Goal: Task Accomplishment & Management: Manage account settings

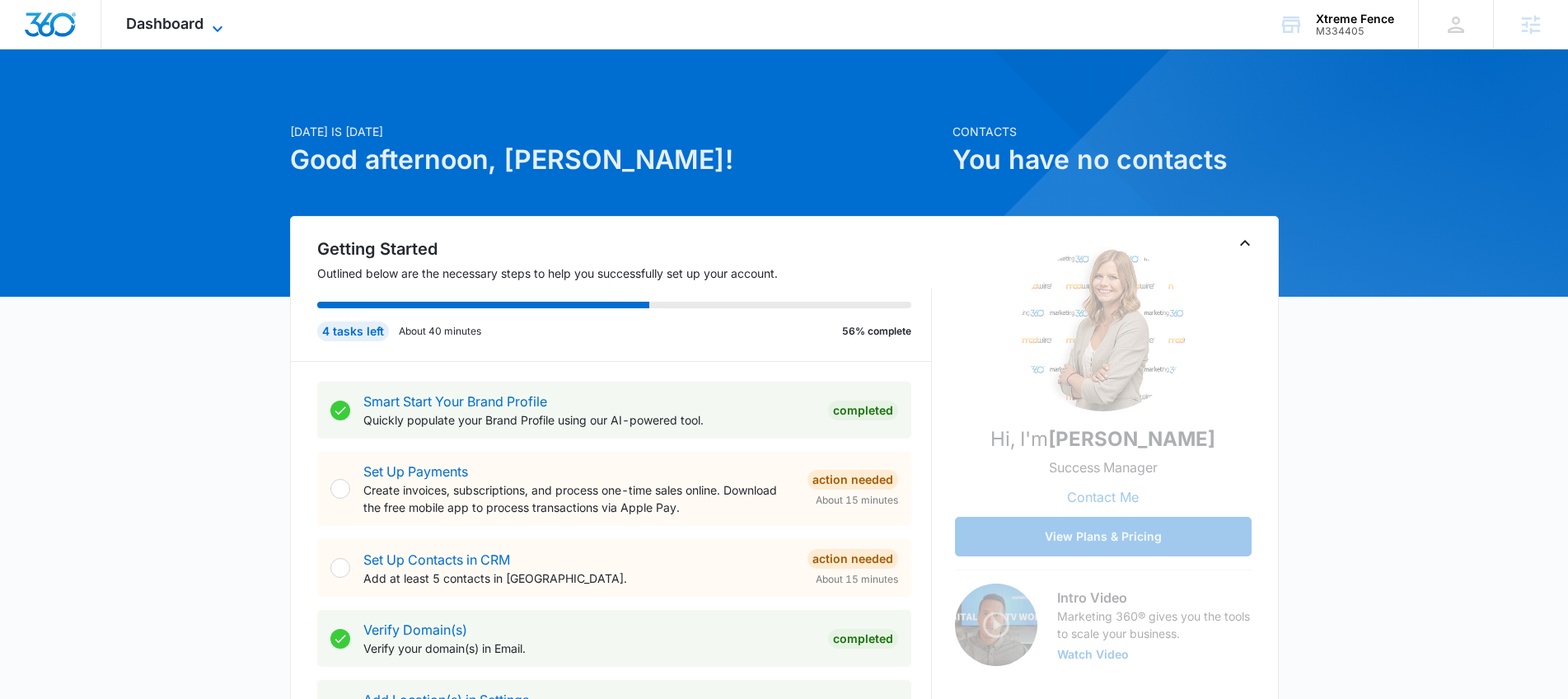
click at [212, 27] on icon at bounding box center [217, 28] width 20 height 20
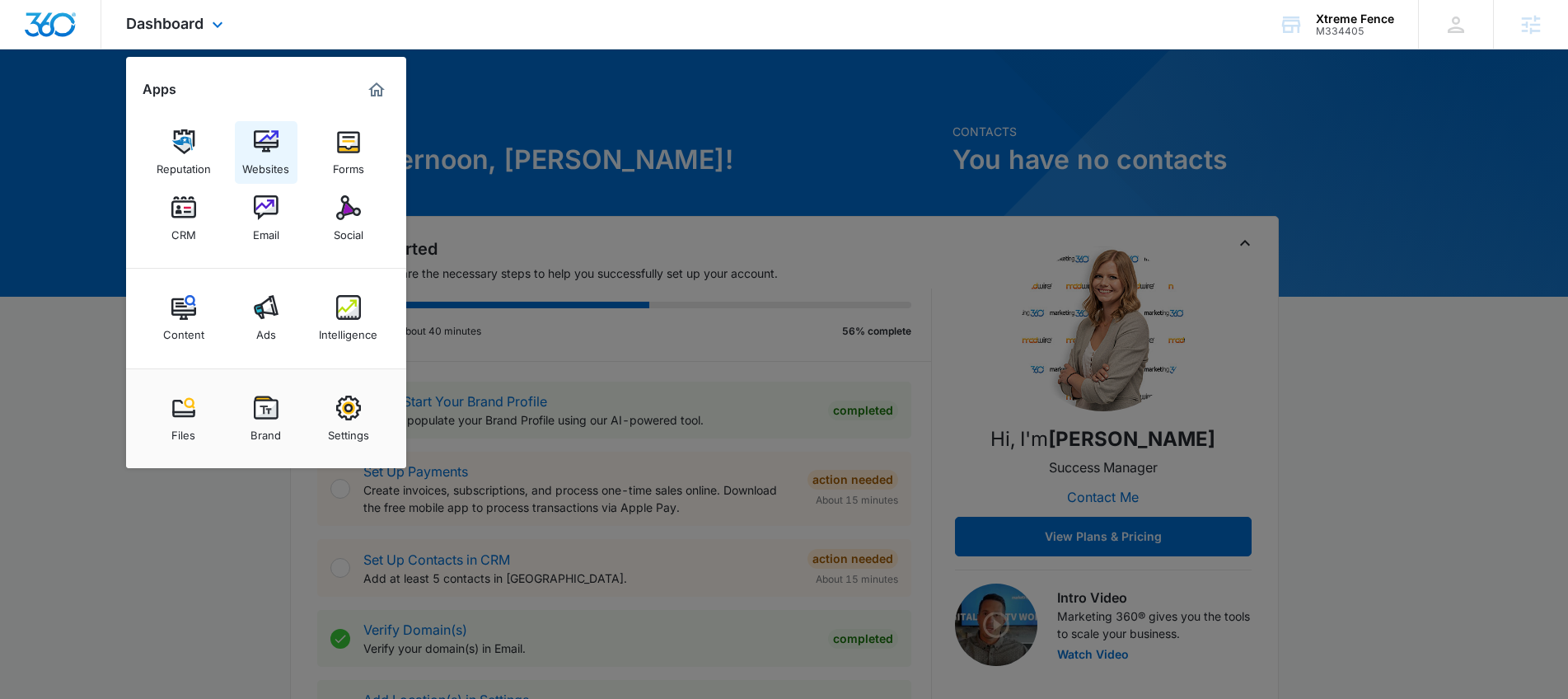
click at [268, 148] on img at bounding box center [265, 142] width 25 height 25
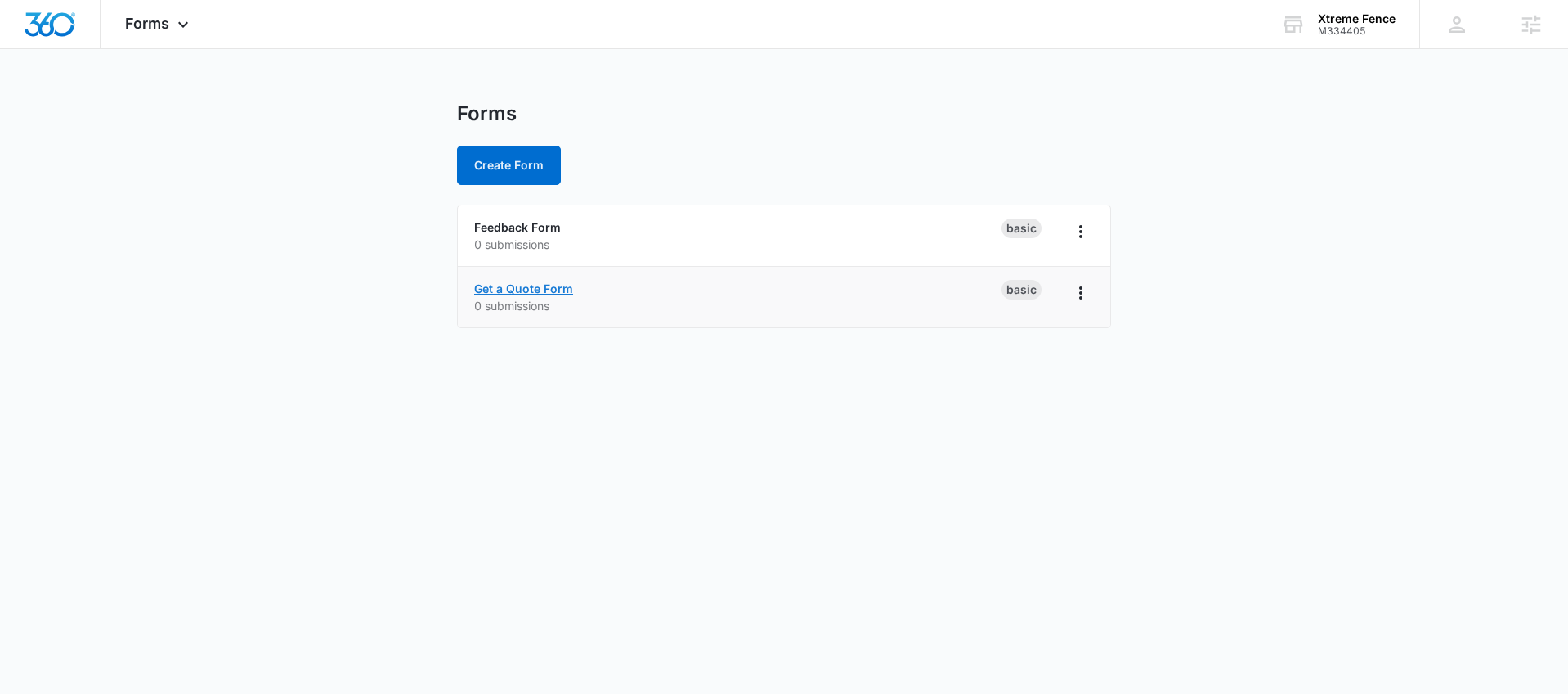
click at [547, 294] on link "Get a Quote Form" at bounding box center [524, 288] width 99 height 14
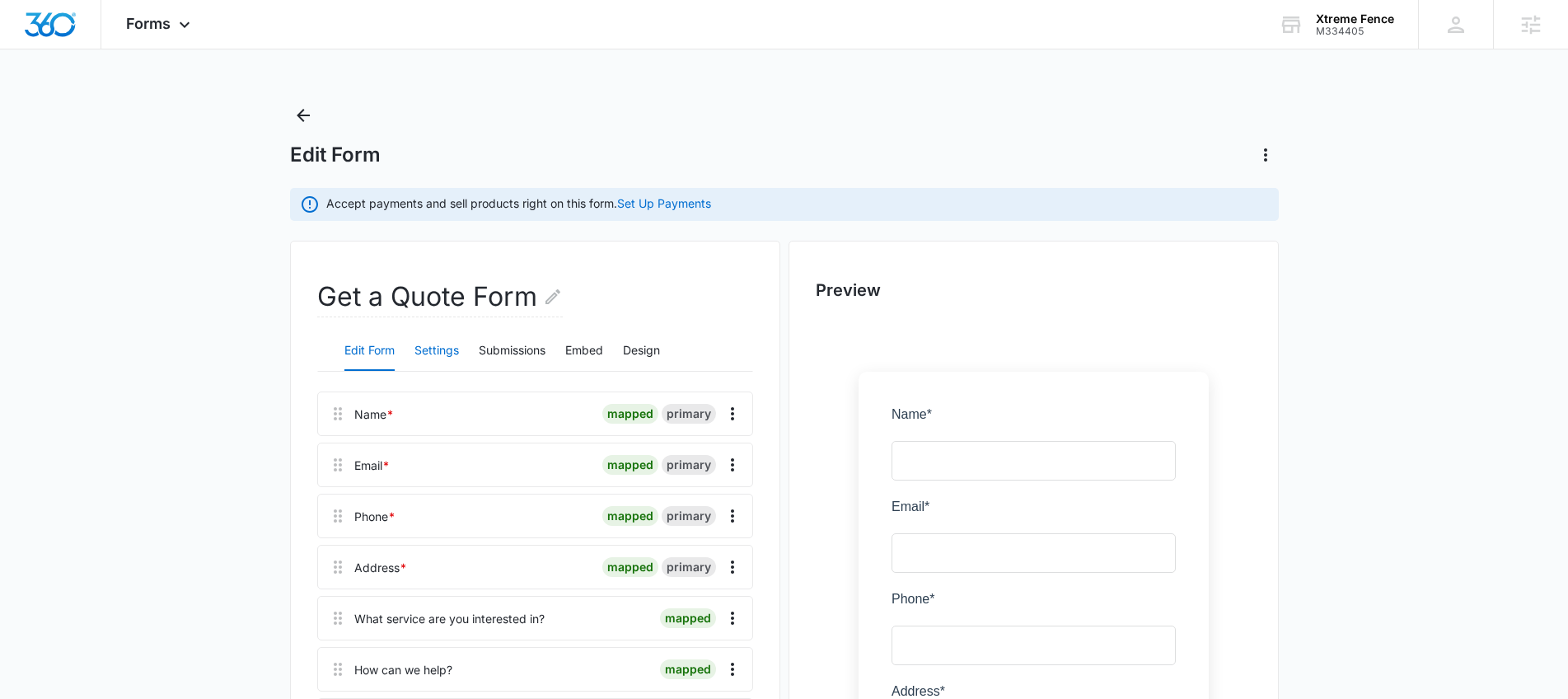
scroll to position [3, 0]
drag, startPoint x: 428, startPoint y: 348, endPoint x: 444, endPoint y: 348, distance: 16.0
click at [428, 348] on button "Settings" at bounding box center [437, 347] width 44 height 39
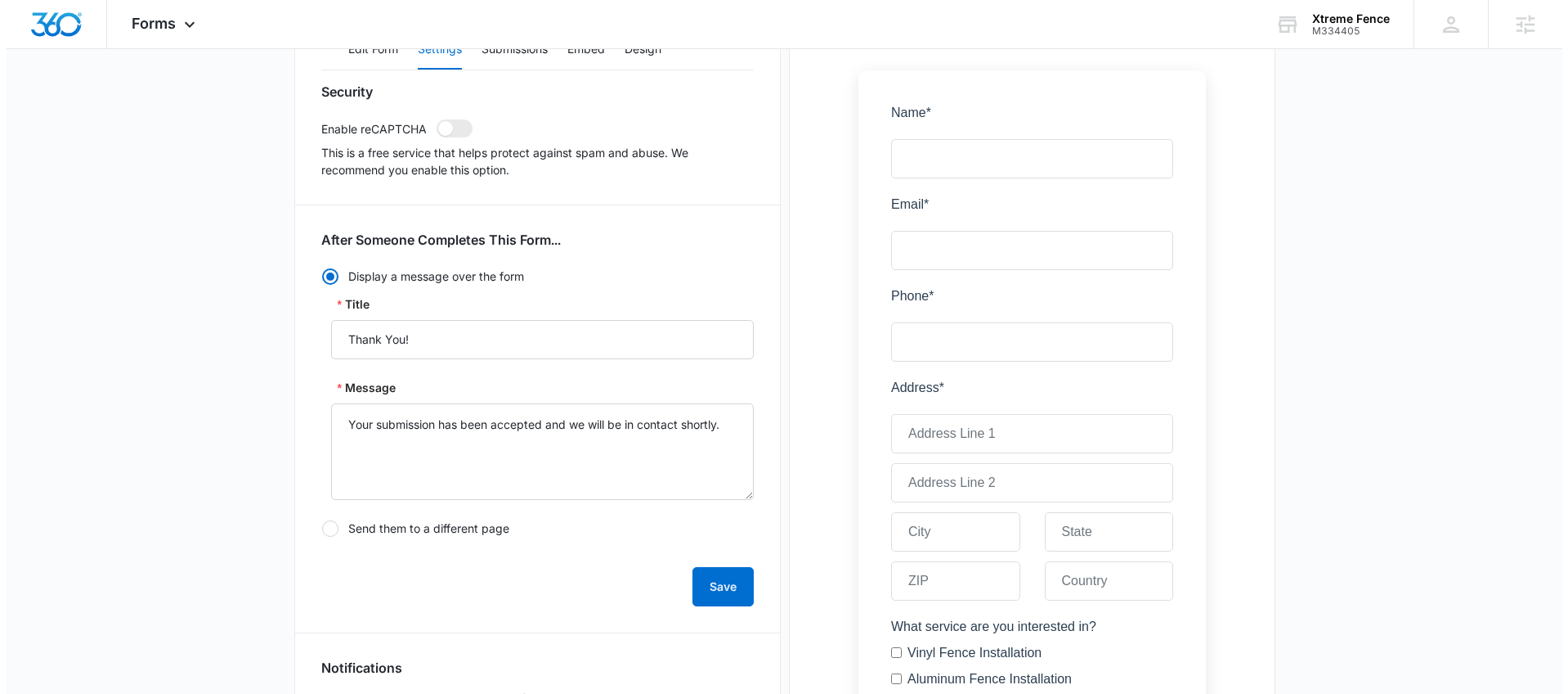
scroll to position [0, 0]
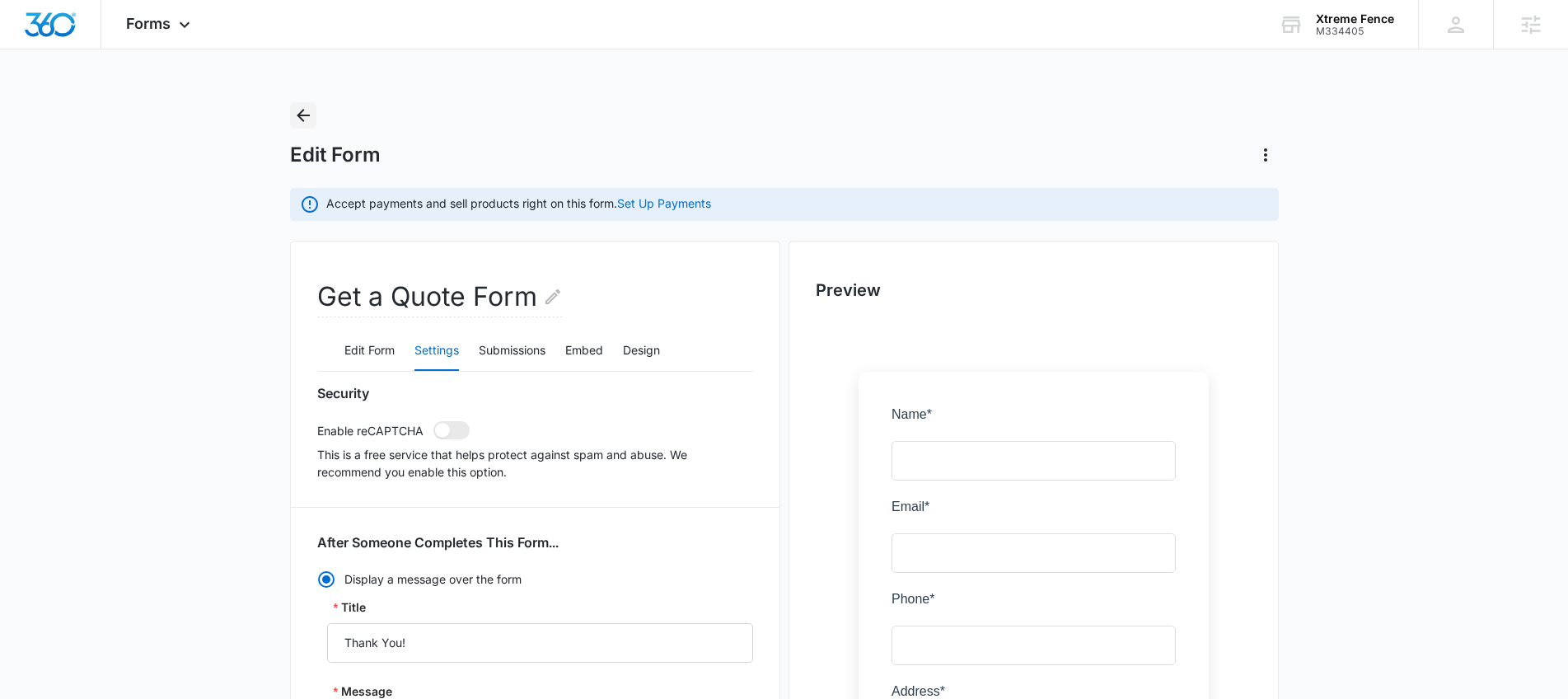
click at [298, 110] on icon "Back" at bounding box center [303, 115] width 20 height 20
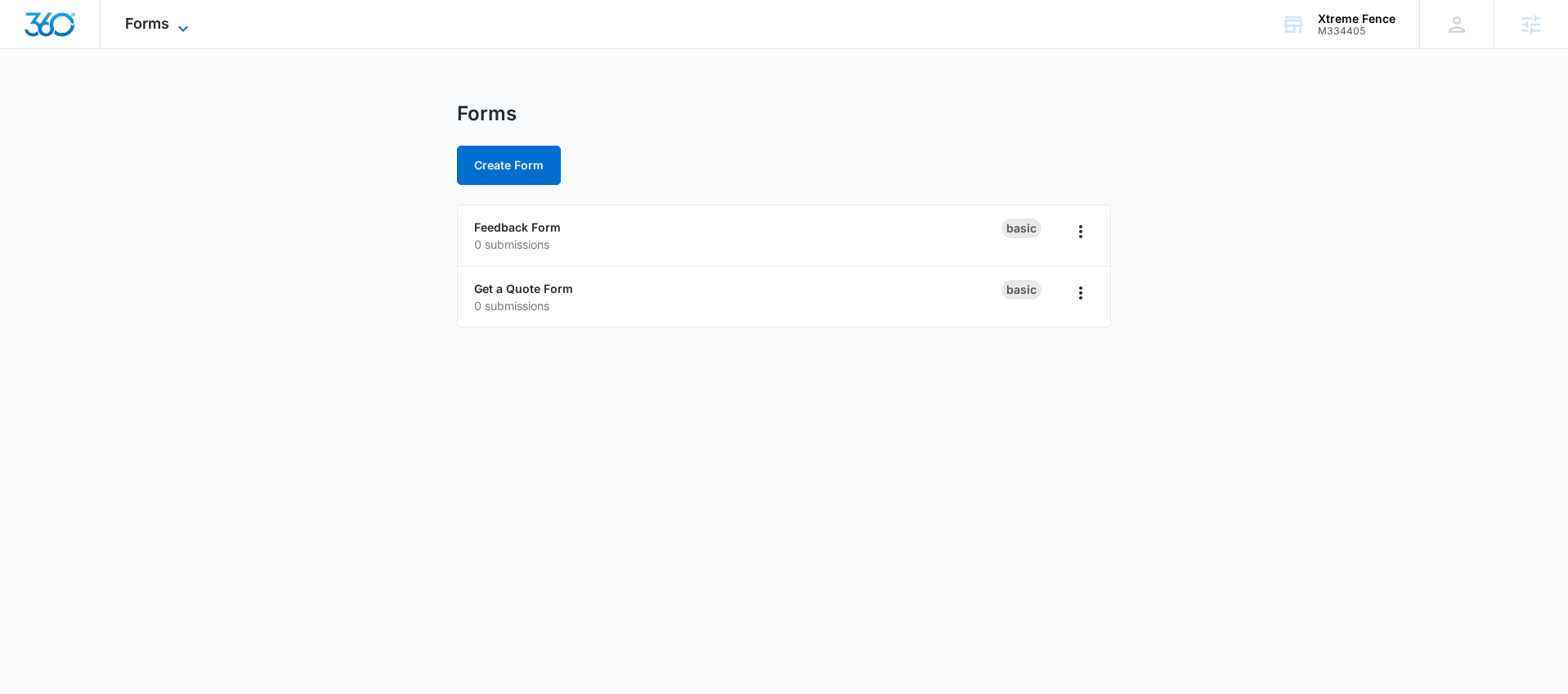
click at [131, 27] on span "Forms" at bounding box center [147, 23] width 44 height 17
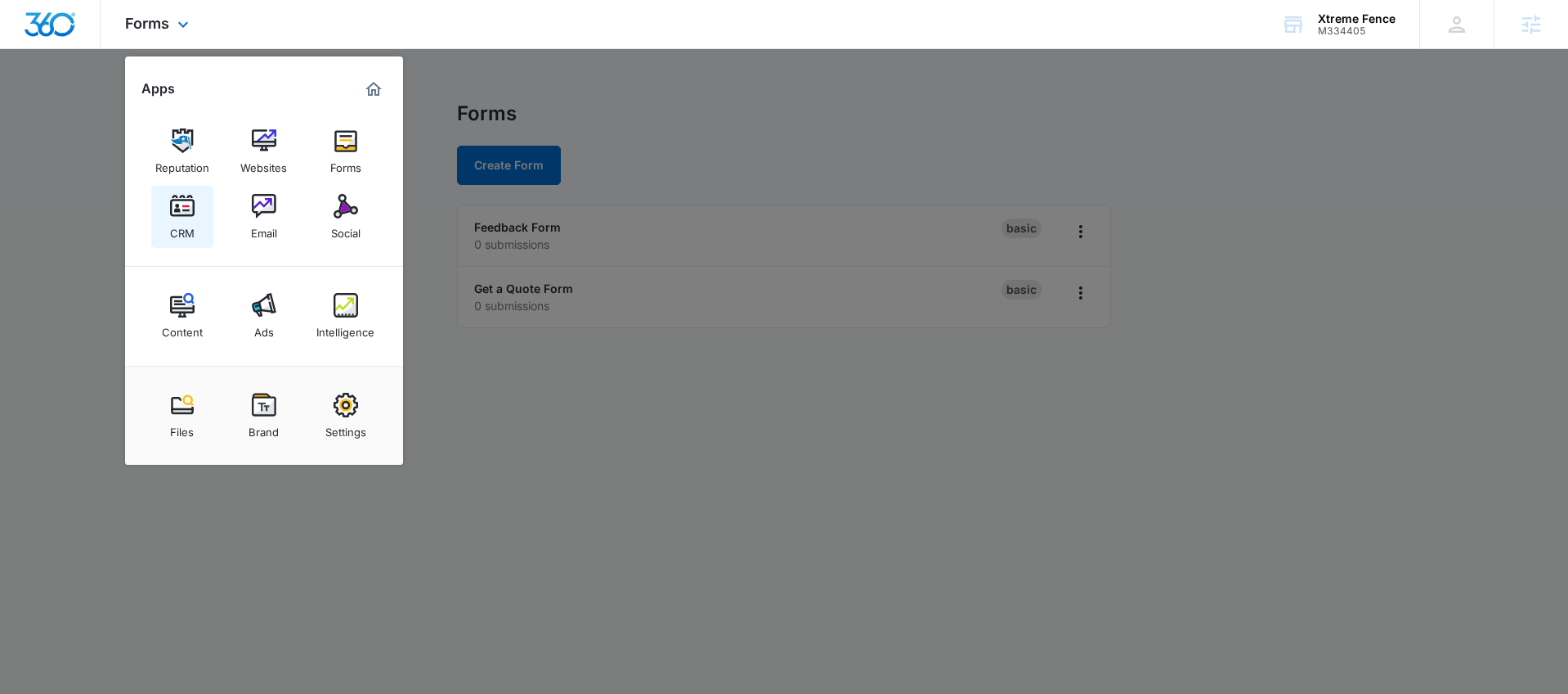
click at [169, 221] on link "CRM" at bounding box center [182, 216] width 62 height 62
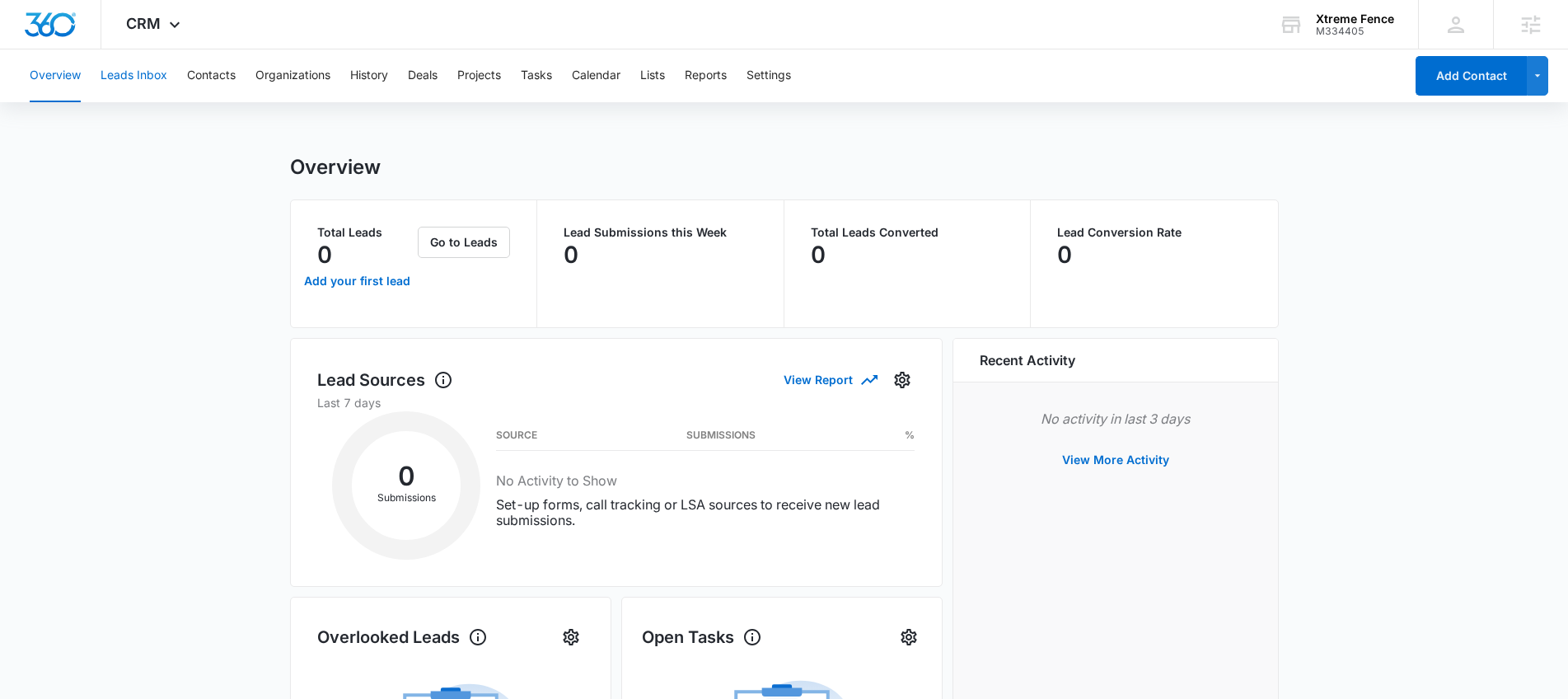
click at [143, 83] on button "Leads Inbox" at bounding box center [134, 76] width 67 height 53
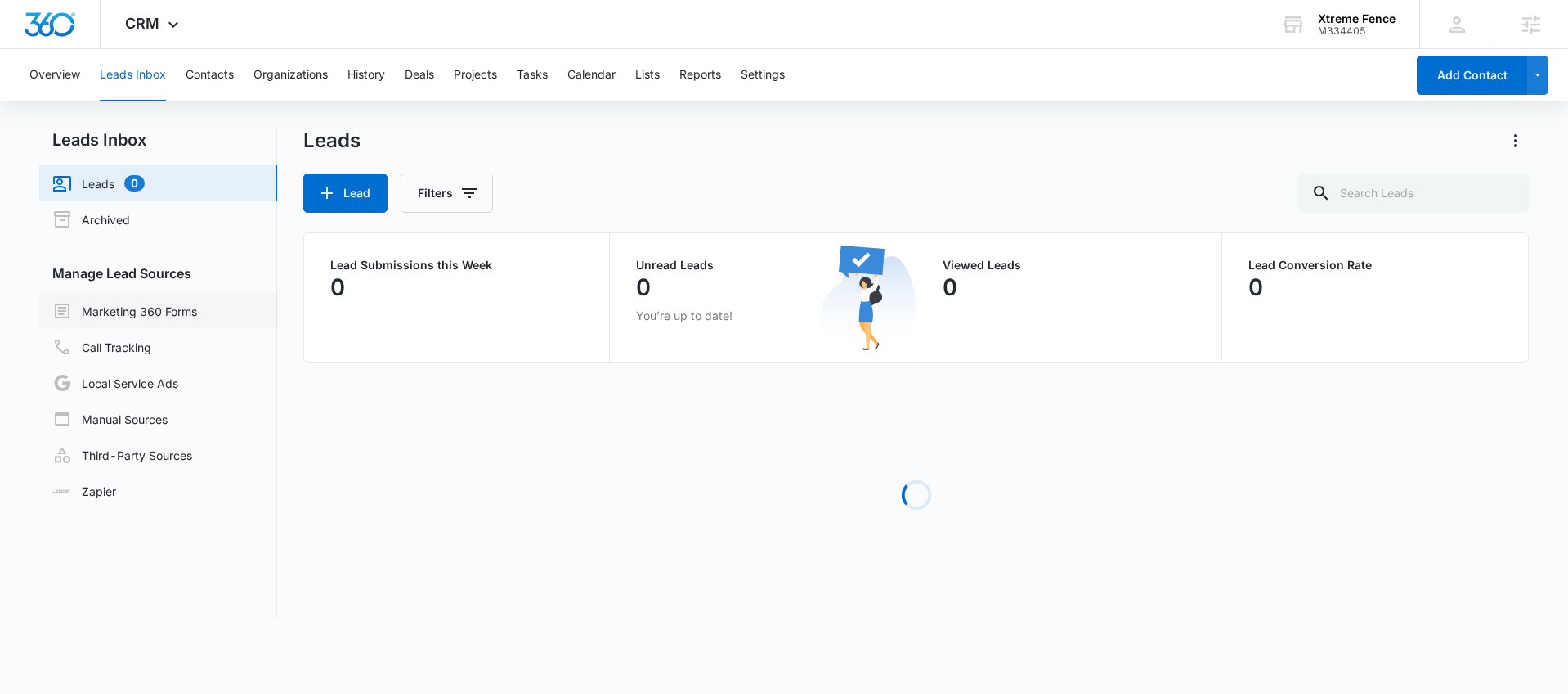
click at [149, 306] on link "Marketing 360 Forms" at bounding box center [125, 310] width 145 height 19
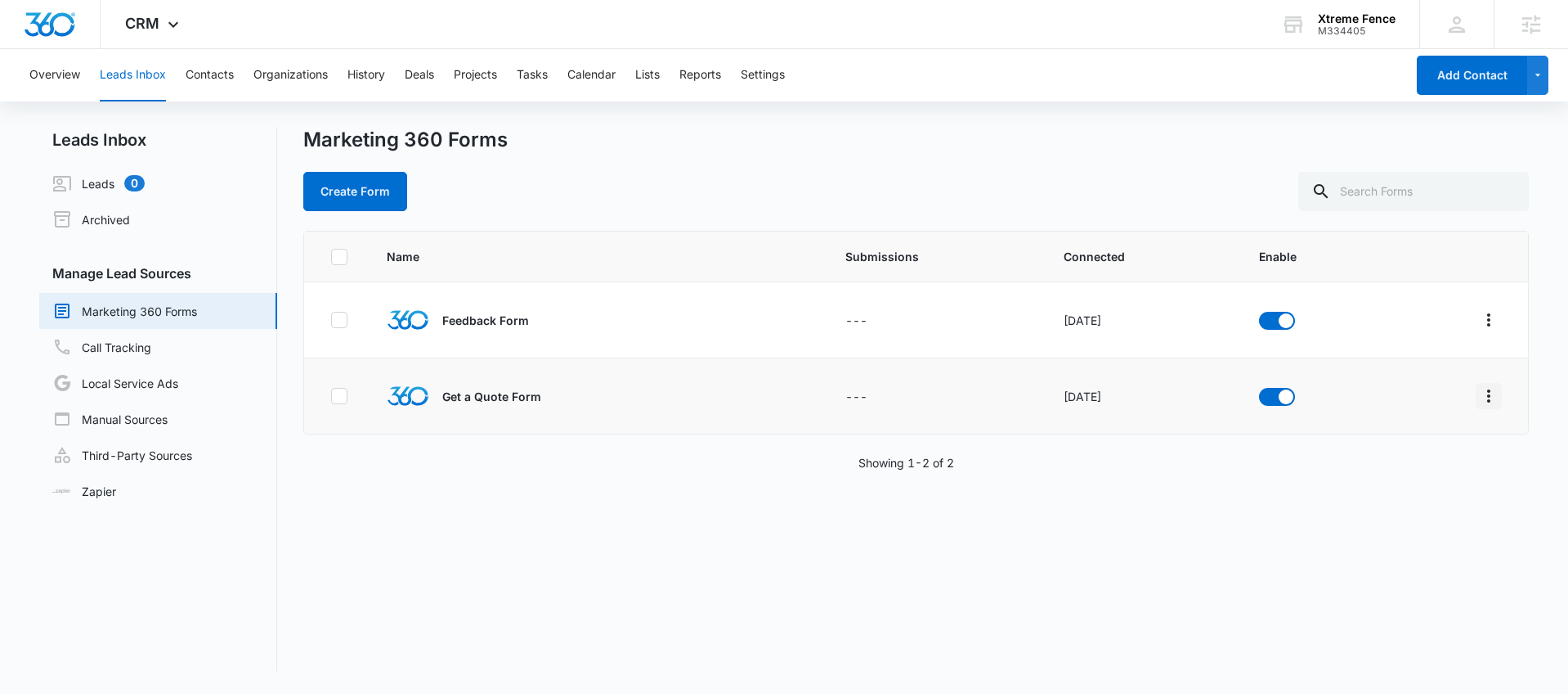
click at [1482, 401] on icon "Overflow Menu" at bounding box center [1488, 396] width 19 height 19
click at [1393, 497] on button "Field Mapping" at bounding box center [1413, 491] width 152 height 25
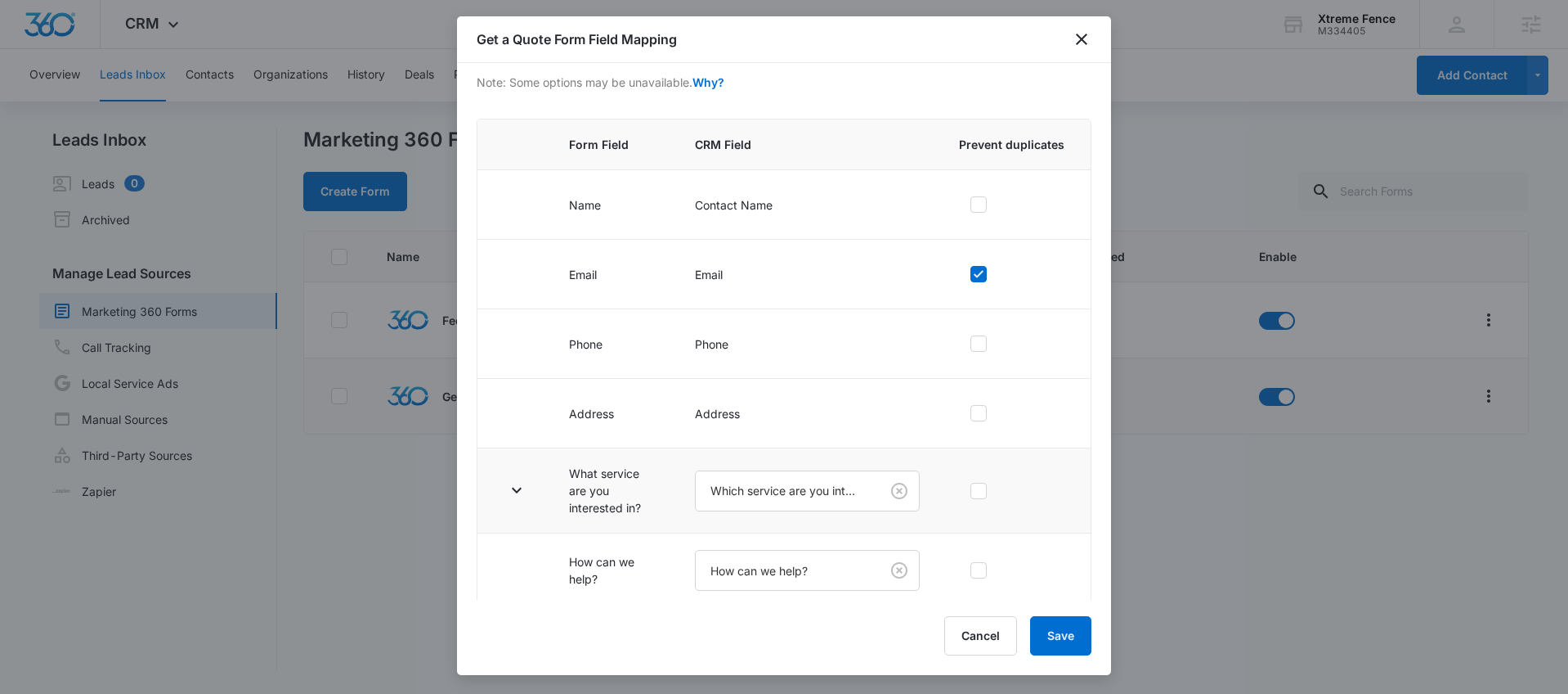
scroll to position [196, 0]
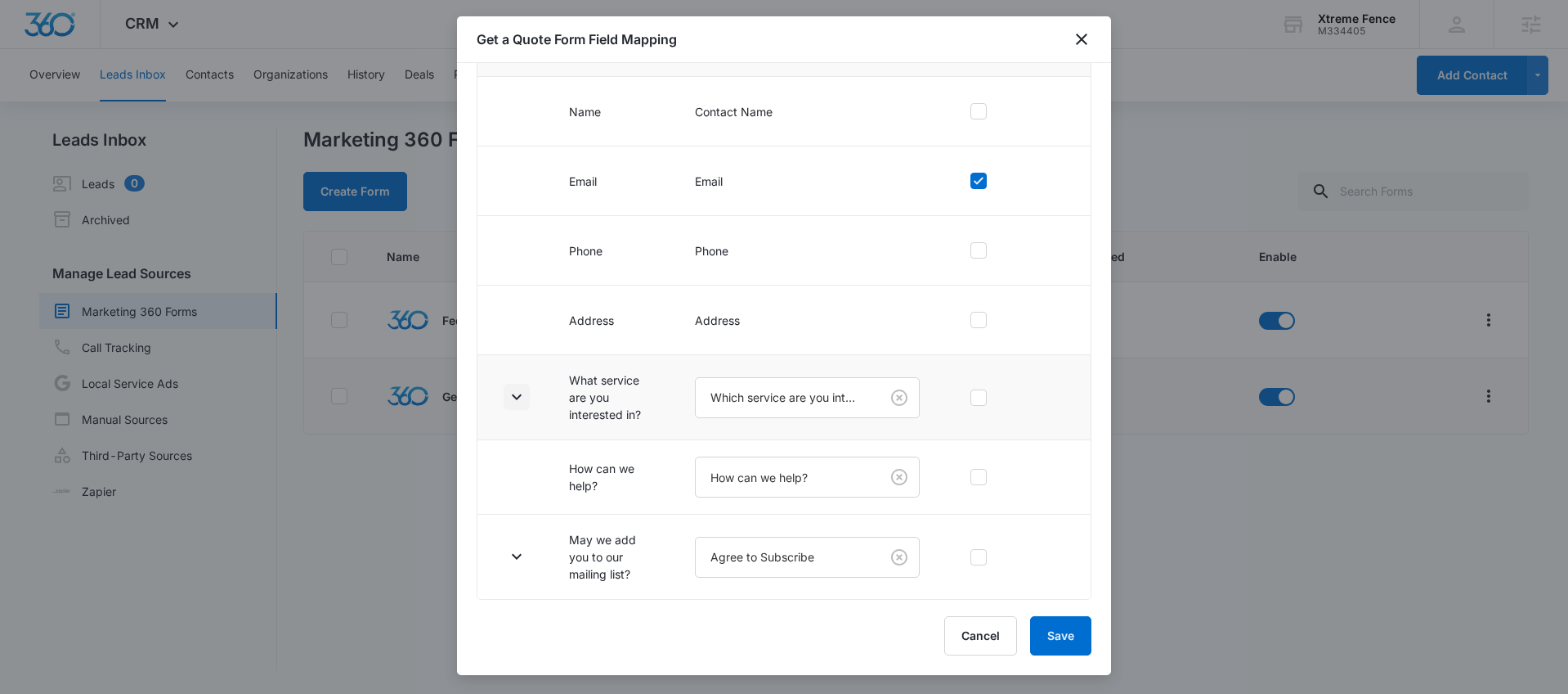
drag, startPoint x: 516, startPoint y: 402, endPoint x: 529, endPoint y: 402, distance: 13.0
click at [518, 402] on icon "button" at bounding box center [516, 397] width 19 height 19
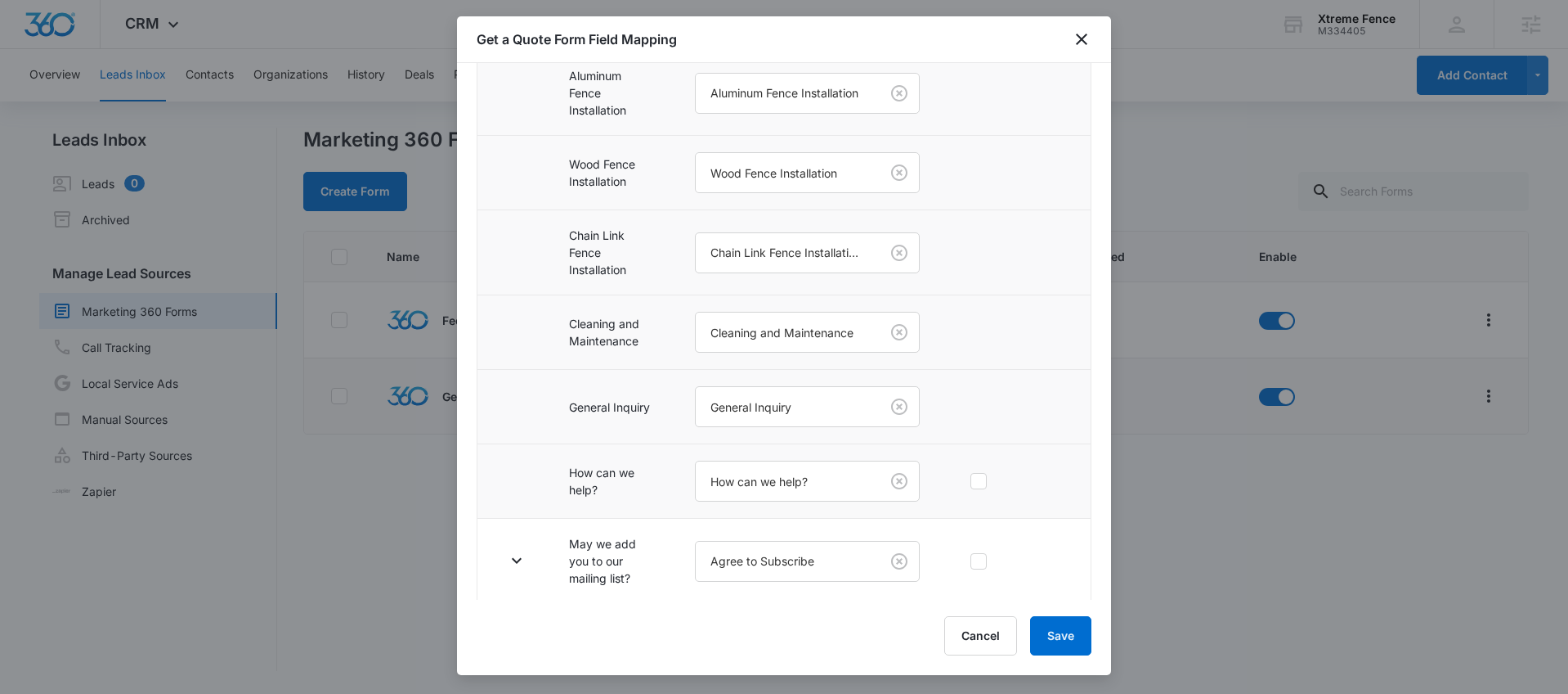
scroll to position [663, 0]
click at [509, 564] on icon "button" at bounding box center [516, 556] width 19 height 19
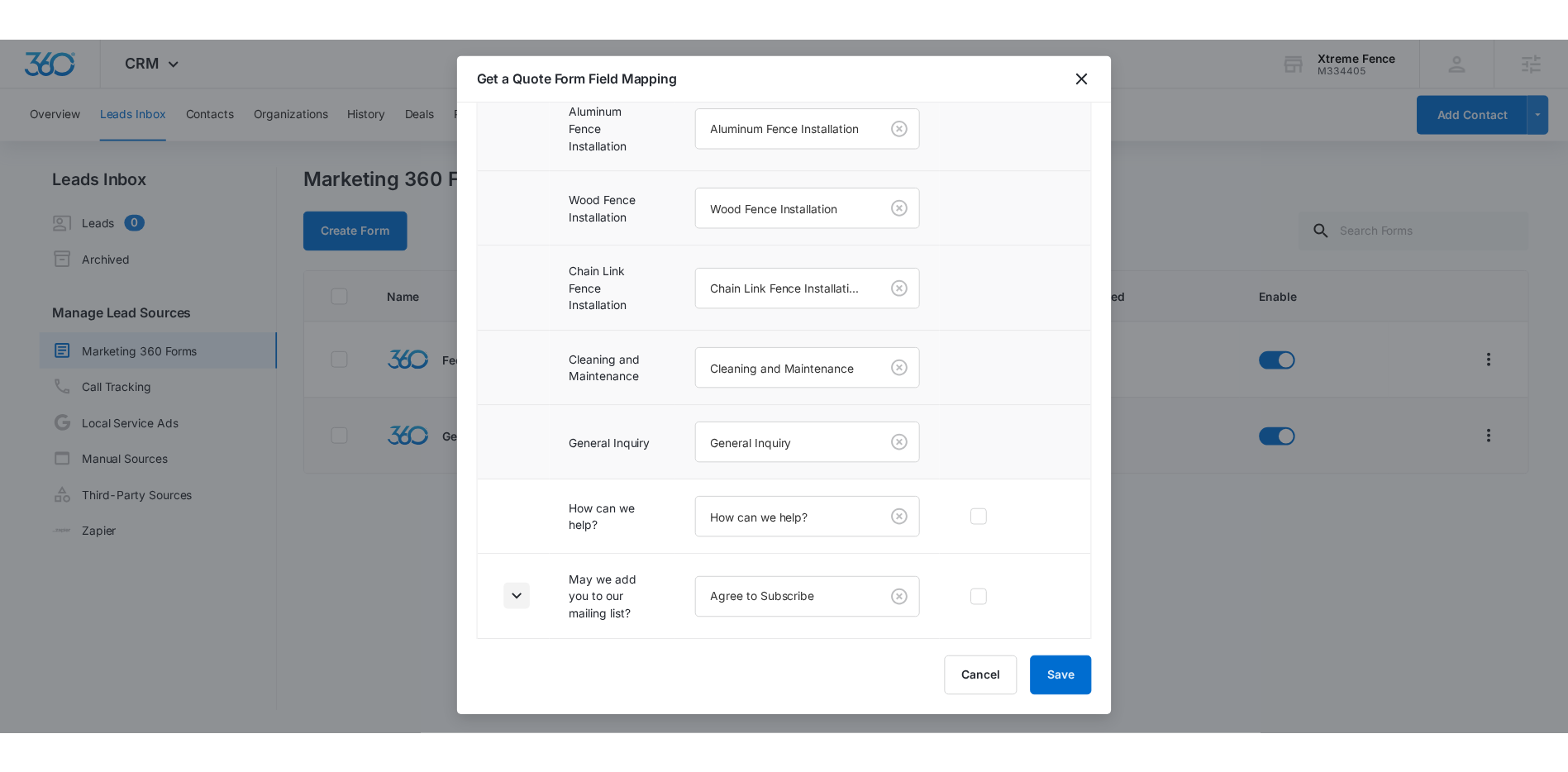
scroll to position [821, 0]
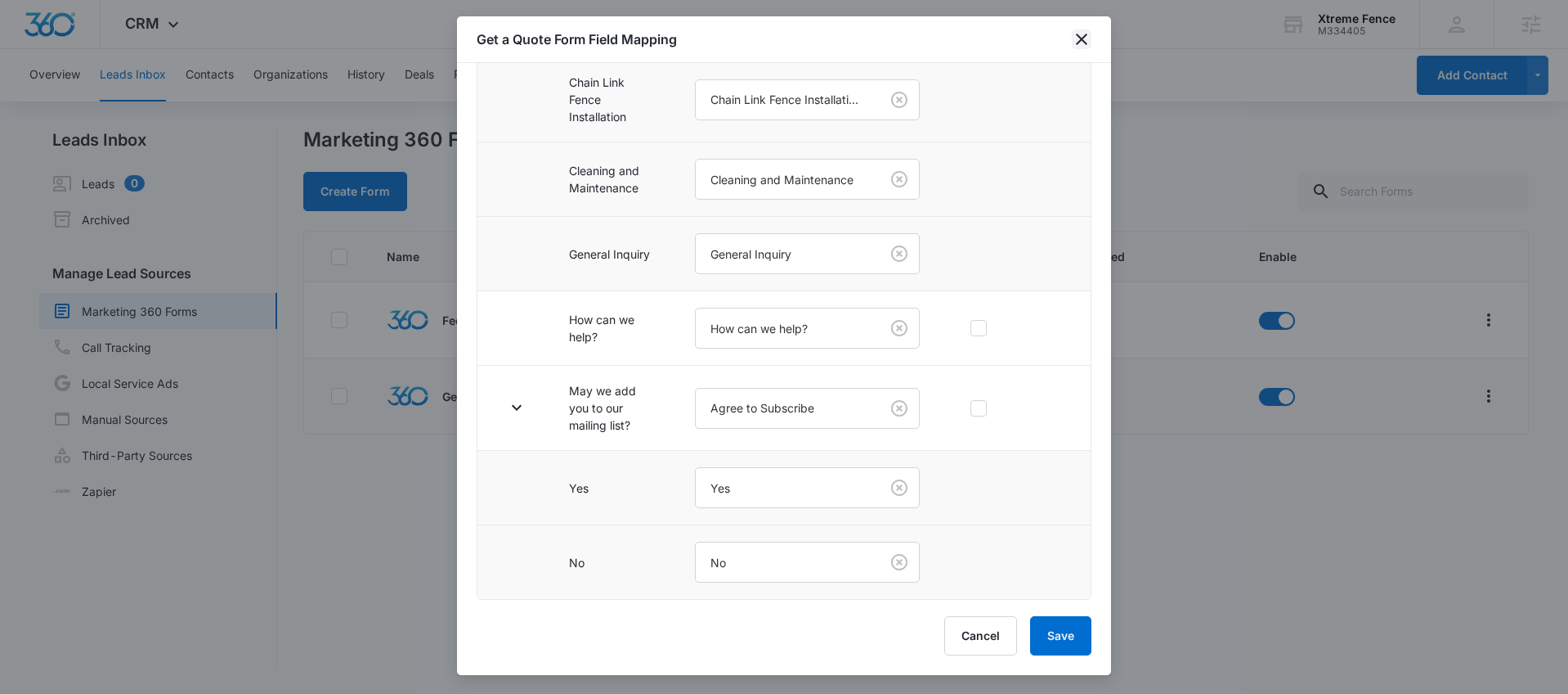
click at [1080, 40] on icon "close" at bounding box center [1082, 40] width 12 height 12
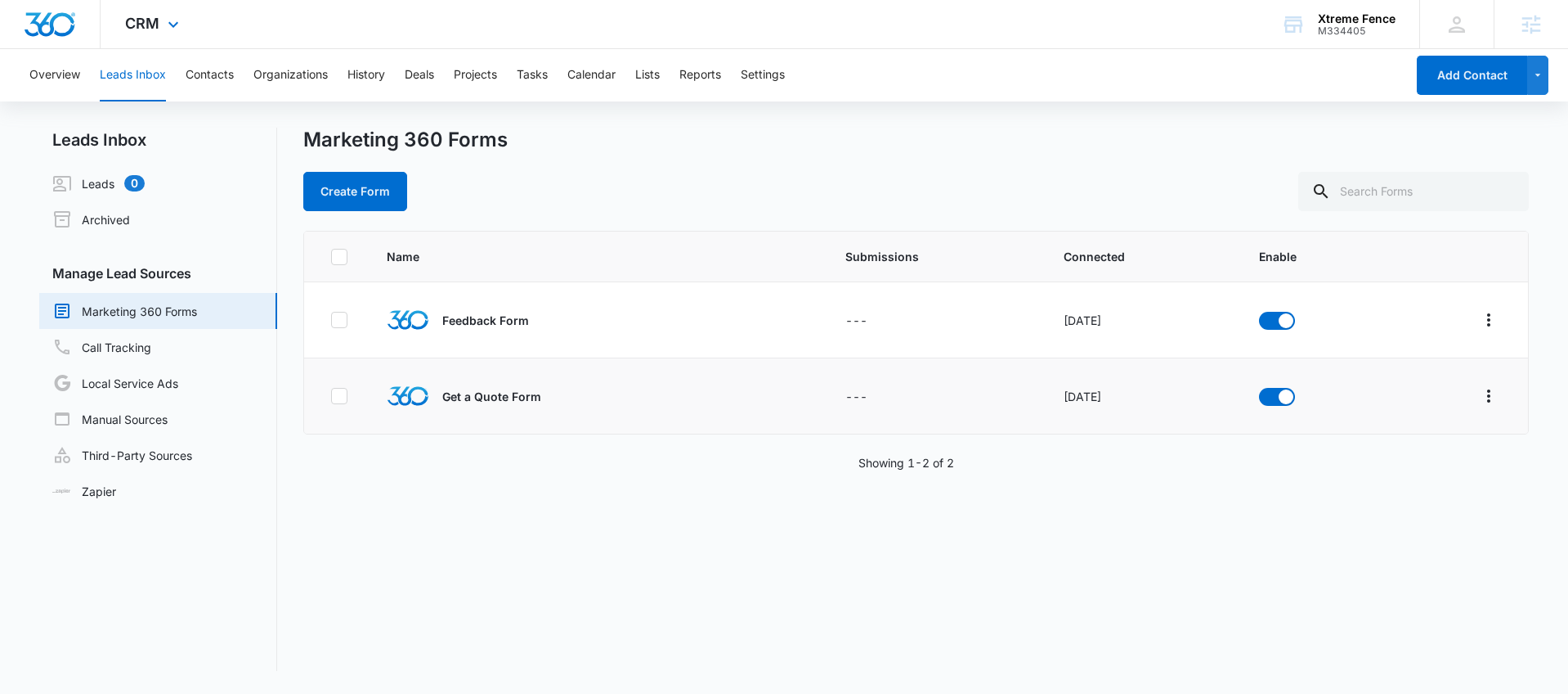
click at [150, 35] on div "CRM Apps Reputation Websites Forms CRM Email Social Content Ads Intelligence Fi…" at bounding box center [154, 24] width 107 height 48
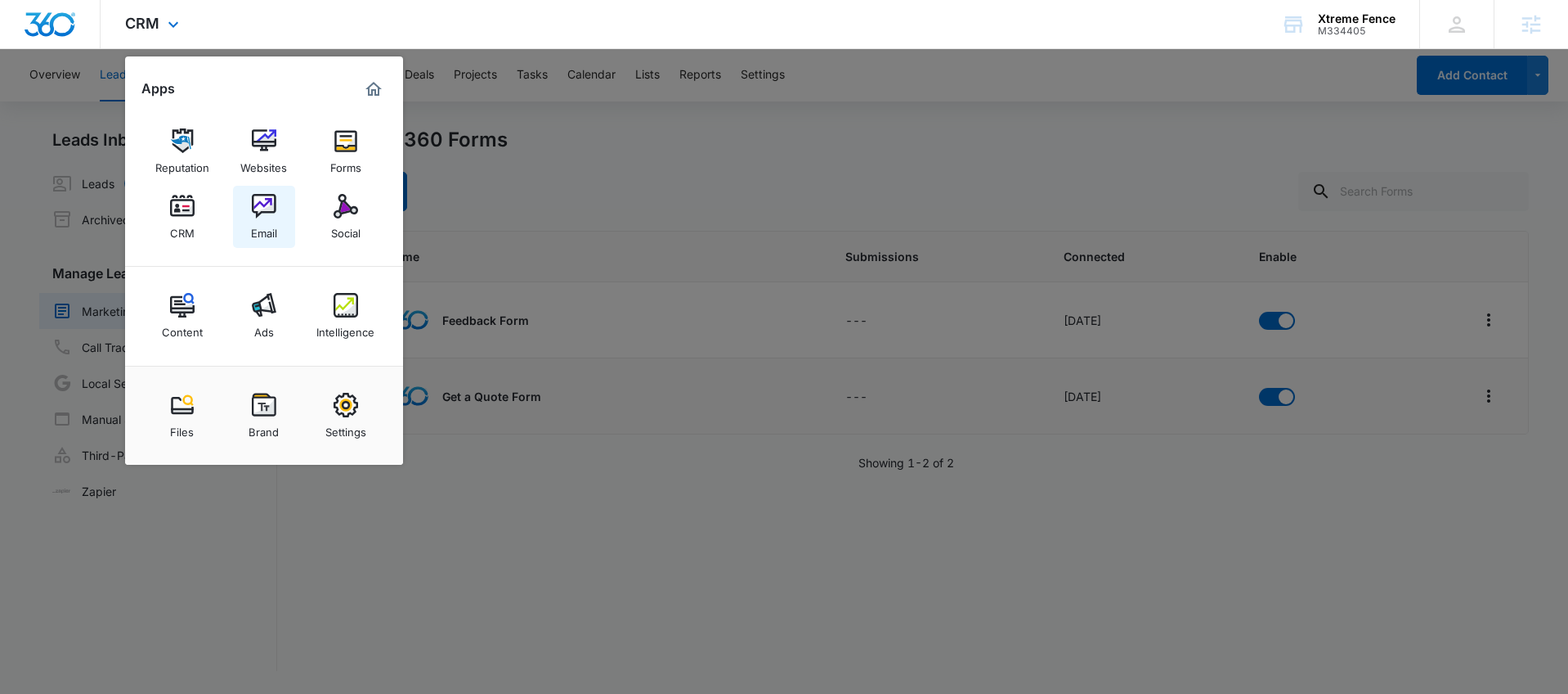
click at [276, 217] on link "Email" at bounding box center [263, 216] width 62 height 62
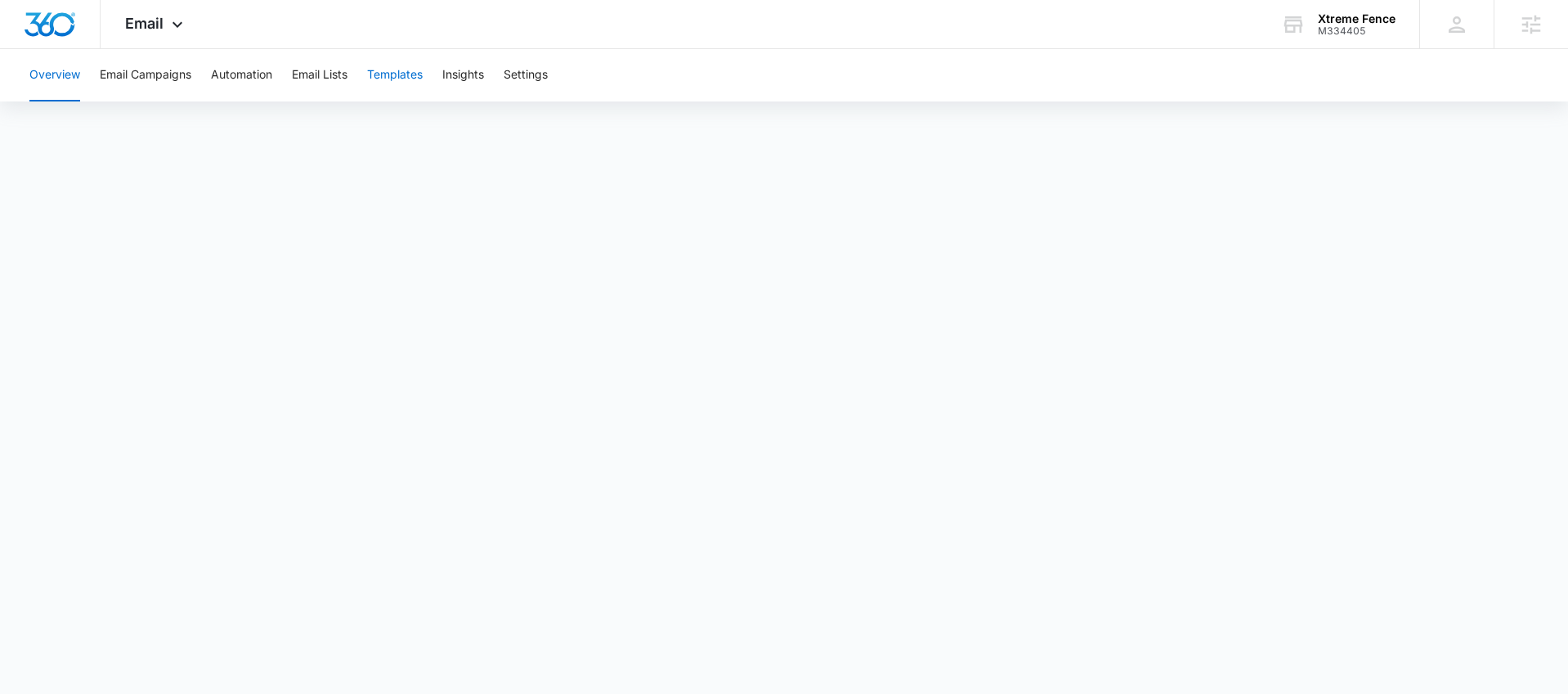
click at [374, 70] on button "Templates" at bounding box center [395, 75] width 56 height 53
click at [270, 62] on button "Automation" at bounding box center [241, 75] width 61 height 53
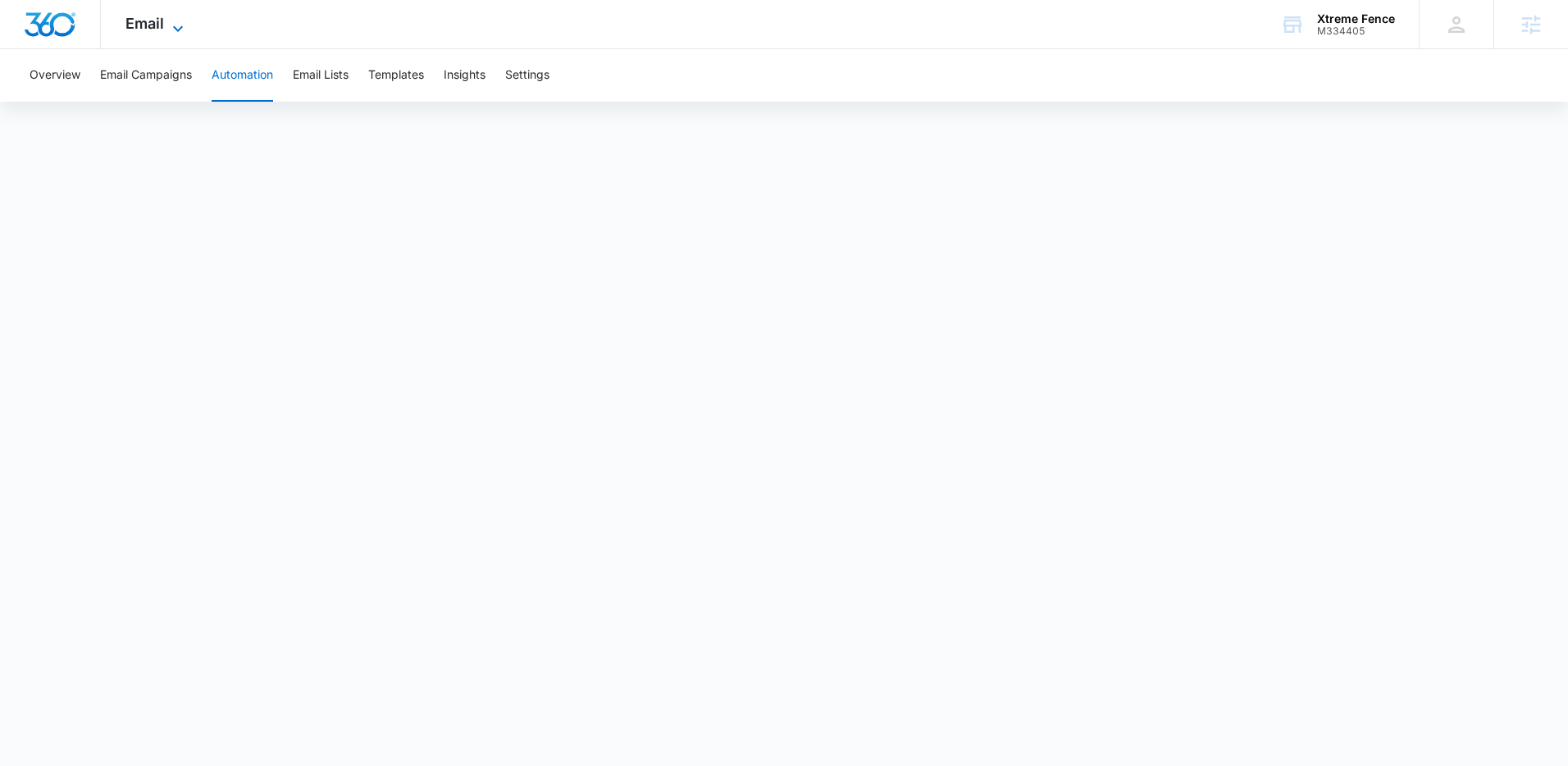
click at [169, 31] on icon at bounding box center [178, 28] width 20 height 20
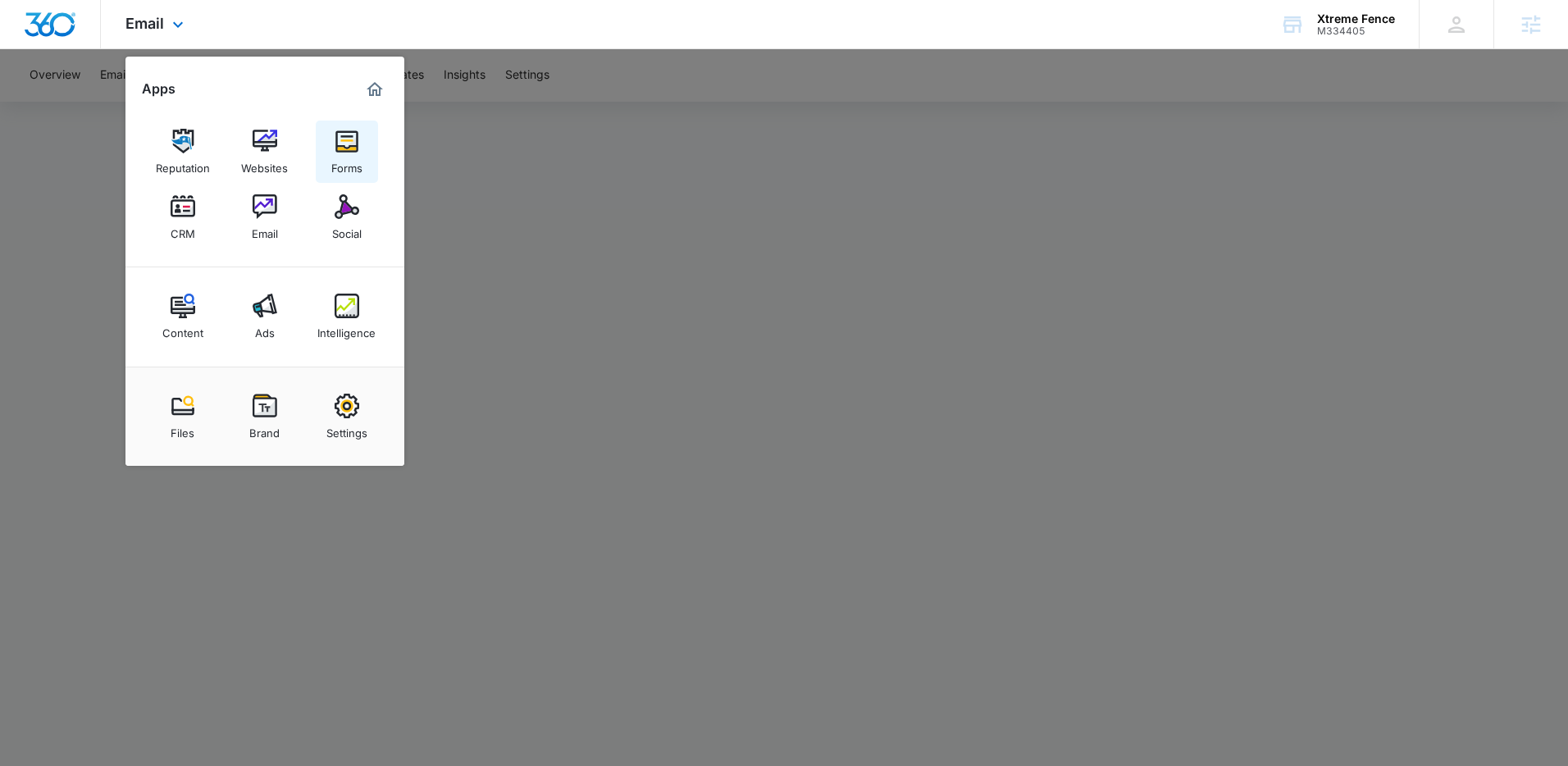
click at [360, 154] on div "Forms" at bounding box center [347, 164] width 31 height 21
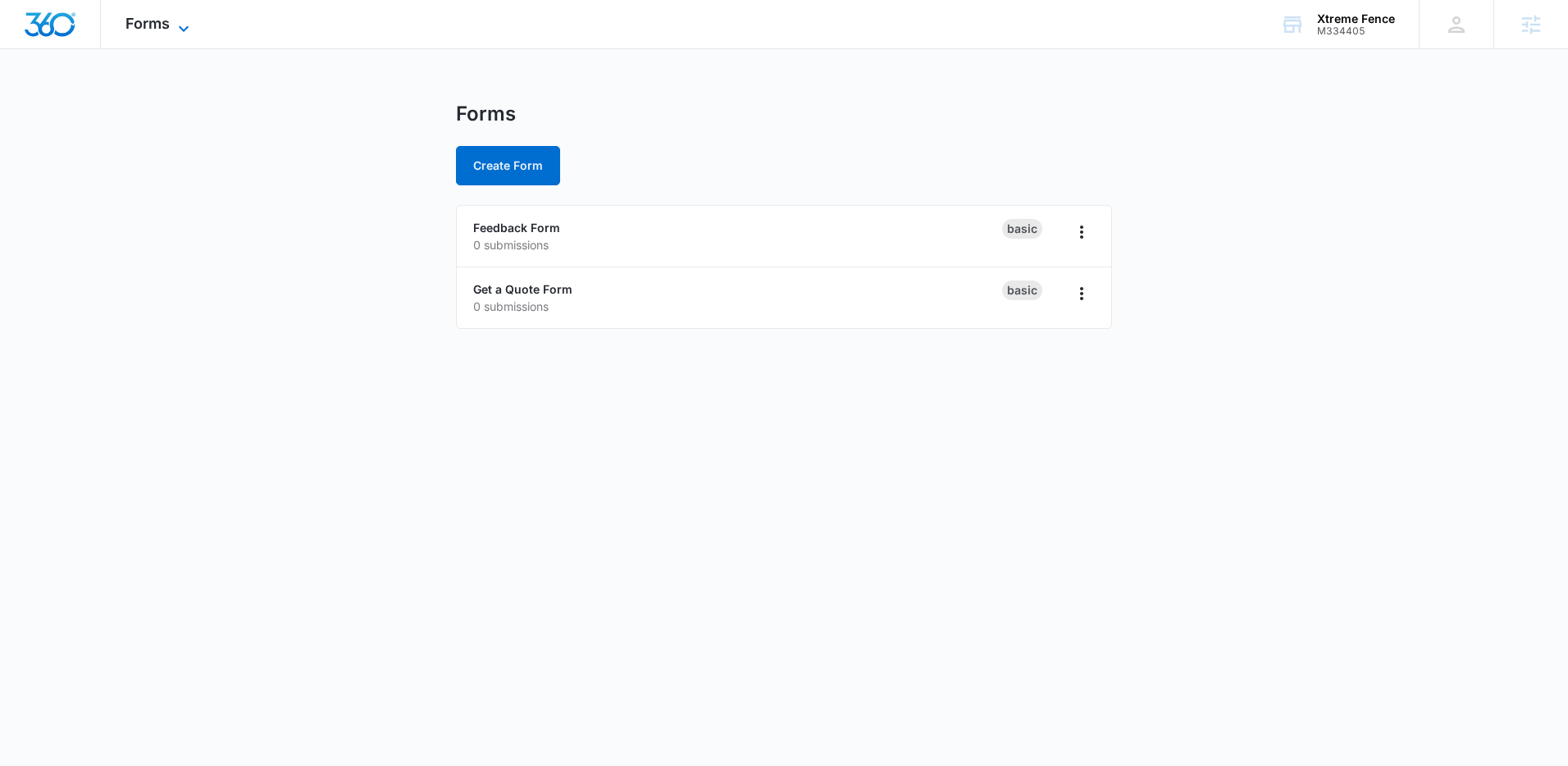
click at [149, 28] on span "Forms" at bounding box center [148, 23] width 44 height 17
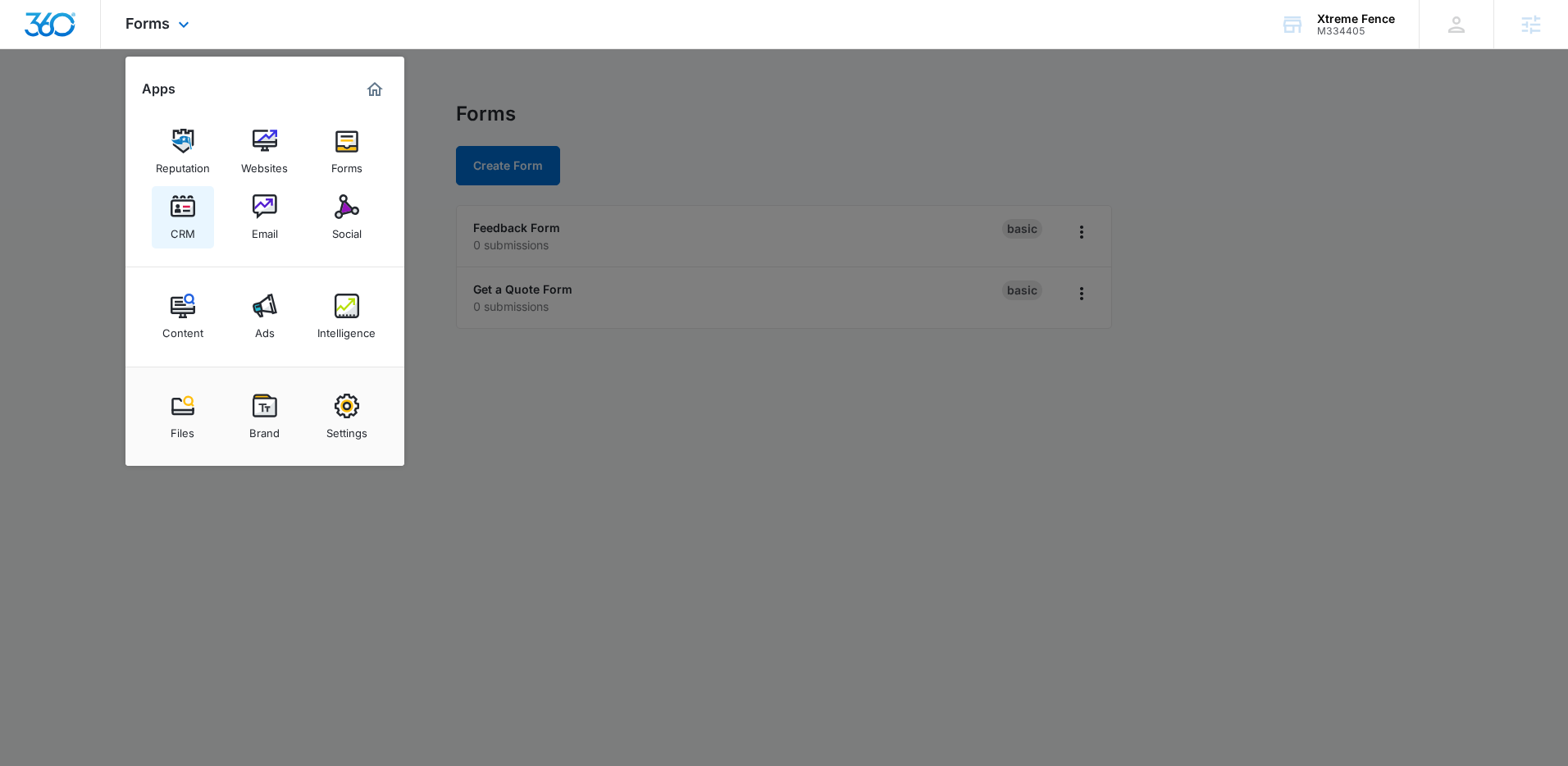
click at [185, 230] on div "CRM" at bounding box center [183, 229] width 25 height 21
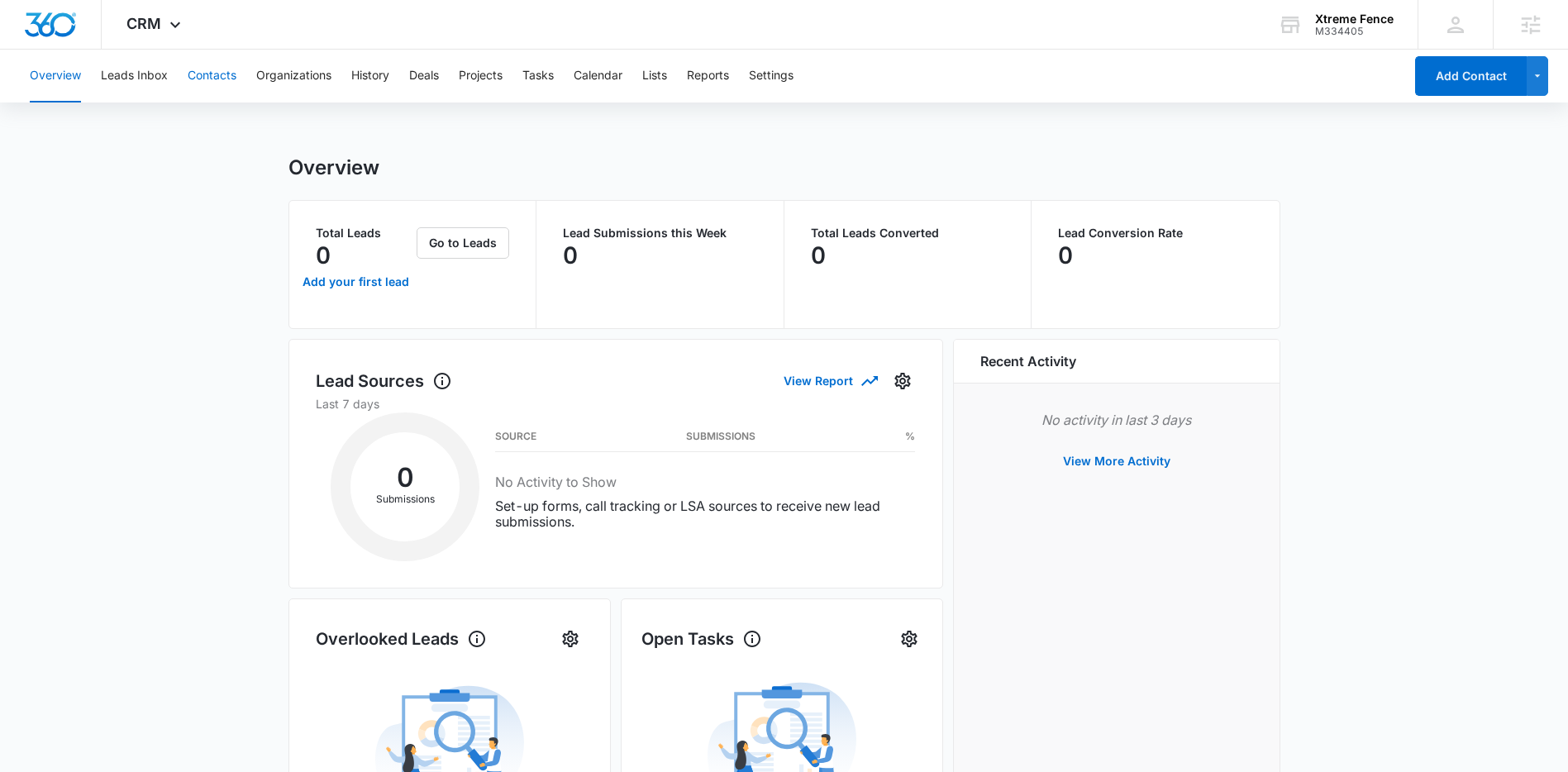
click at [206, 79] on button "Contacts" at bounding box center [212, 76] width 49 height 53
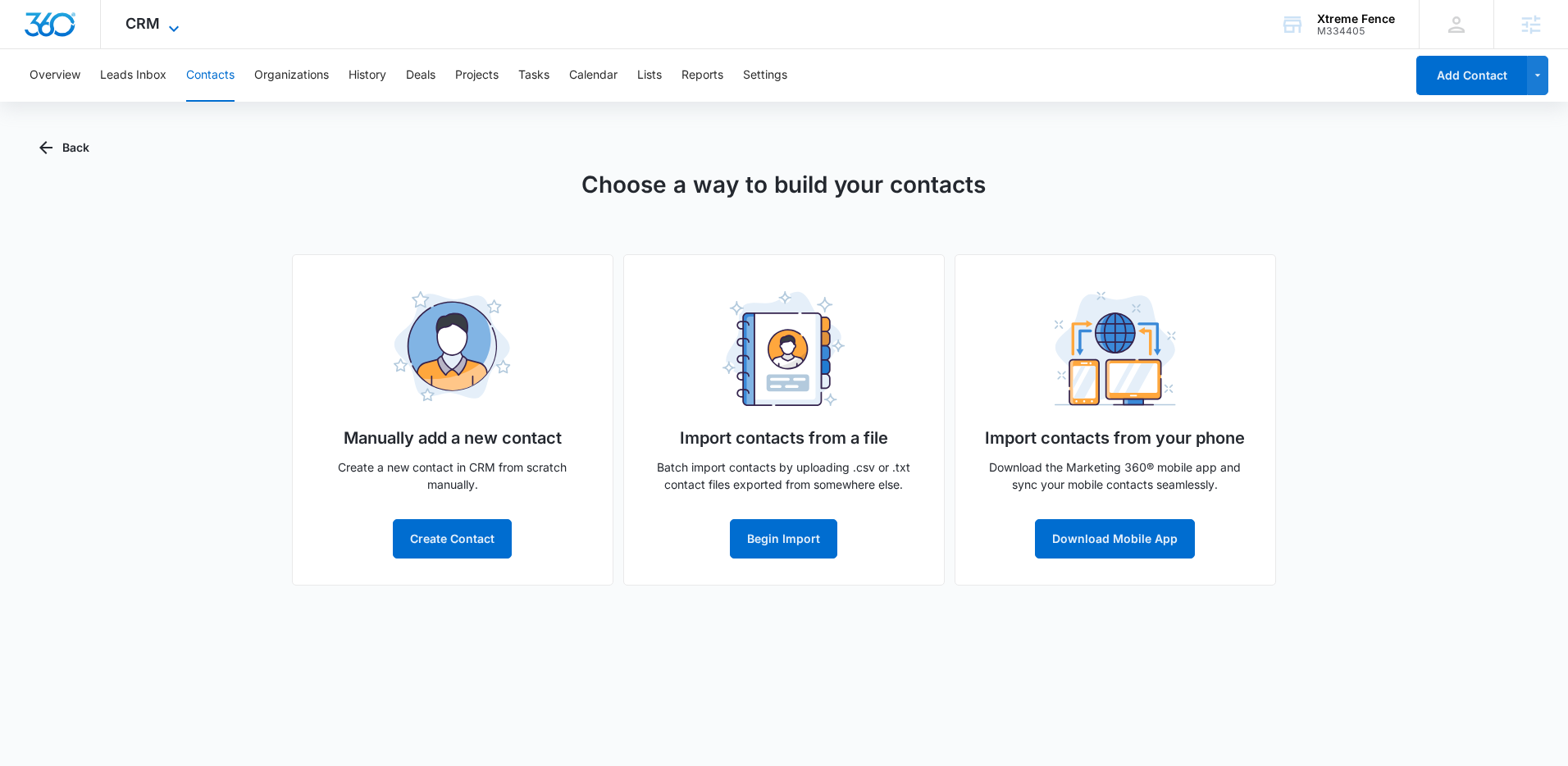
click at [169, 27] on icon at bounding box center [173, 28] width 20 height 20
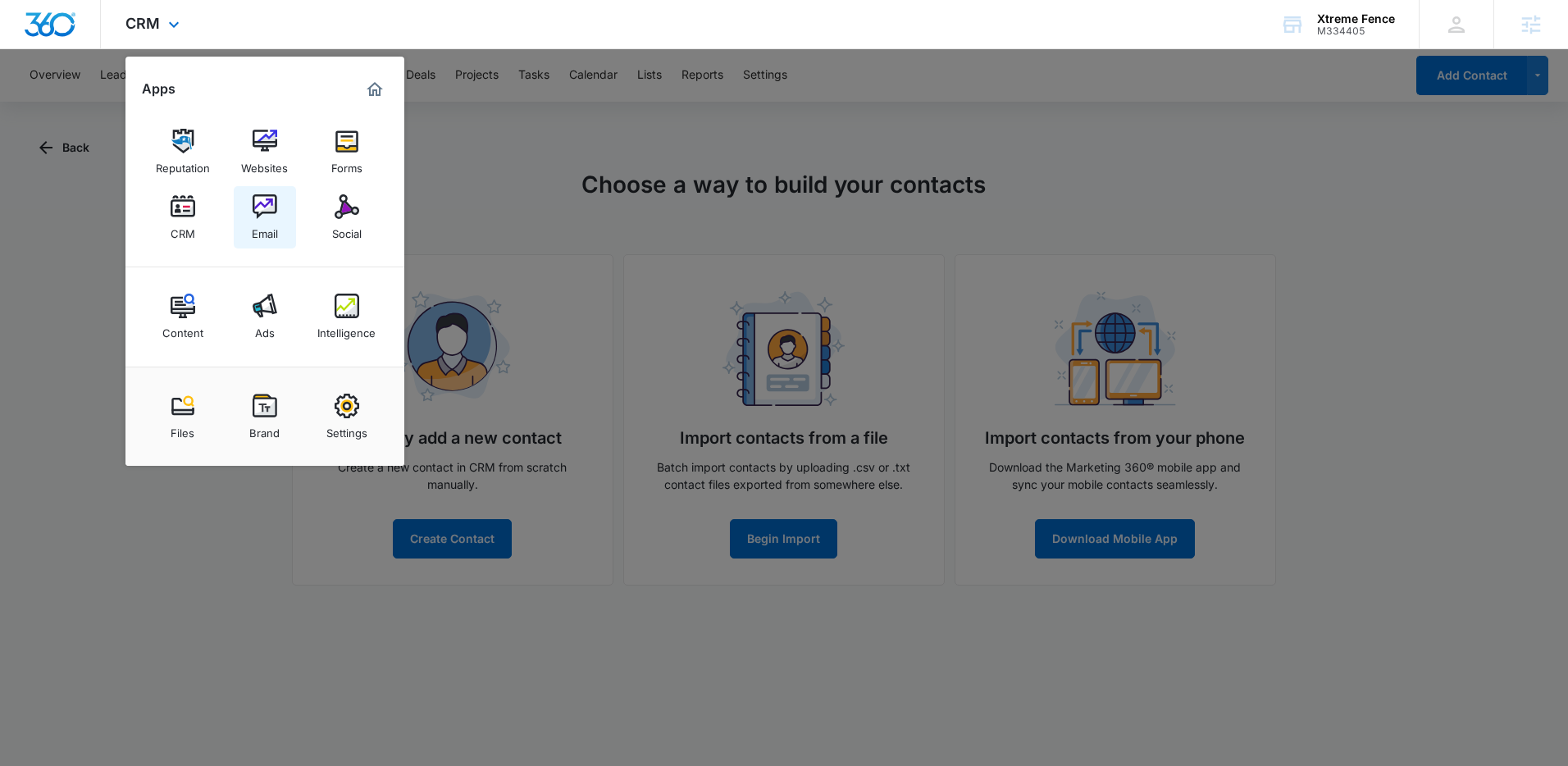
click at [268, 214] on img at bounding box center [264, 206] width 25 height 25
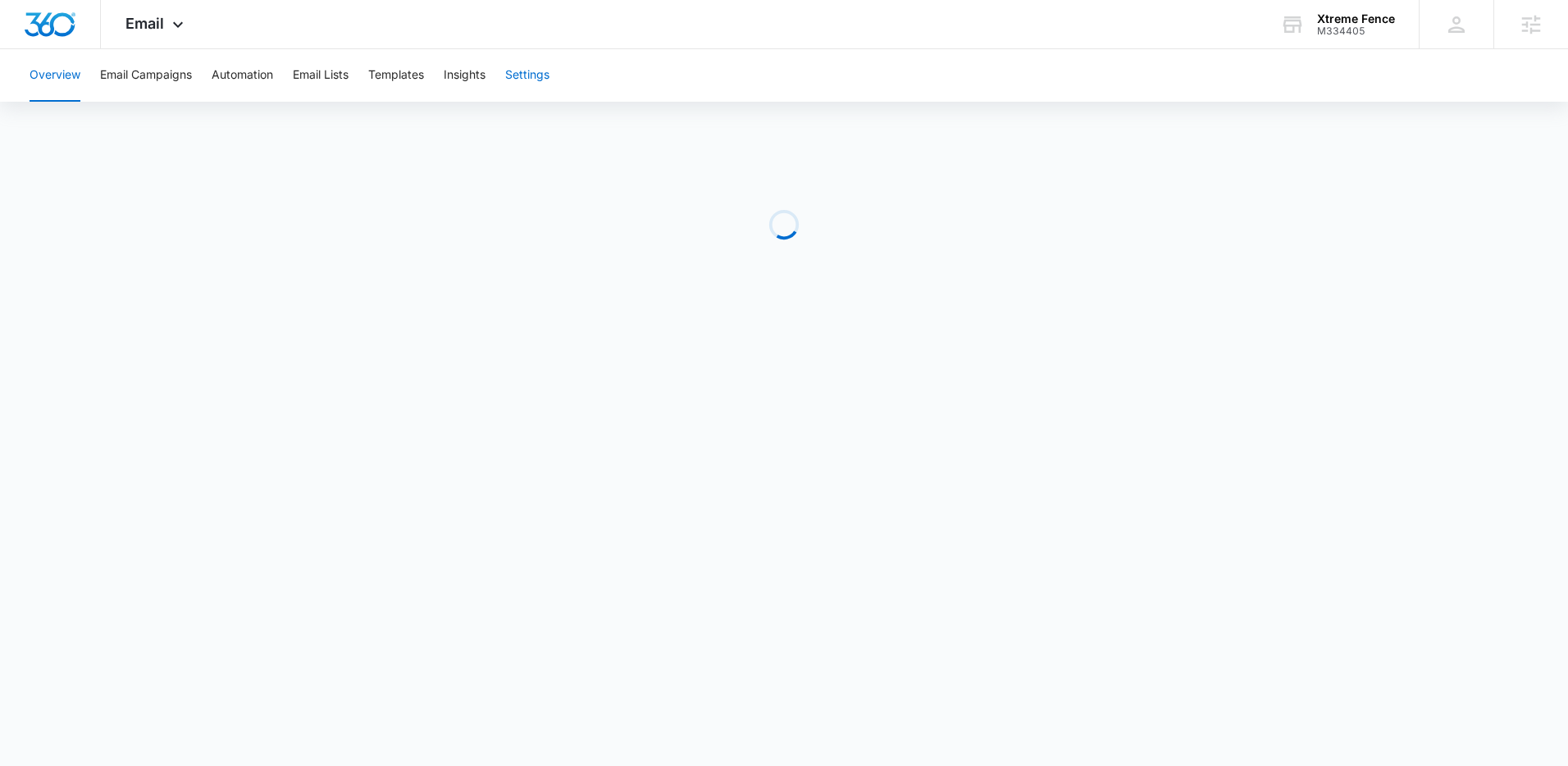
click at [515, 79] on button "Settings" at bounding box center [527, 76] width 44 height 53
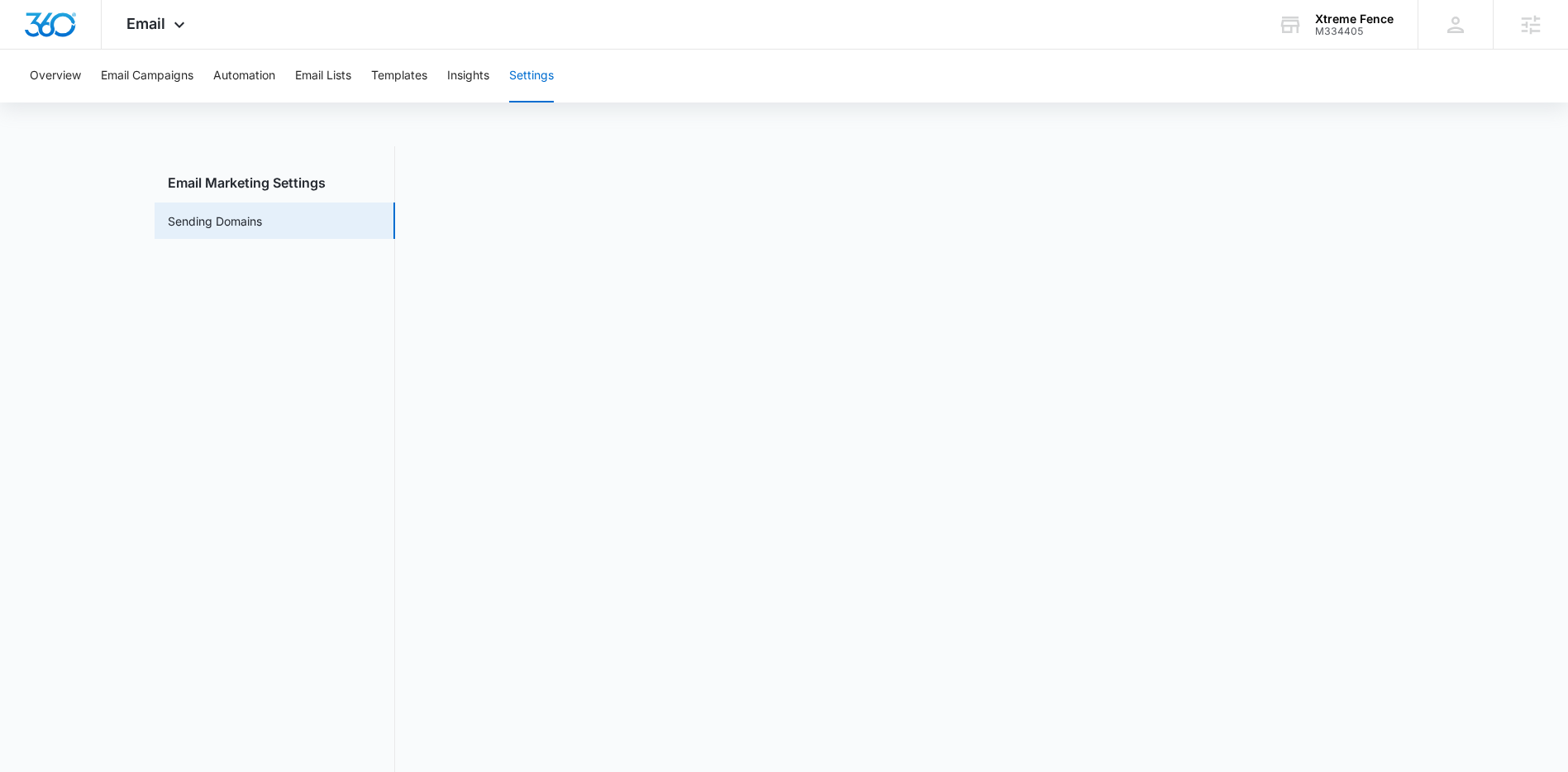
scroll to position [24, 0]
click at [182, 33] on icon at bounding box center [179, 28] width 20 height 20
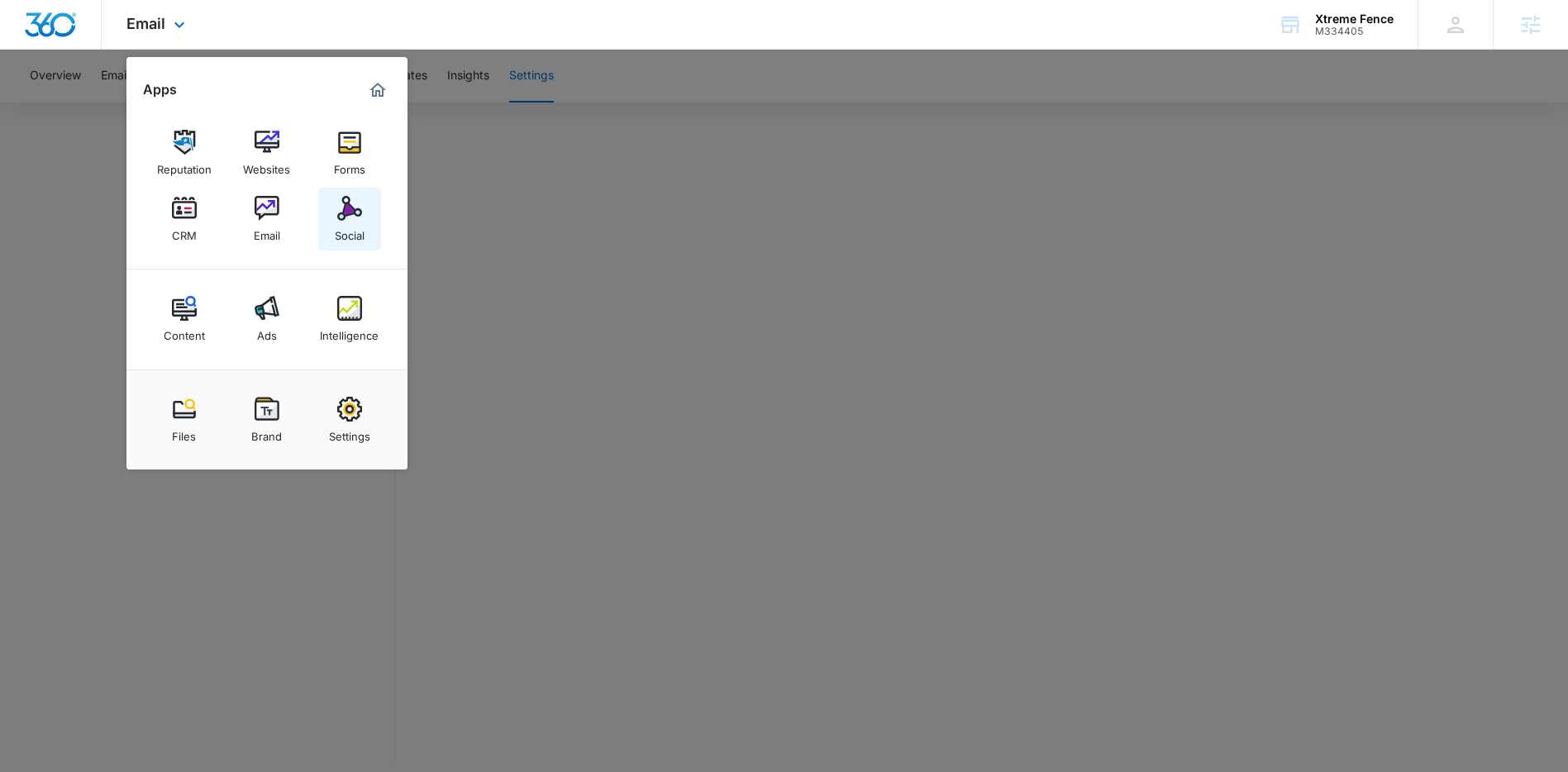
click at [346, 215] on img at bounding box center [349, 208] width 25 height 25
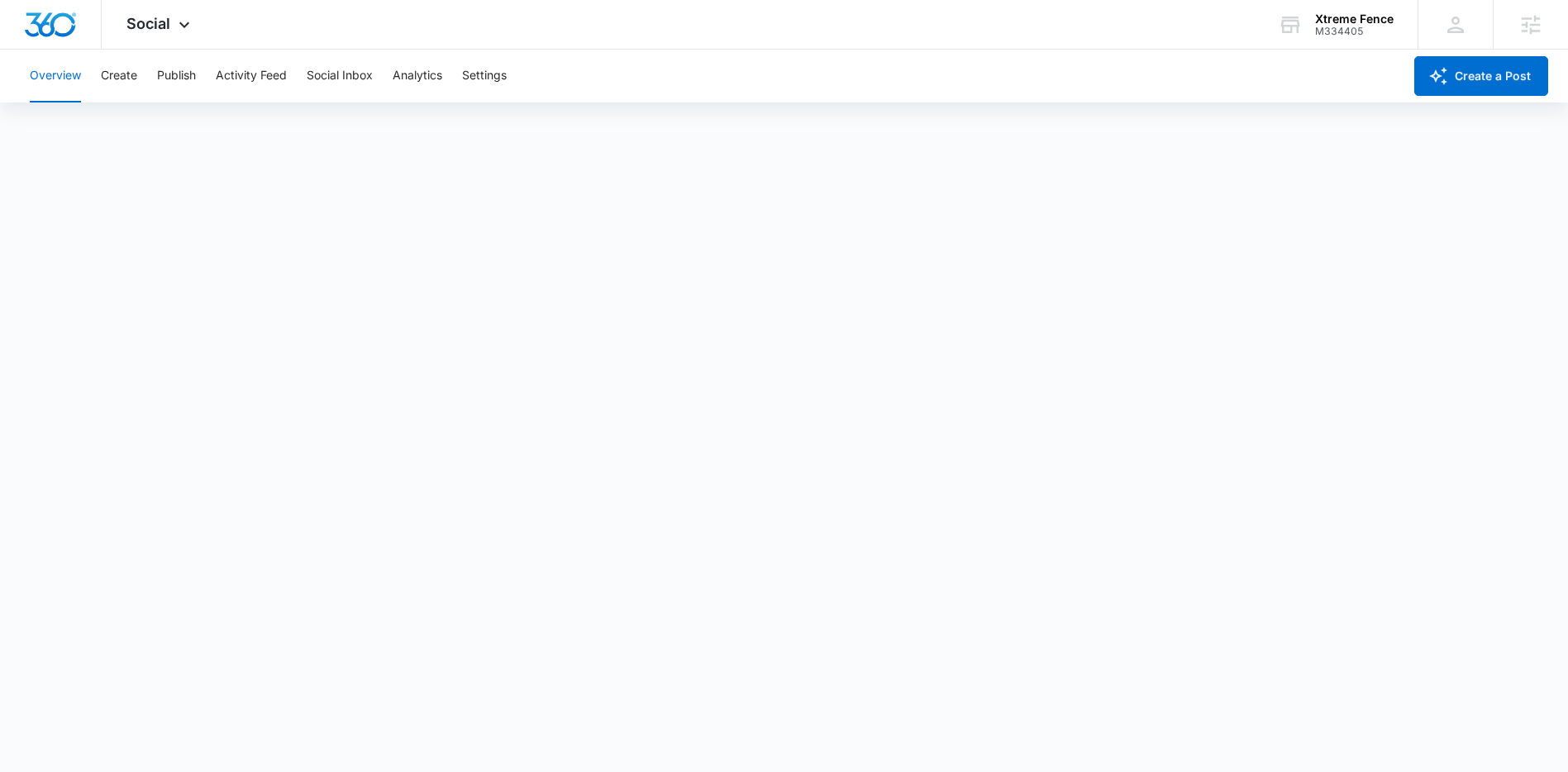
scroll to position [4, 0]
click at [164, 45] on div "Social Apps Reputation Websites Forms CRM Email Social Content Ads Intelligence…" at bounding box center [160, 24] width 117 height 49
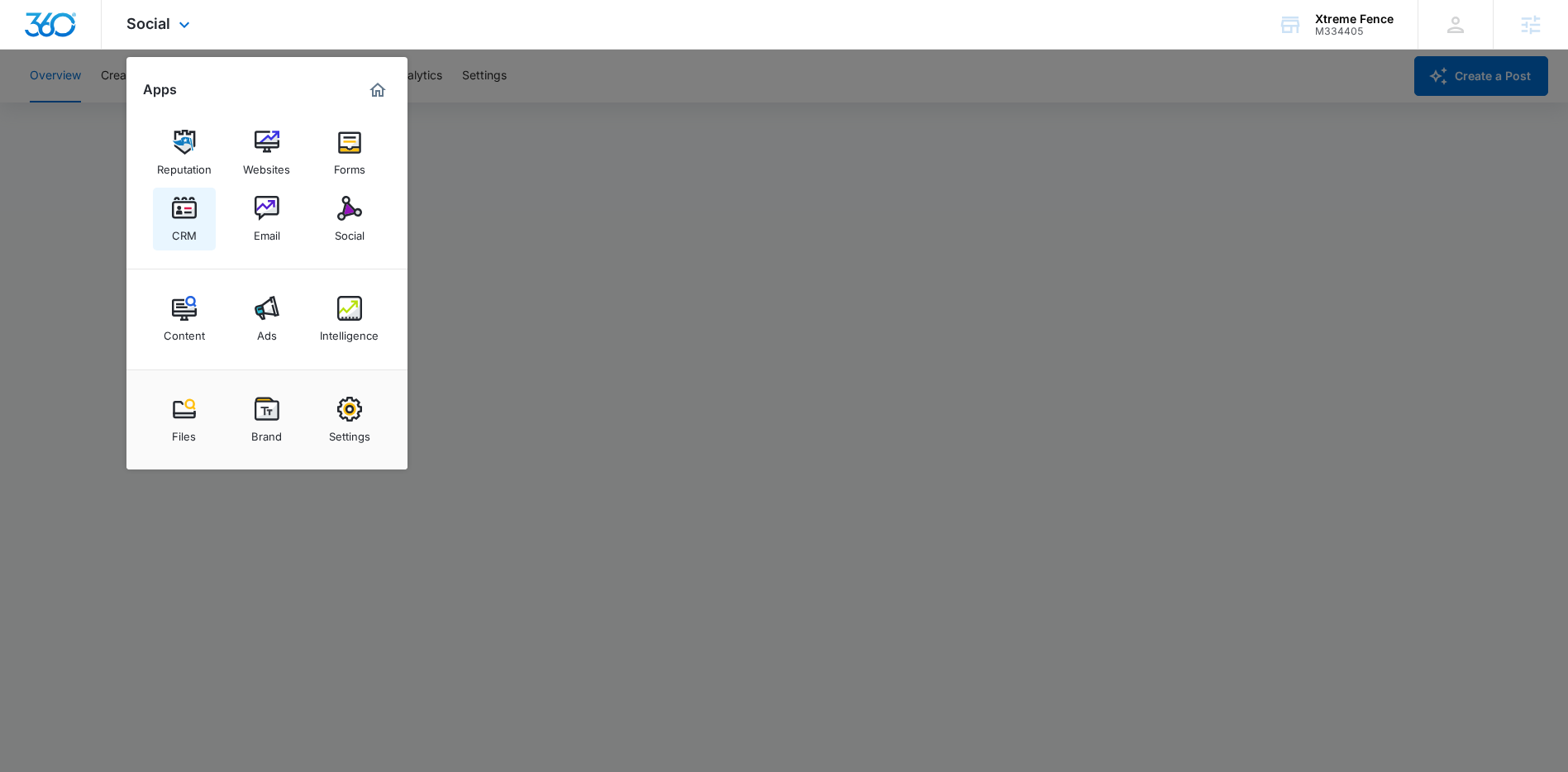
click at [190, 213] on img at bounding box center [184, 208] width 25 height 25
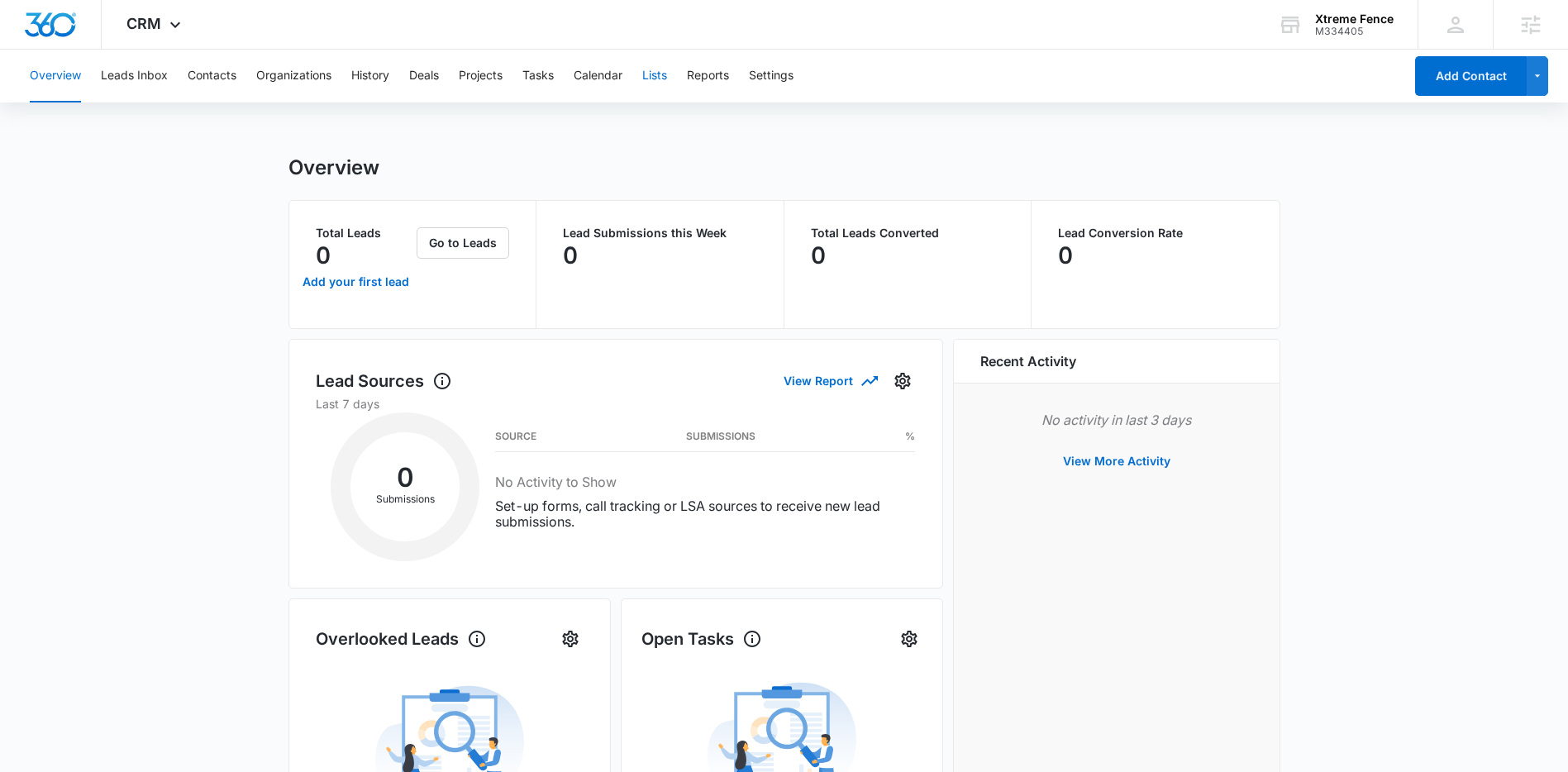
click at [646, 71] on button "Lists" at bounding box center [654, 76] width 25 height 53
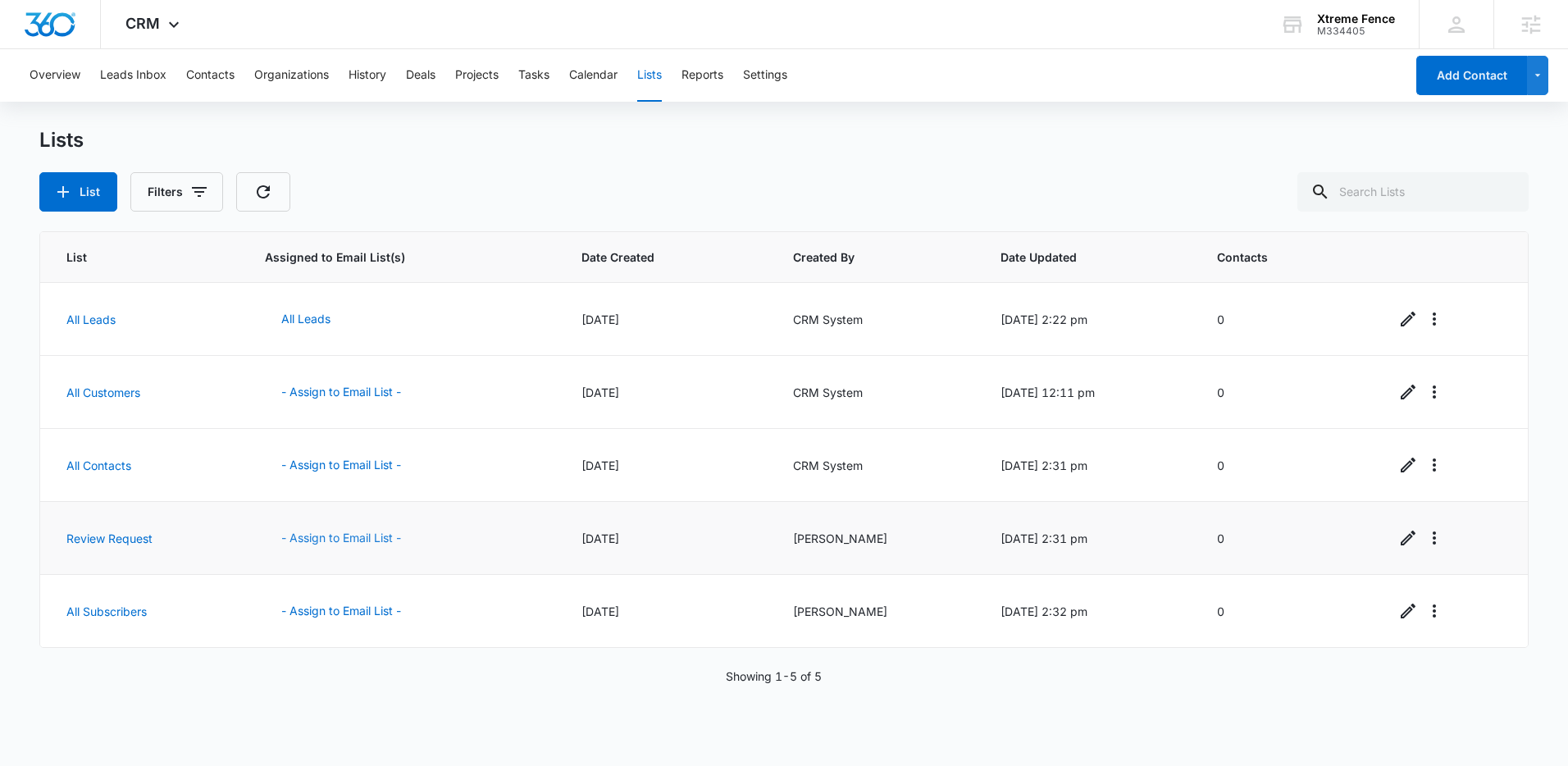
click at [341, 534] on button "- Assign to Email List -" at bounding box center [341, 538] width 153 height 39
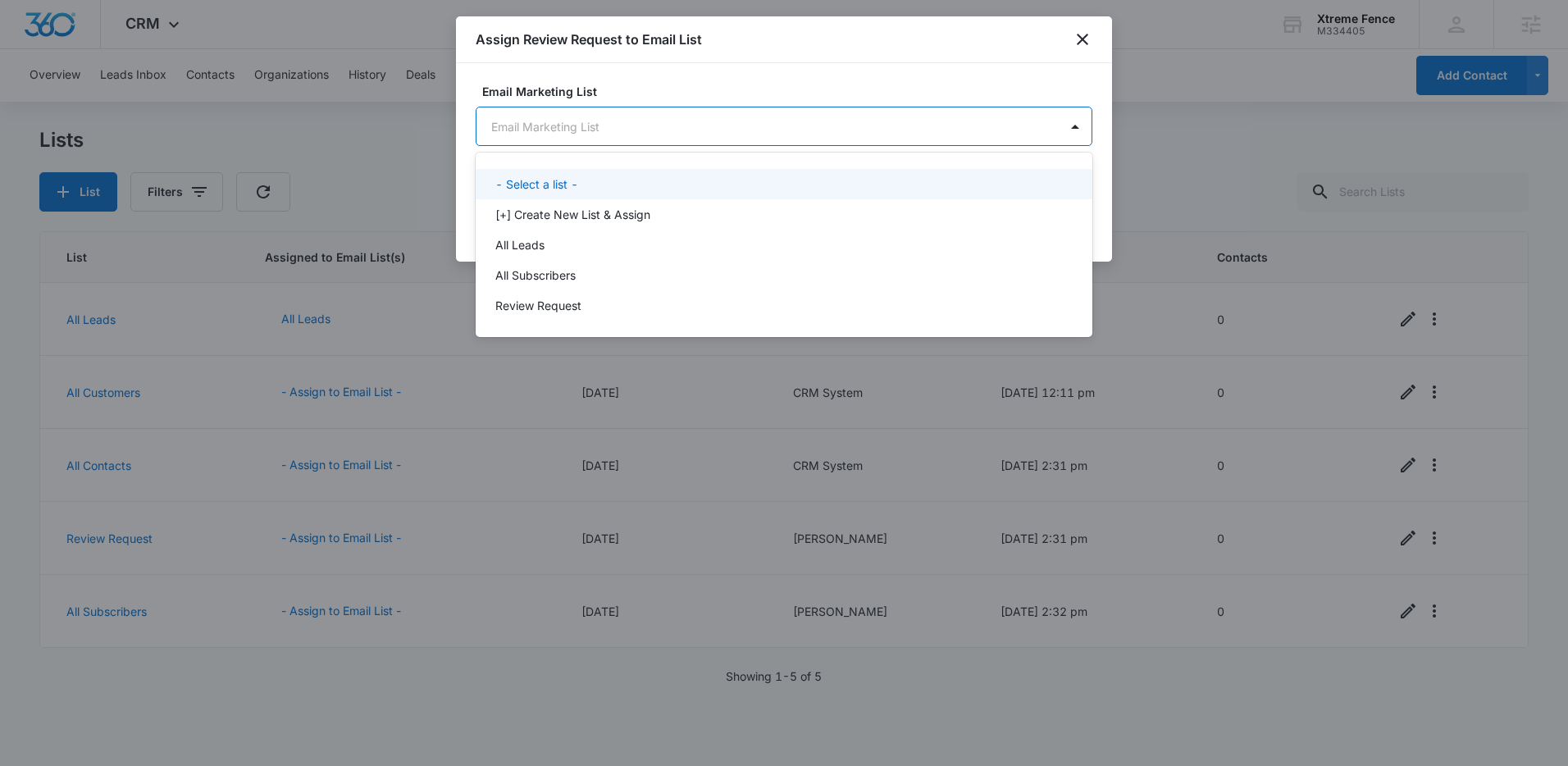
click at [847, 137] on body "CRM Apps Reputation Websites Forms CRM Email Social Content Ads Intelligence Fi…" at bounding box center [784, 383] width 1568 height 766
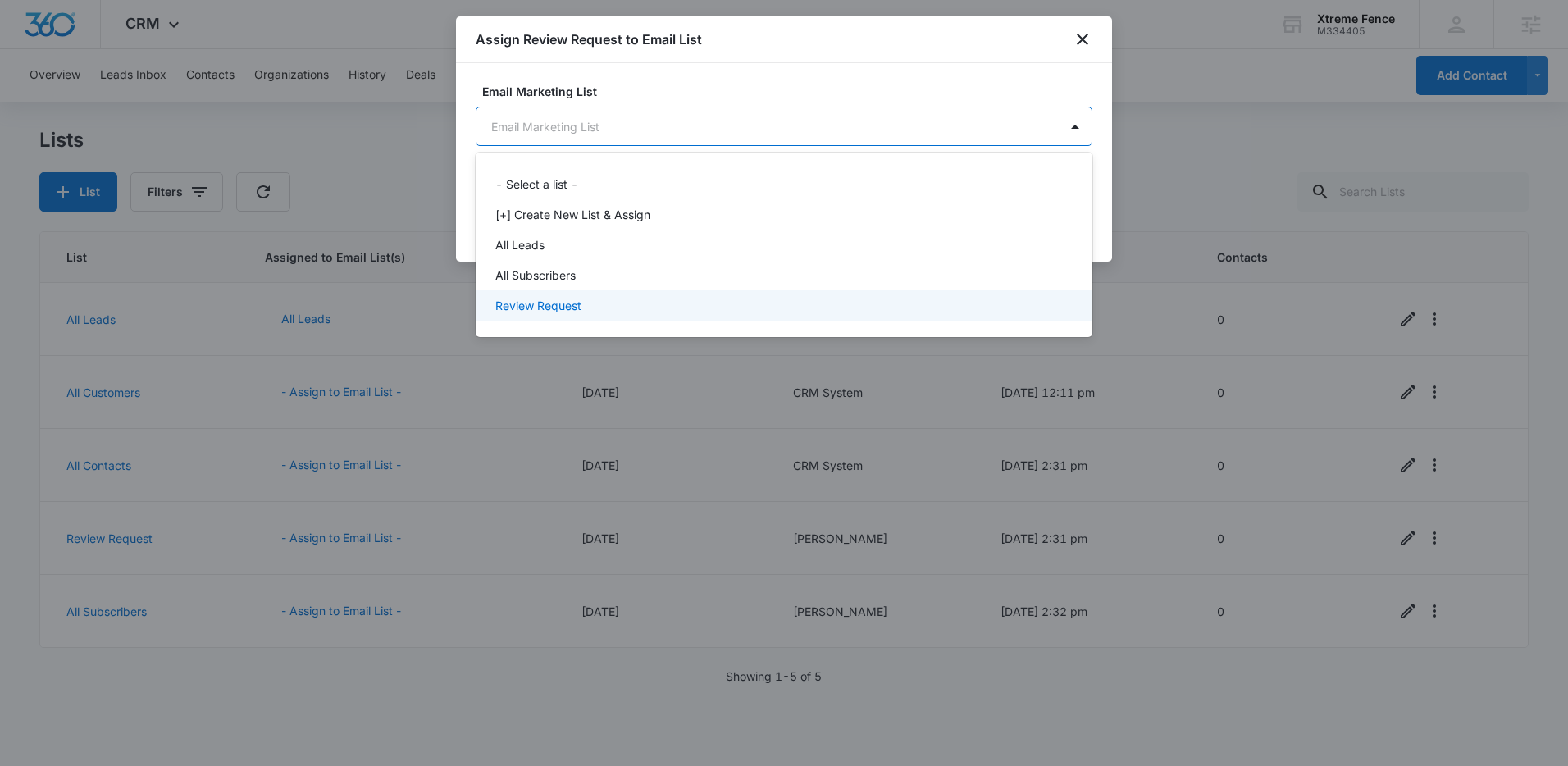
click at [639, 306] on div "Review Request" at bounding box center [782, 305] width 574 height 17
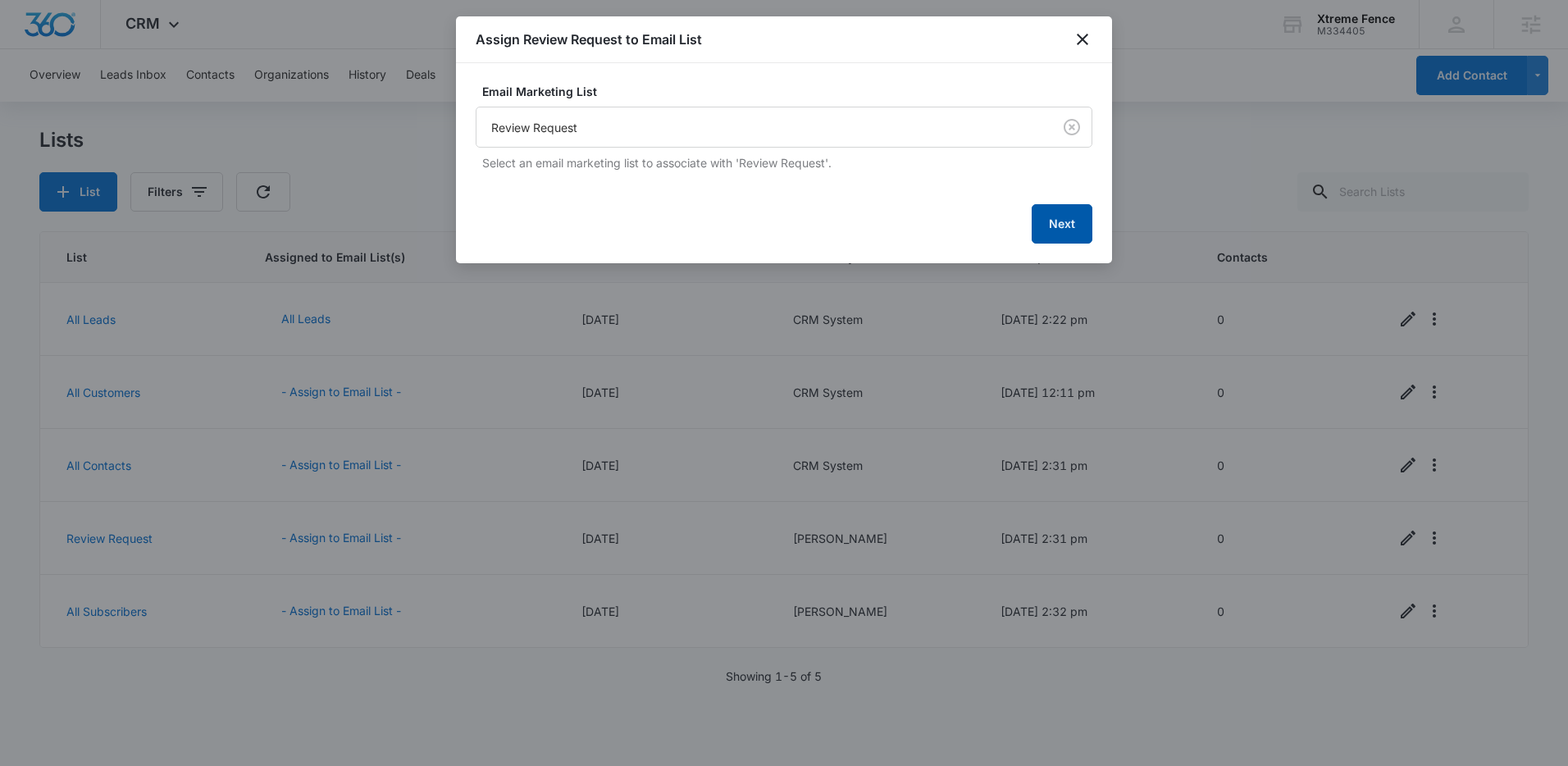
click at [1084, 236] on button "Next" at bounding box center [1061, 223] width 60 height 39
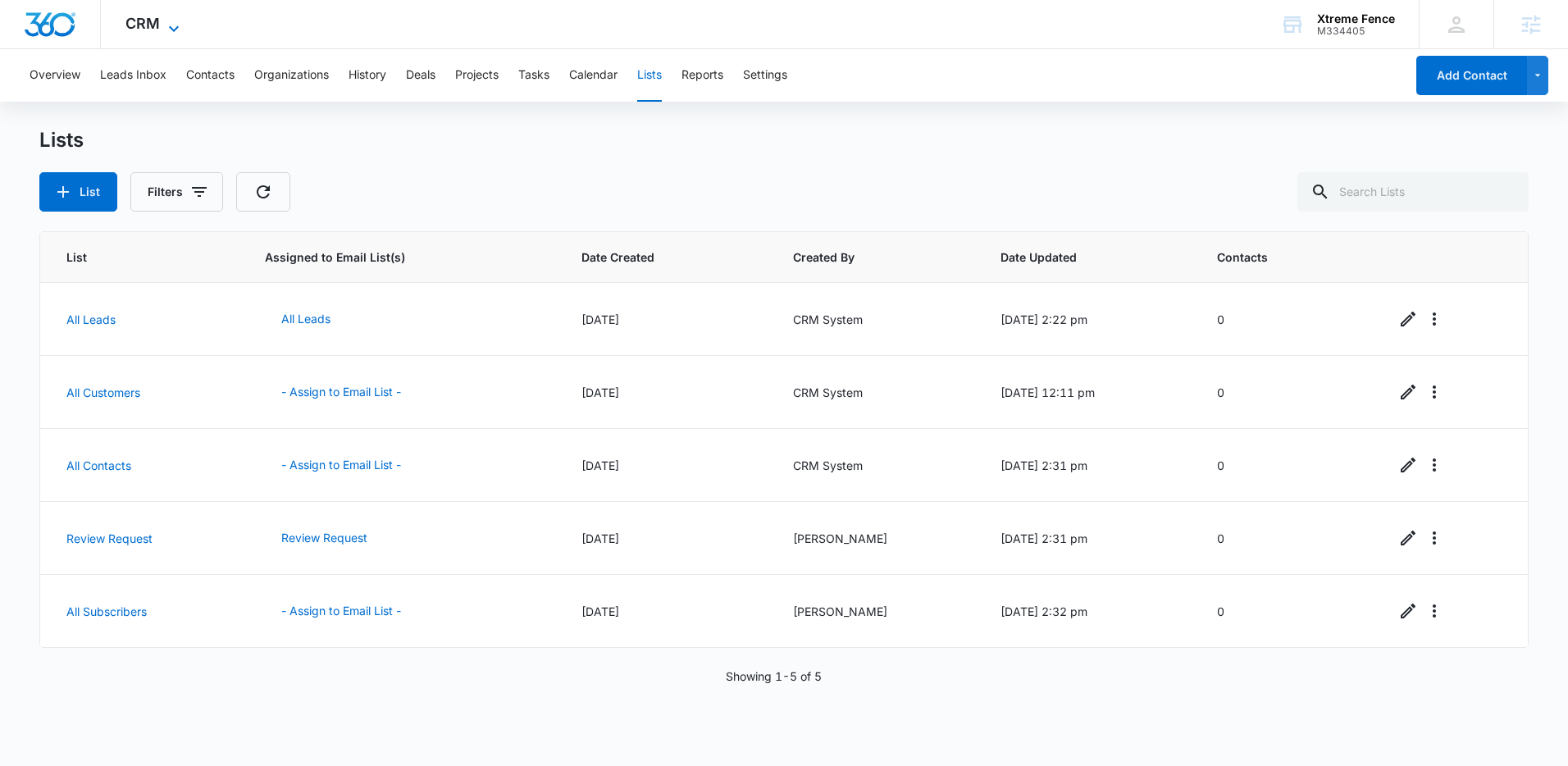
click at [155, 31] on span "CRM" at bounding box center [143, 23] width 35 height 17
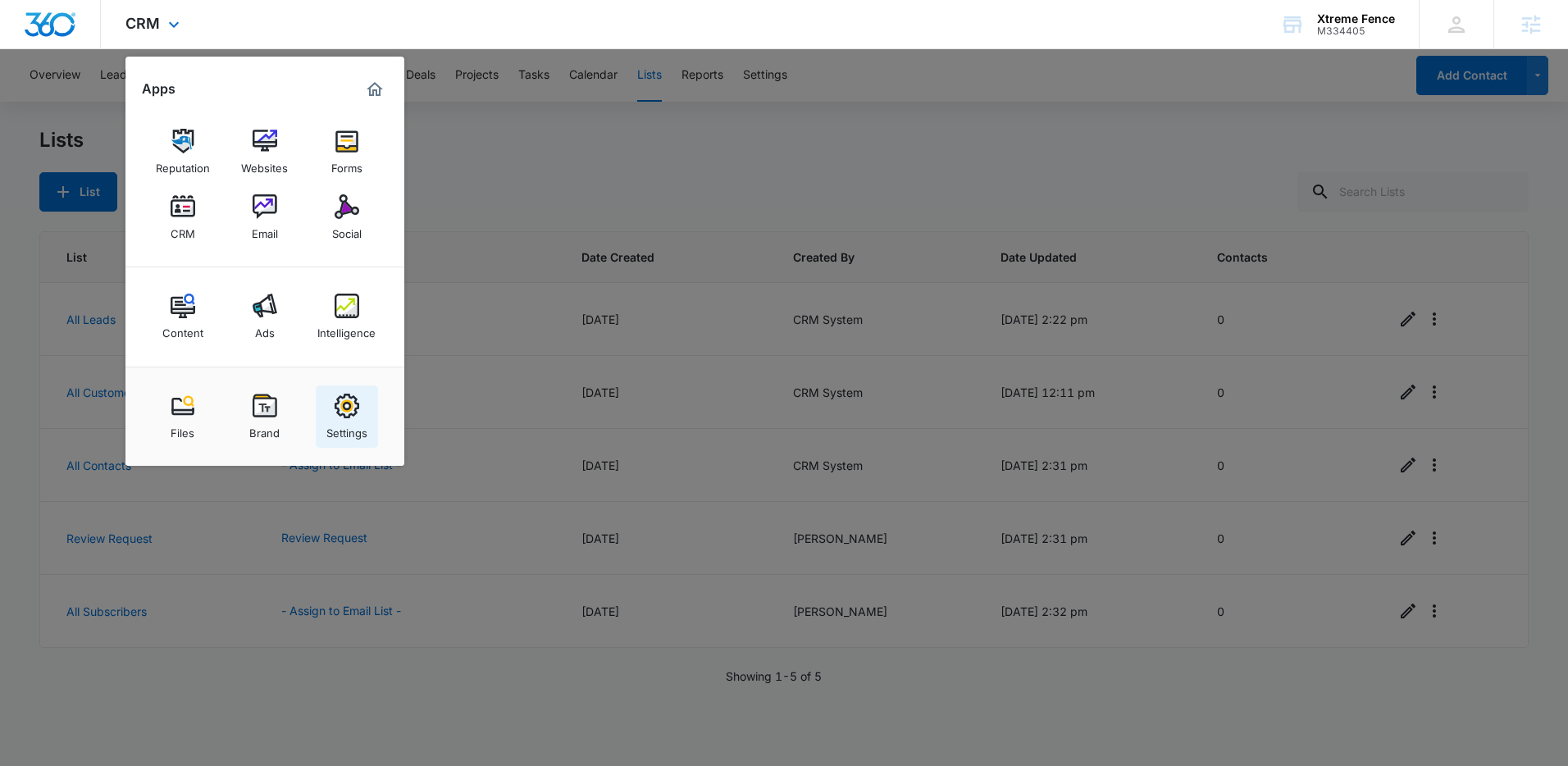
click at [347, 403] on img at bounding box center [347, 405] width 25 height 25
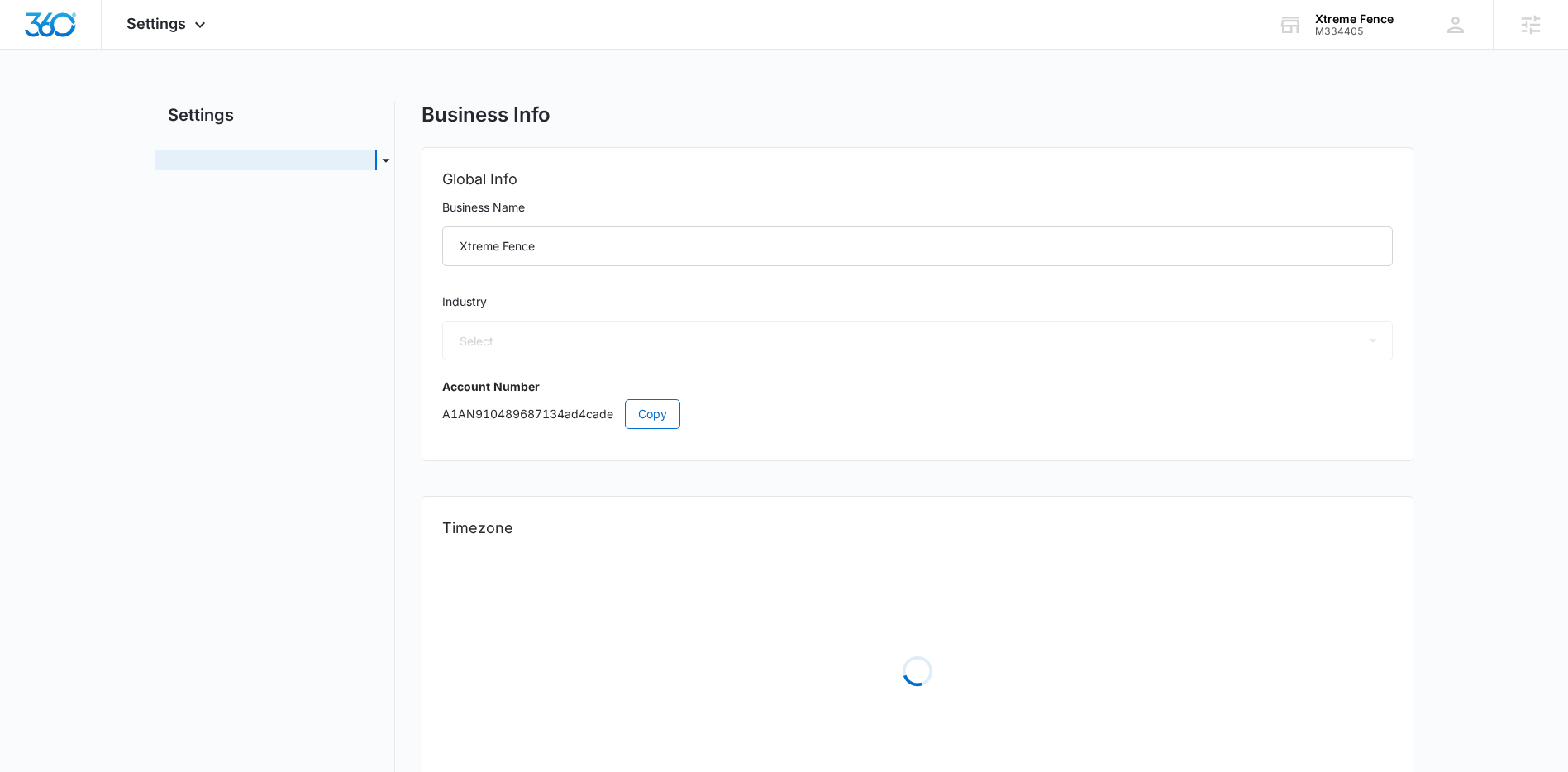
select select "US"
select select "America/[GEOGRAPHIC_DATA]"
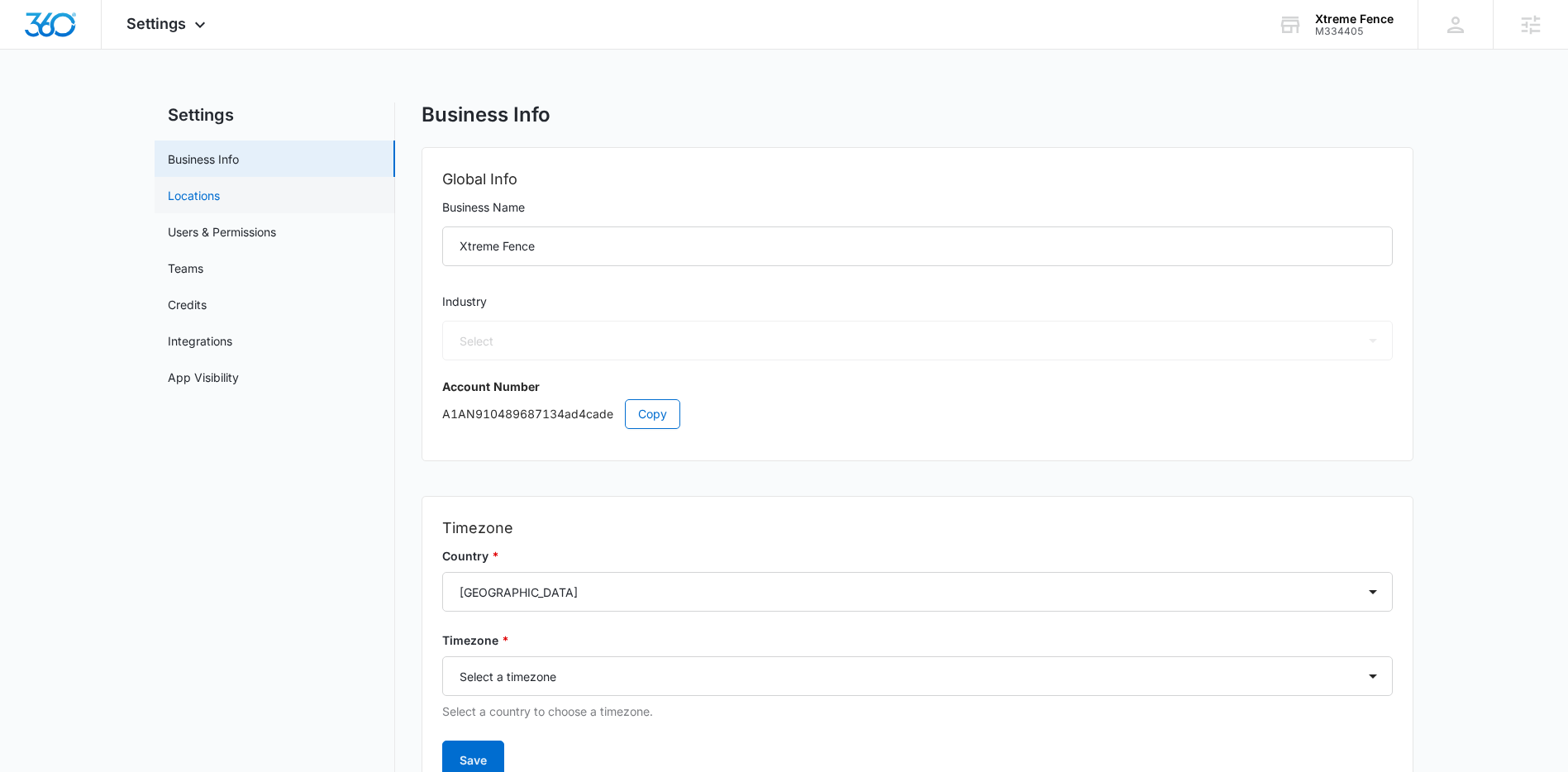
select select "4"
click at [271, 241] on link "Users & Permissions" at bounding box center [222, 232] width 108 height 17
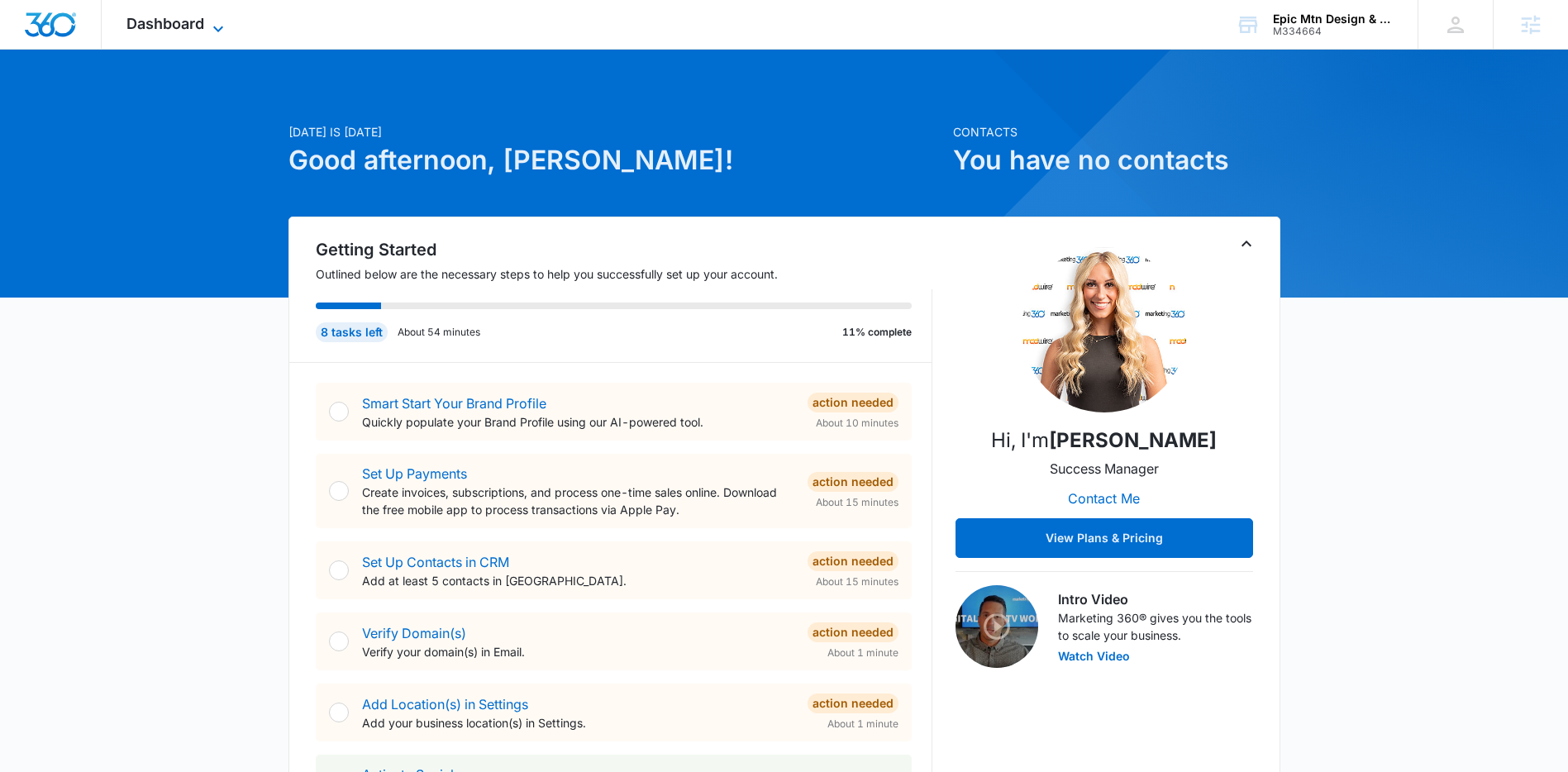
click at [189, 27] on span "Dashboard" at bounding box center [165, 23] width 78 height 17
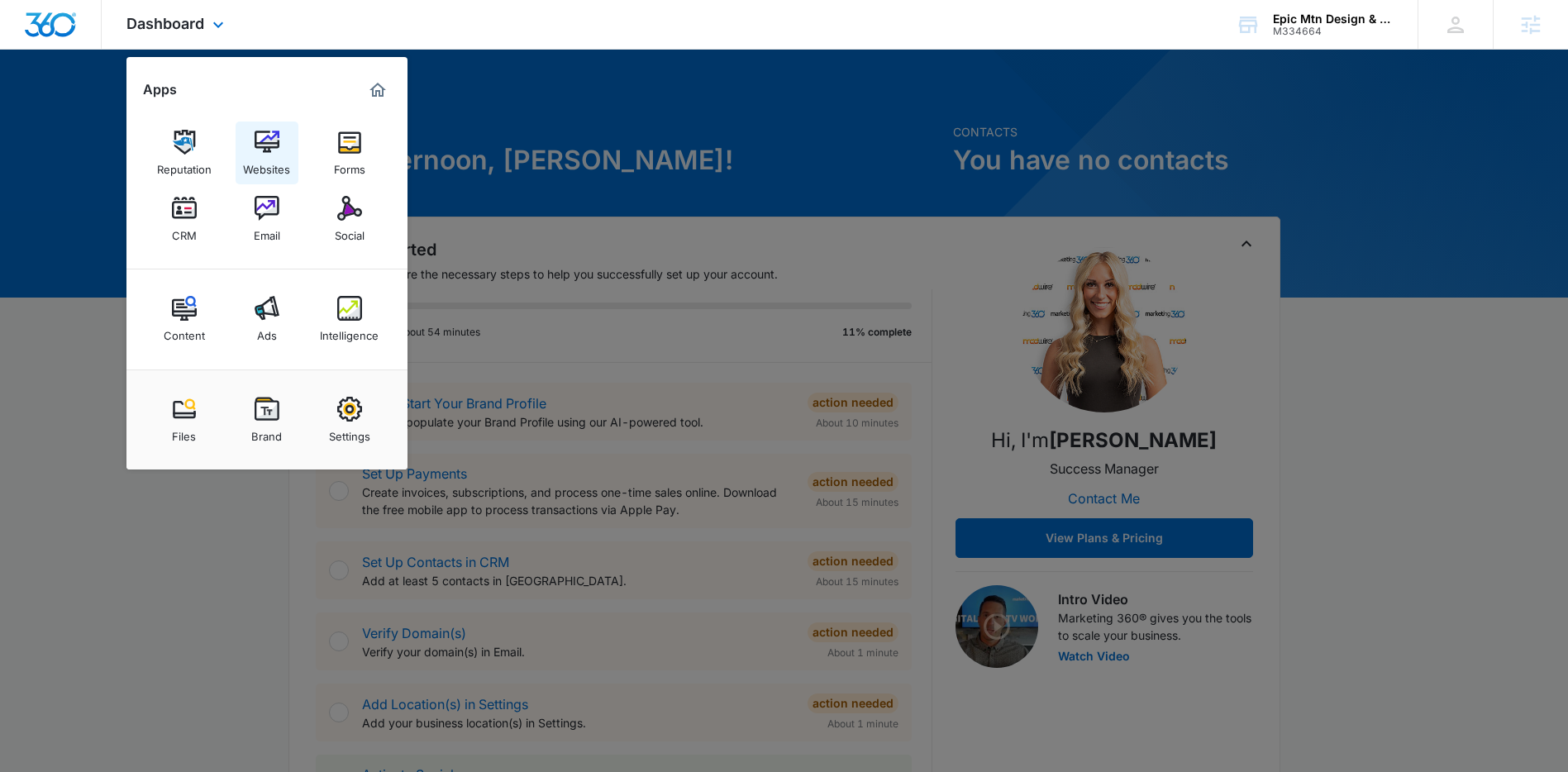
click at [254, 145] on img at bounding box center [266, 142] width 25 height 25
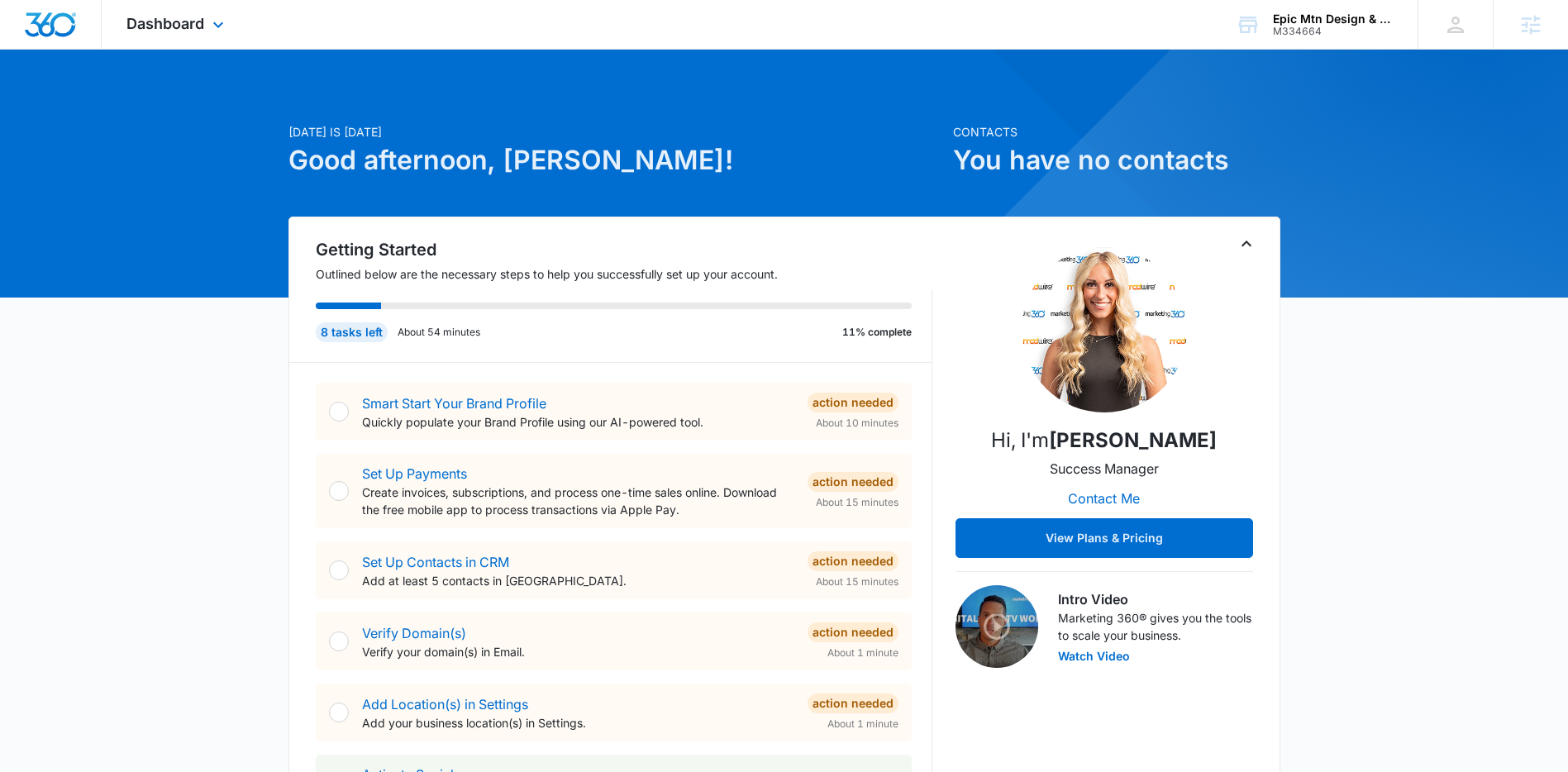
click at [211, 37] on div "Dashboard Apps Reputation Websites Forms CRM Email Social Content Ads Intellige…" at bounding box center [177, 24] width 152 height 49
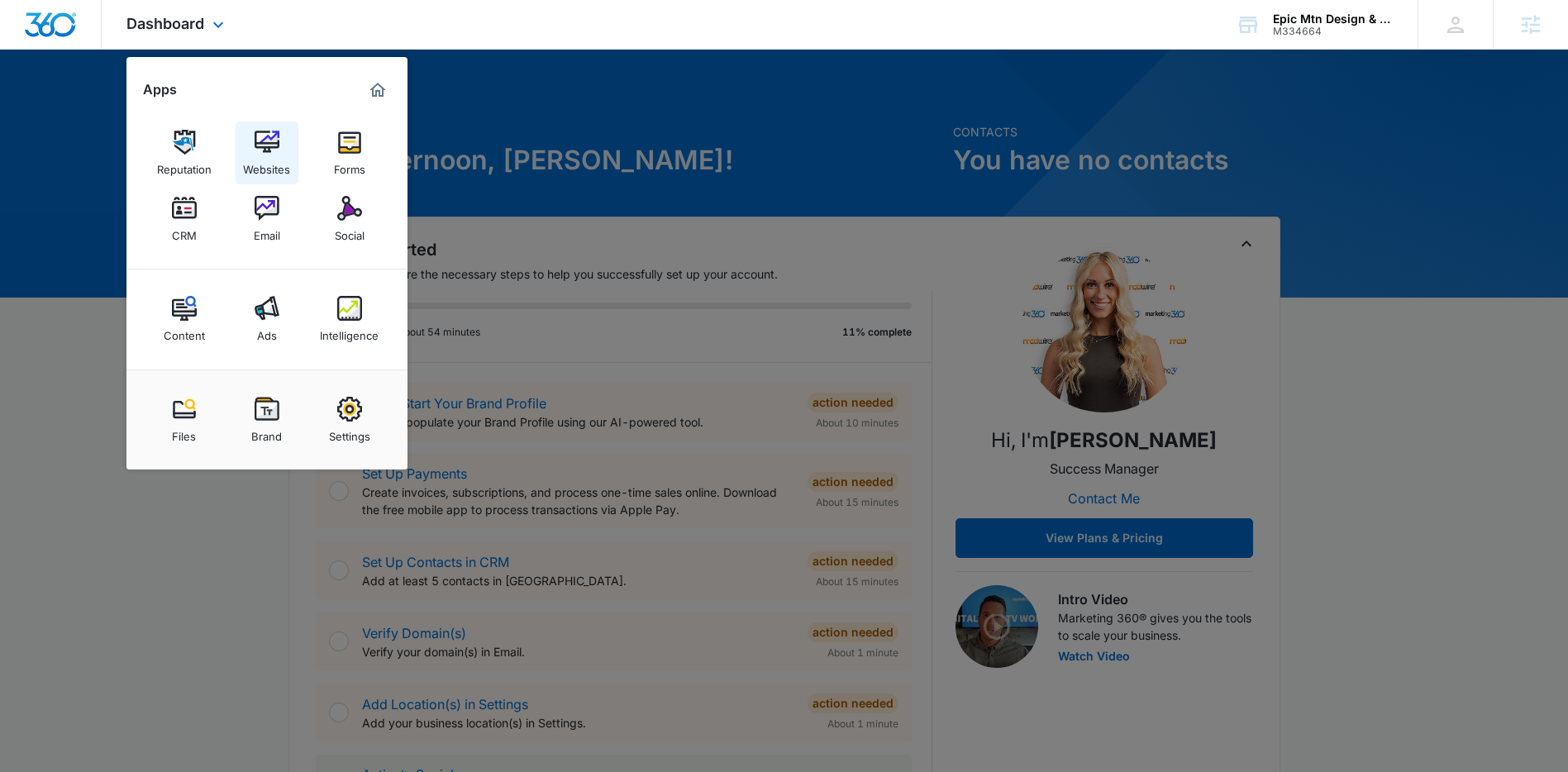
click at [274, 155] on div "Websites" at bounding box center [266, 165] width 47 height 21
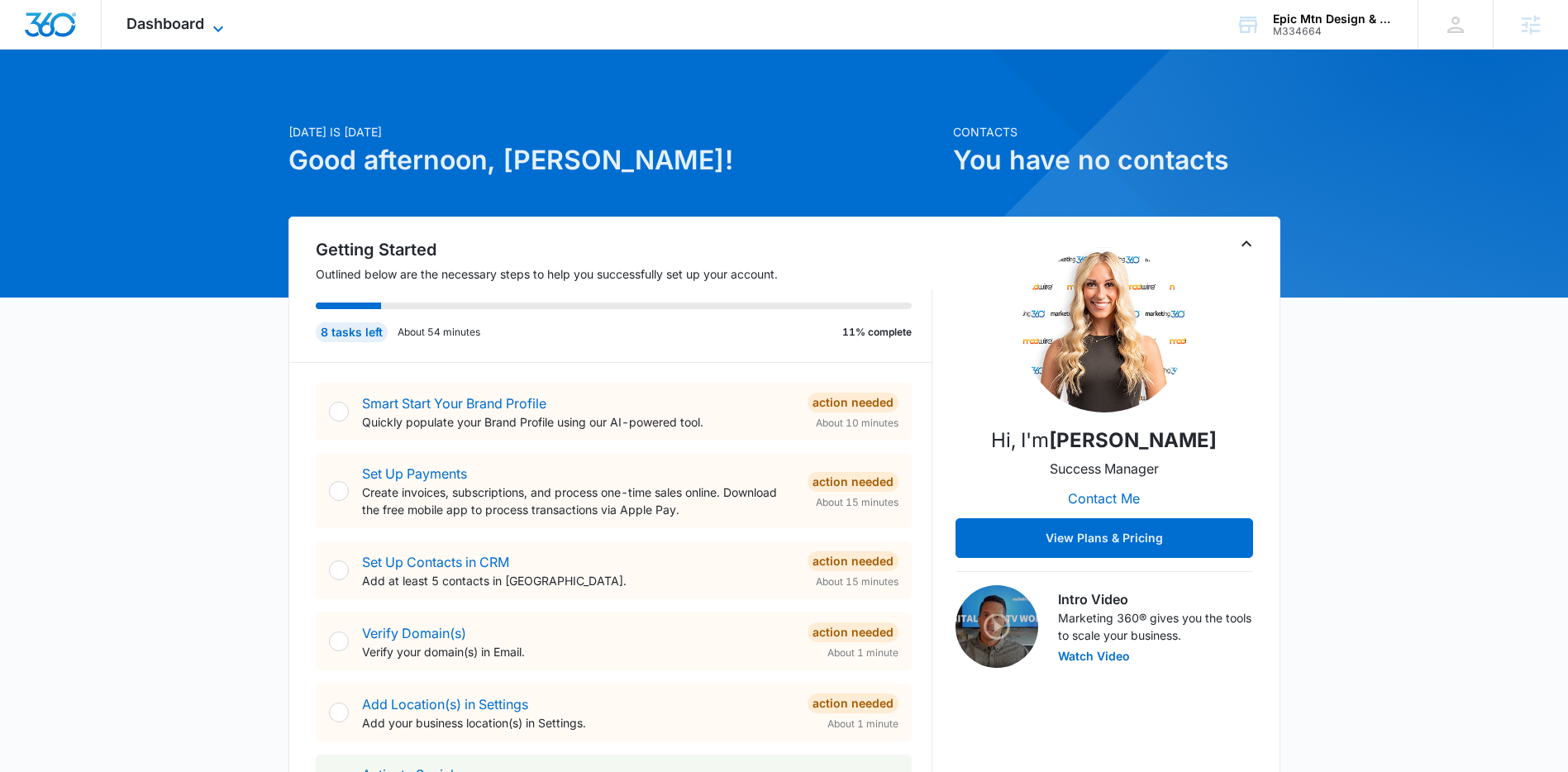
click at [178, 20] on span "Dashboard" at bounding box center [165, 23] width 78 height 17
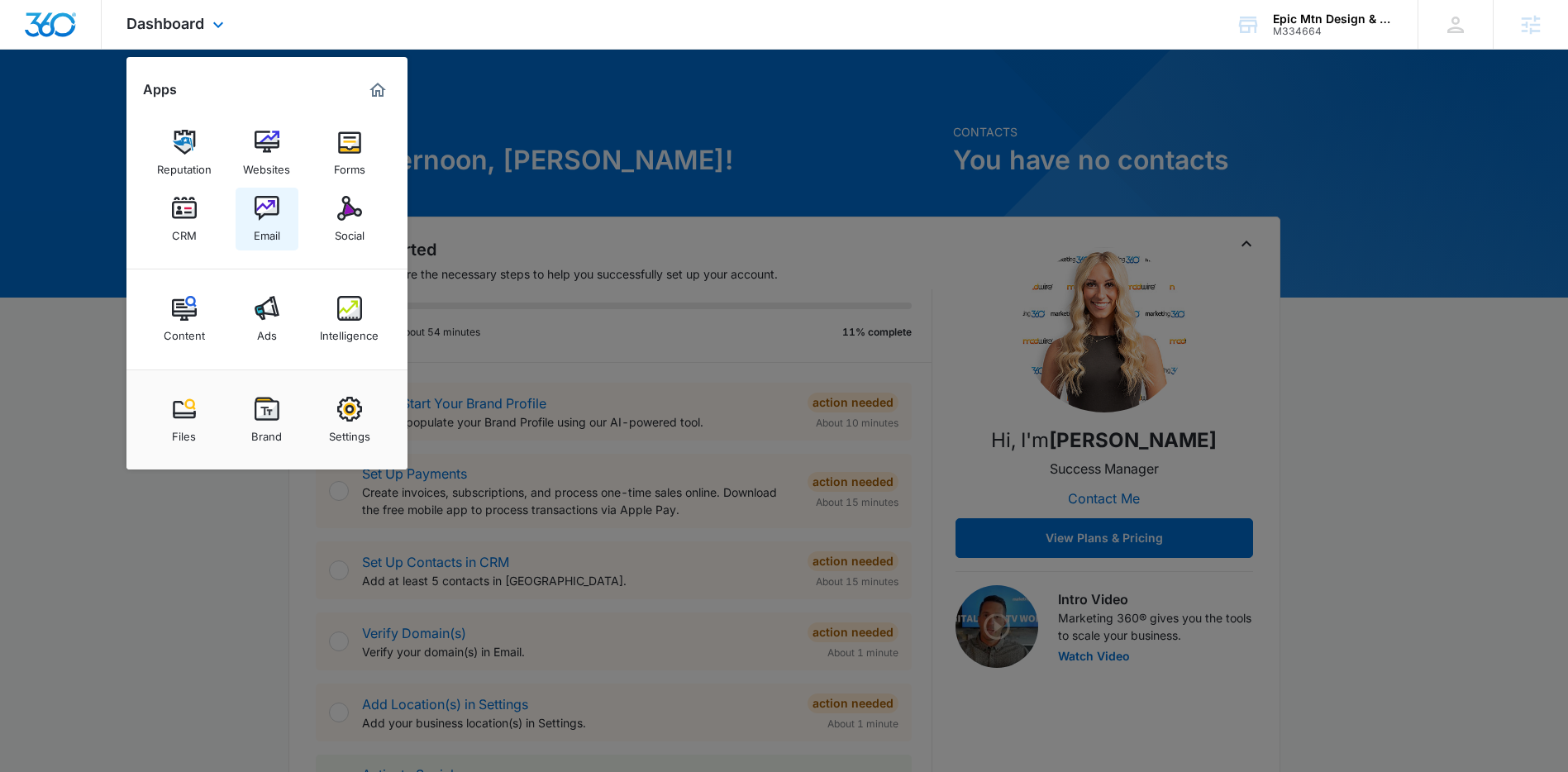
click at [263, 226] on div "Email" at bounding box center [266, 231] width 27 height 21
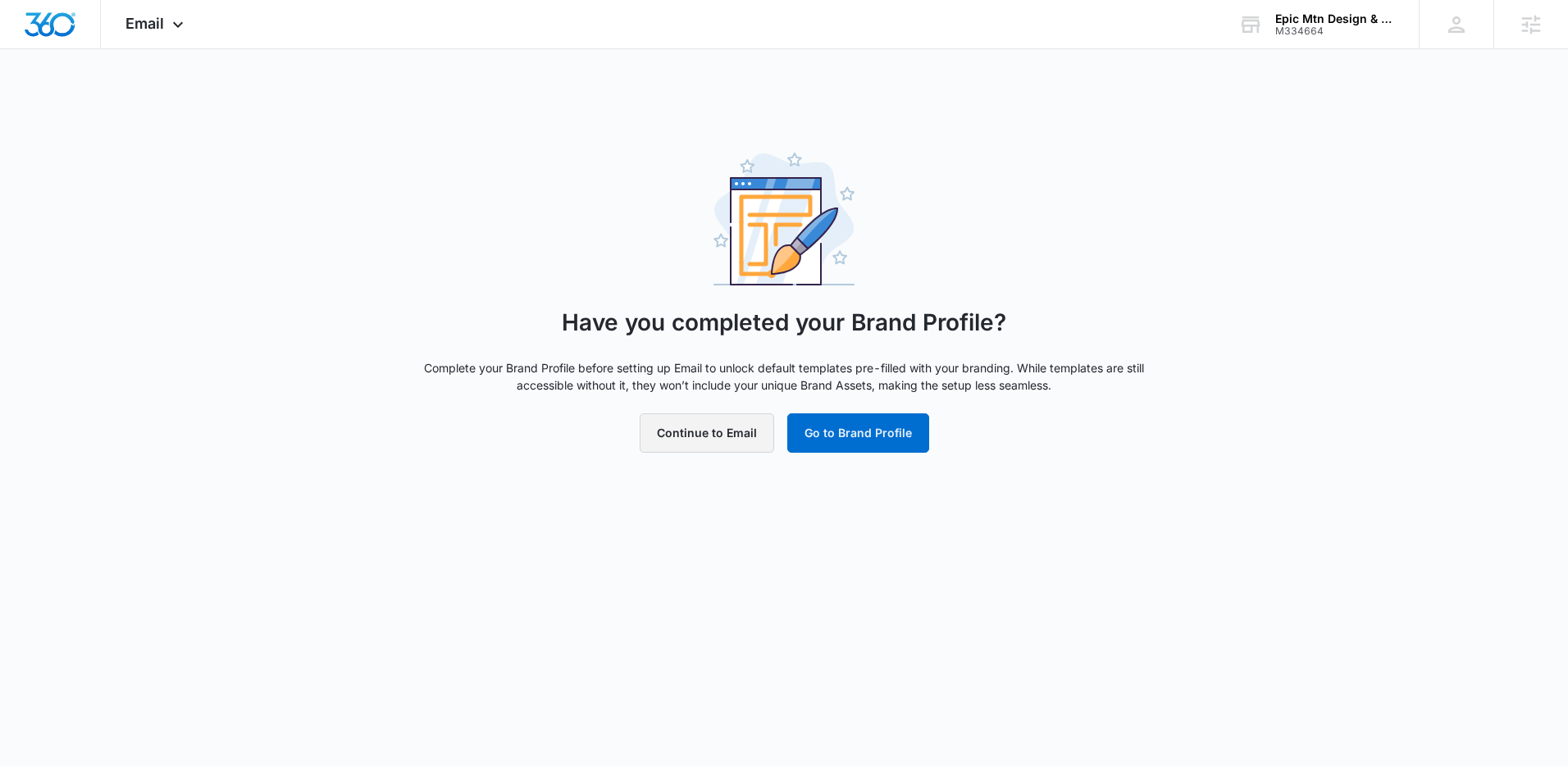
click at [685, 428] on button "Continue to Email" at bounding box center [707, 432] width 134 height 39
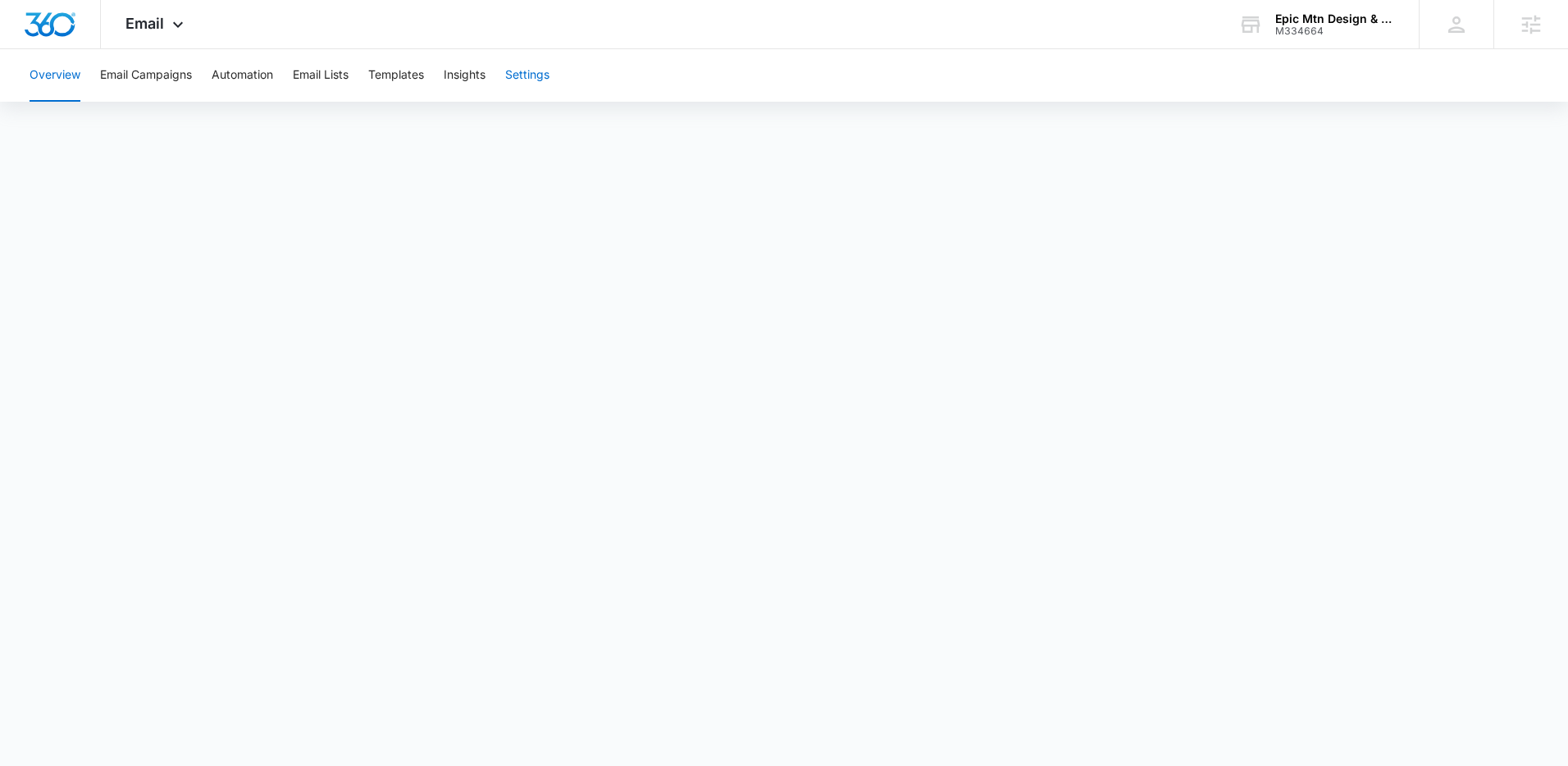
click at [527, 77] on button "Settings" at bounding box center [527, 76] width 44 height 53
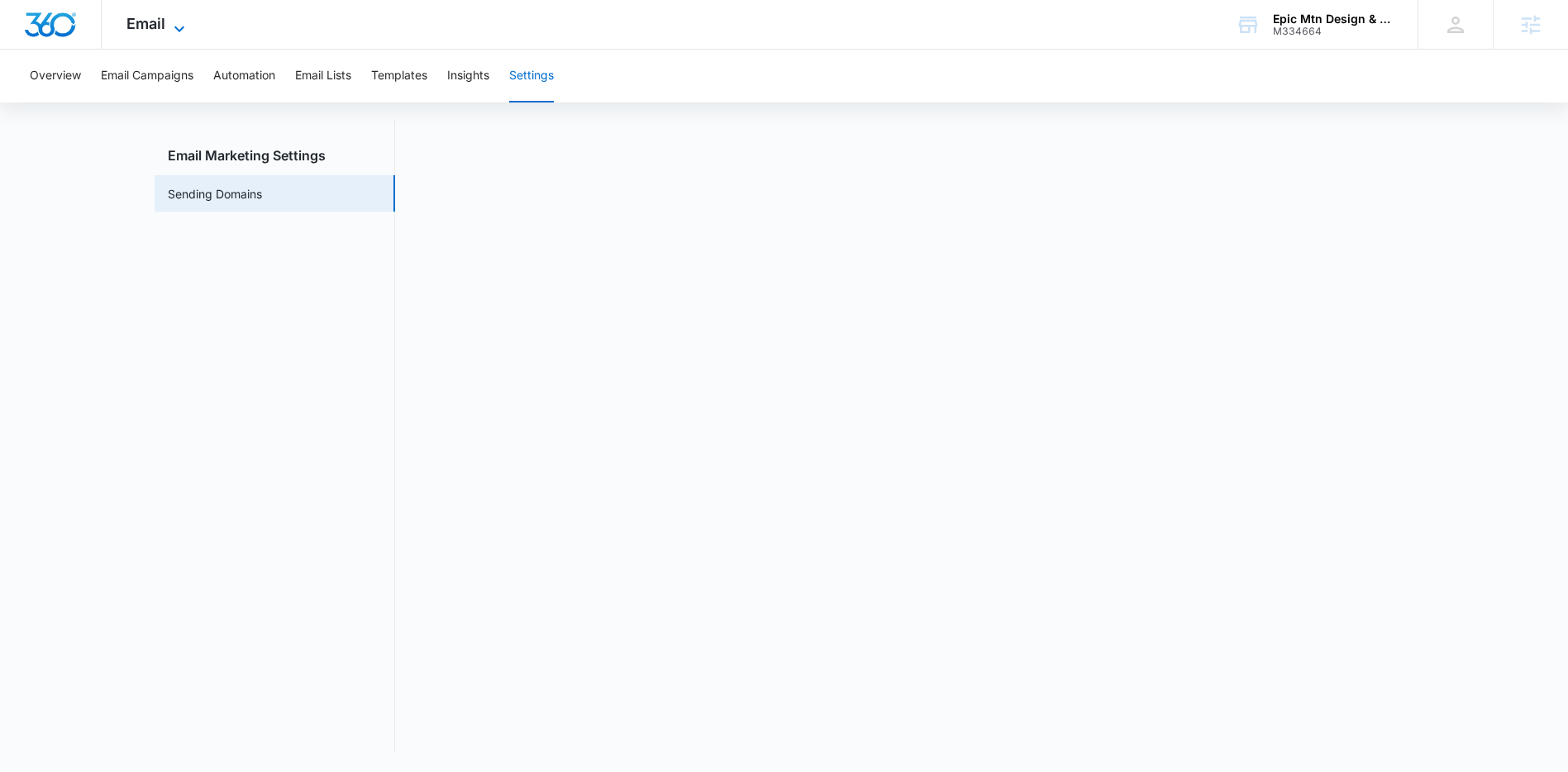
click at [175, 20] on icon at bounding box center [179, 28] width 20 height 20
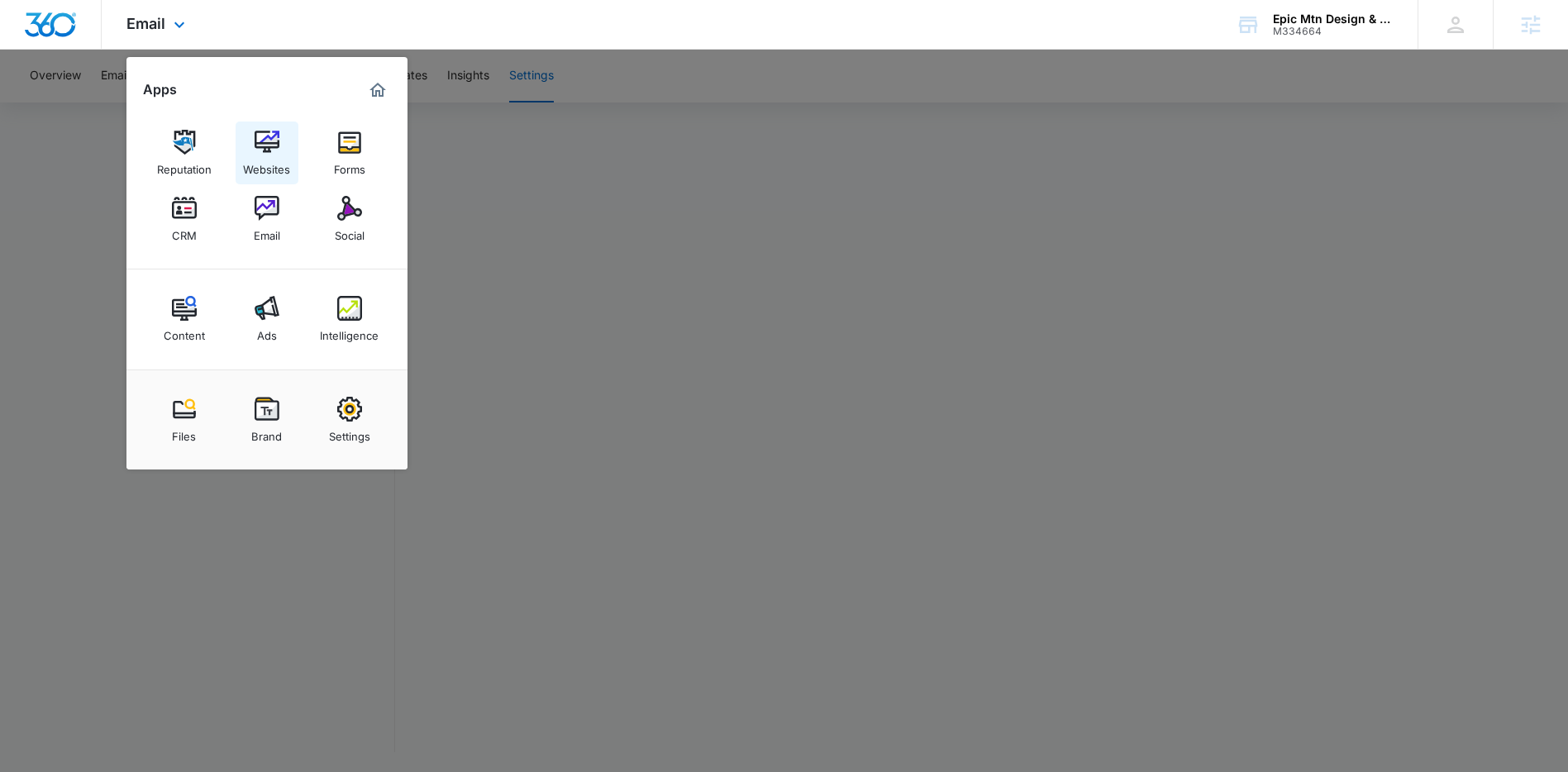
click at [254, 153] on img at bounding box center [266, 142] width 25 height 25
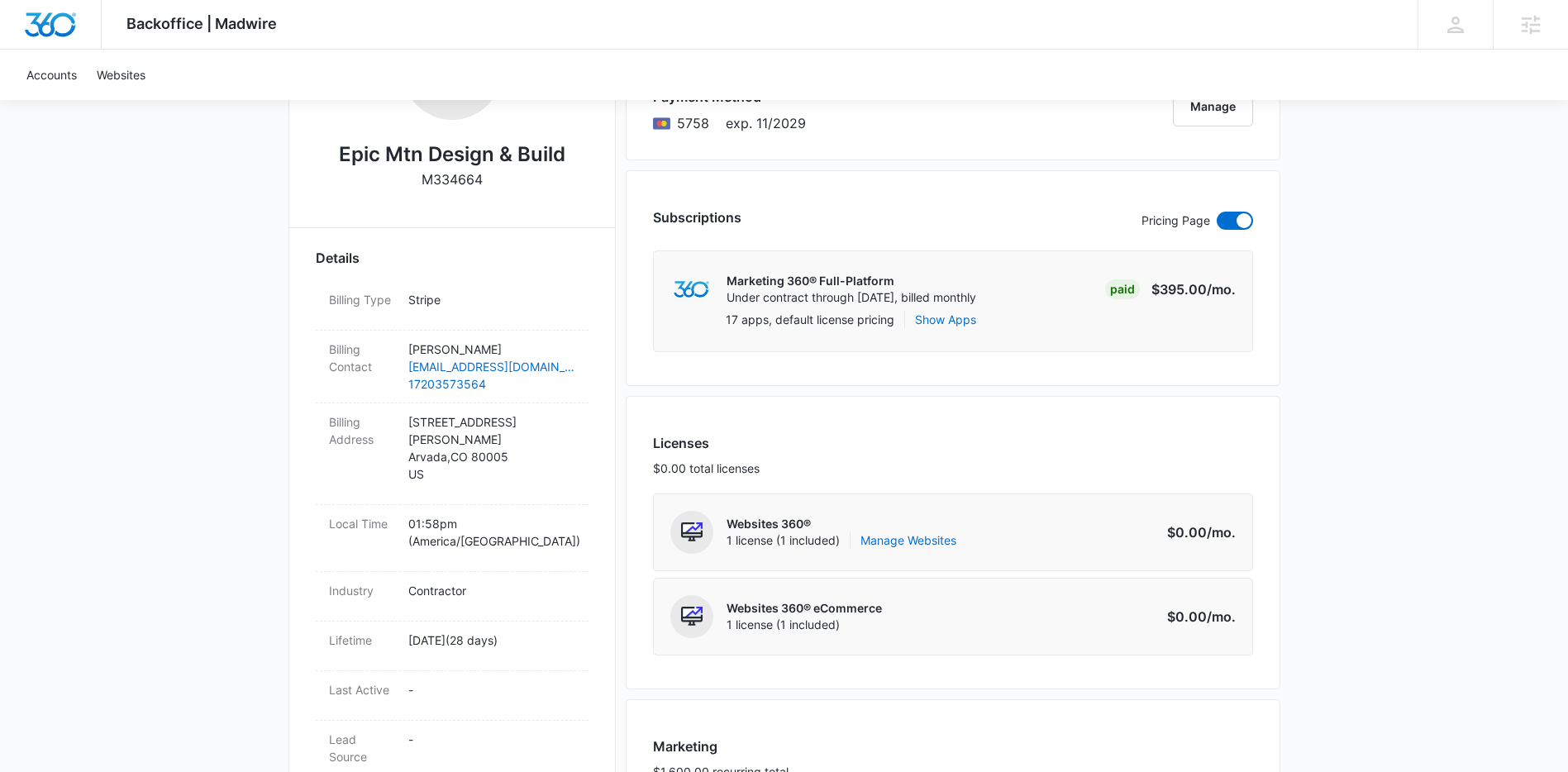
scroll to position [447, 0]
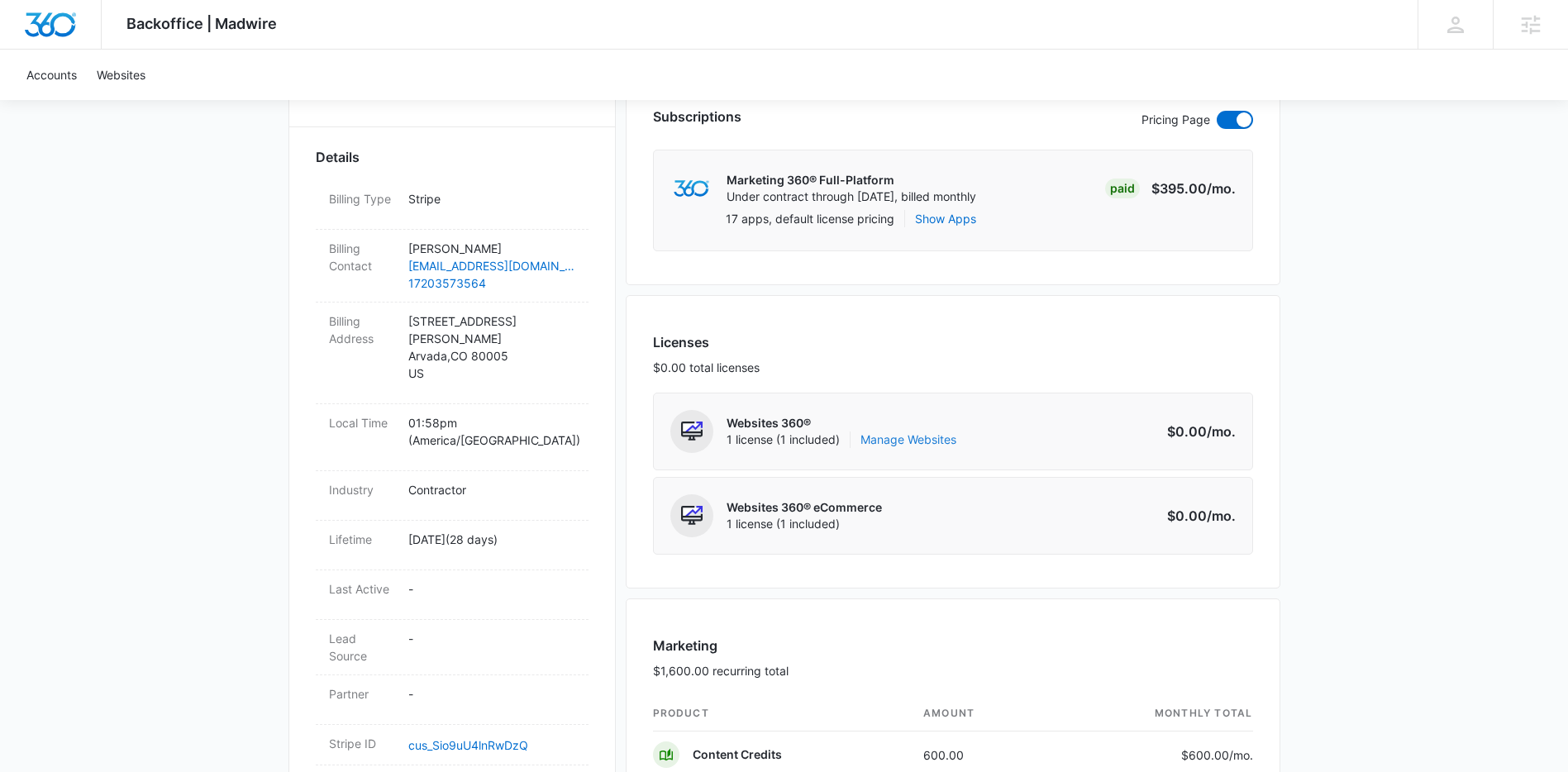
click at [904, 438] on link "Manage Websites" at bounding box center [909, 439] width 96 height 16
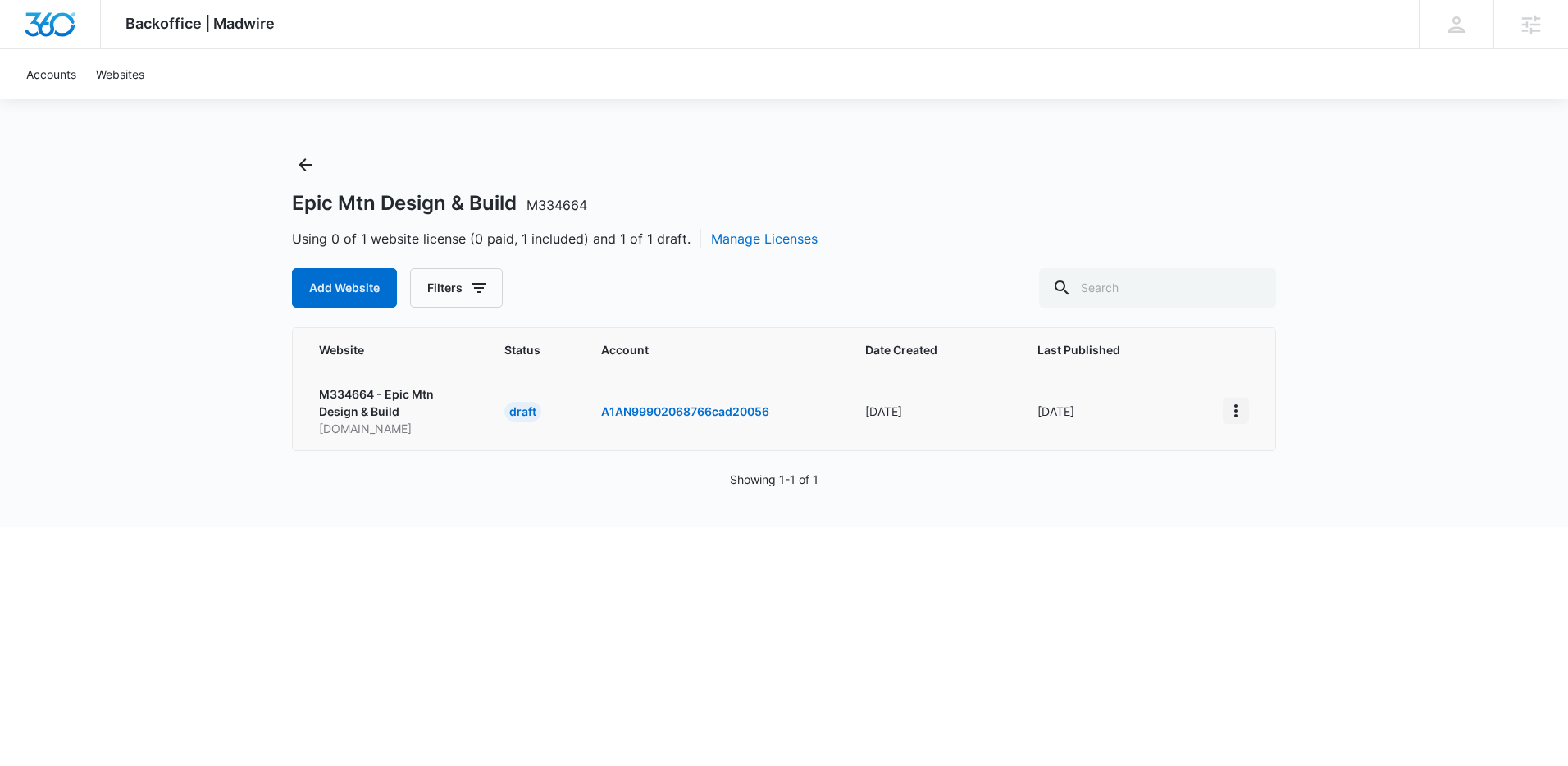
click at [1235, 415] on icon "View More" at bounding box center [1236, 410] width 3 height 13
click at [1278, 530] on div "Activate Draft" at bounding box center [1292, 531] width 99 height 12
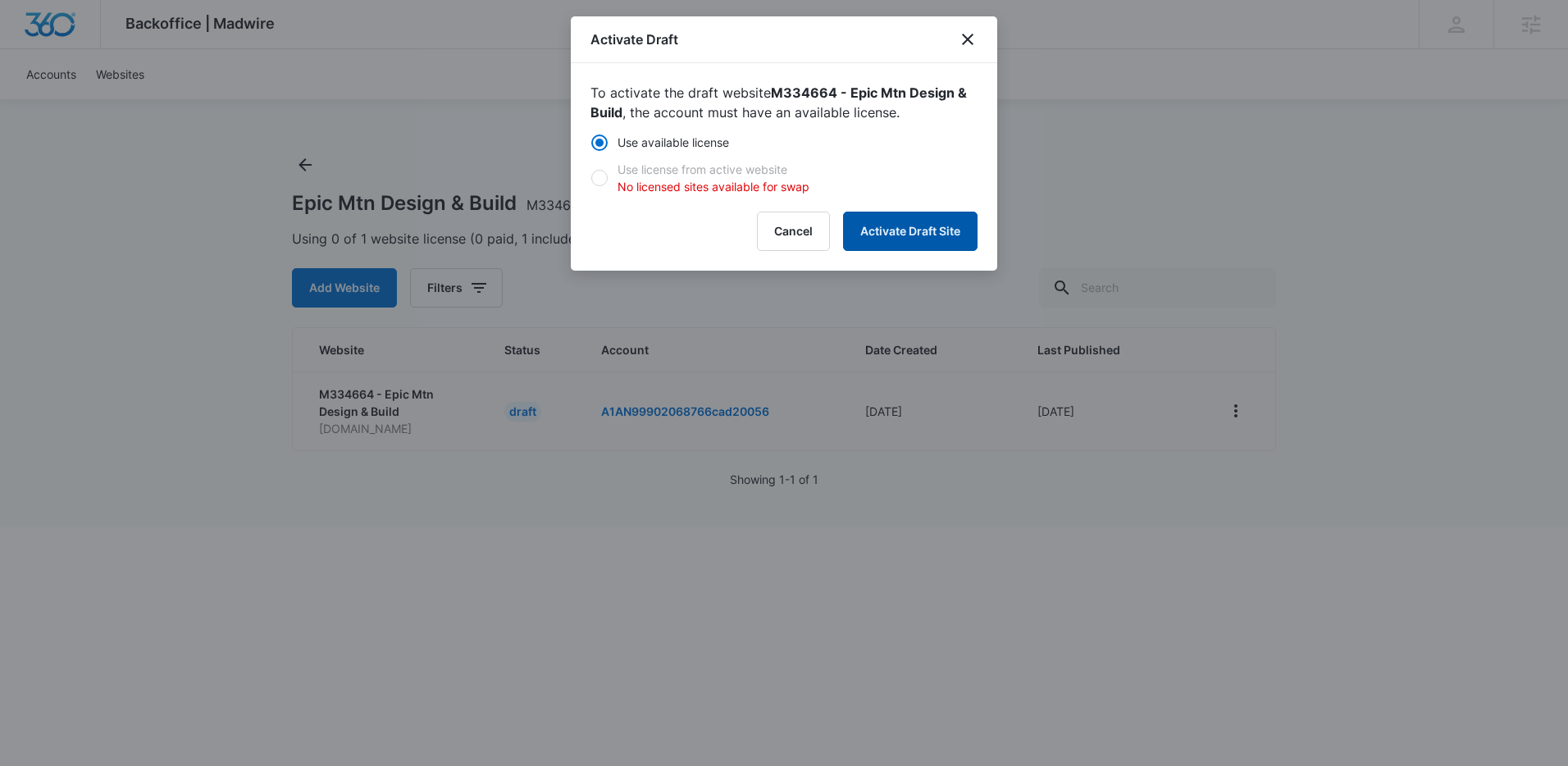
click at [882, 230] on button "Activate Draft Site" at bounding box center [910, 231] width 134 height 39
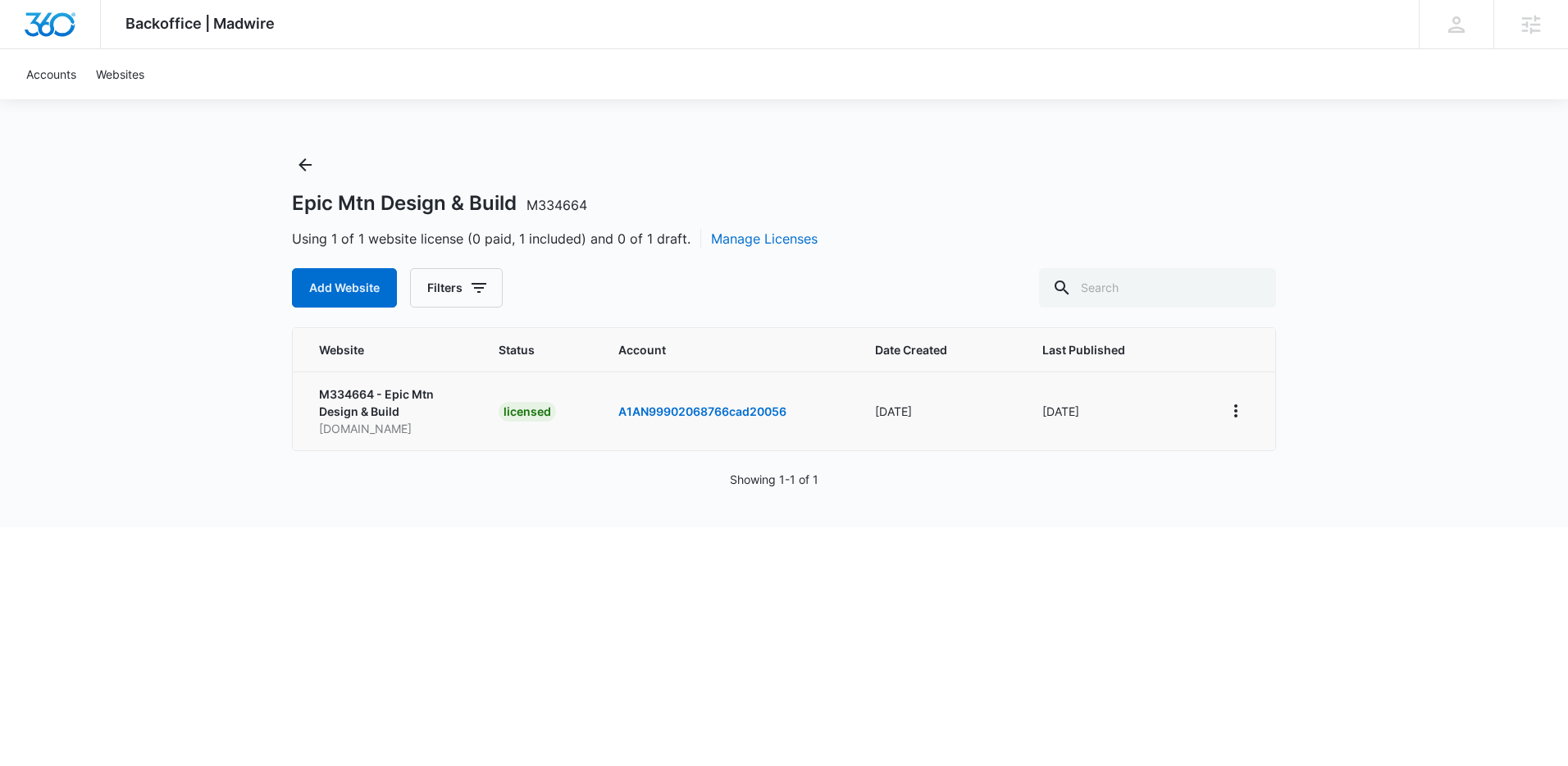
click at [653, 168] on div "Epic Mtn Design & Build M334664 Using 1 of 1 website license (0 paid, 1 include…" at bounding box center [784, 229] width 984 height 155
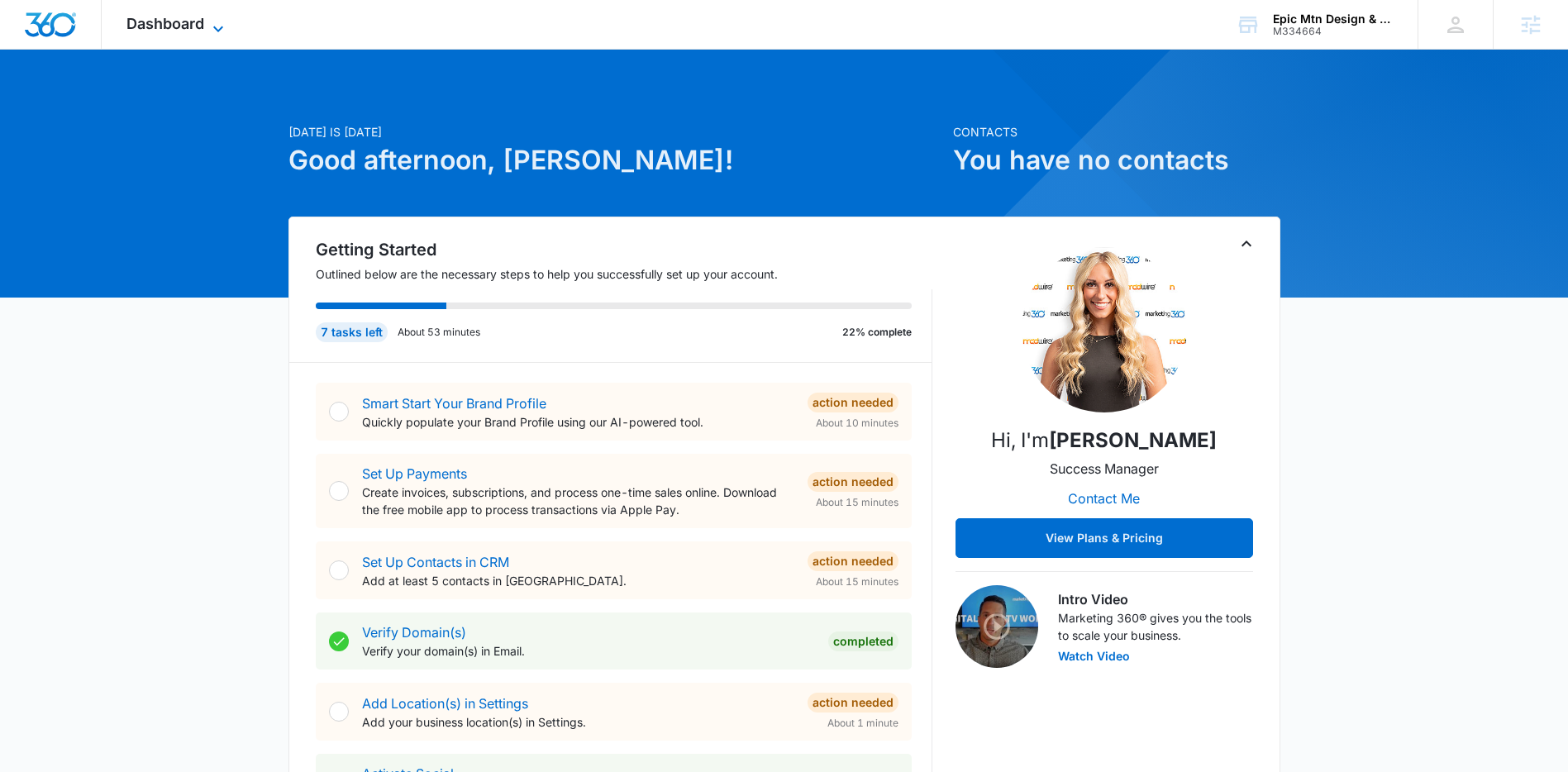
click at [200, 21] on span "Dashboard" at bounding box center [165, 23] width 78 height 17
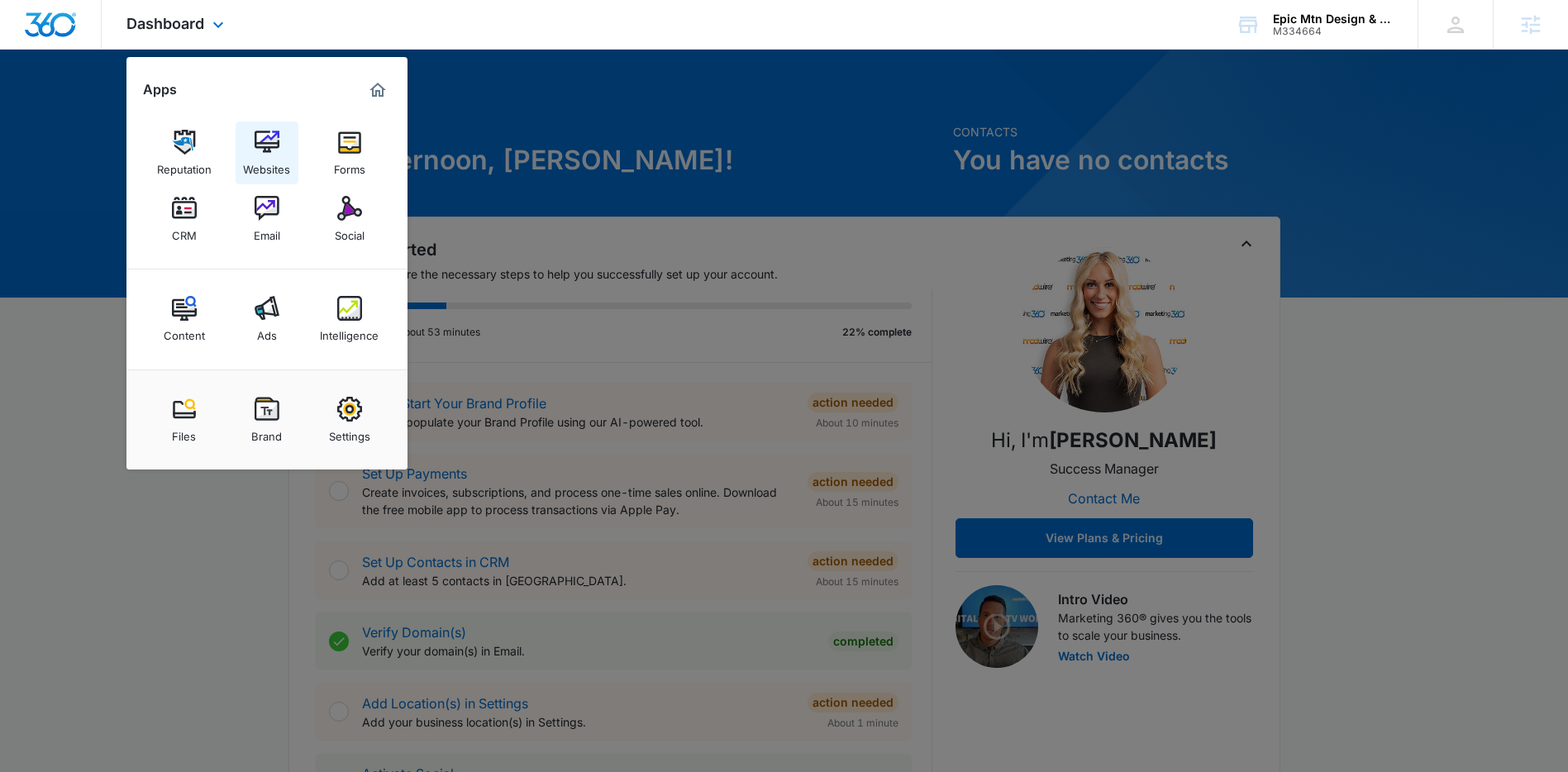
drag, startPoint x: 280, startPoint y: 157, endPoint x: 288, endPoint y: 137, distance: 21.5
click at [279, 157] on div "Websites" at bounding box center [266, 165] width 47 height 21
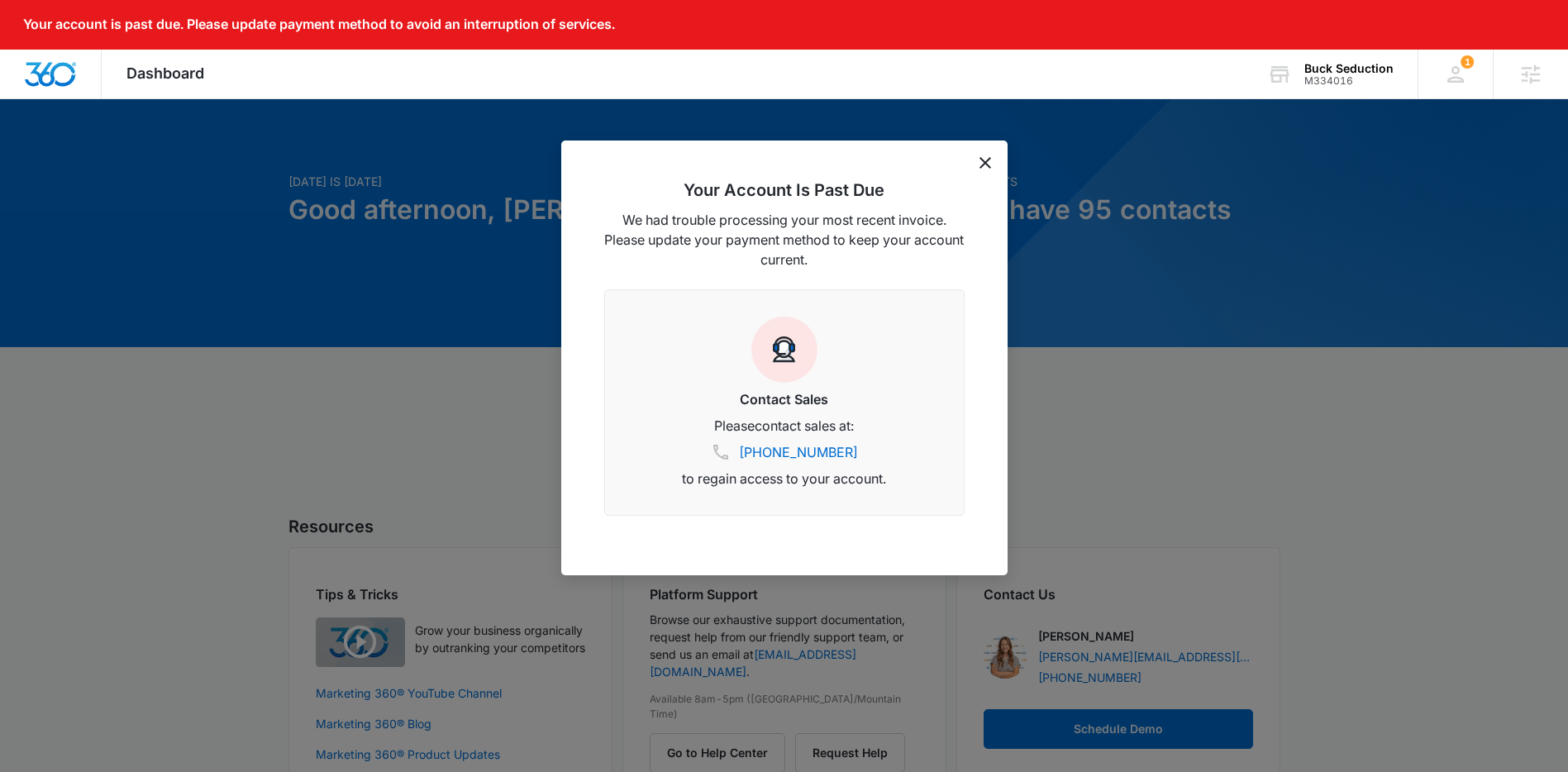
click at [989, 159] on icon "dismiss this dialog" at bounding box center [986, 163] width 12 height 12
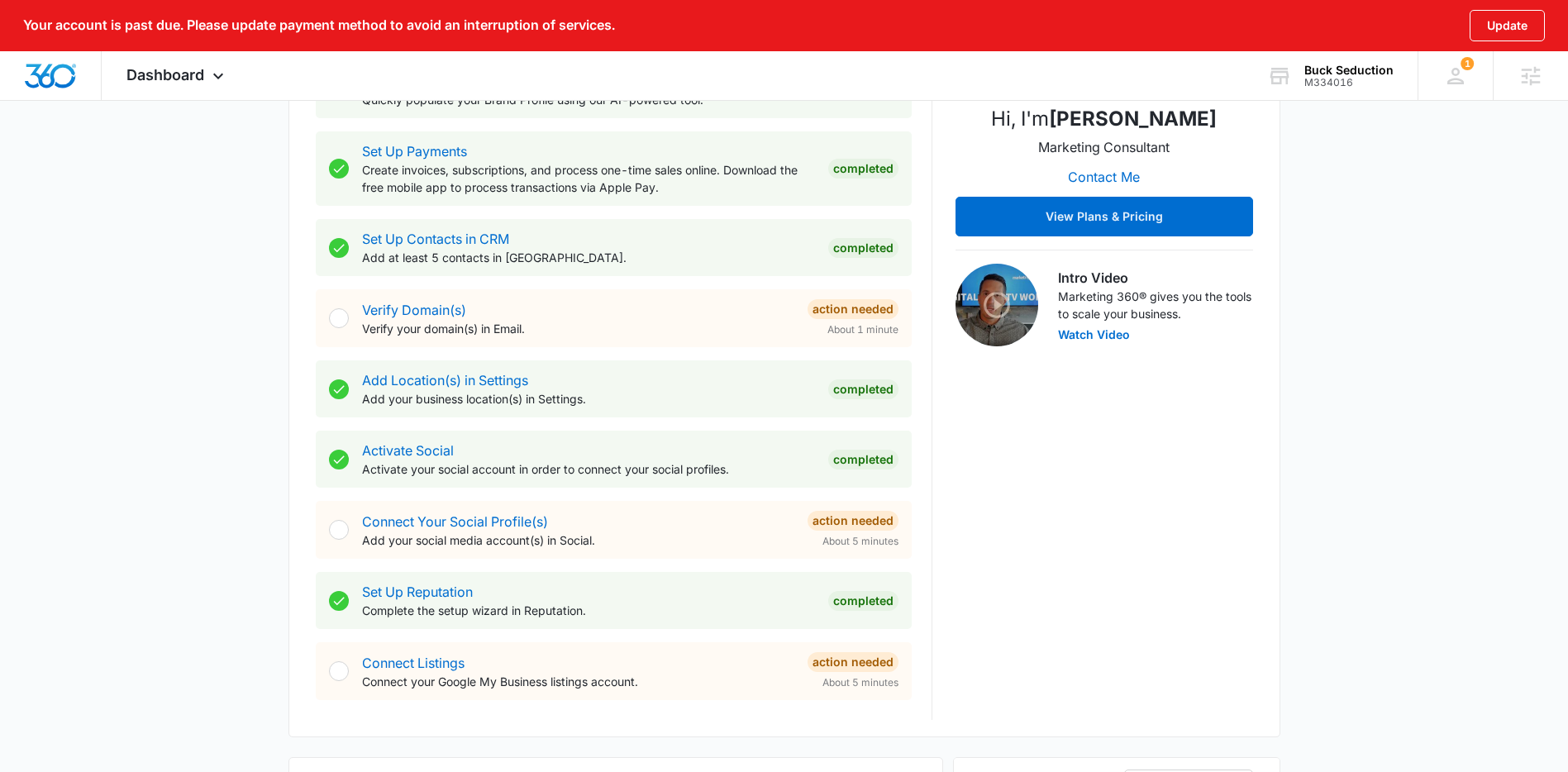
scroll to position [50, 0]
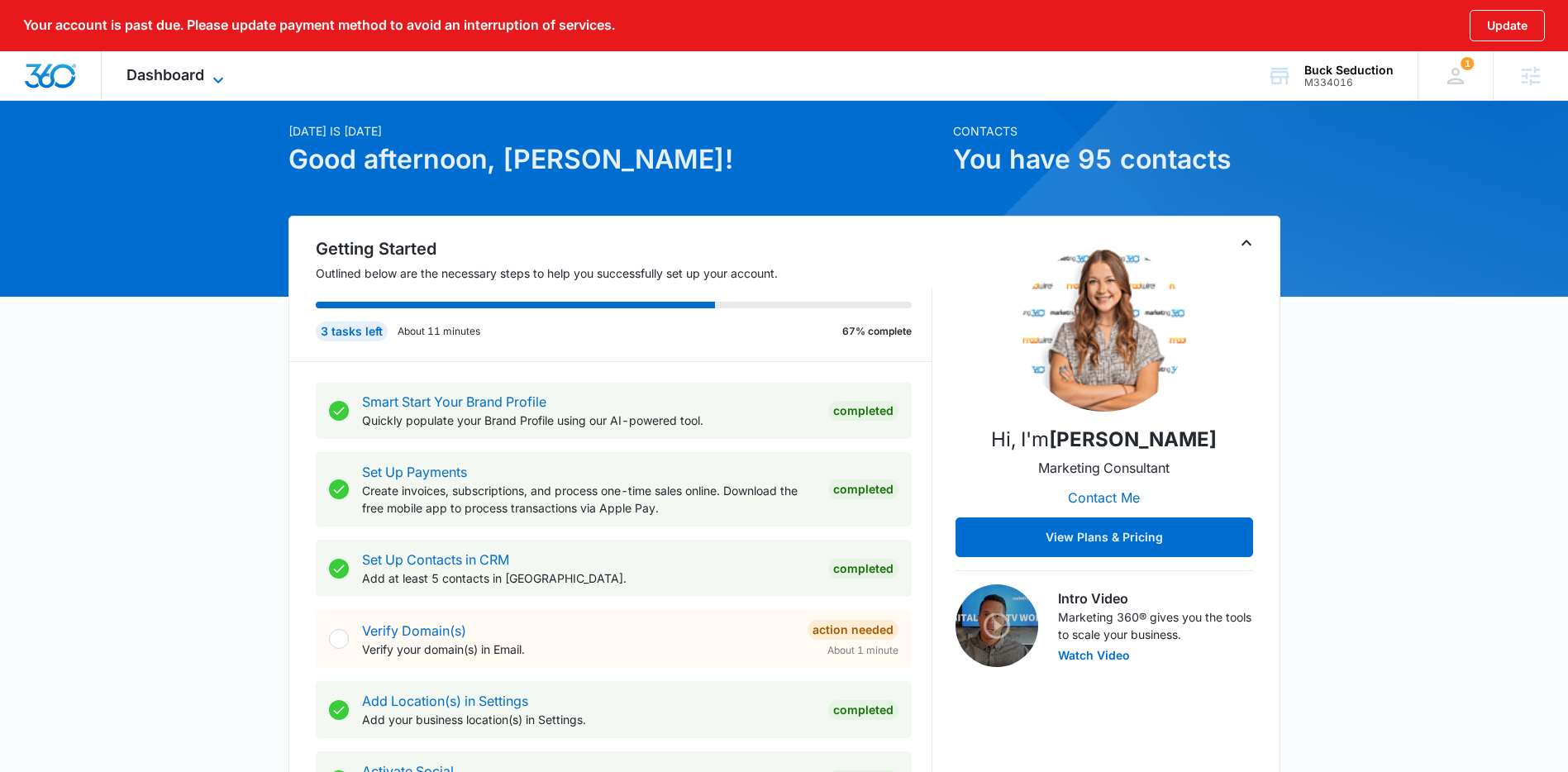
click at [196, 67] on span "Dashboard" at bounding box center [165, 74] width 78 height 17
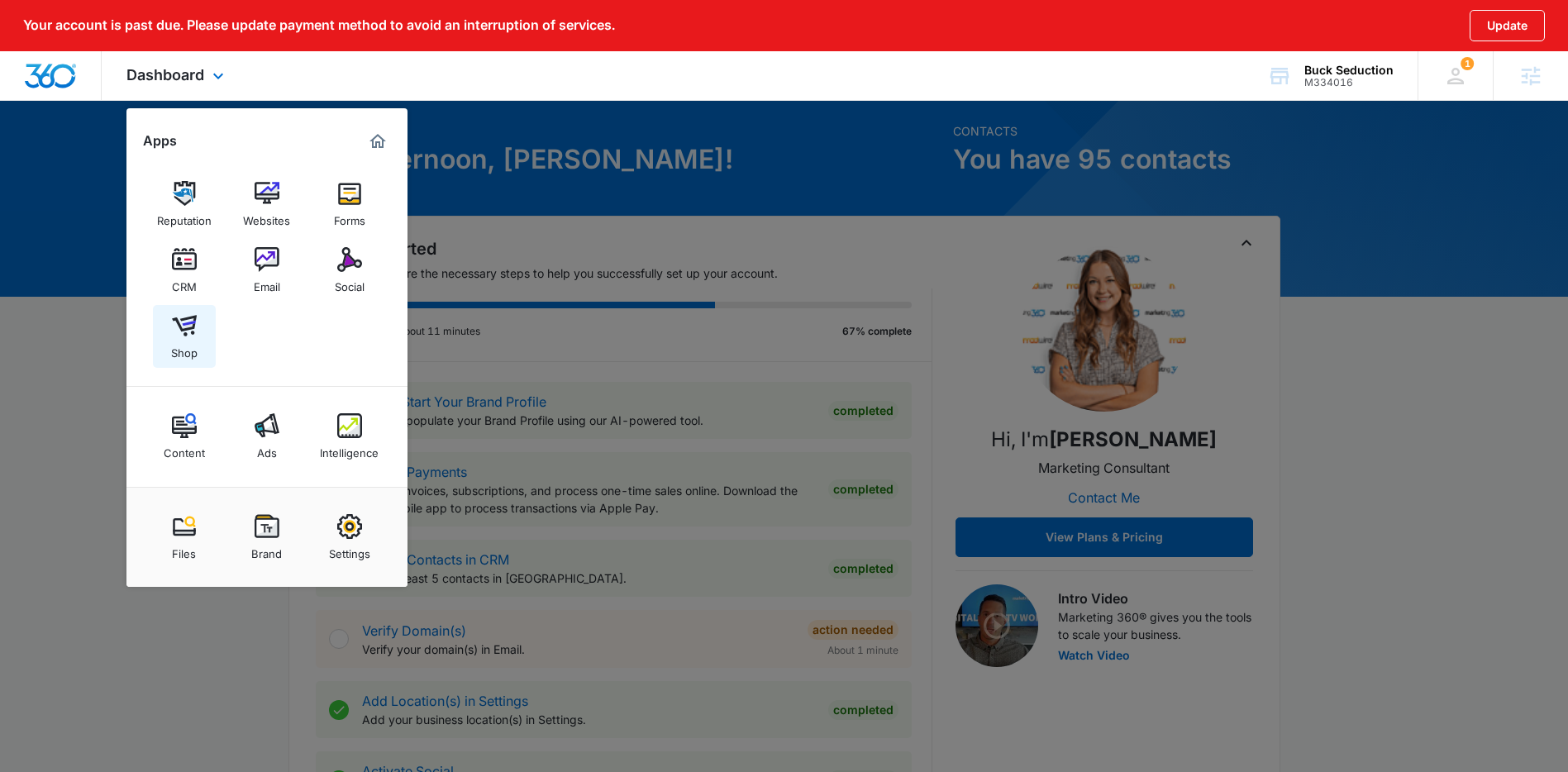
click at [196, 327] on link "Shop" at bounding box center [184, 336] width 63 height 62
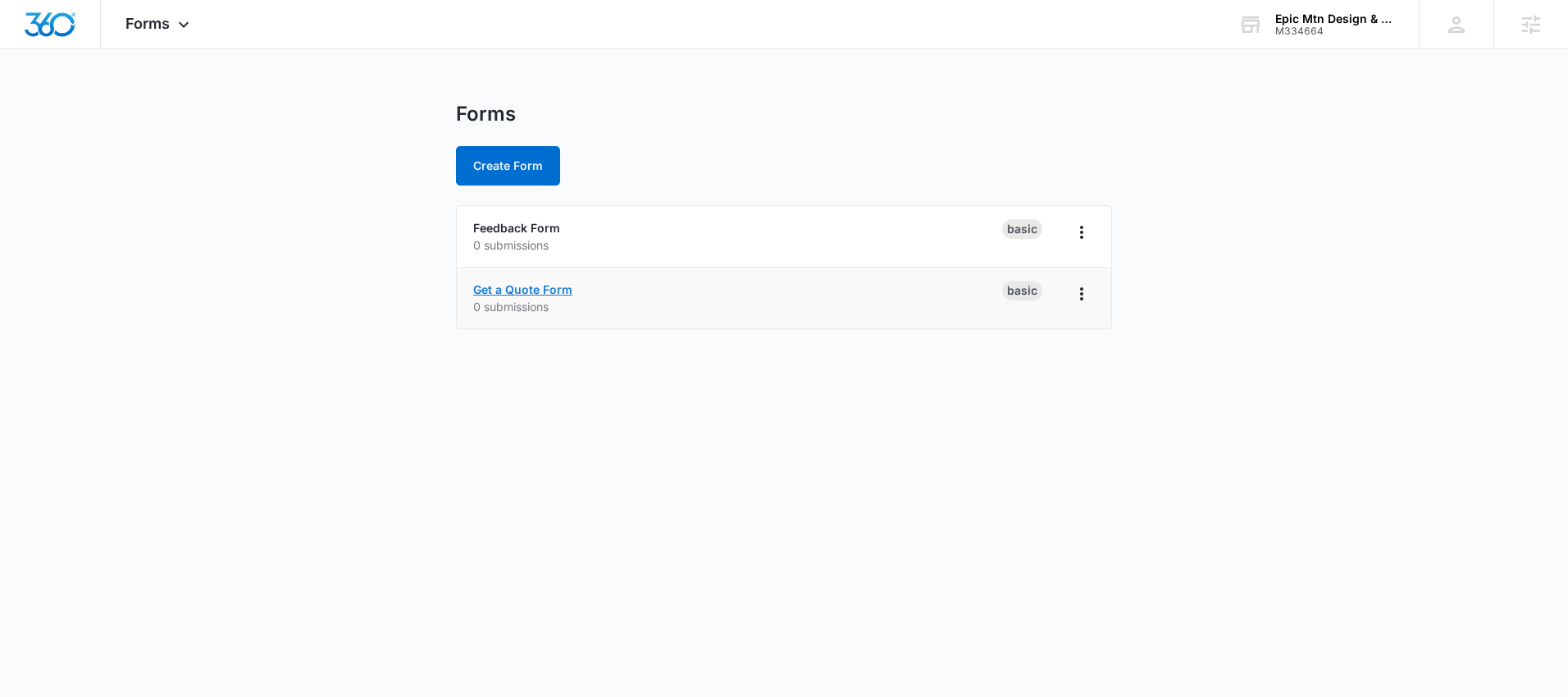
click at [539, 287] on link "Get a Quote Form" at bounding box center [522, 289] width 99 height 14
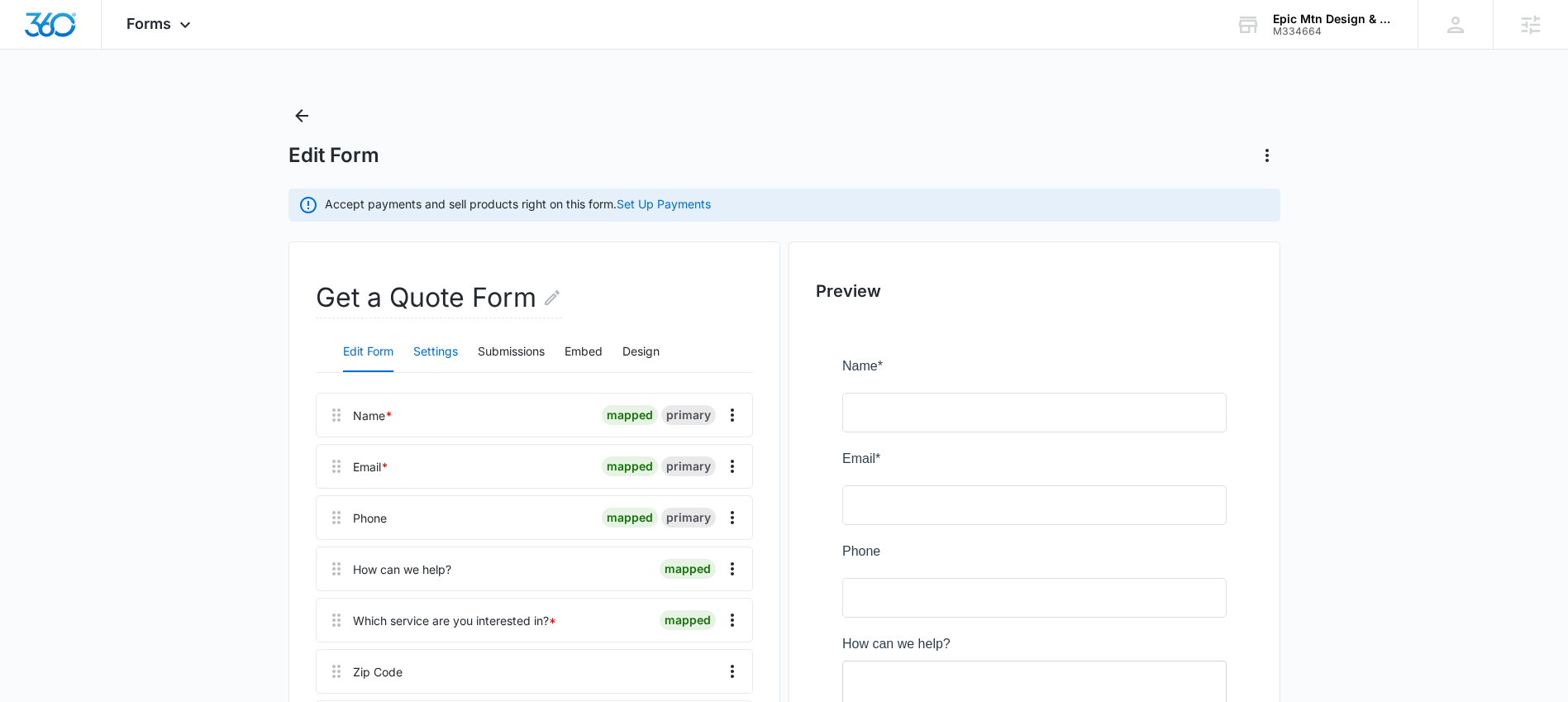
click at [434, 352] on button "Settings" at bounding box center [436, 352] width 45 height 39
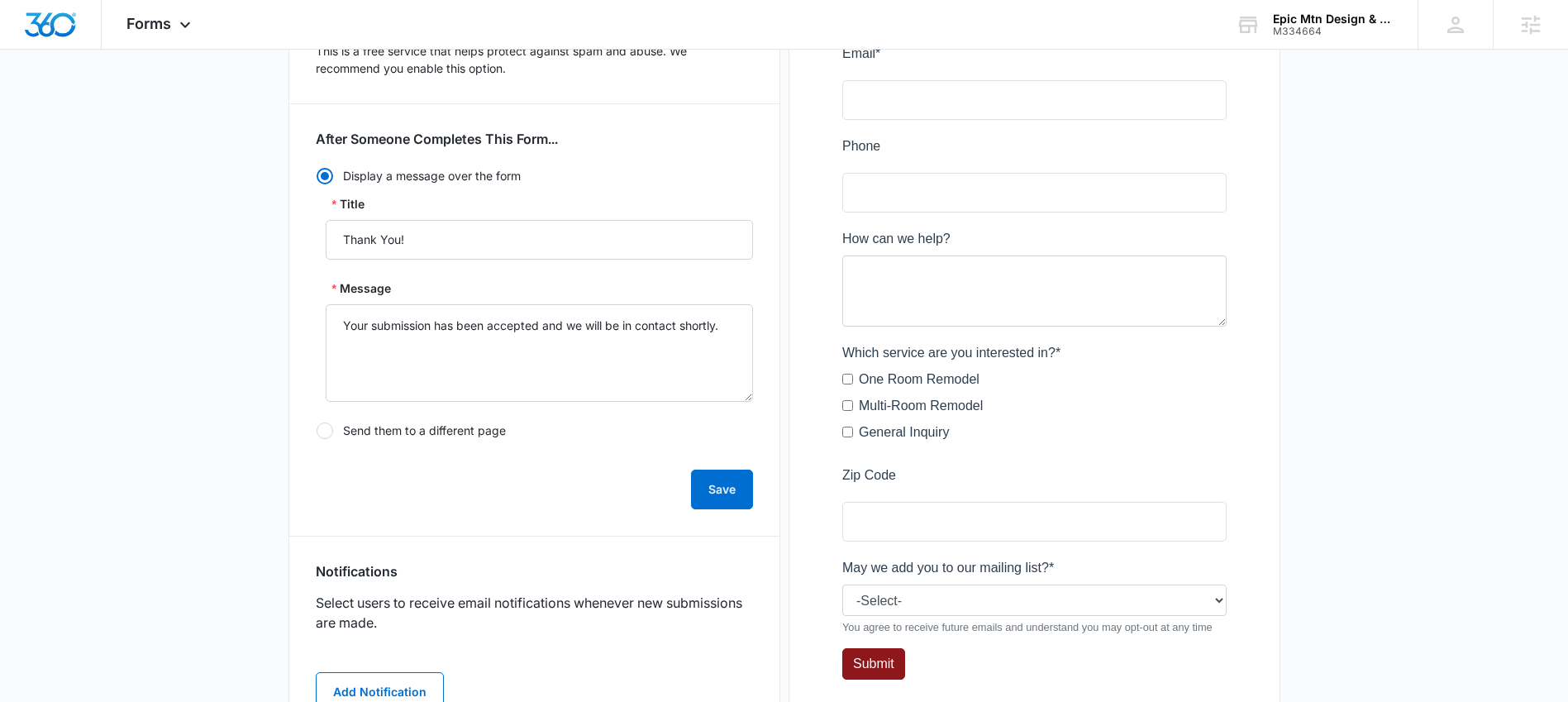
scroll to position [473, 0]
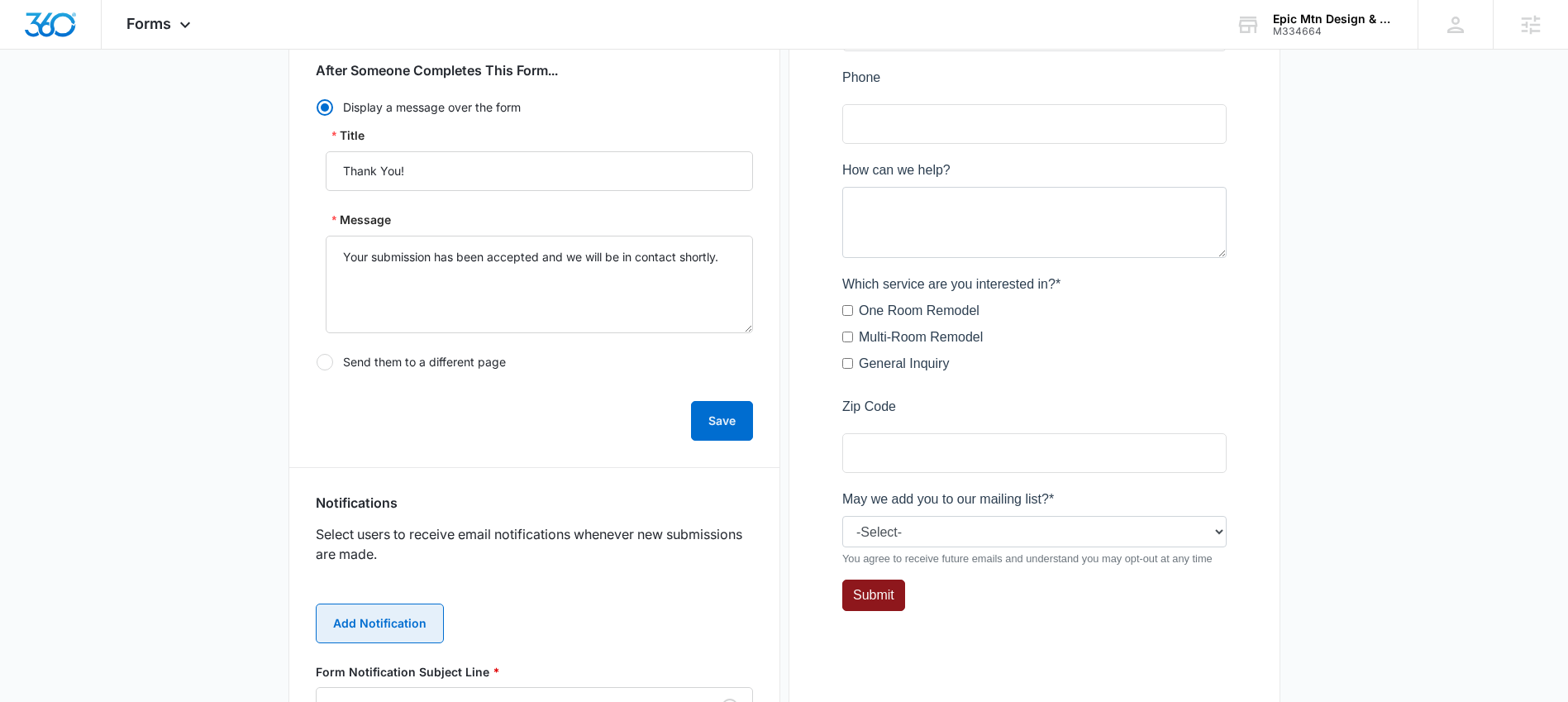
click at [382, 611] on button "Add Notification" at bounding box center [380, 623] width 128 height 39
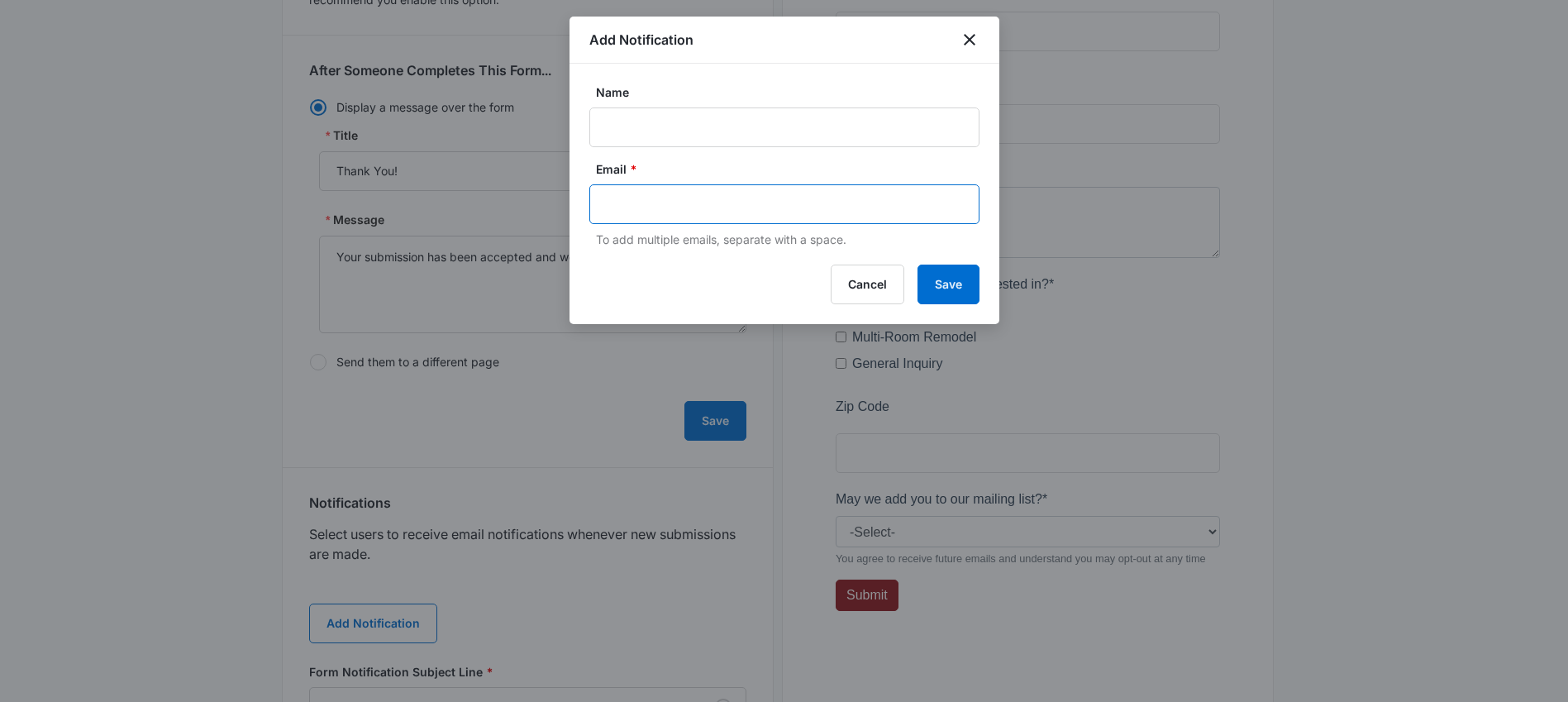
click at [689, 199] on input "text" at bounding box center [786, 204] width 359 height 25
paste input "seldomlyrigid@gmail.com"
type input "seldomlyrigid@gmail.com"
click at [690, 110] on input "Name" at bounding box center [784, 127] width 391 height 39
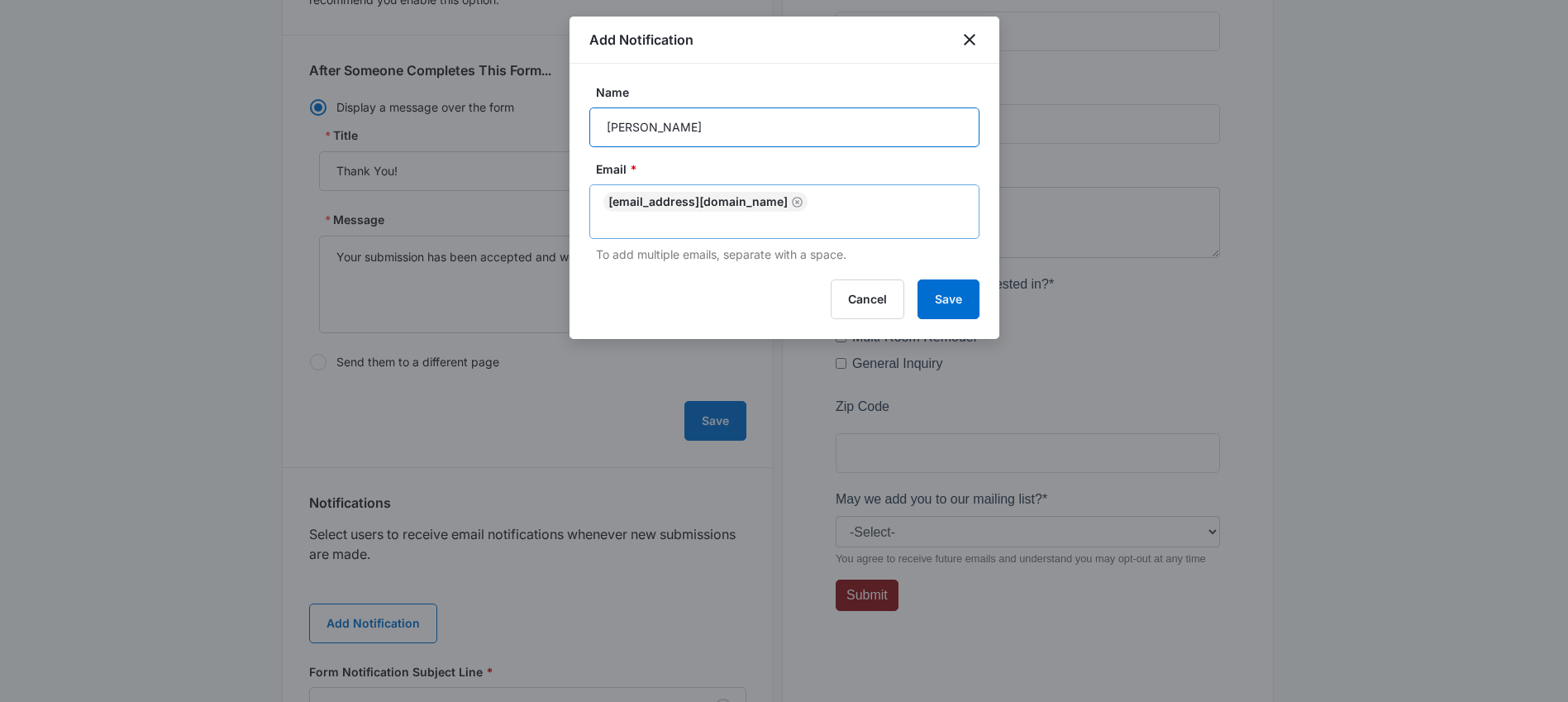
type input "Brandon Seldomridge"
click at [909, 211] on input "text" at bounding box center [786, 221] width 359 height 20
click at [912, 142] on input "Brandon Seldomridge" at bounding box center [784, 127] width 391 height 39
click at [939, 280] on button "Save" at bounding box center [948, 299] width 62 height 39
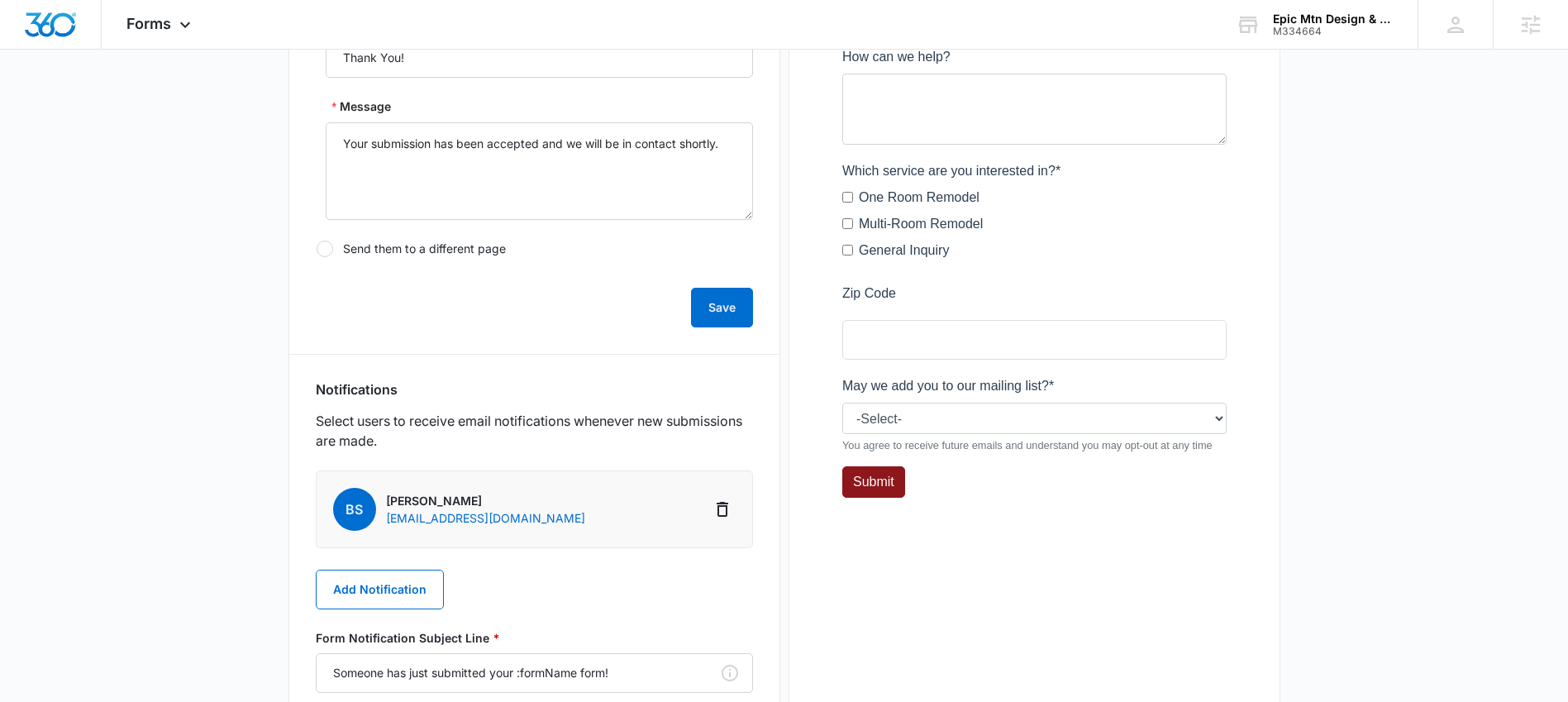
scroll to position [658, 0]
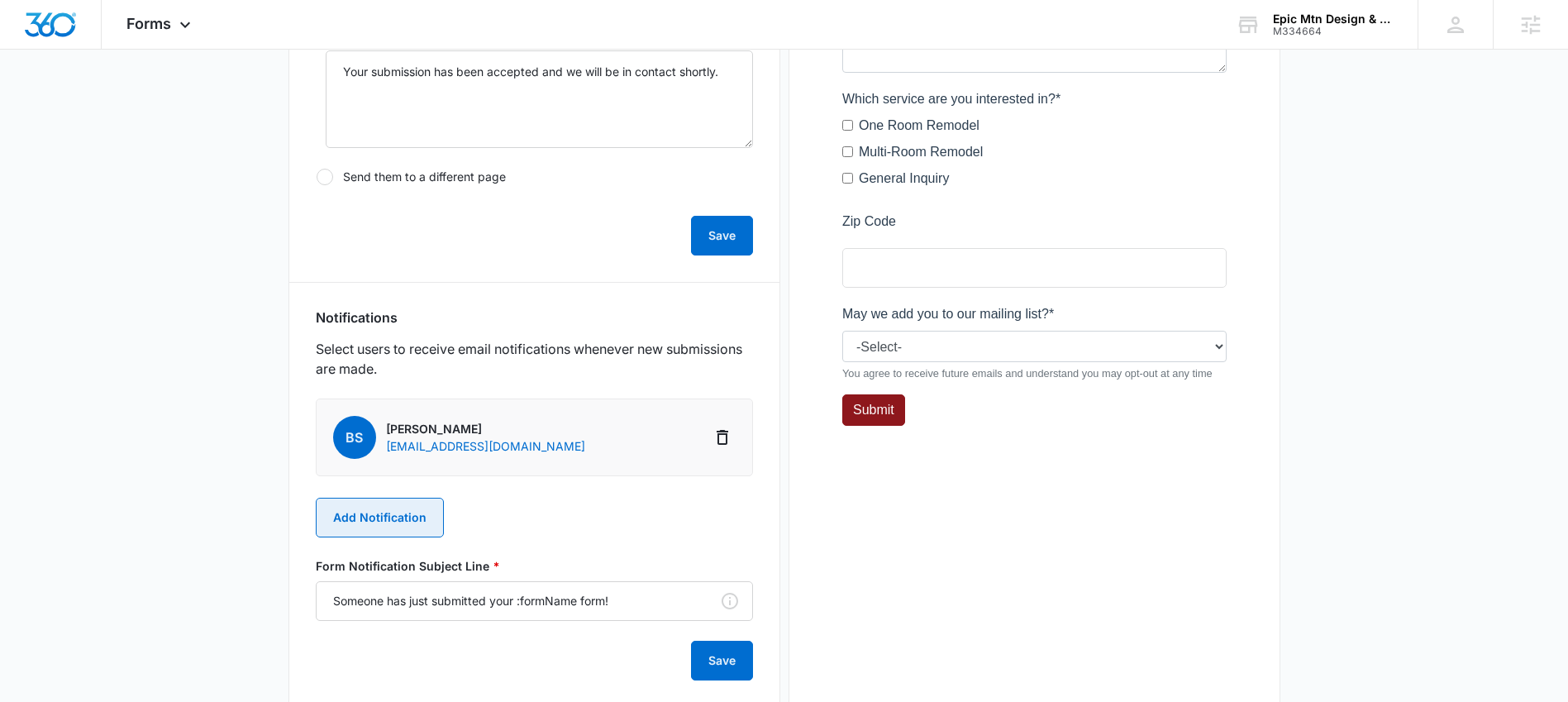
click at [417, 514] on button "Add Notification" at bounding box center [380, 517] width 128 height 39
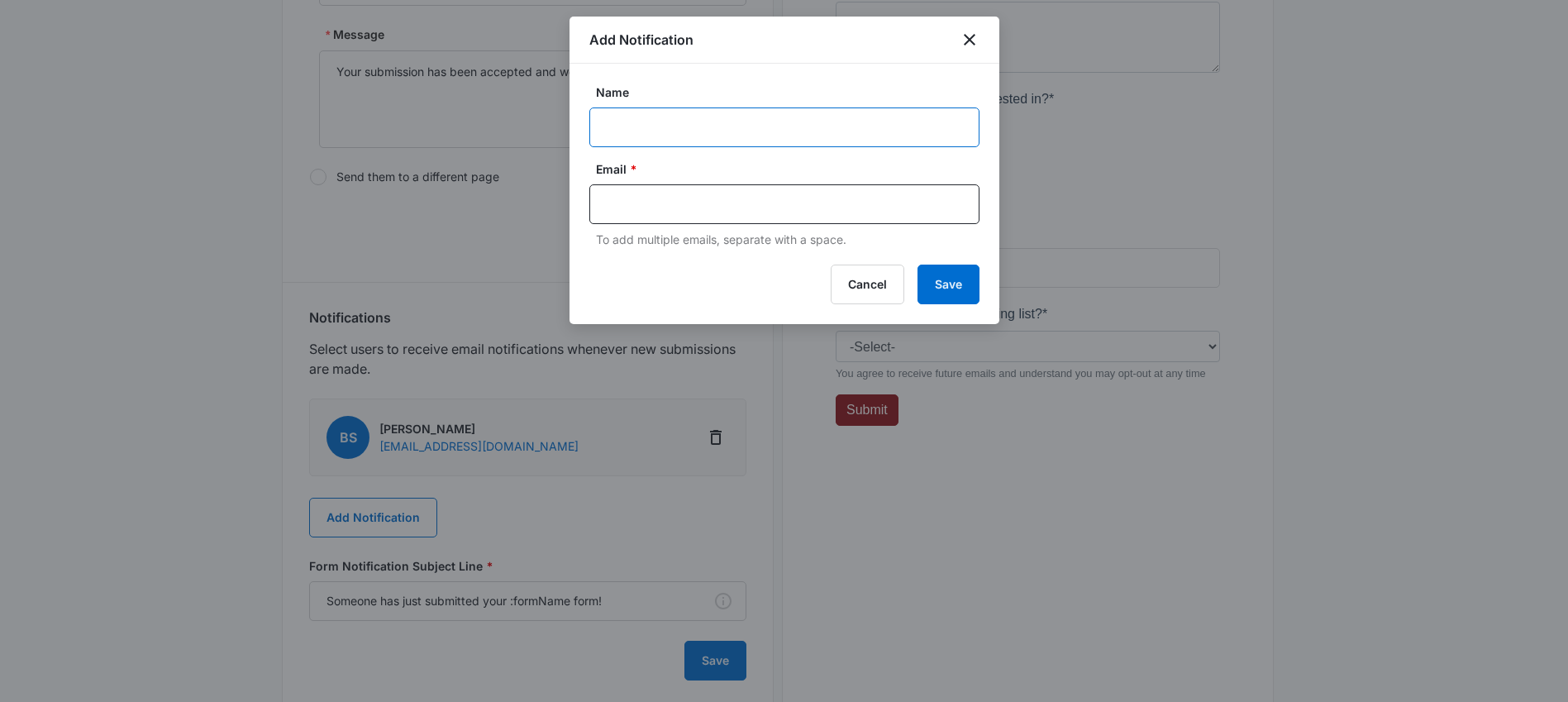
click at [648, 134] on input "Name" at bounding box center [784, 127] width 391 height 39
paste input "M334664 - Epic Mtn Design & Build"
type input "M334664 - Epic Mtn Design & Build"
click at [715, 193] on input "text" at bounding box center [786, 204] width 359 height 25
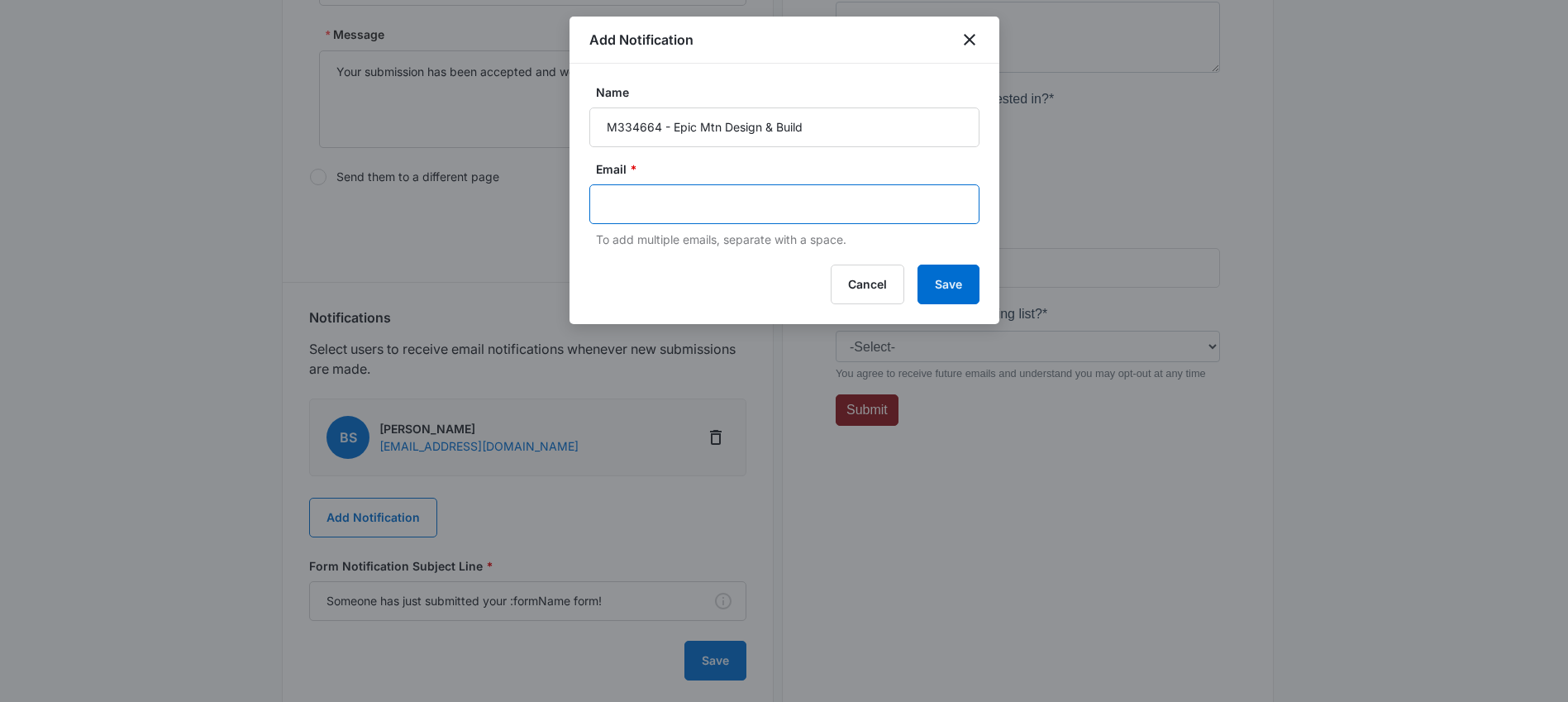
paste input "[EMAIL_ADDRESS][PERSON_NAME][DOMAIN_NAME]"
type input "[EMAIL_ADDRESS][PERSON_NAME][DOMAIN_NAME]"
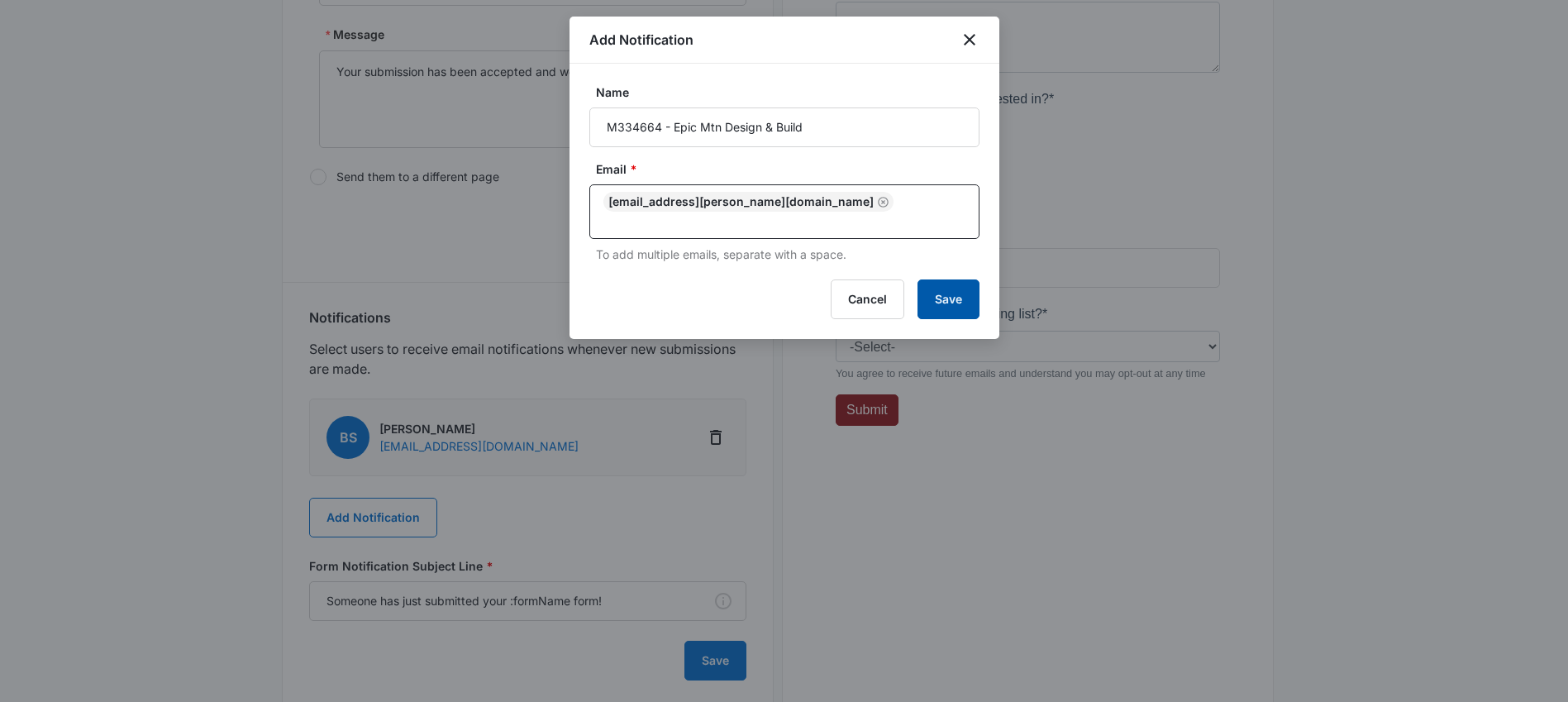
click at [974, 289] on button "Save" at bounding box center [948, 299] width 62 height 39
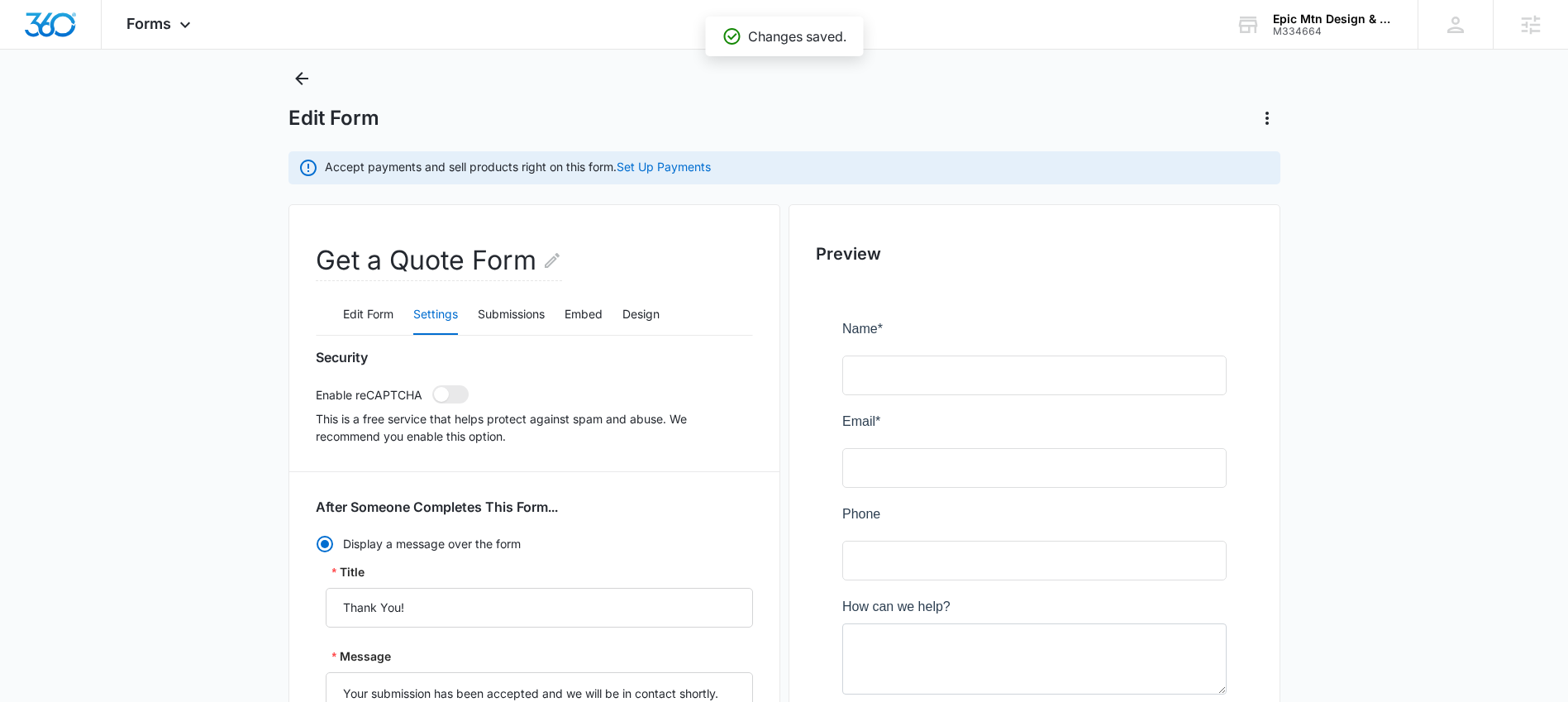
scroll to position [0, 0]
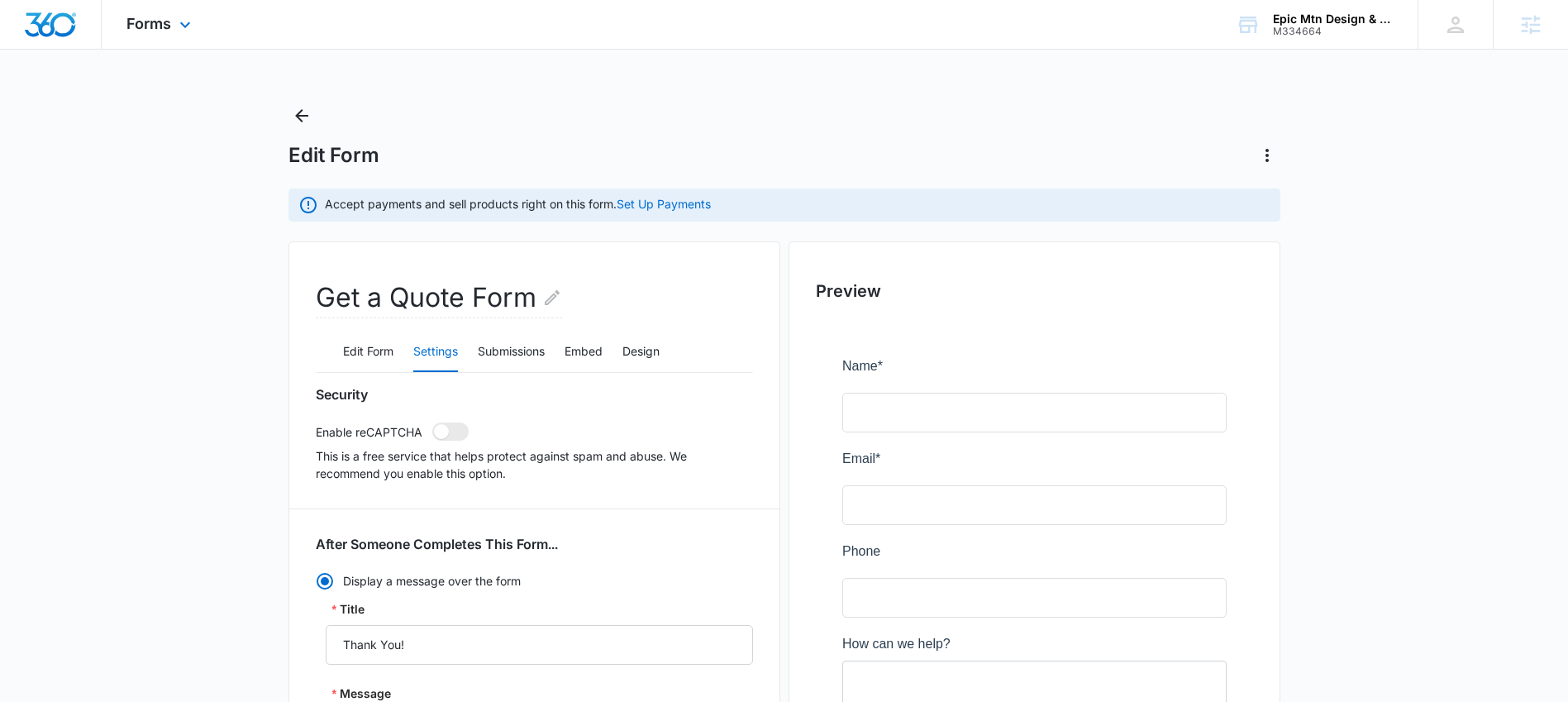
drag, startPoint x: 173, startPoint y: 41, endPoint x: 172, endPoint y: 57, distance: 16.0
click at [174, 41] on div "Forms Apps Reputation Websites Forms CRM Email Social Content Ads Intelligence …" at bounding box center [161, 24] width 118 height 49
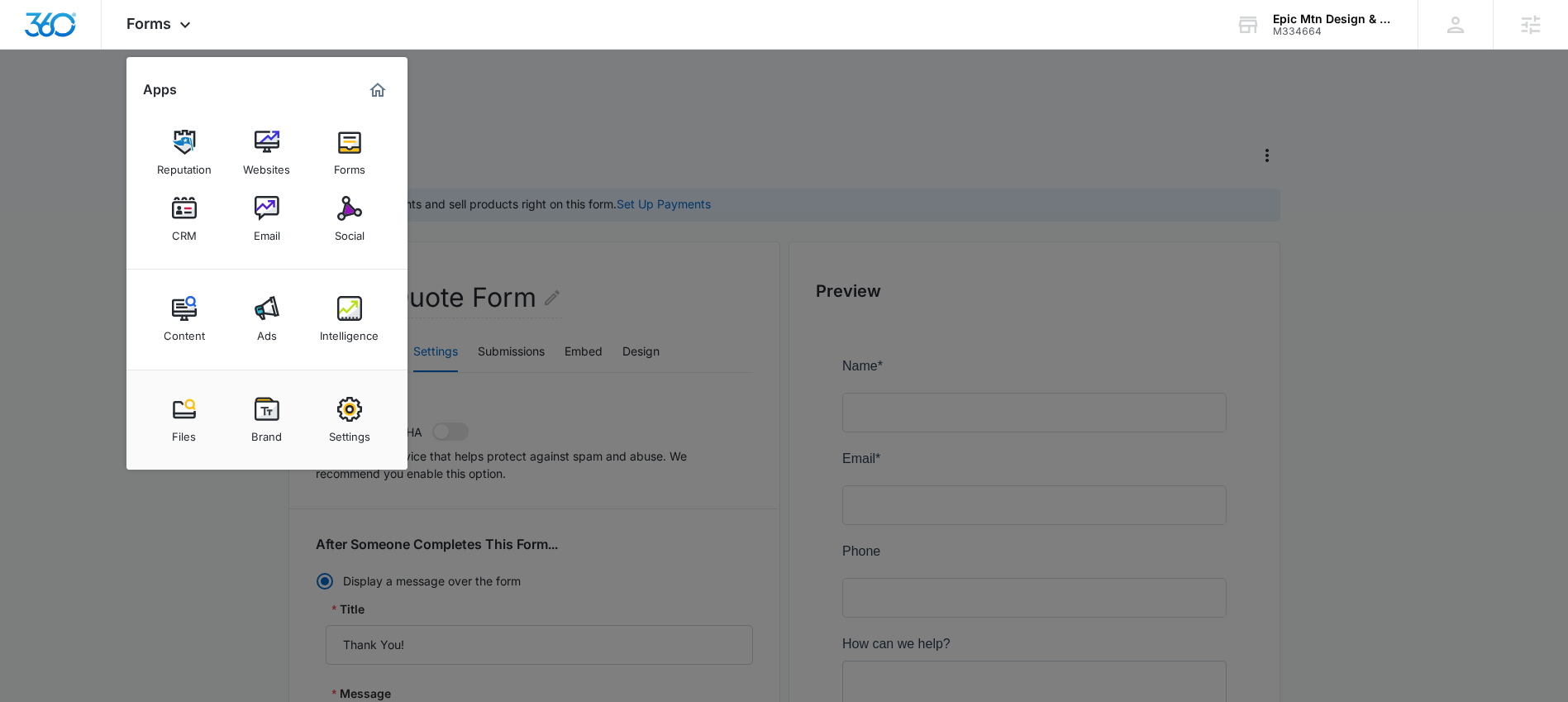
click at [180, 215] on img at bounding box center [184, 208] width 25 height 25
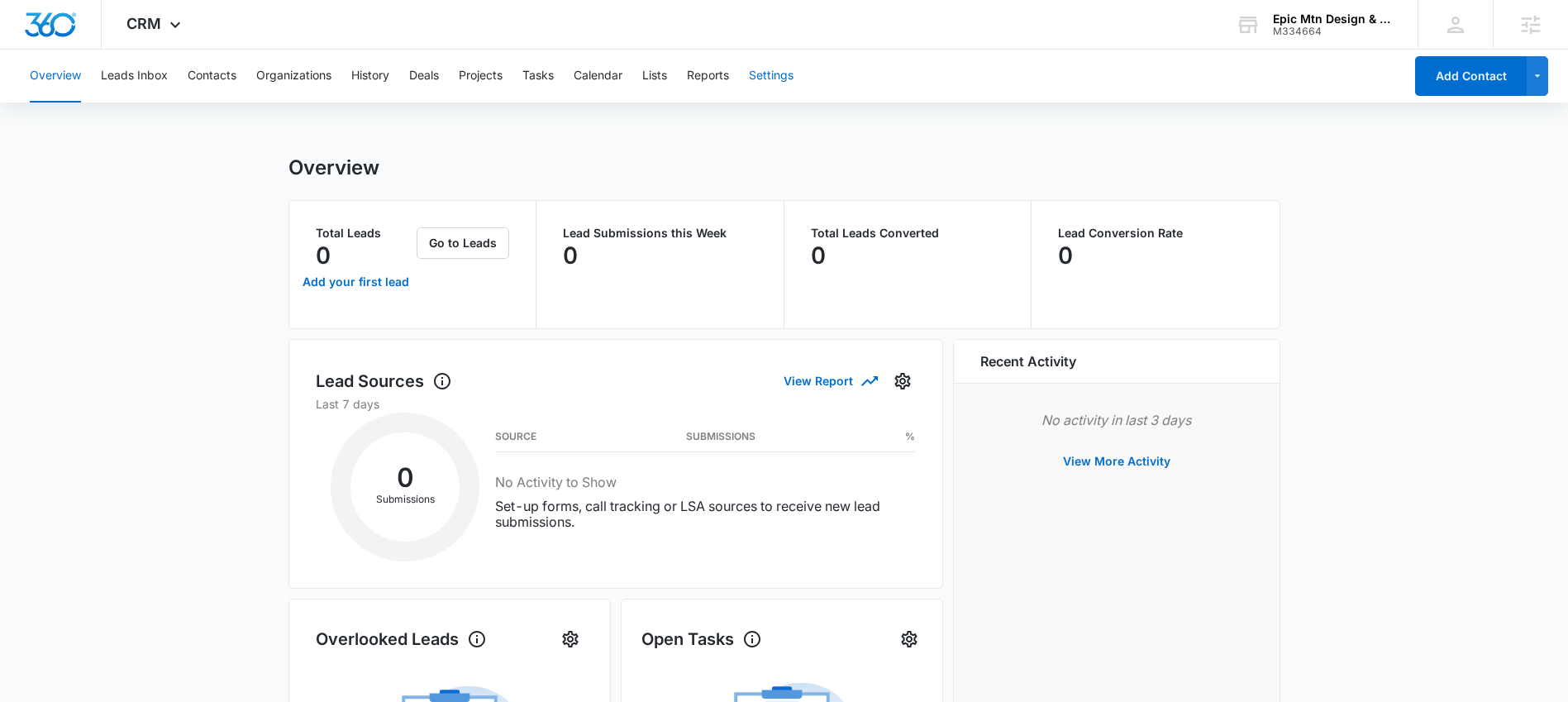
click at [785, 80] on button "Settings" at bounding box center [772, 76] width 45 height 53
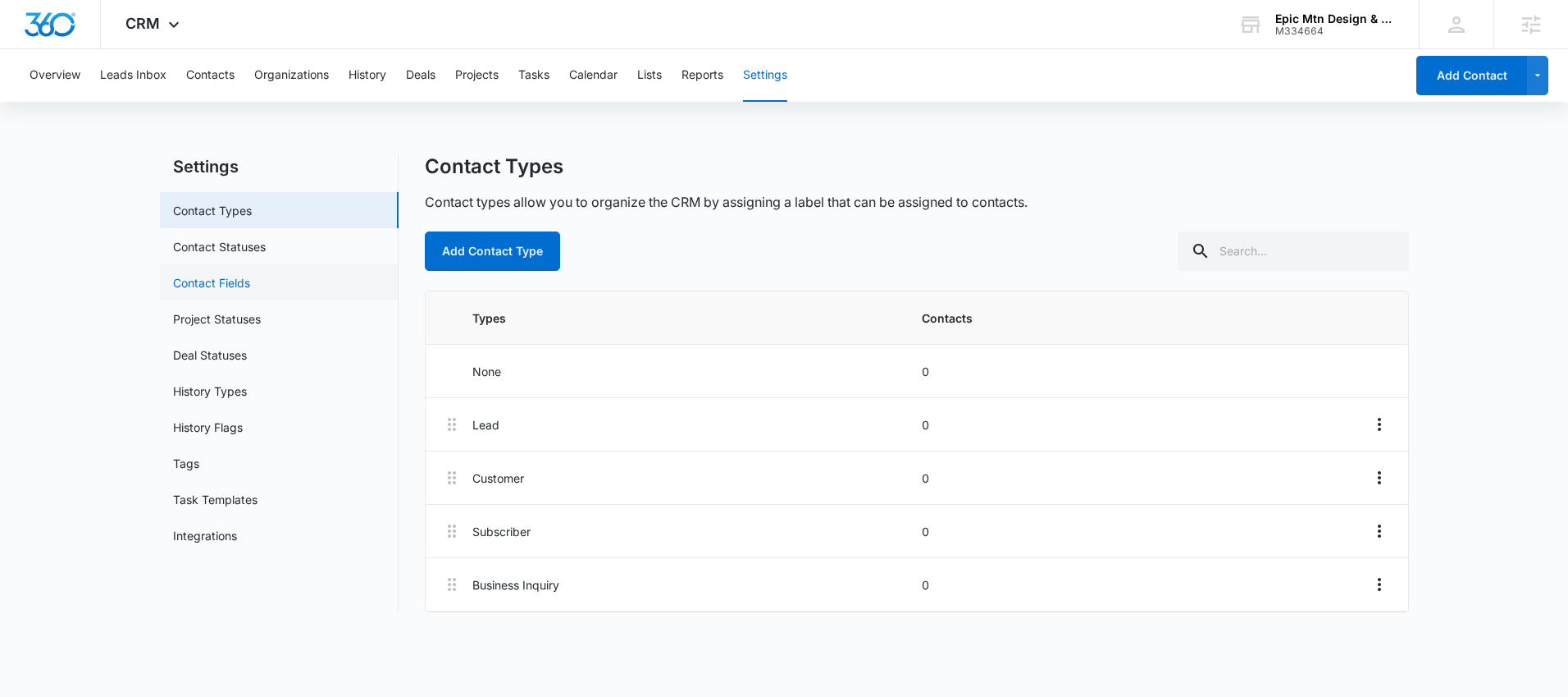
click at [214, 275] on link "Contact Fields" at bounding box center [212, 282] width 77 height 17
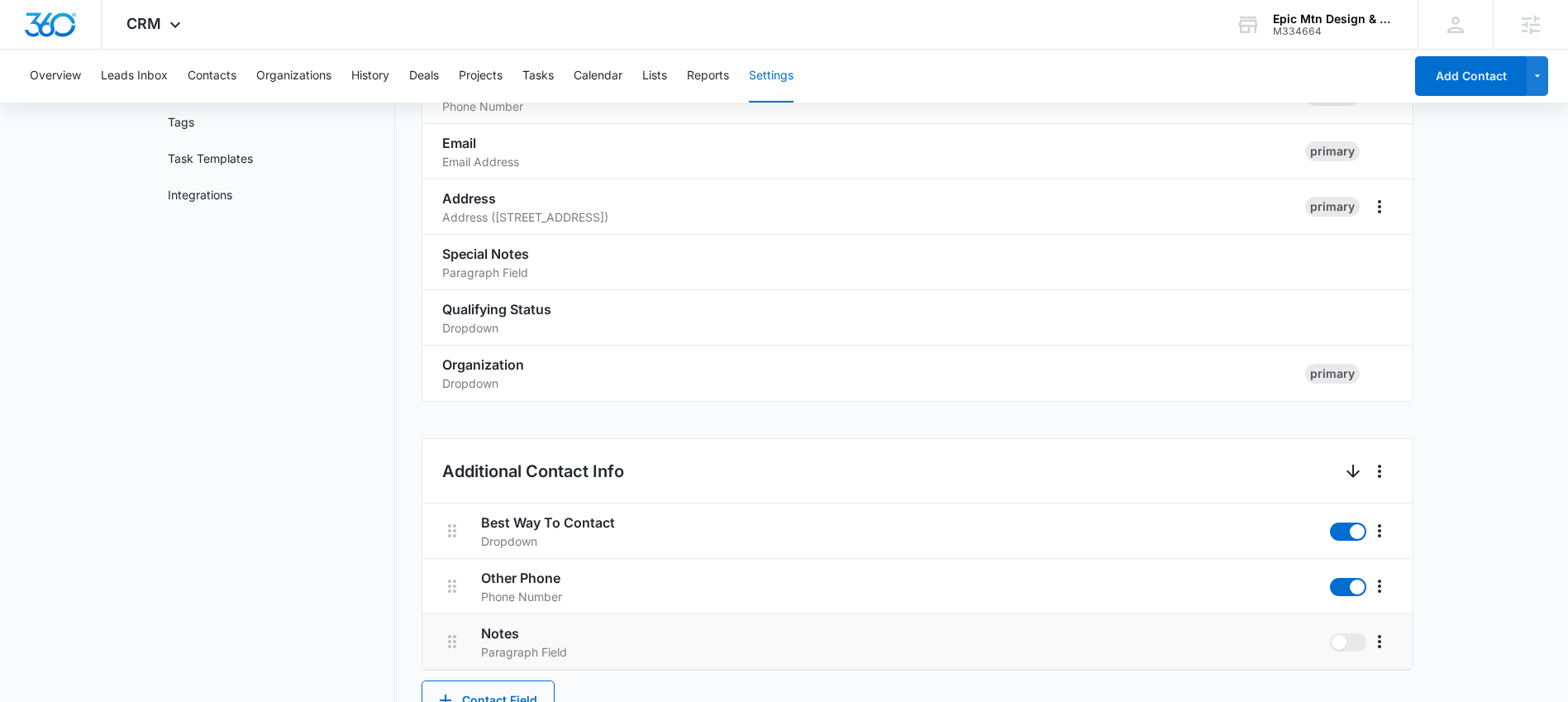
scroll to position [572, 0]
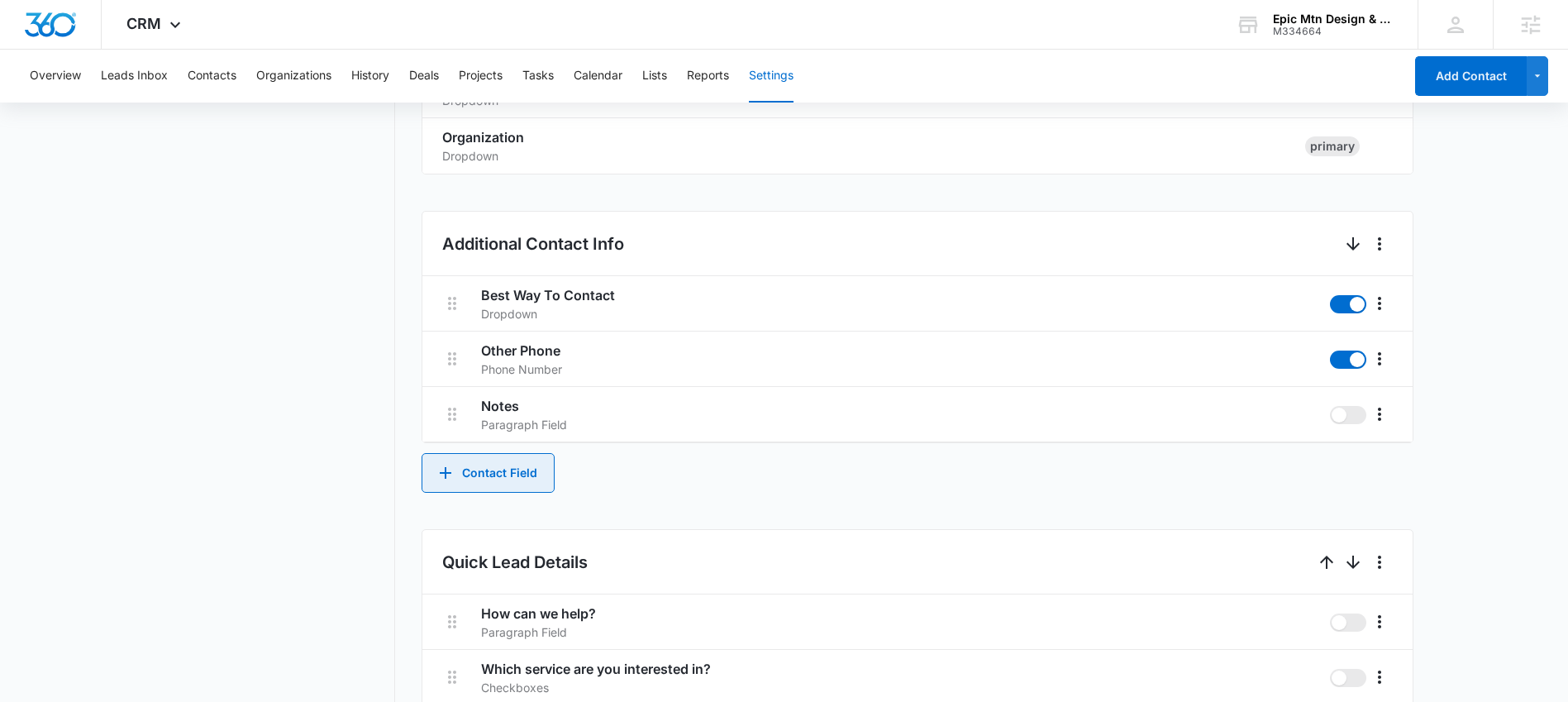
click at [516, 473] on button "Contact Field" at bounding box center [487, 473] width 133 height 39
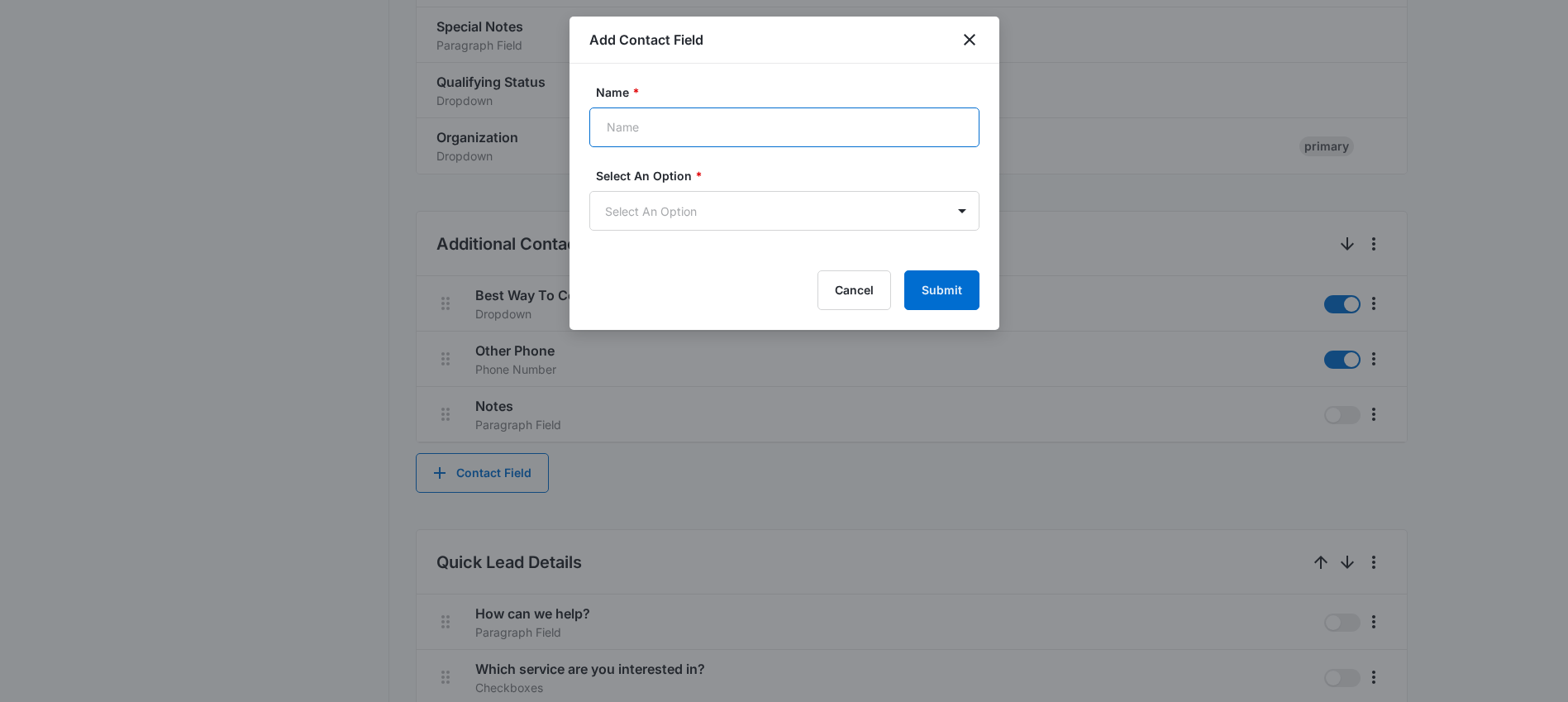
click at [761, 128] on input "Name *" at bounding box center [784, 127] width 391 height 39
type input "Zip Code"
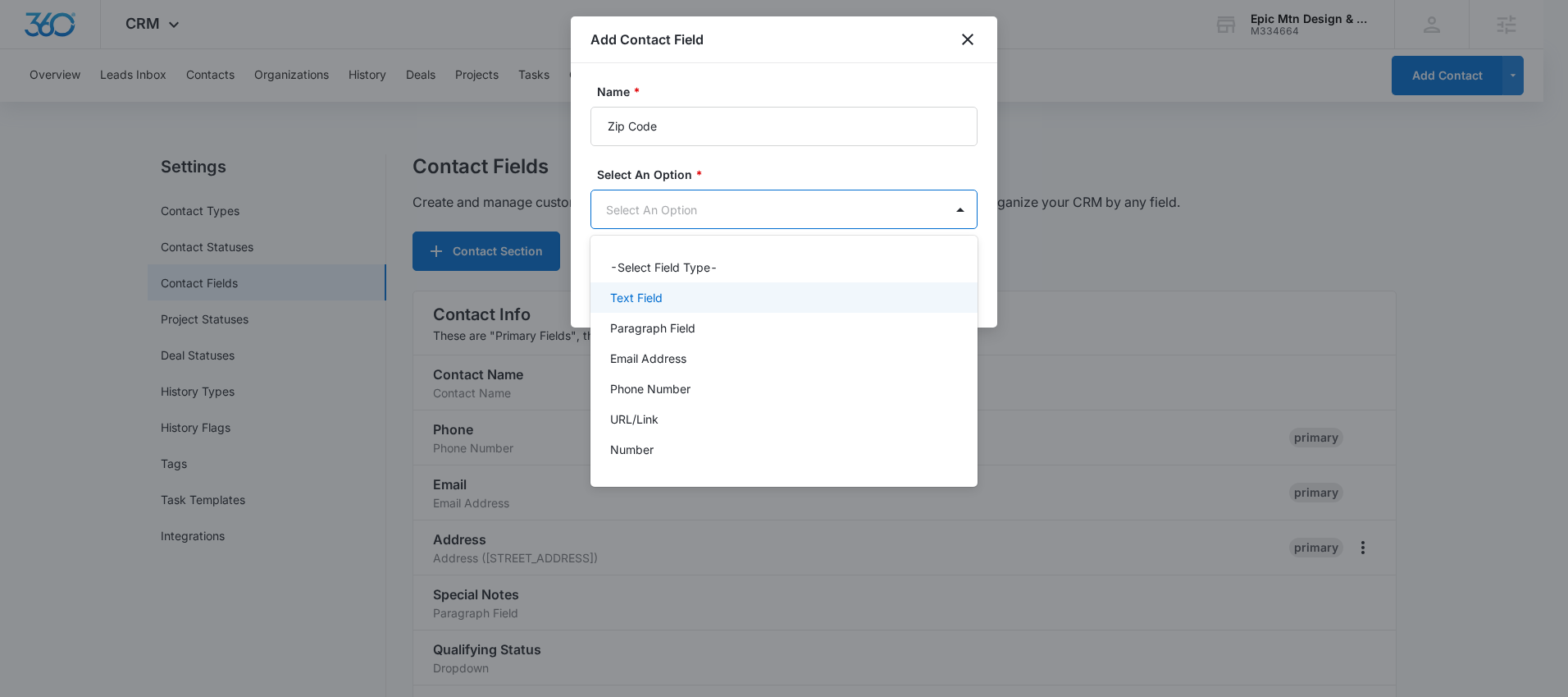
click at [735, 298] on div "Text Field" at bounding box center [781, 298] width 344 height 17
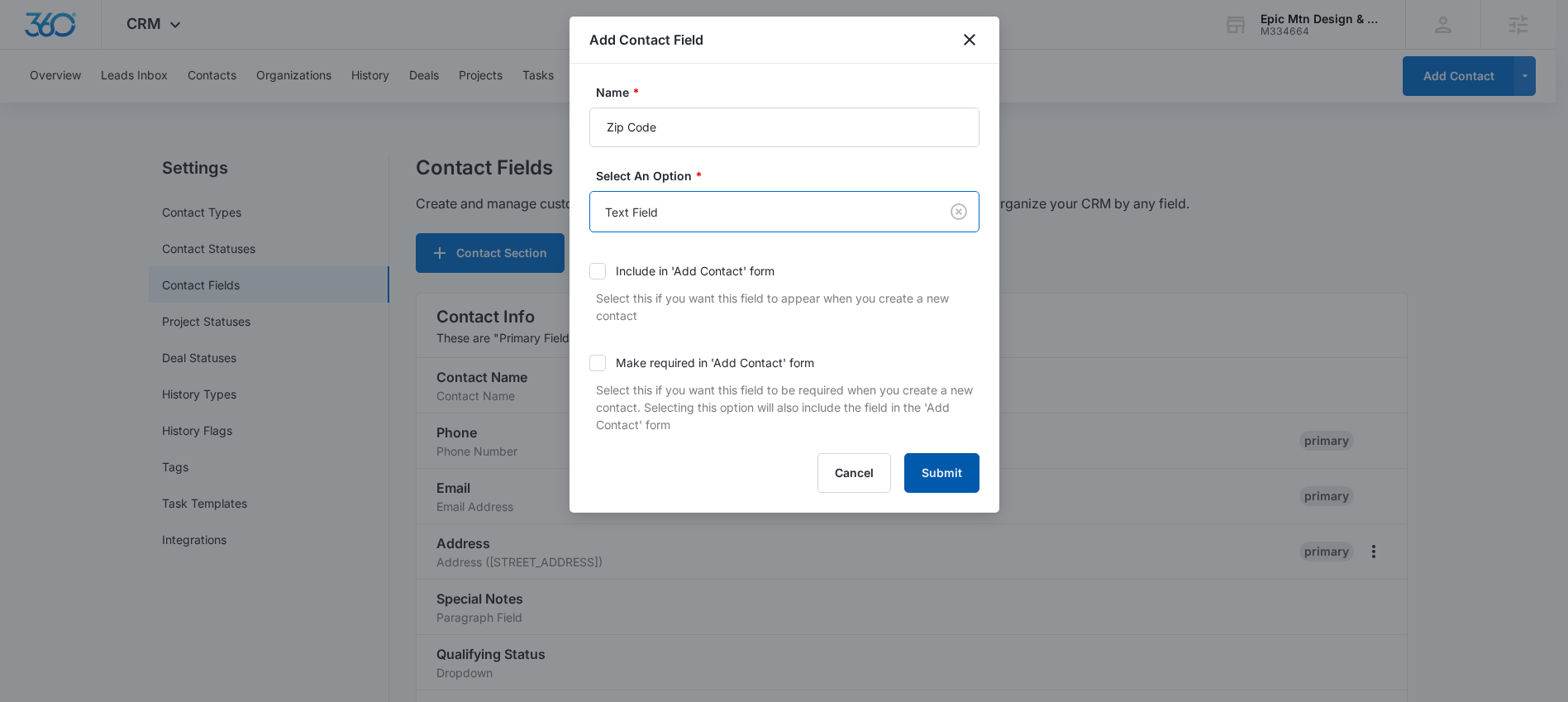
click at [927, 461] on button "Submit" at bounding box center [942, 473] width 75 height 39
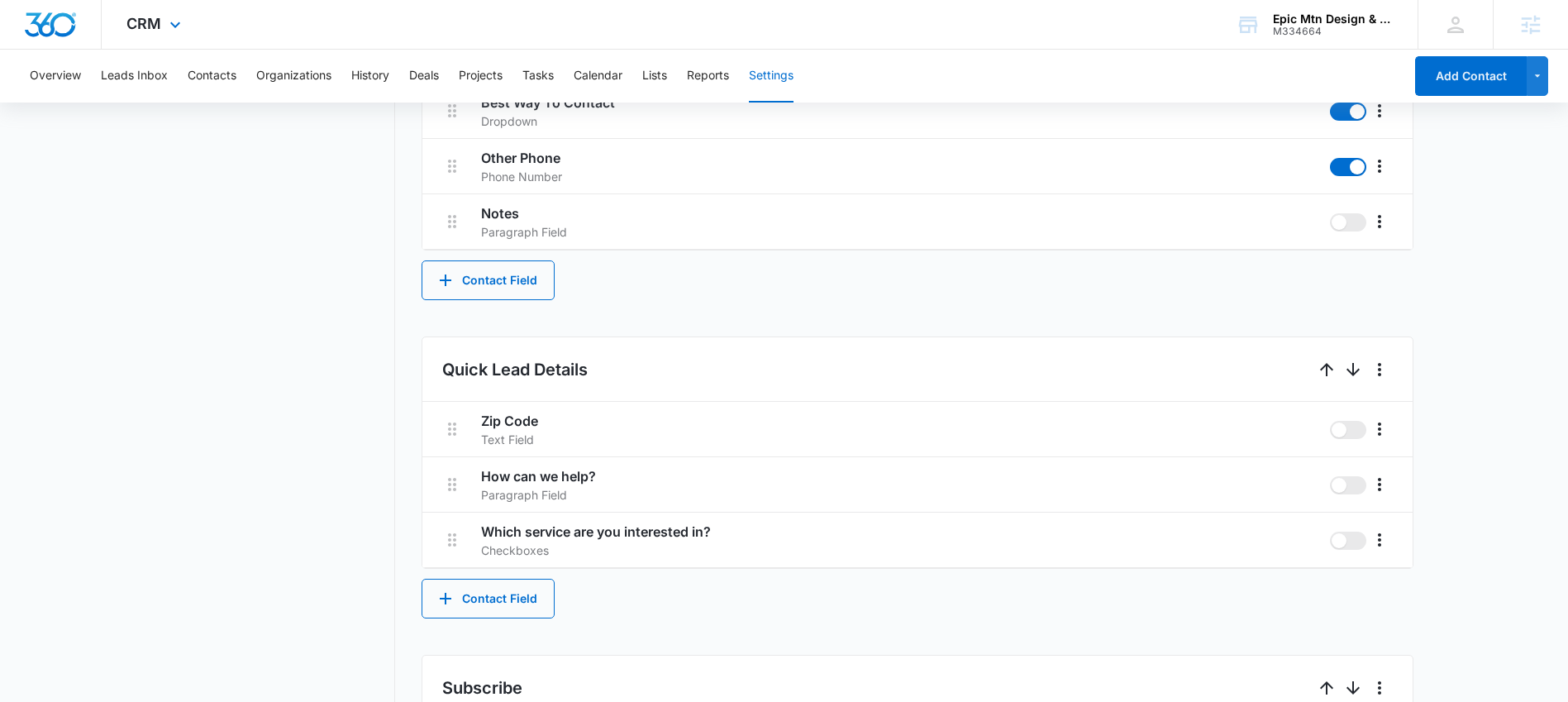
scroll to position [842, 0]
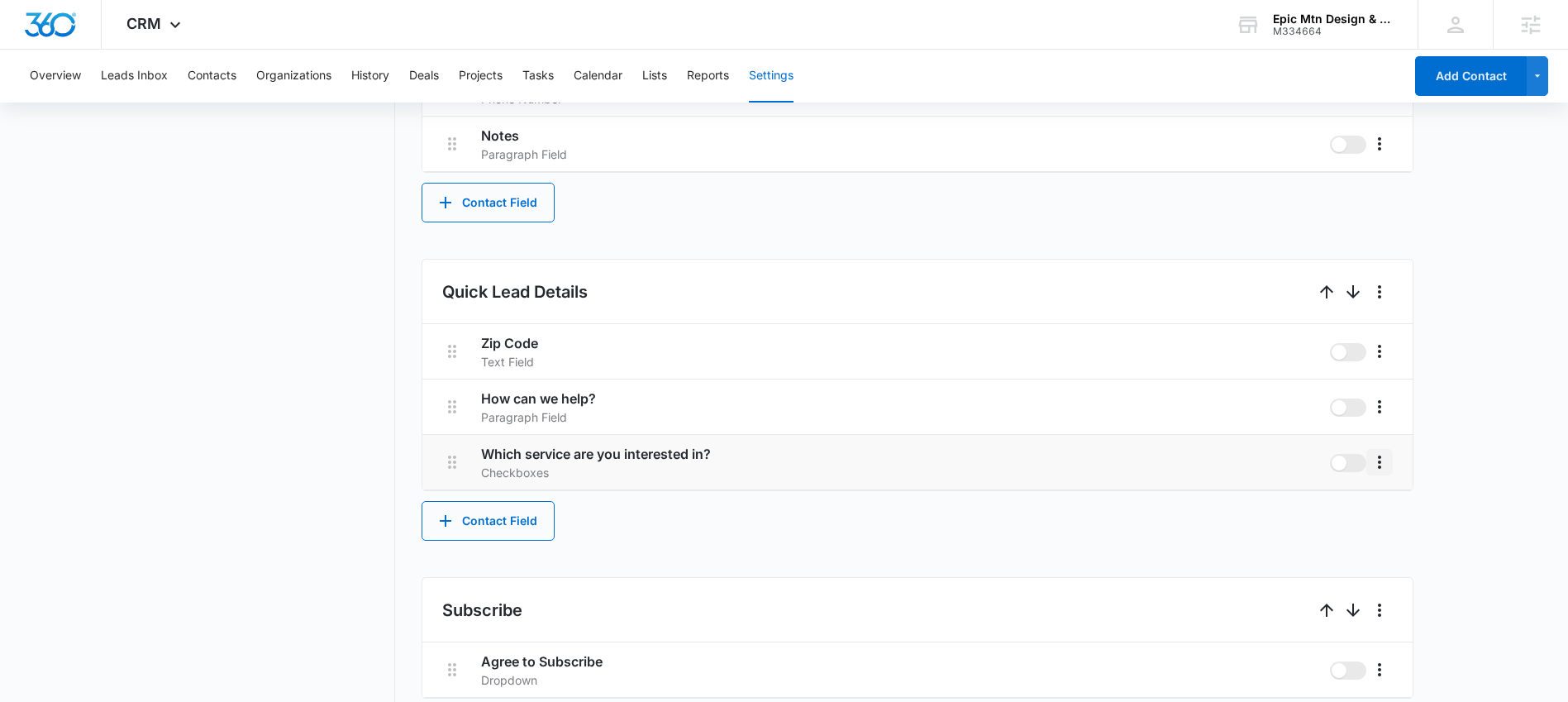
click at [1381, 464] on icon "More" at bounding box center [1379, 461] width 20 height 20
click at [1419, 504] on div "Edit" at bounding box center [1404, 509] width 35 height 12
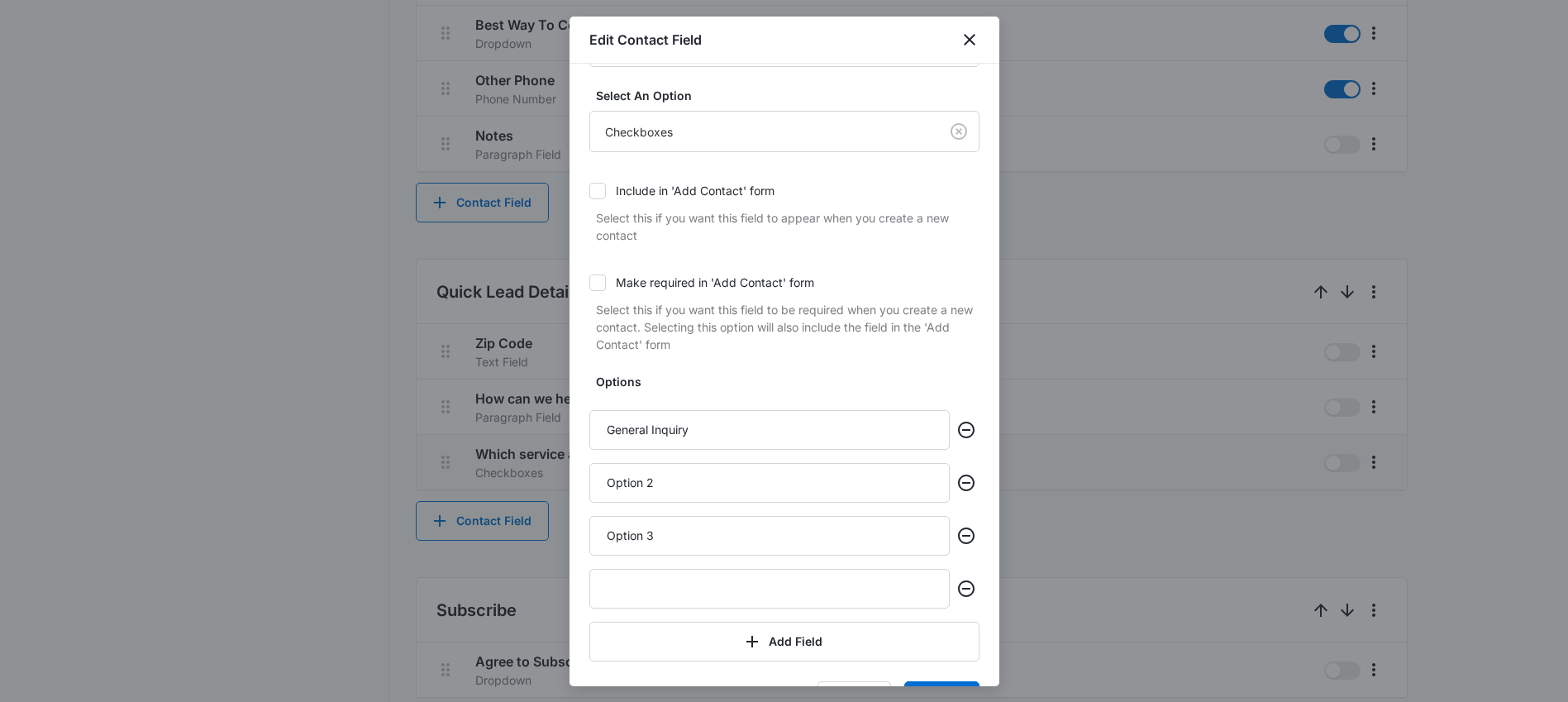
scroll to position [134, 0]
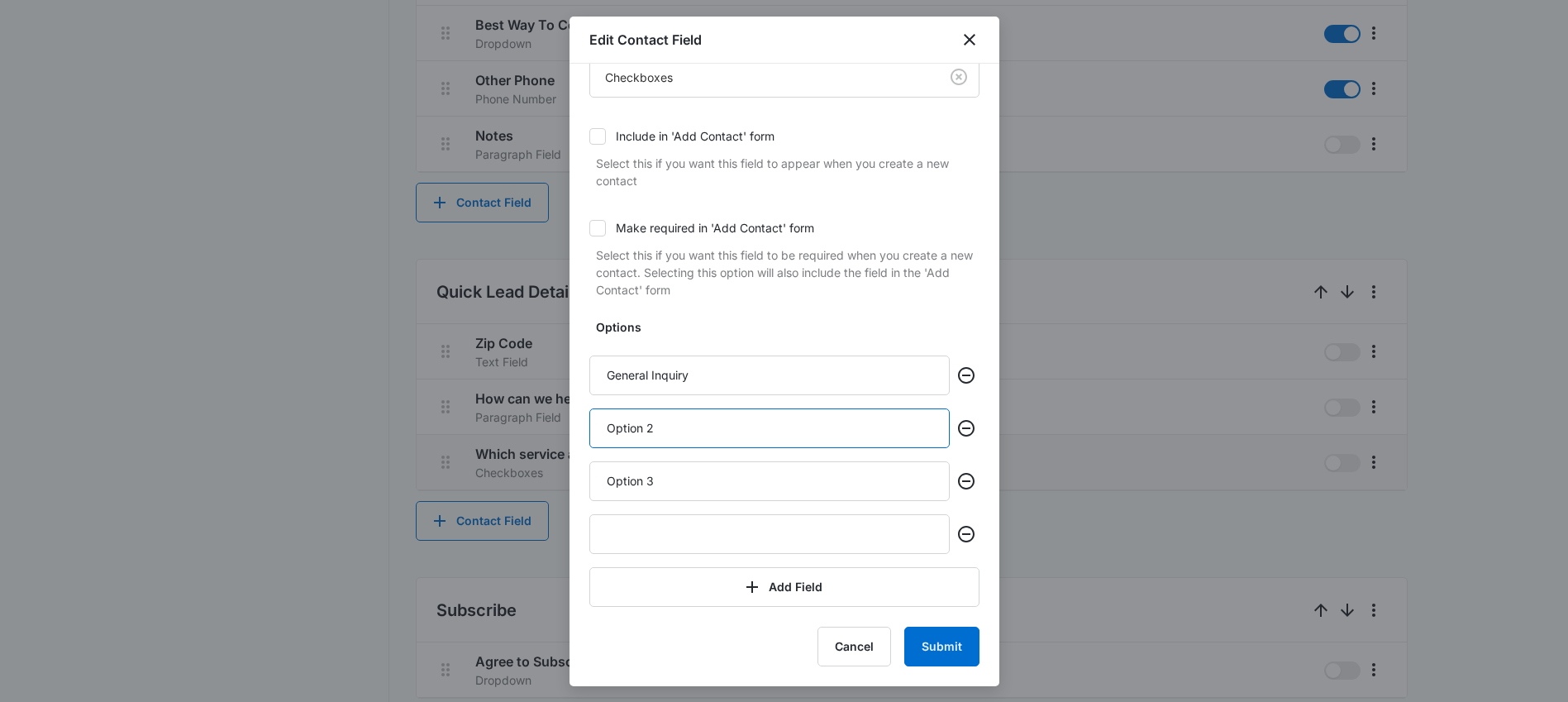
click at [749, 431] on input "Option 2" at bounding box center [769, 428] width 361 height 39
paste input "ne Room Remodel"
type input "One Room Remodel"
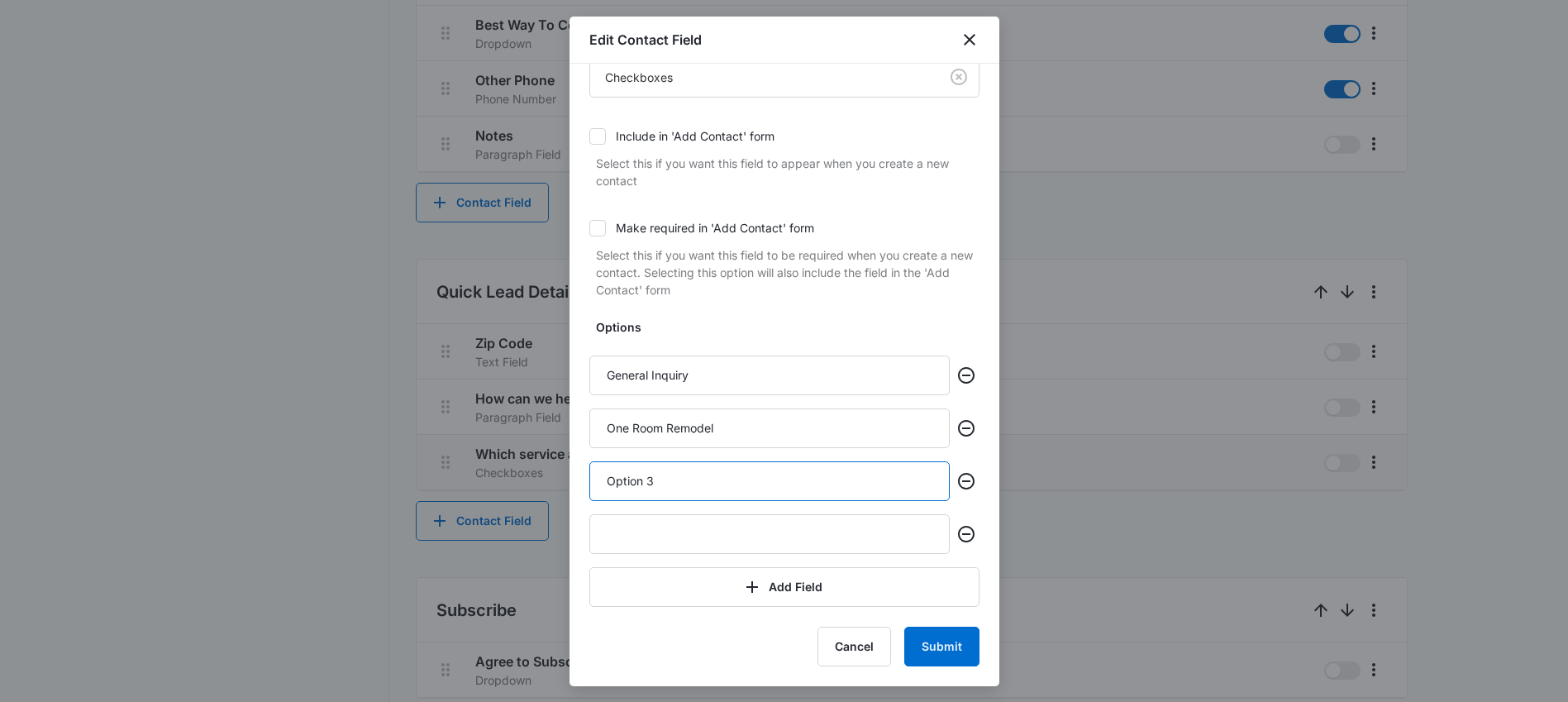
click at [772, 474] on input "Option 3" at bounding box center [769, 481] width 361 height 39
paste input "Multi-Room Remodel"
type input "Multi-Room Remodel"
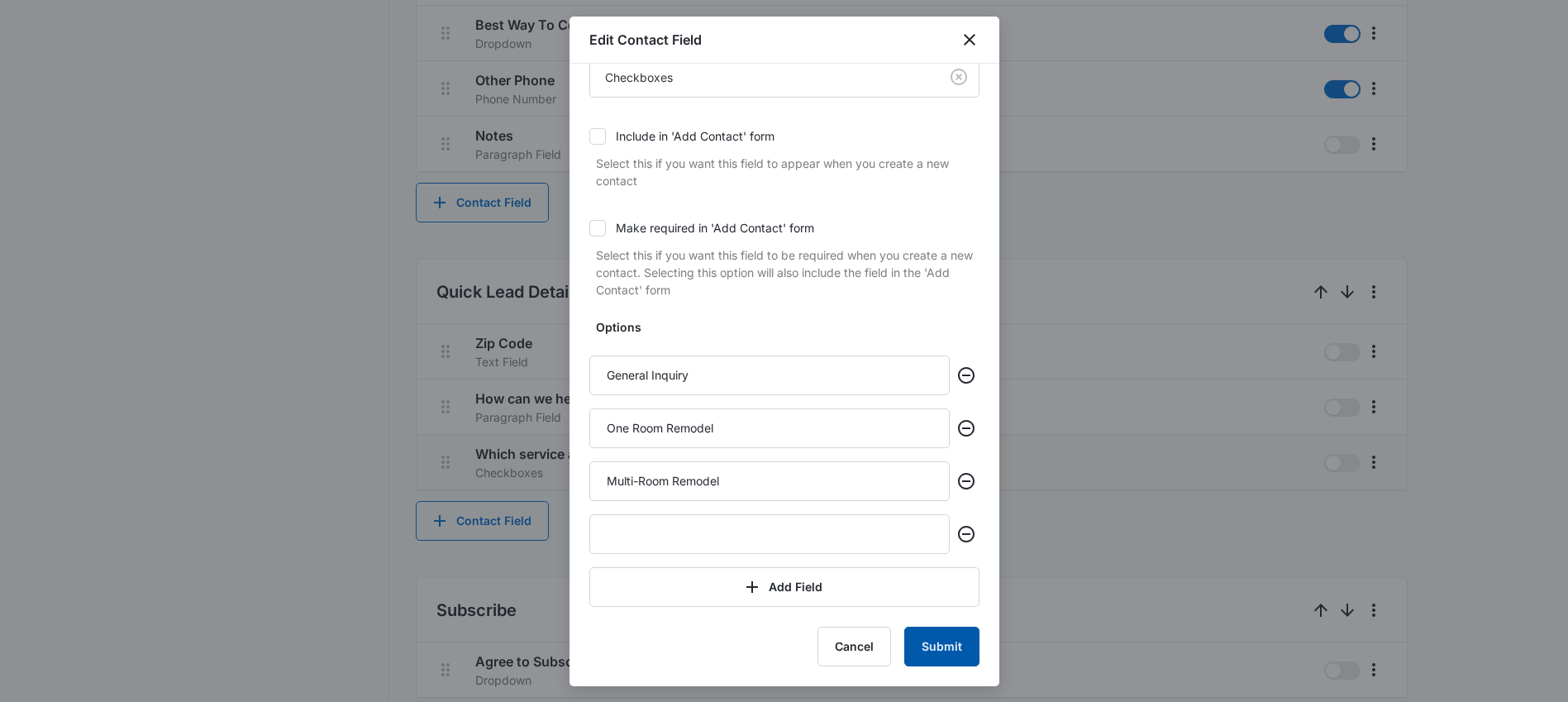
drag, startPoint x: 922, startPoint y: 658, endPoint x: 931, endPoint y: 648, distance: 13.5
click at [923, 658] on button "Submit" at bounding box center [942, 646] width 75 height 39
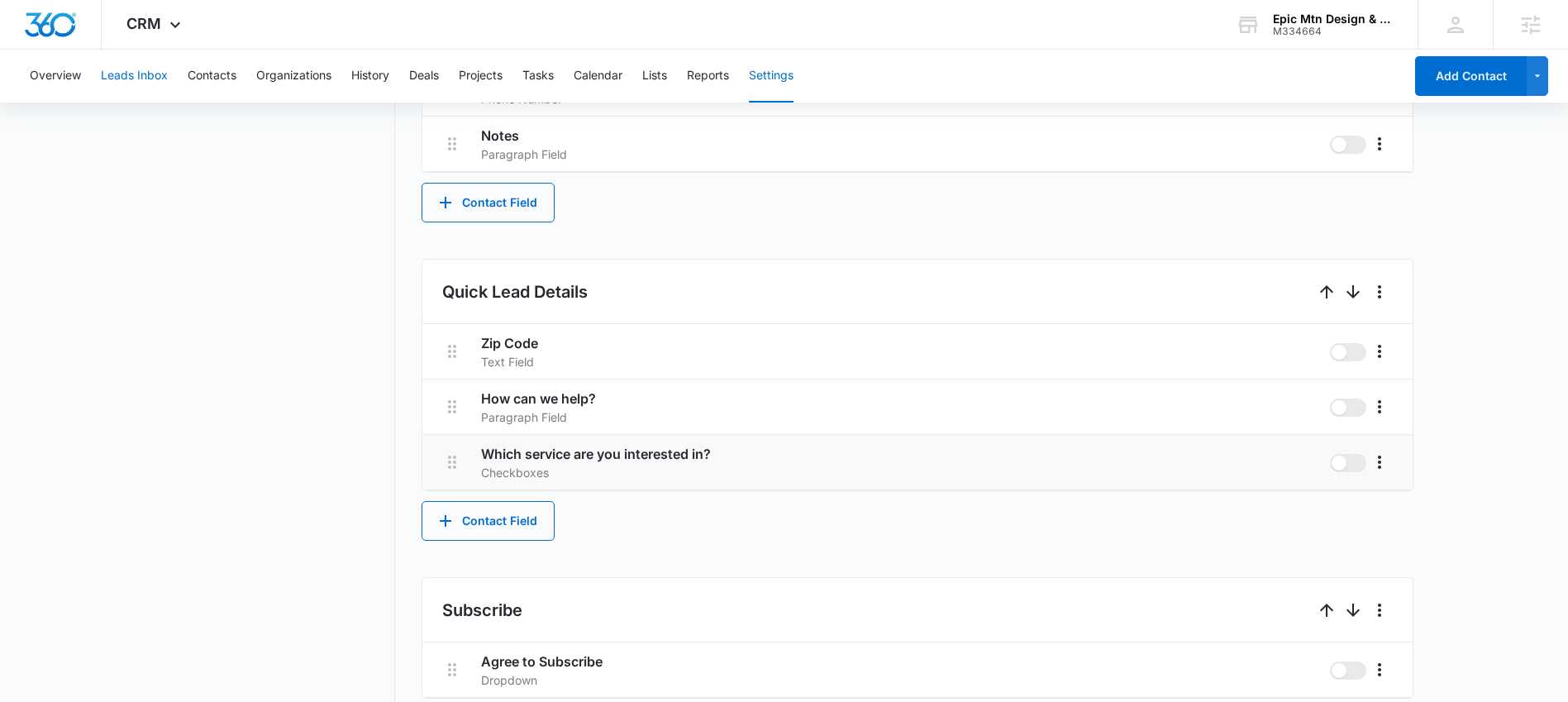
click at [112, 77] on button "Leads Inbox" at bounding box center [134, 76] width 67 height 53
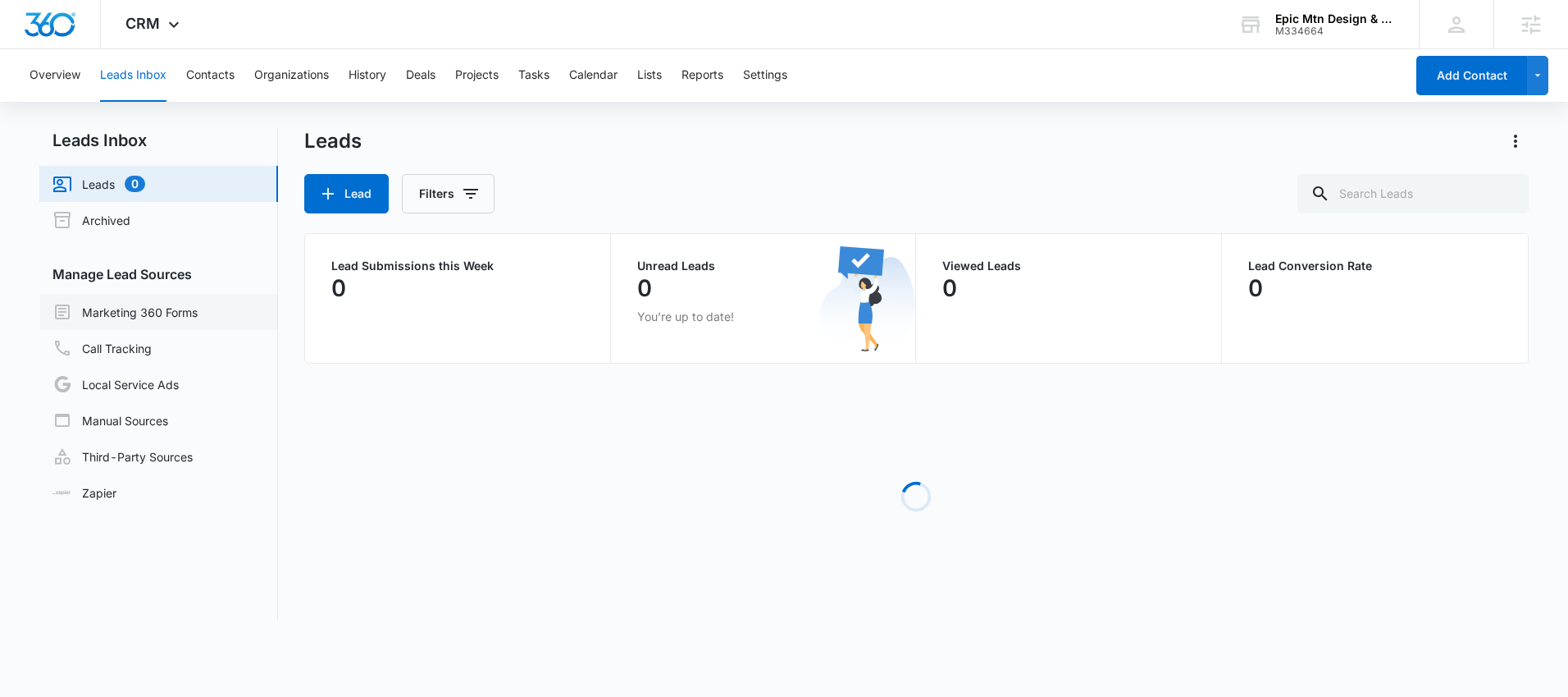
click at [197, 312] on link "Marketing 360 Forms" at bounding box center [125, 311] width 145 height 20
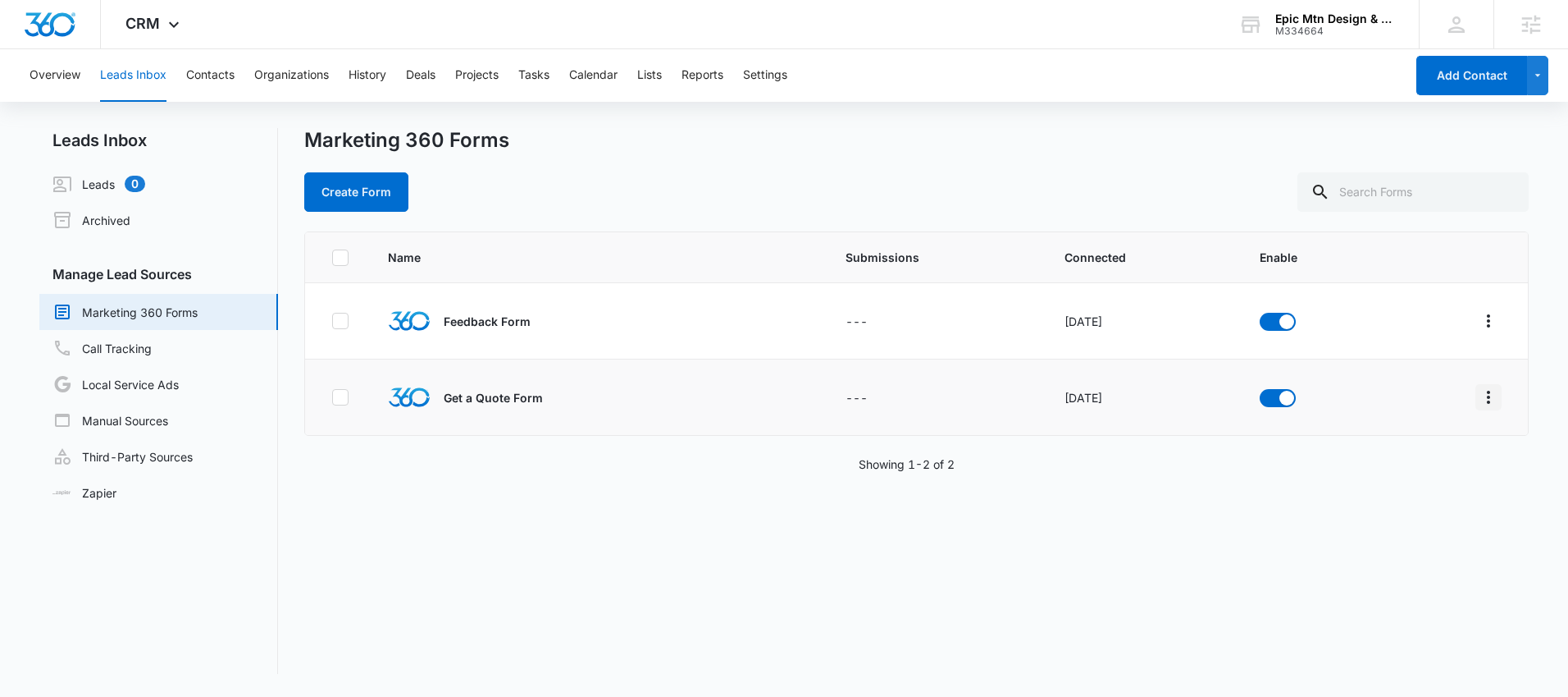
click at [1481, 399] on icon "Overflow Menu" at bounding box center [1487, 397] width 20 height 20
click at [1410, 489] on div "Field Mapping" at bounding box center [1402, 492] width 93 height 12
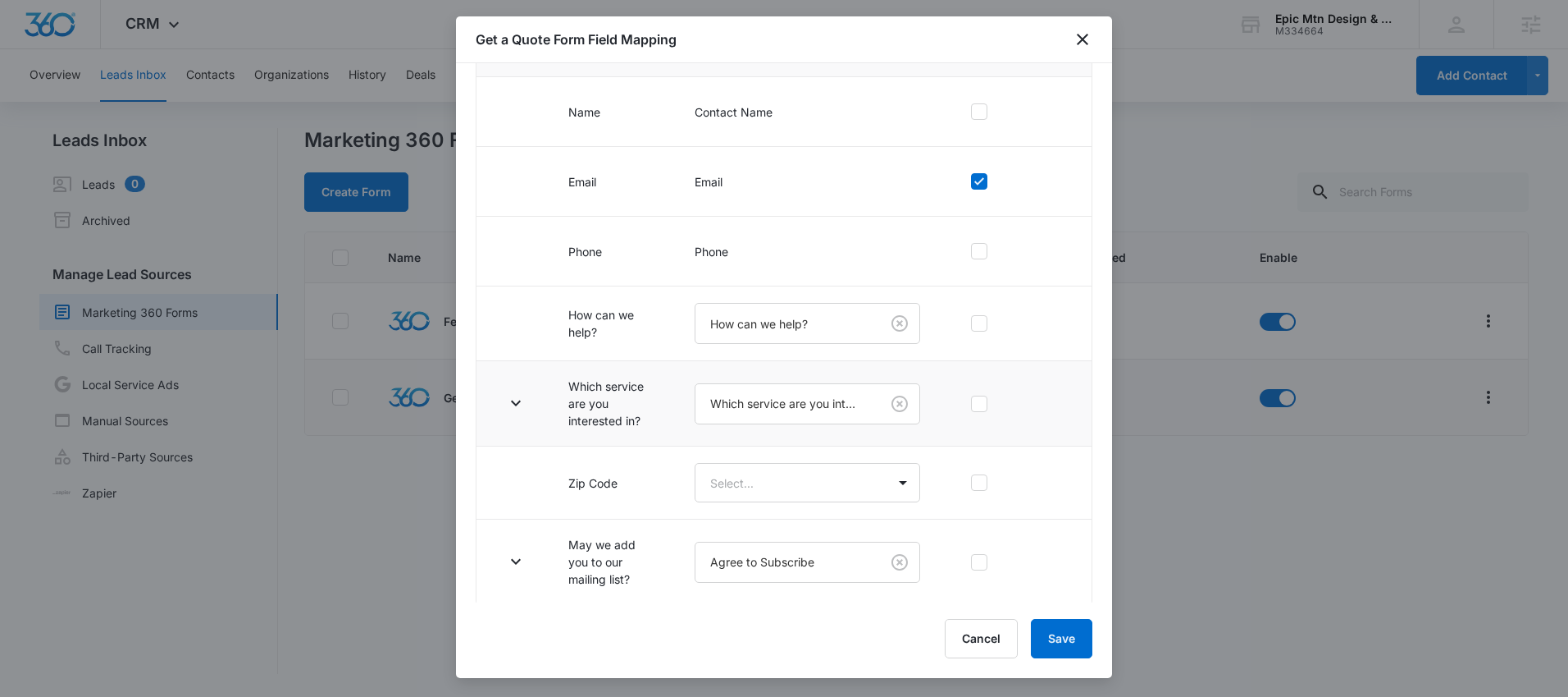
scroll to position [199, 0]
click at [522, 397] on icon "button" at bounding box center [516, 400] width 20 height 20
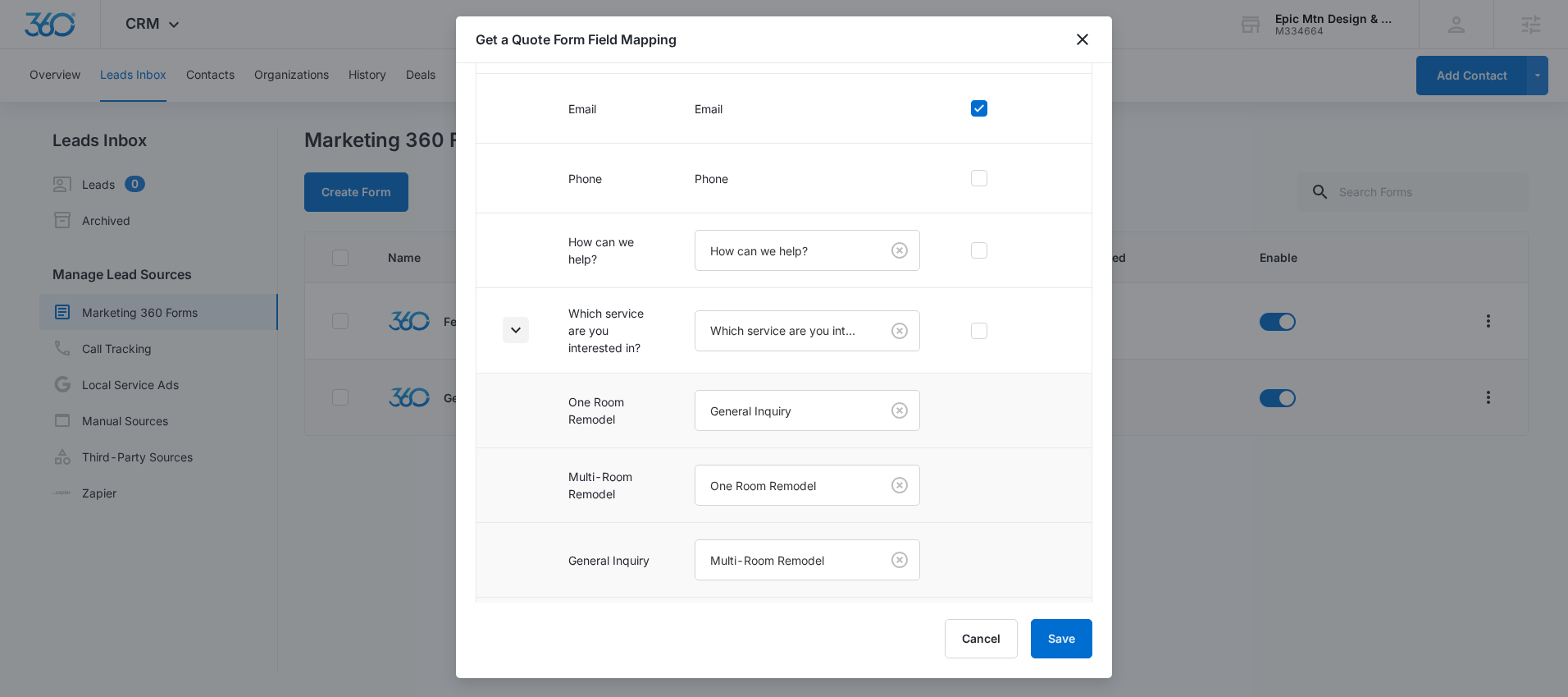
scroll to position [422, 0]
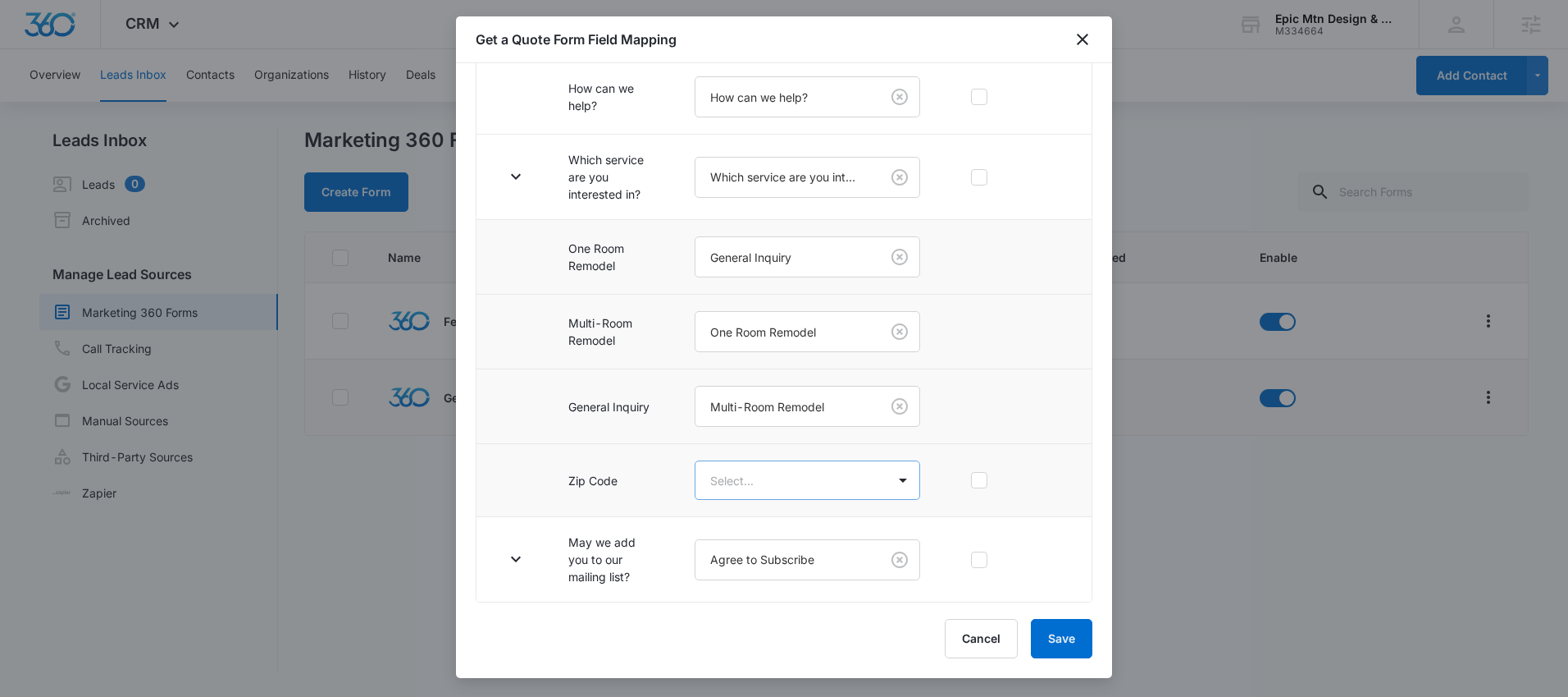
click at [753, 494] on body "CRM Apps Reputation Websites Forms CRM Email Social Content Ads Intelligence Fi…" at bounding box center [784, 348] width 1568 height 697
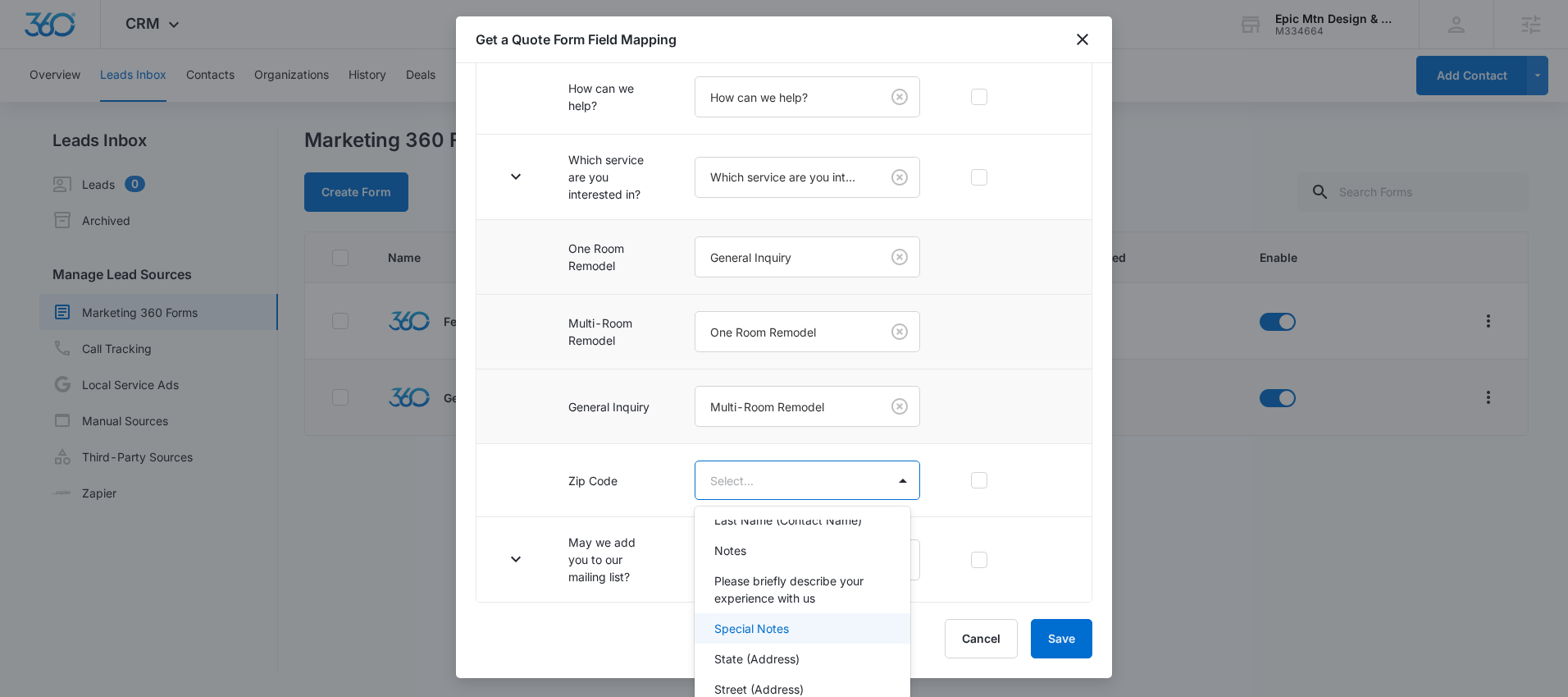
scroll to position [204, 0]
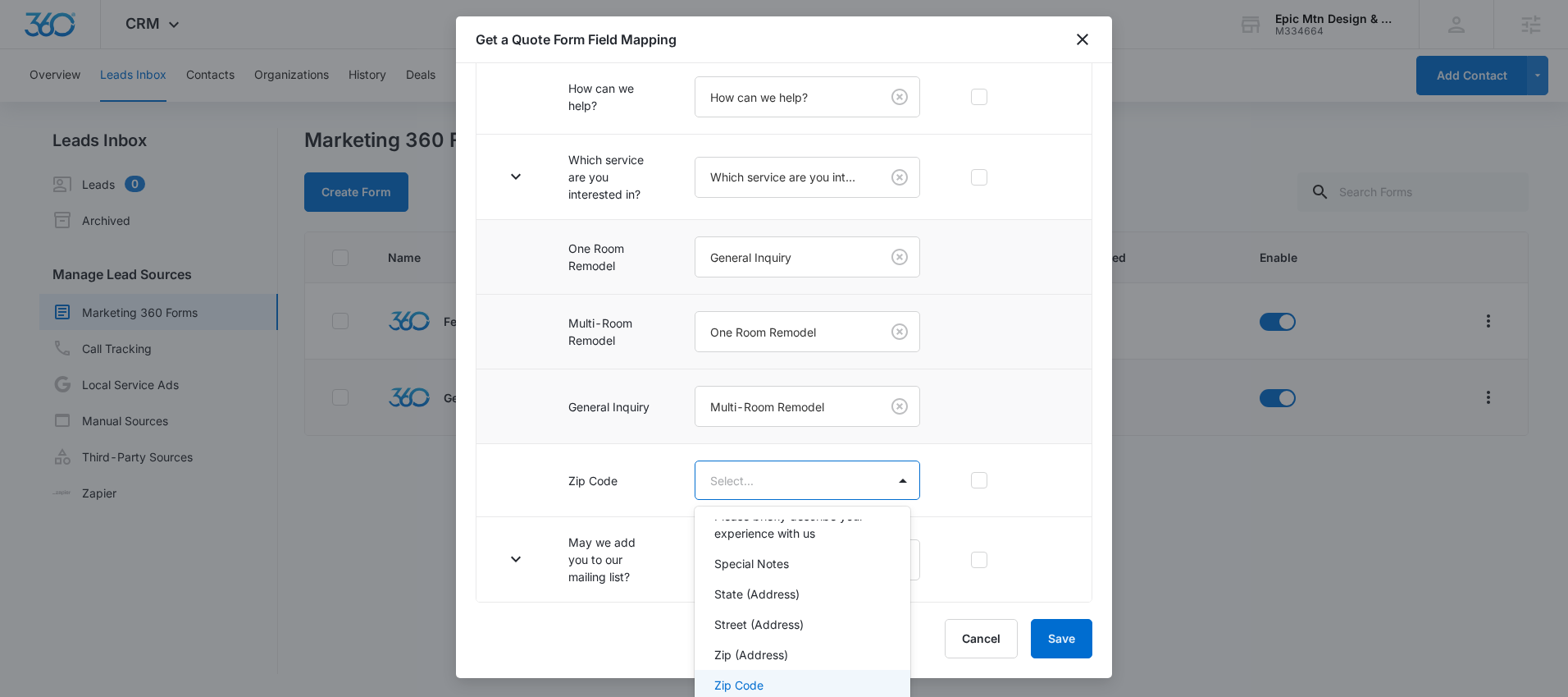
click at [776, 679] on div "Zip Code" at bounding box center [801, 684] width 173 height 17
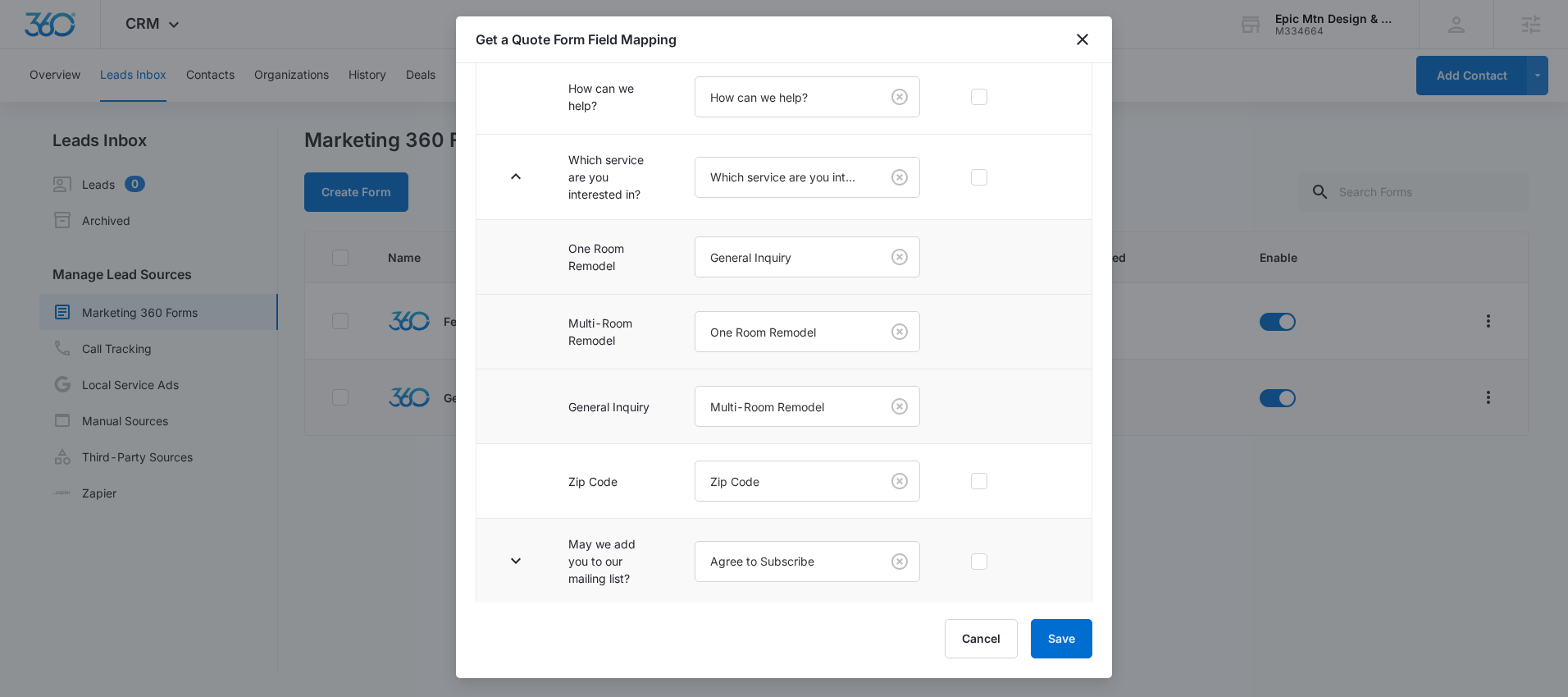
scroll to position [424, 0]
click at [522, 558] on icon "button" at bounding box center [516, 558] width 20 height 20
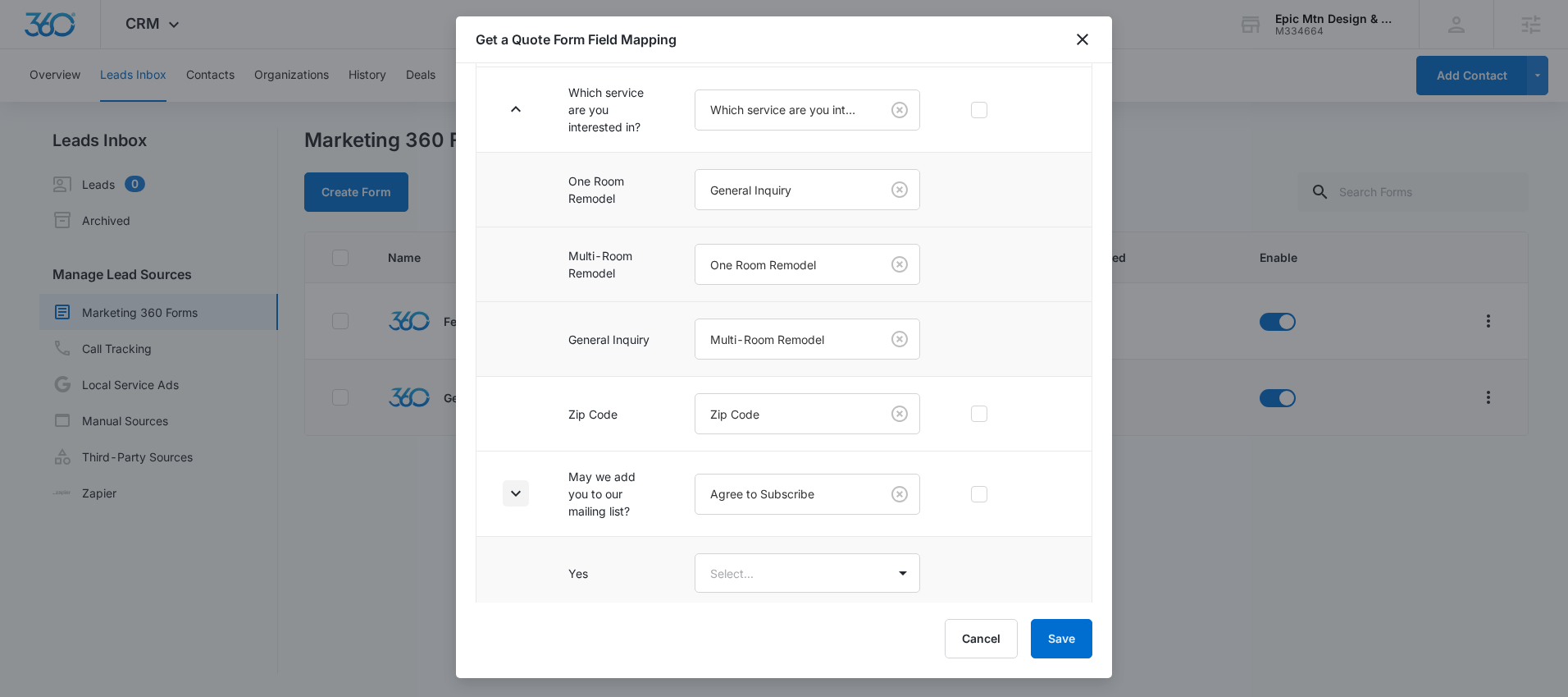
scroll to position [570, 0]
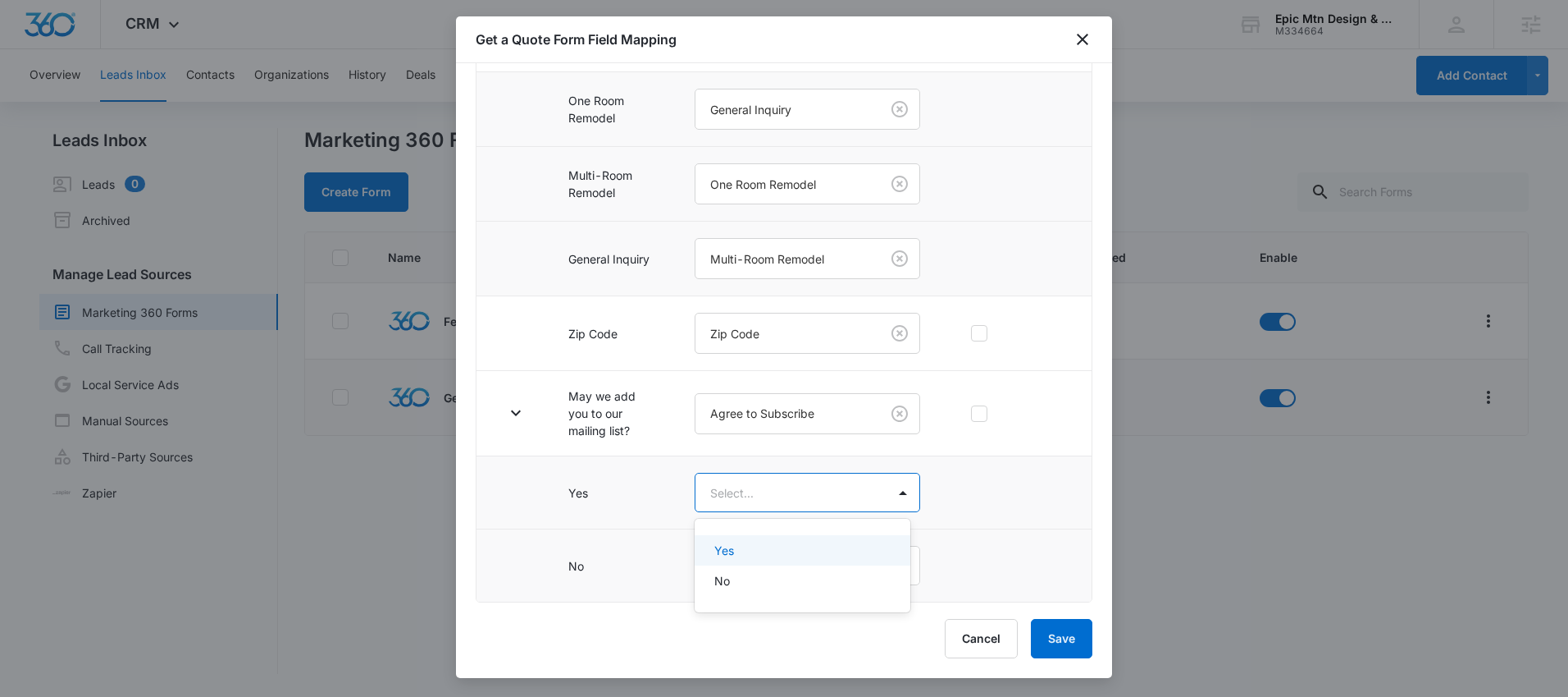
click at [768, 493] on body "CRM Apps Reputation Websites Forms CRM Email Social Content Ads Intelligence Fi…" at bounding box center [784, 348] width 1568 height 697
click at [781, 547] on div "Yes" at bounding box center [801, 550] width 173 height 17
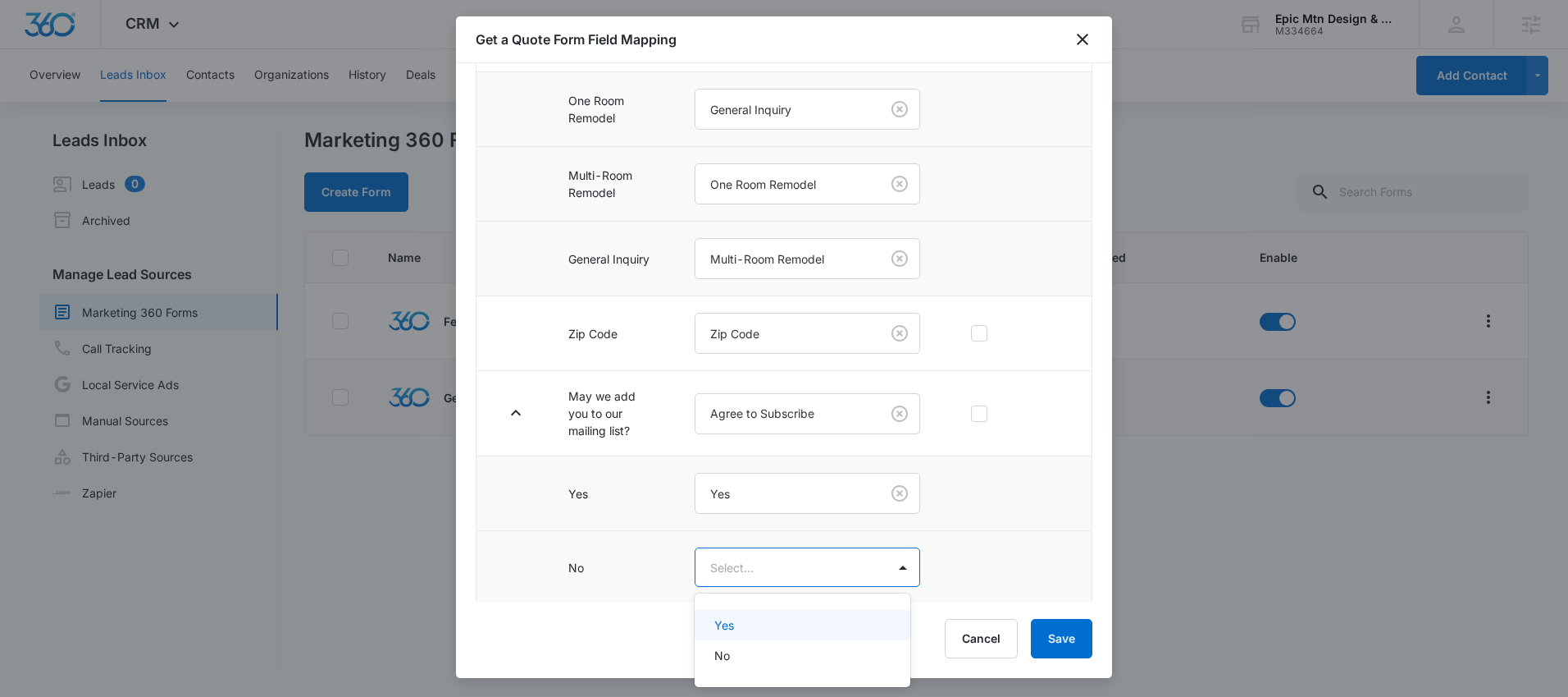
click at [798, 574] on body "CRM Apps Reputation Websites Forms CRM Email Social Content Ads Intelligence Fi…" at bounding box center [784, 348] width 1568 height 697
click at [781, 645] on div "No" at bounding box center [803, 655] width 216 height 31
drag, startPoint x: 1053, startPoint y: 648, endPoint x: 1055, endPoint y: 634, distance: 14.1
click at [1053, 648] on button "Save" at bounding box center [1061, 638] width 61 height 39
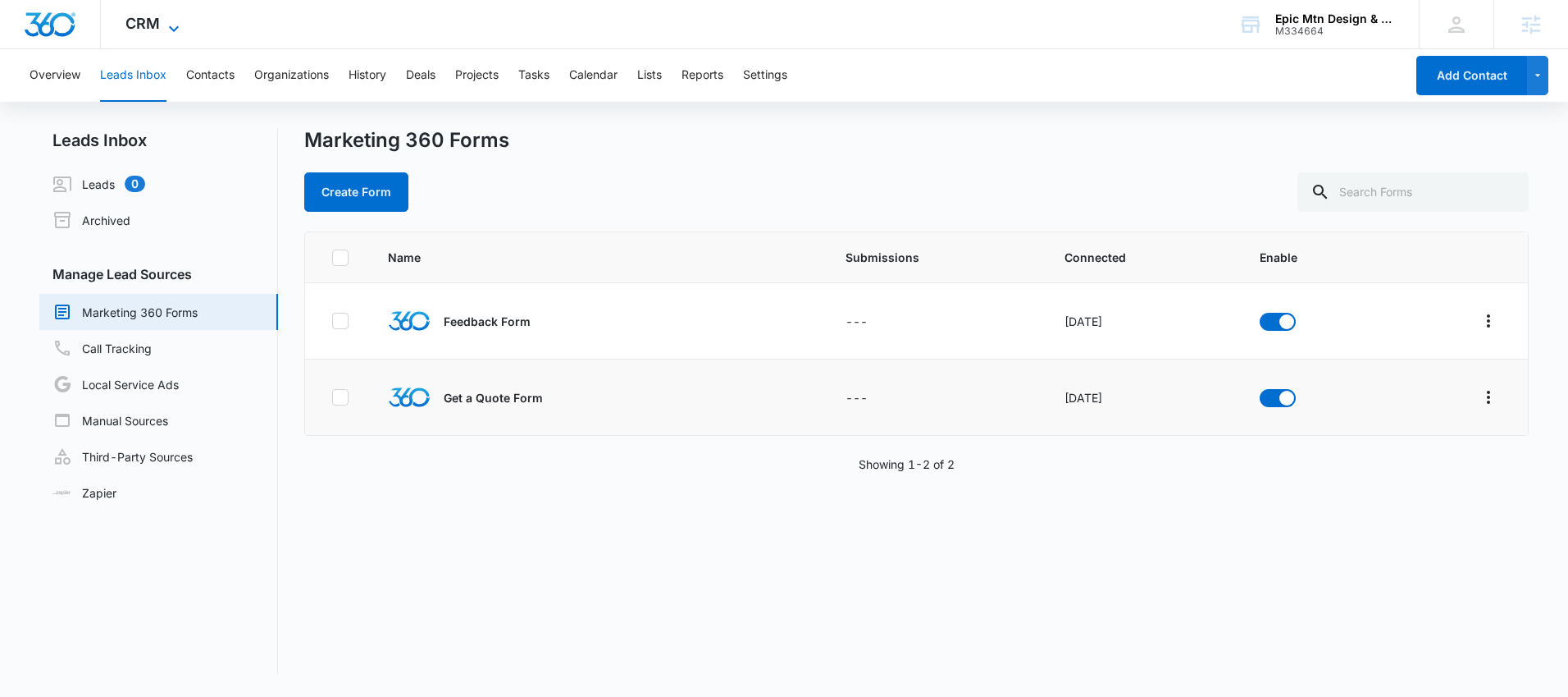
click at [138, 18] on span "CRM" at bounding box center [143, 23] width 35 height 17
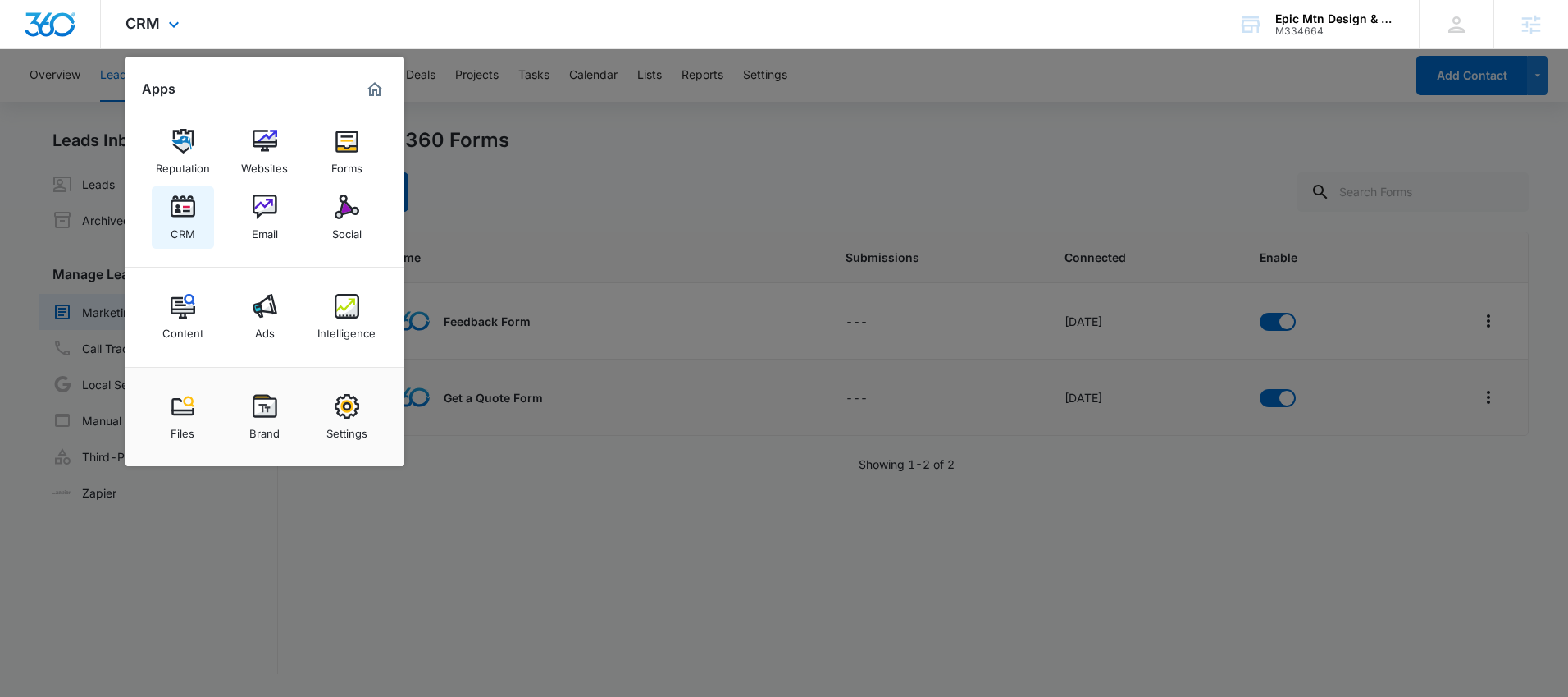
click at [185, 219] on div "CRM" at bounding box center [183, 230] width 25 height 21
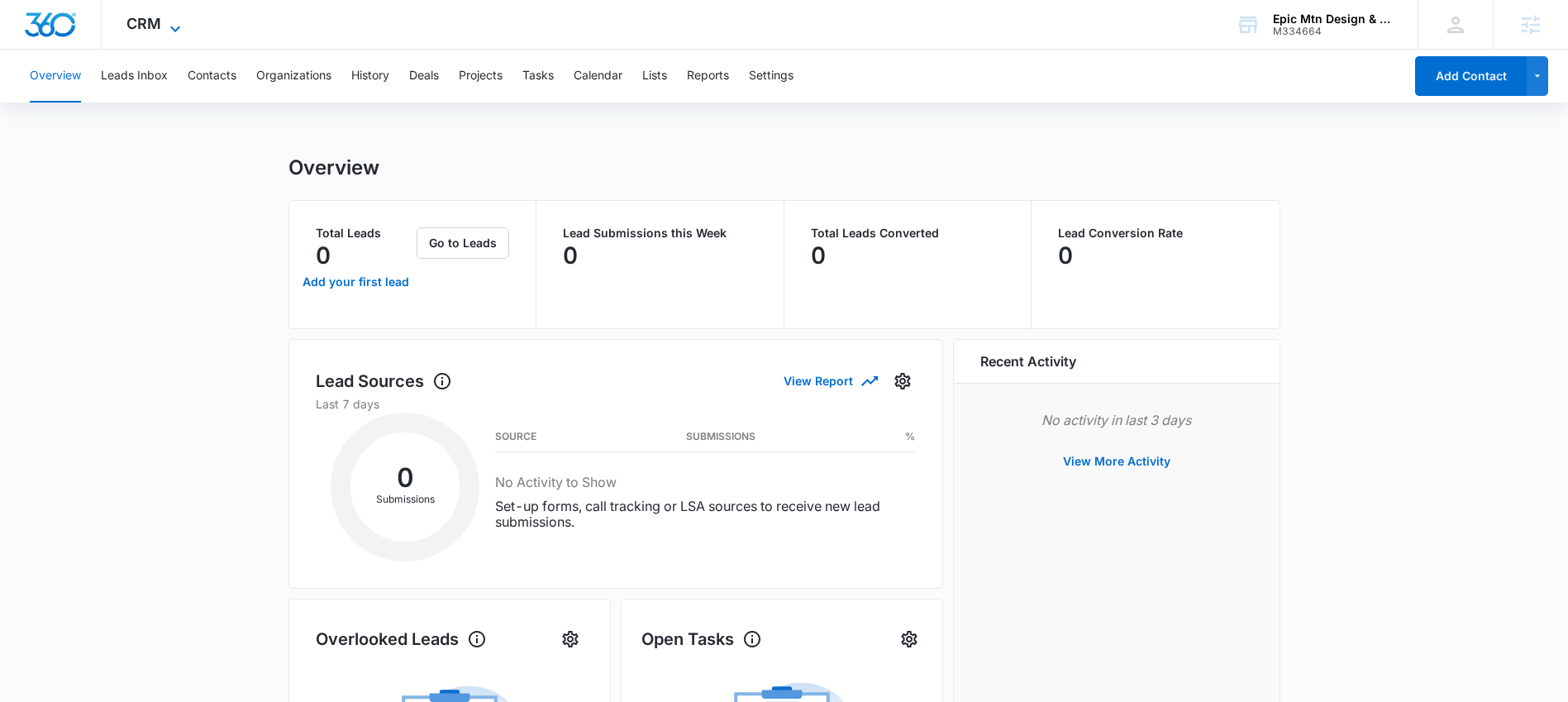
click at [146, 29] on span "CRM" at bounding box center [144, 23] width 35 height 17
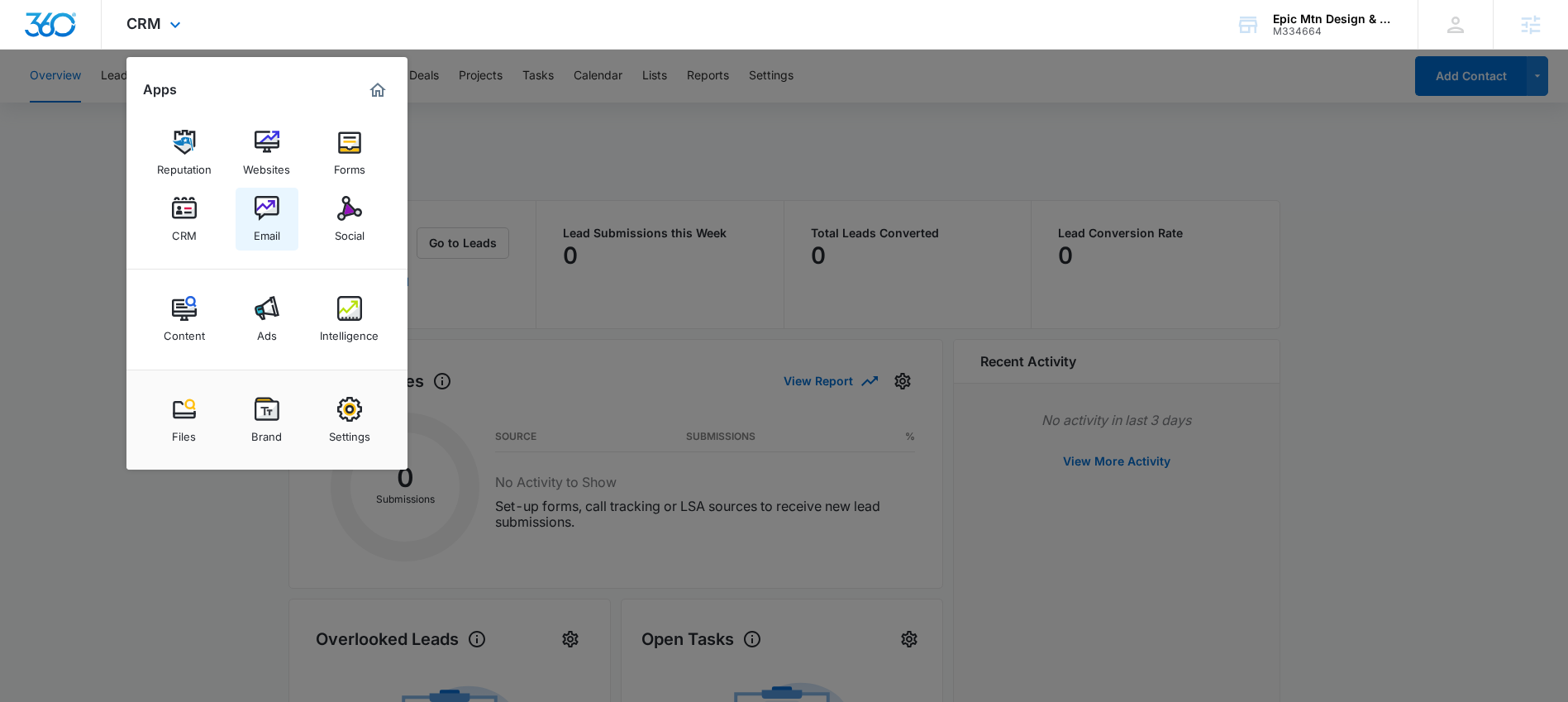
click at [284, 222] on link "Email" at bounding box center [266, 218] width 63 height 62
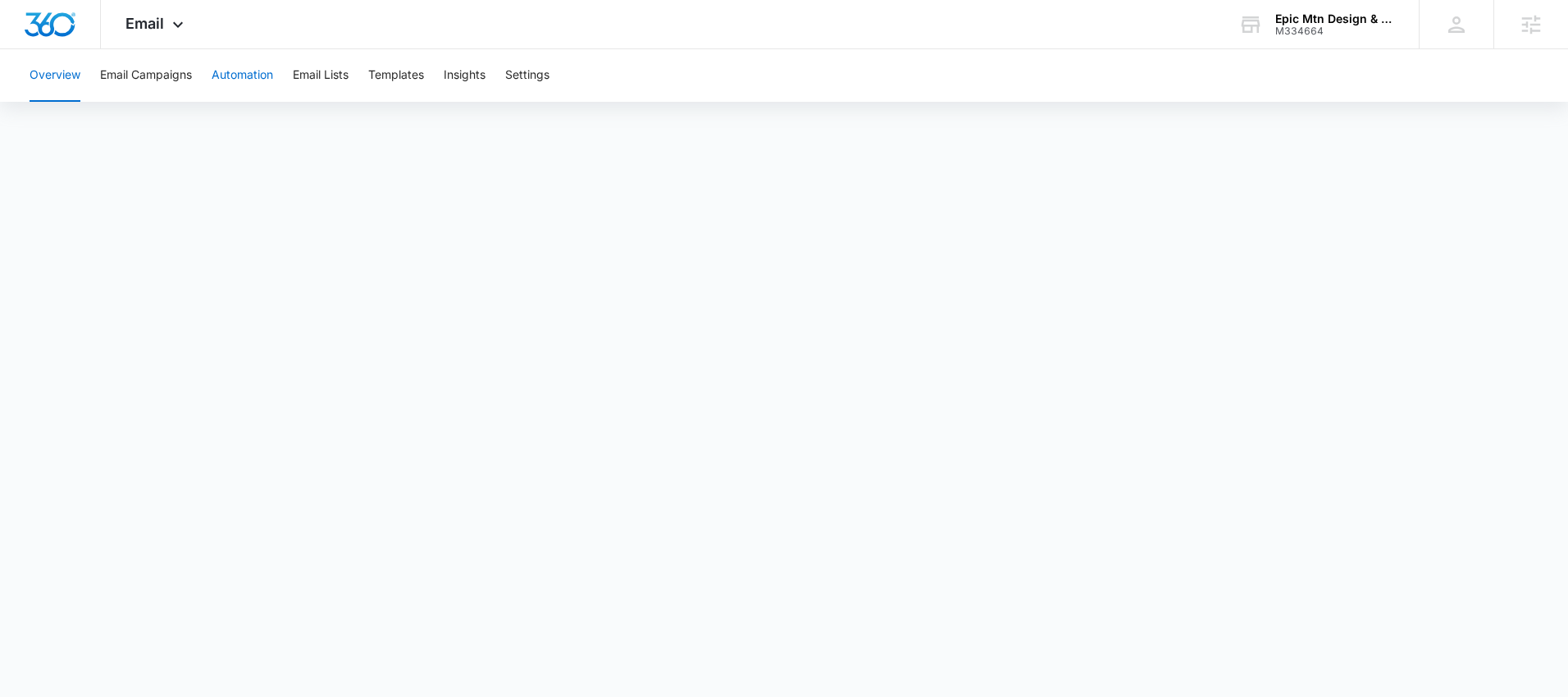
click at [262, 77] on button "Automation" at bounding box center [242, 76] width 61 height 53
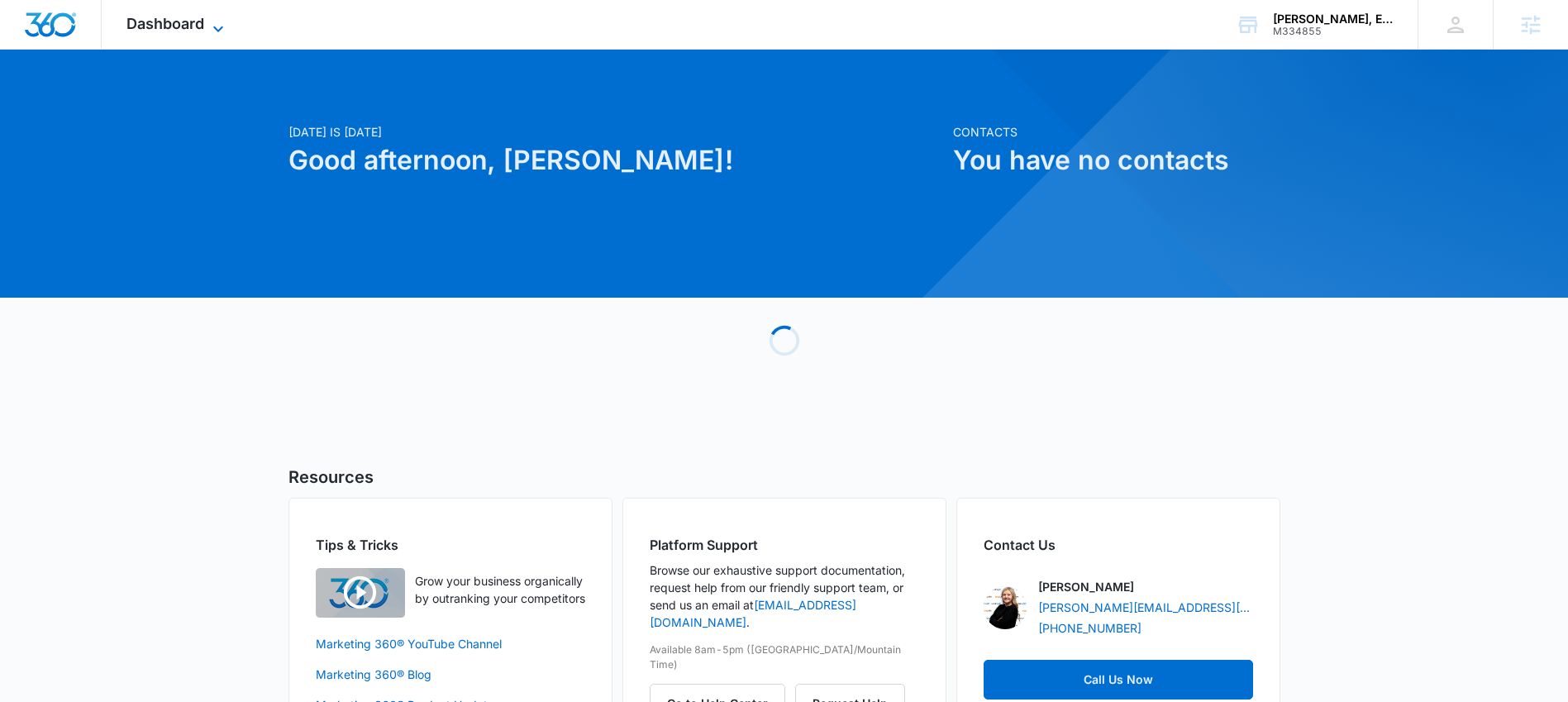
click at [202, 26] on span "Dashboard" at bounding box center [165, 23] width 78 height 17
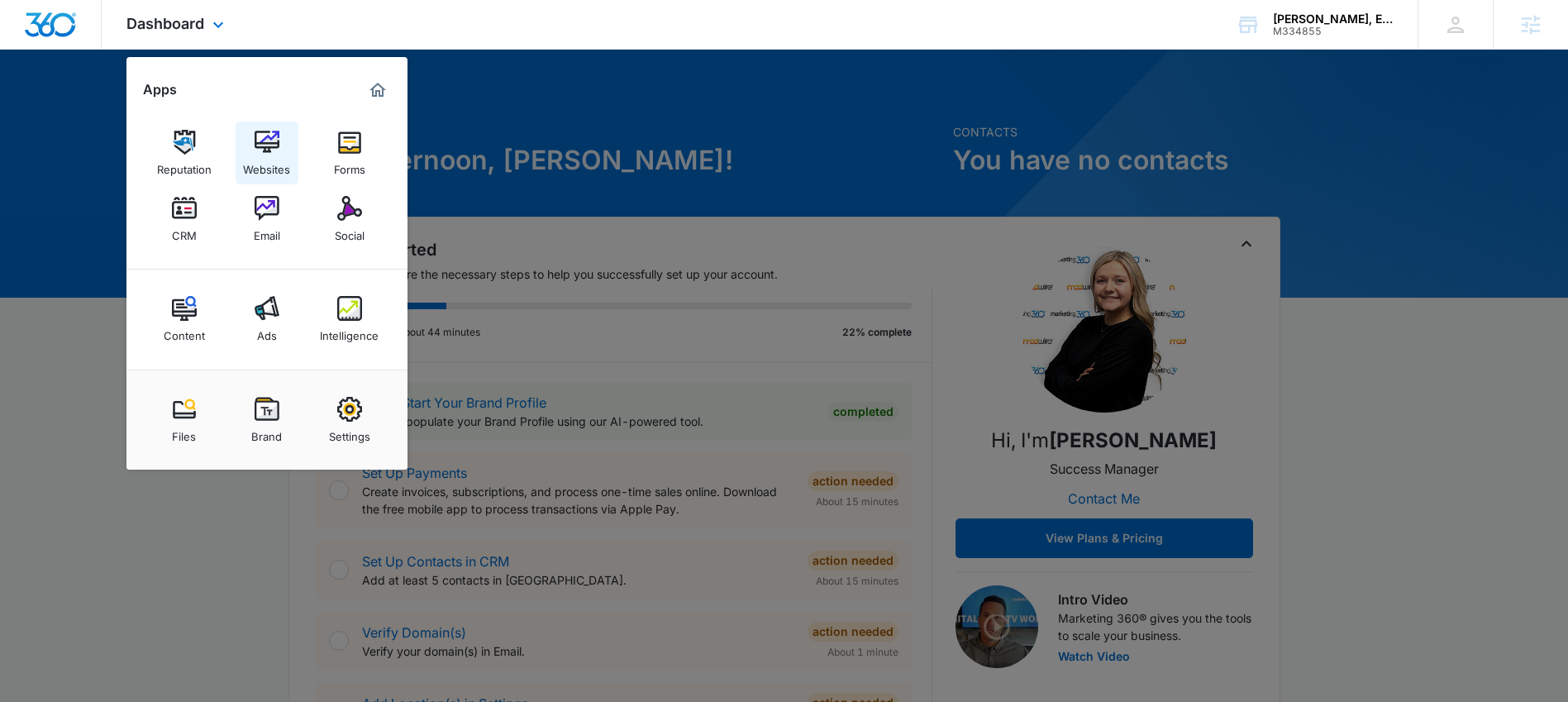
click at [260, 146] on img at bounding box center [266, 142] width 25 height 25
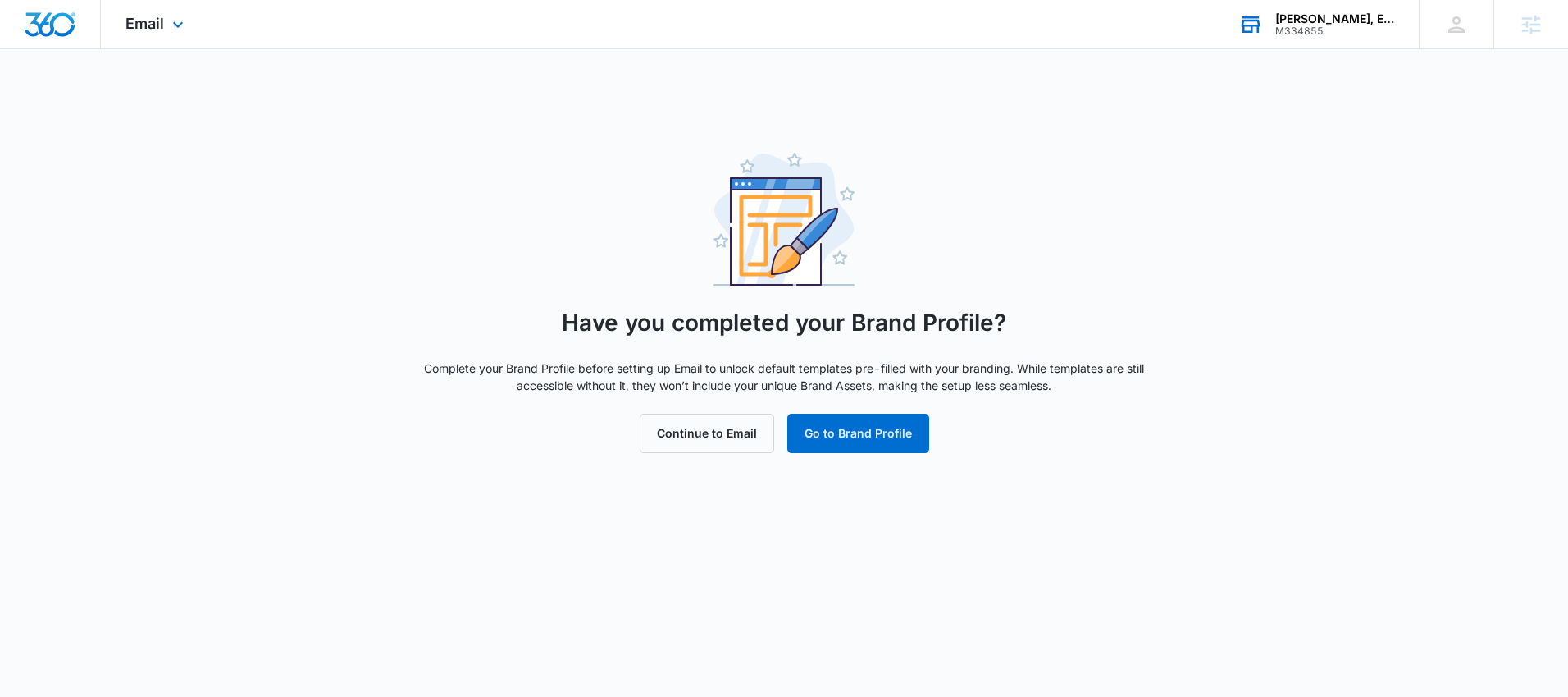
click at [1344, 26] on div "M334855" at bounding box center [1334, 31] width 120 height 12
click at [1345, 29] on div "M334855" at bounding box center [1334, 31] width 120 height 12
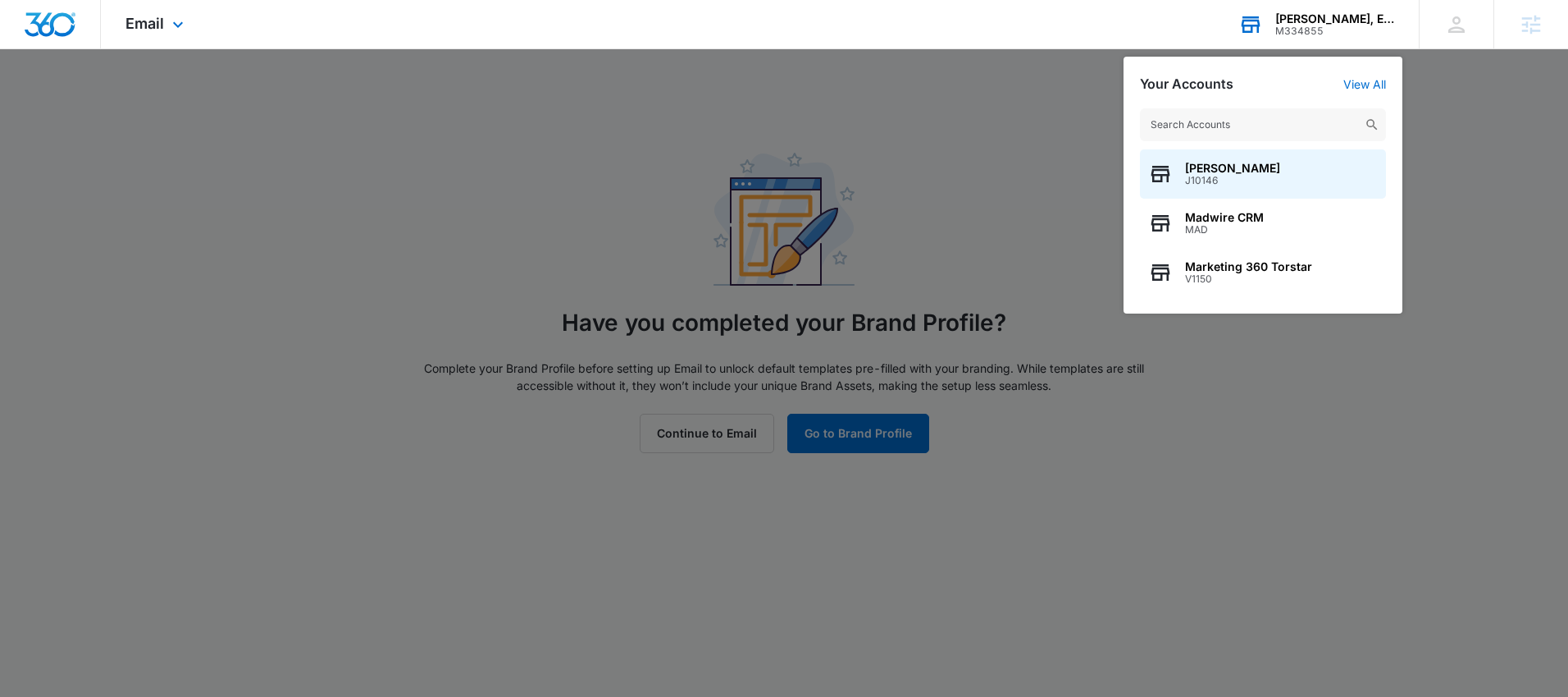
click at [1272, 120] on input "text" at bounding box center [1263, 124] width 246 height 33
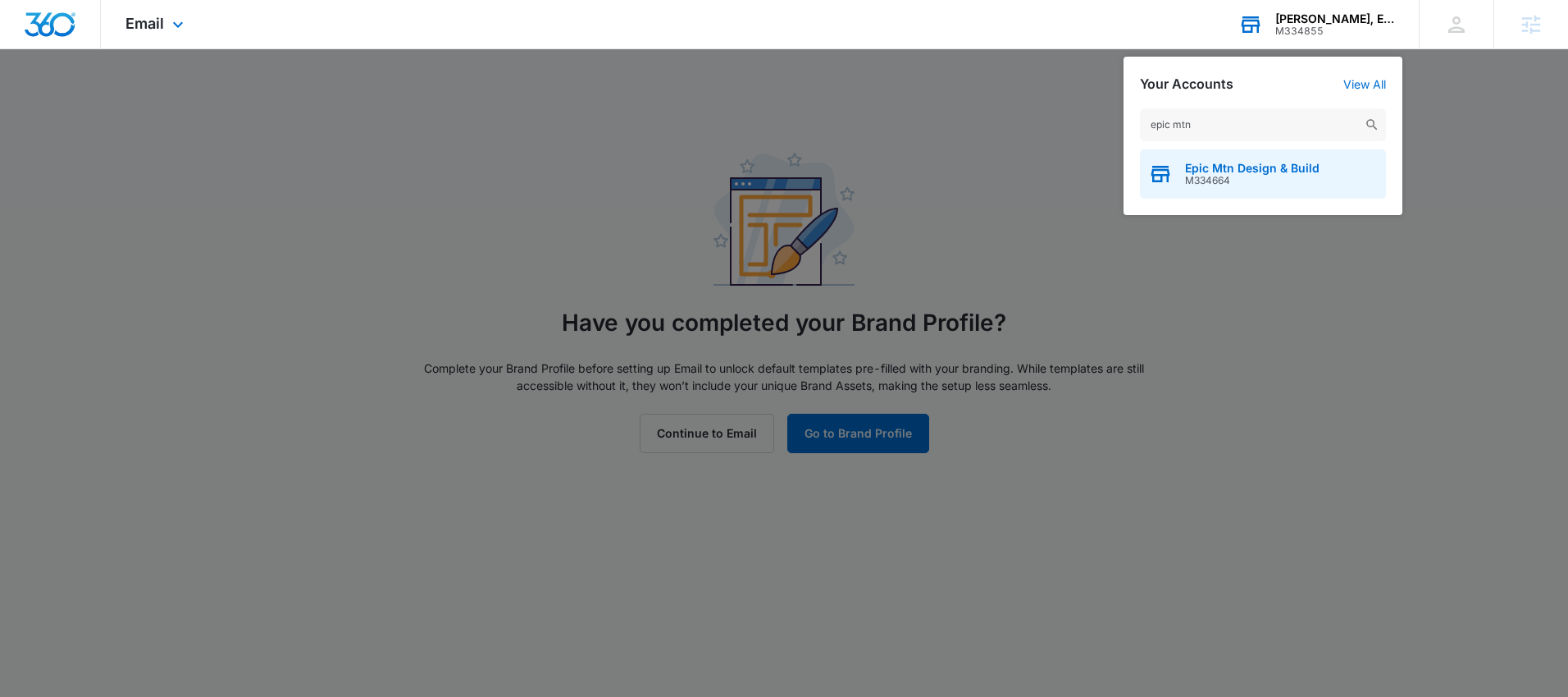
type input "epic mtn"
click at [1234, 192] on div "Epic Mtn Design & Build M334664" at bounding box center [1263, 174] width 246 height 49
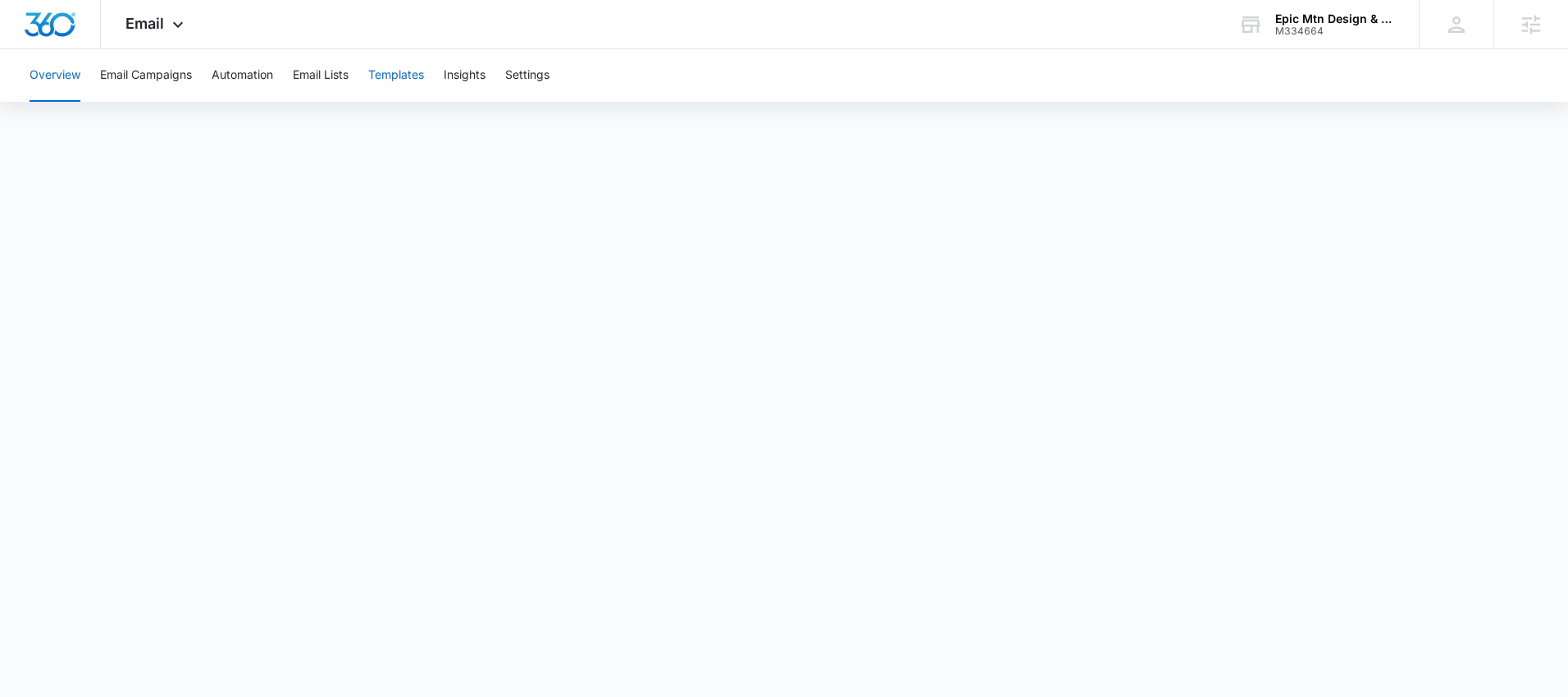
click at [412, 72] on button "Templates" at bounding box center [396, 76] width 56 height 53
click at [178, 34] on div "Email Apps Reputation Websites Forms CRM Email Social Content Ads Intelligence …" at bounding box center [156, 24] width 111 height 48
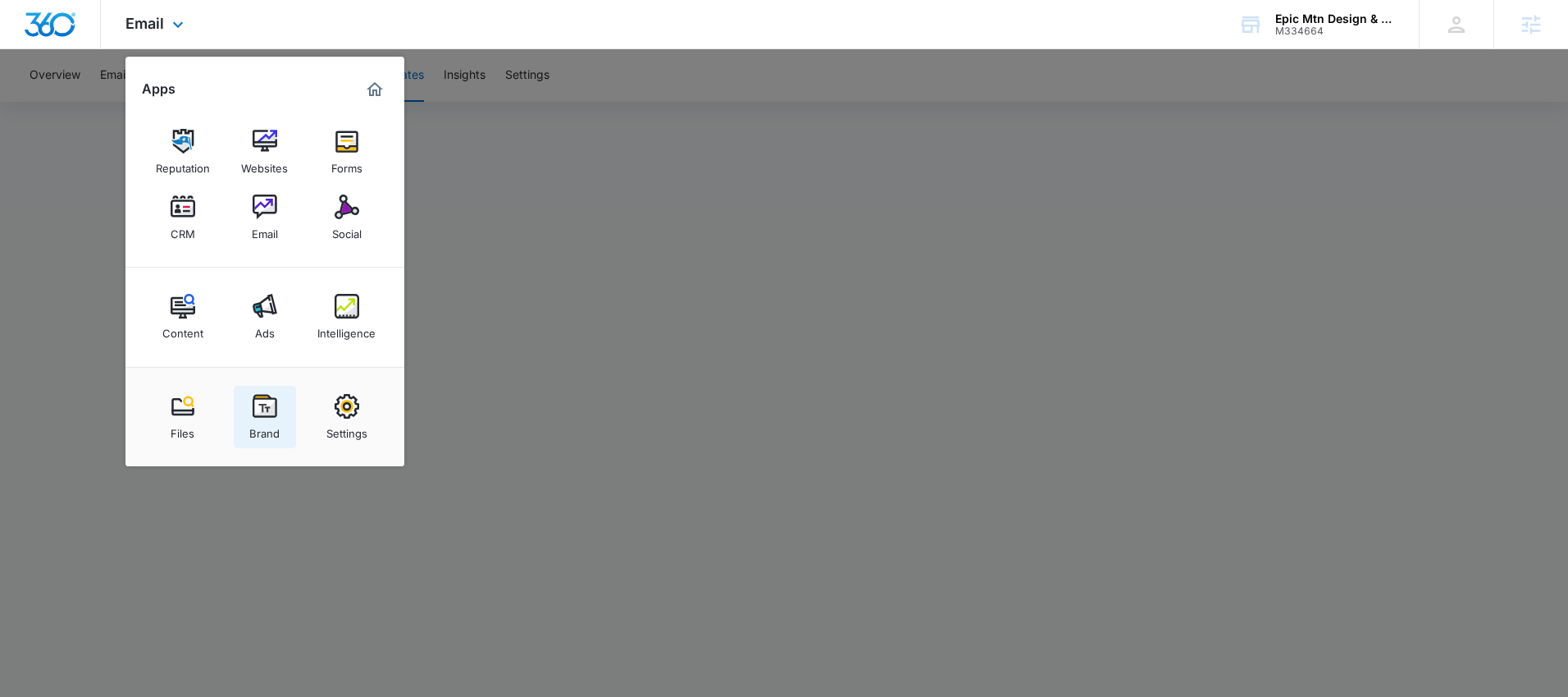
click at [263, 419] on div "Brand" at bounding box center [264, 428] width 31 height 21
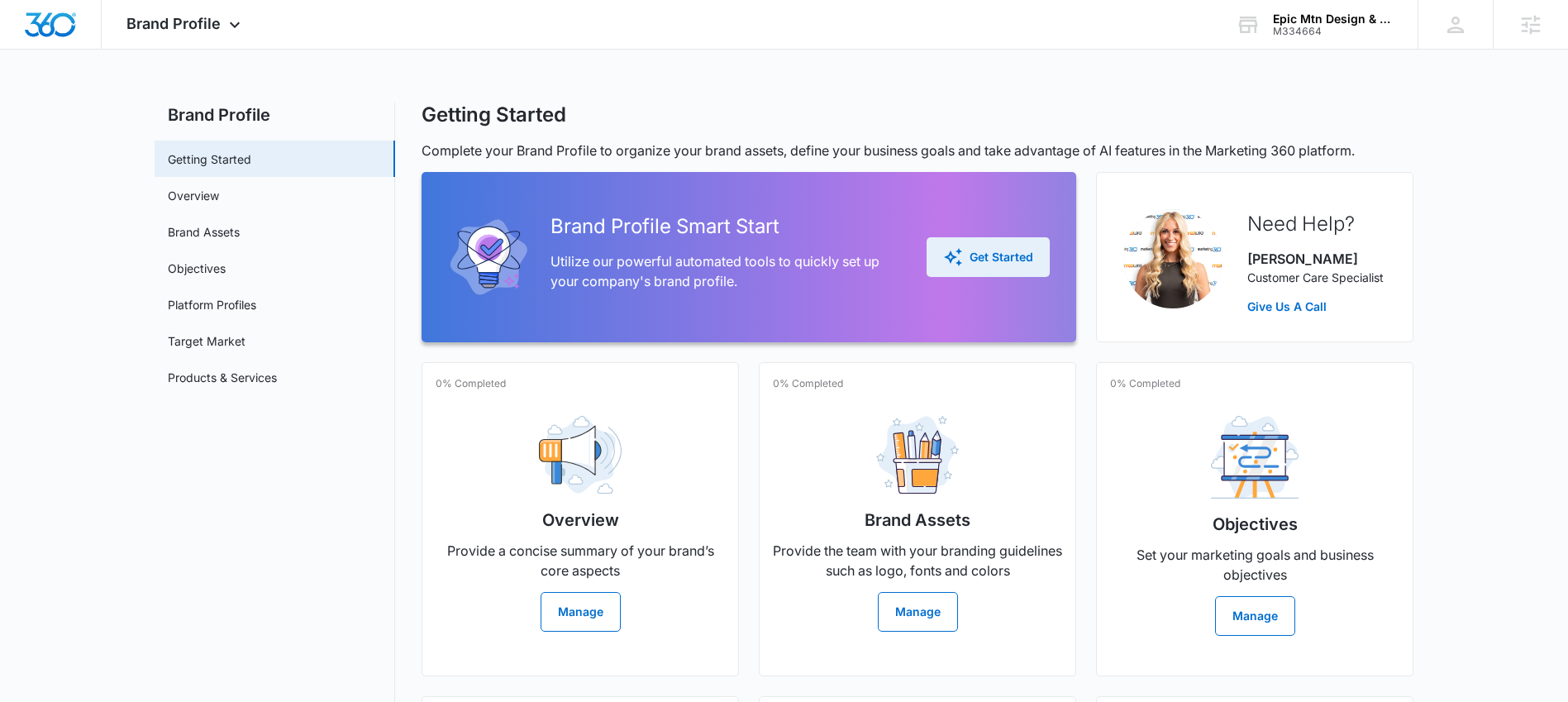
click at [1016, 263] on div "Get Started" at bounding box center [987, 257] width 90 height 20
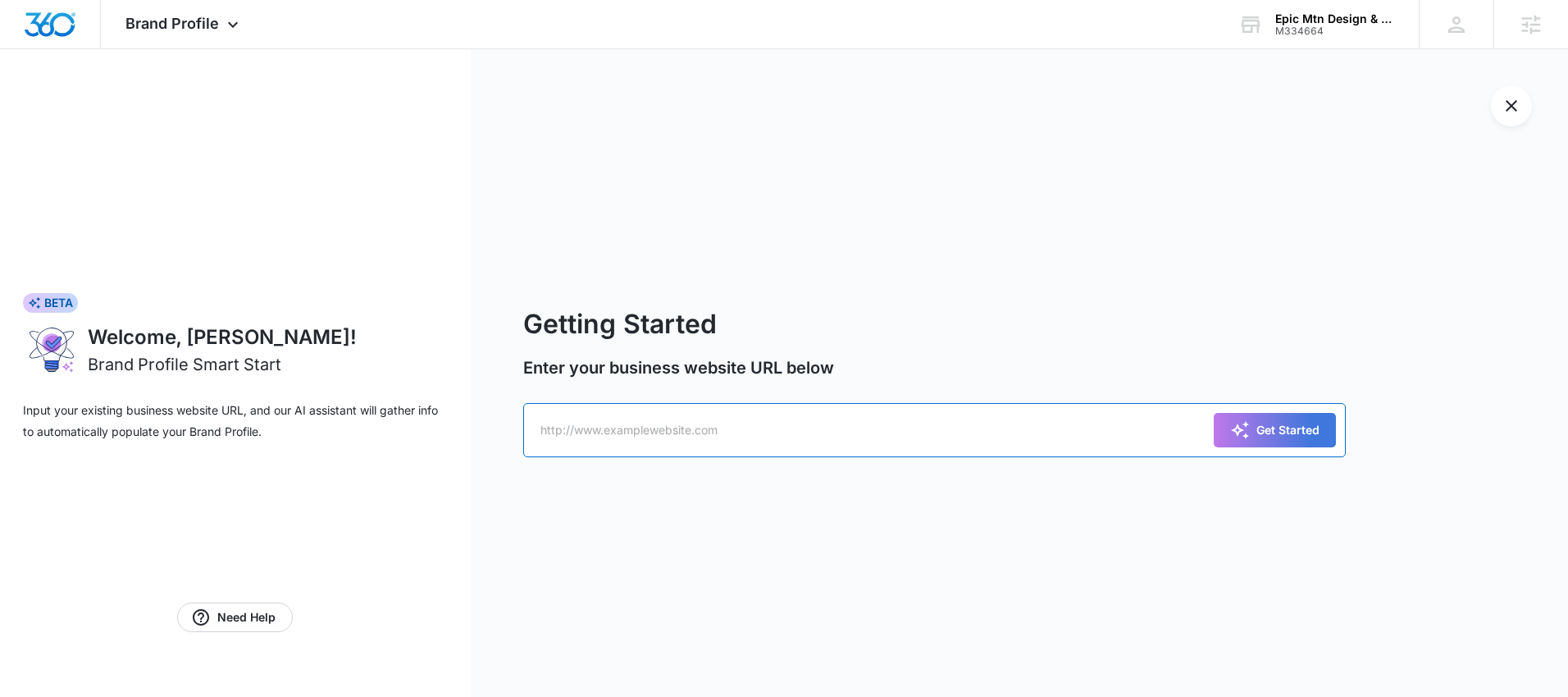
click at [1113, 424] on input "text" at bounding box center [934, 430] width 823 height 54
paste input "https://epicmtnbuild.com/"
type input "https://epicmtnbuild.com/"
click at [1307, 432] on div "Get Started" at bounding box center [1274, 429] width 89 height 20
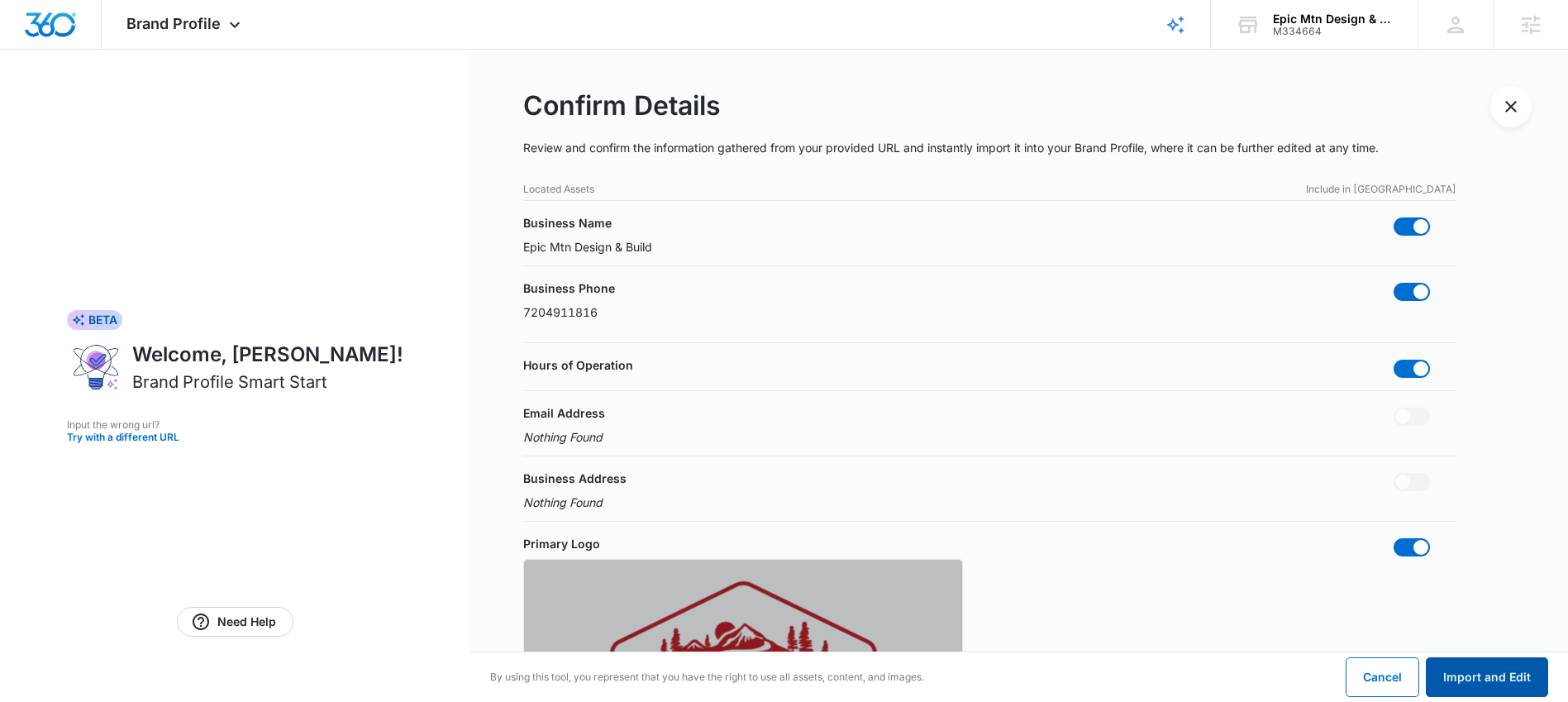
click at [1482, 681] on button "Import and Edit" at bounding box center [1487, 676] width 122 height 39
click at [1482, 679] on button "Import and Edit" at bounding box center [1487, 676] width 122 height 39
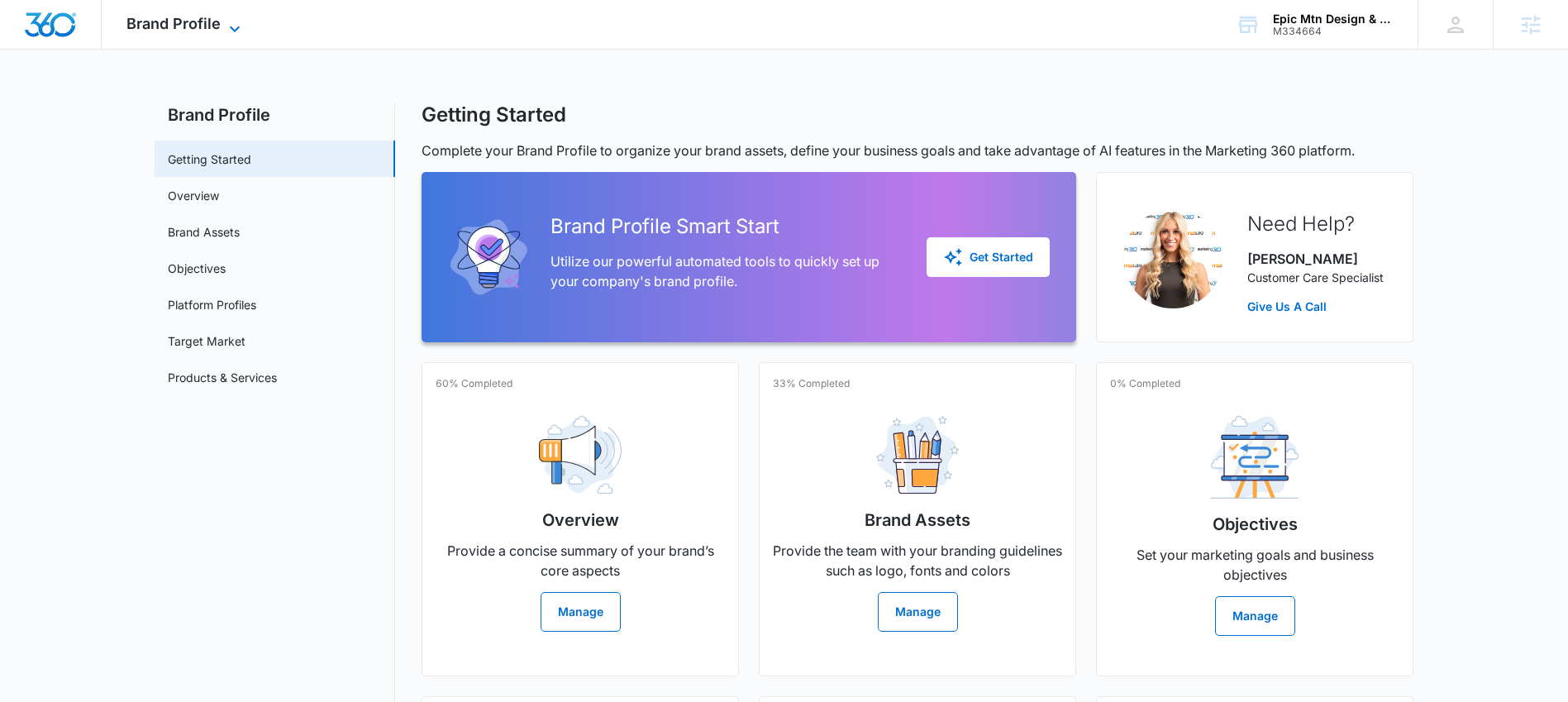
click at [178, 21] on span "Brand Profile" at bounding box center [174, 23] width 94 height 17
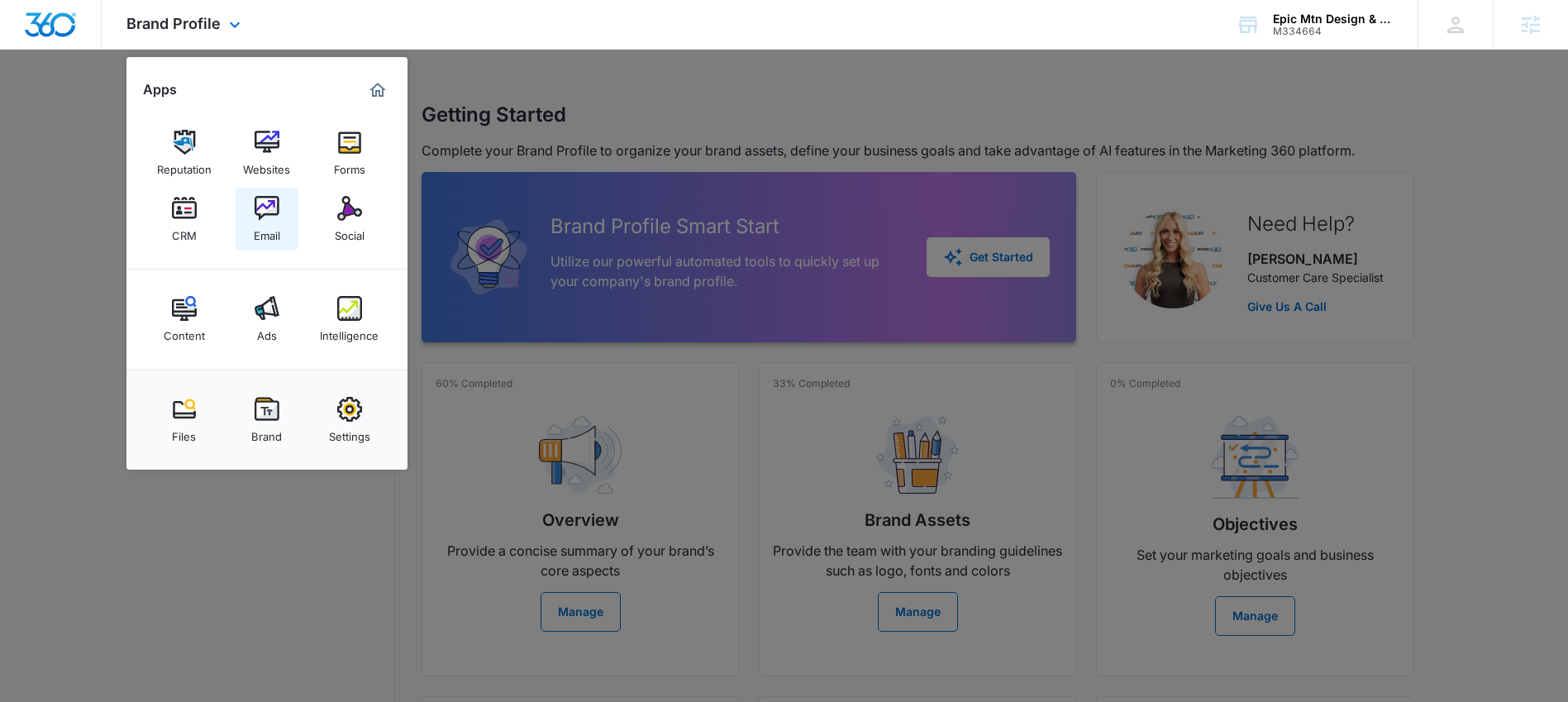
click at [269, 211] on img at bounding box center [266, 208] width 25 height 25
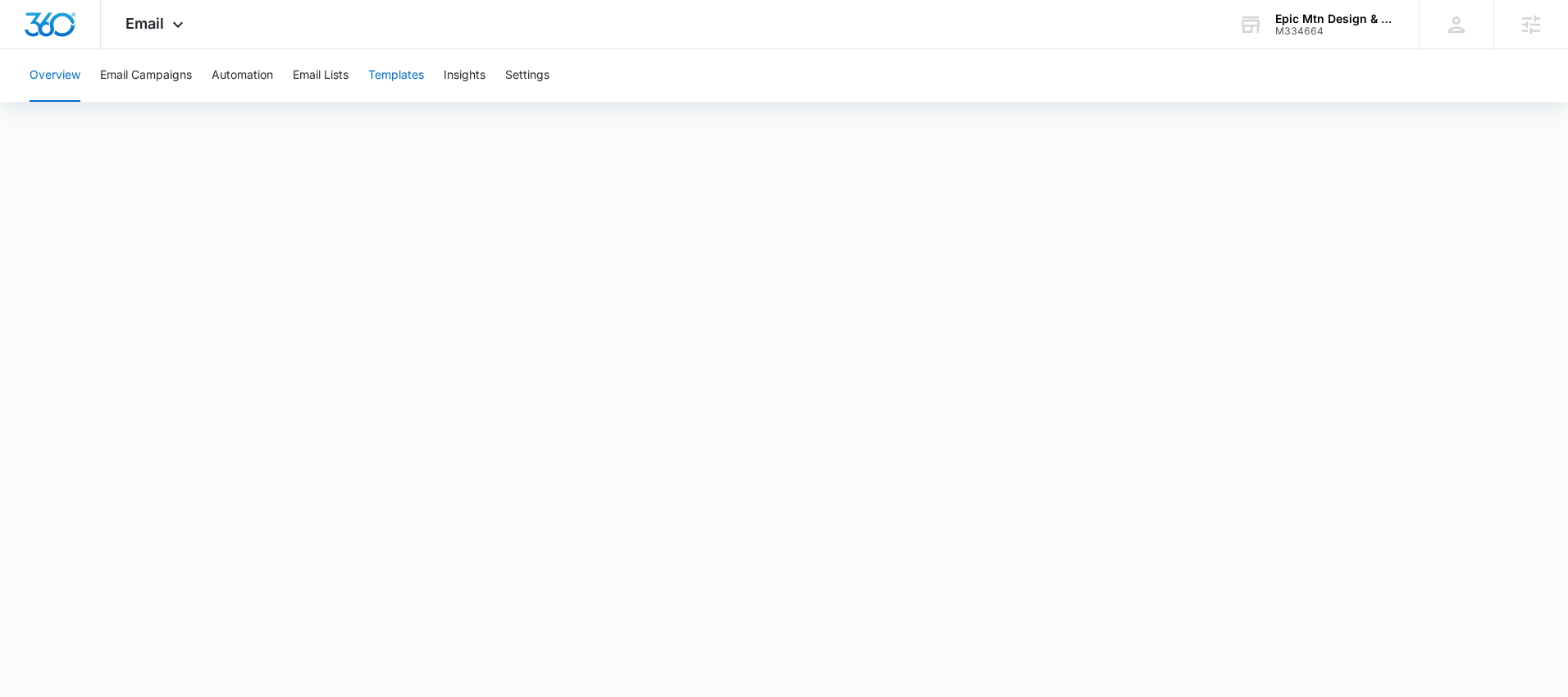
click at [385, 75] on button "Templates" at bounding box center [396, 76] width 56 height 53
click at [164, 26] on div "Email Apps Reputation Websites Forms CRM Email Social Content Ads Intelligence …" at bounding box center [156, 24] width 111 height 48
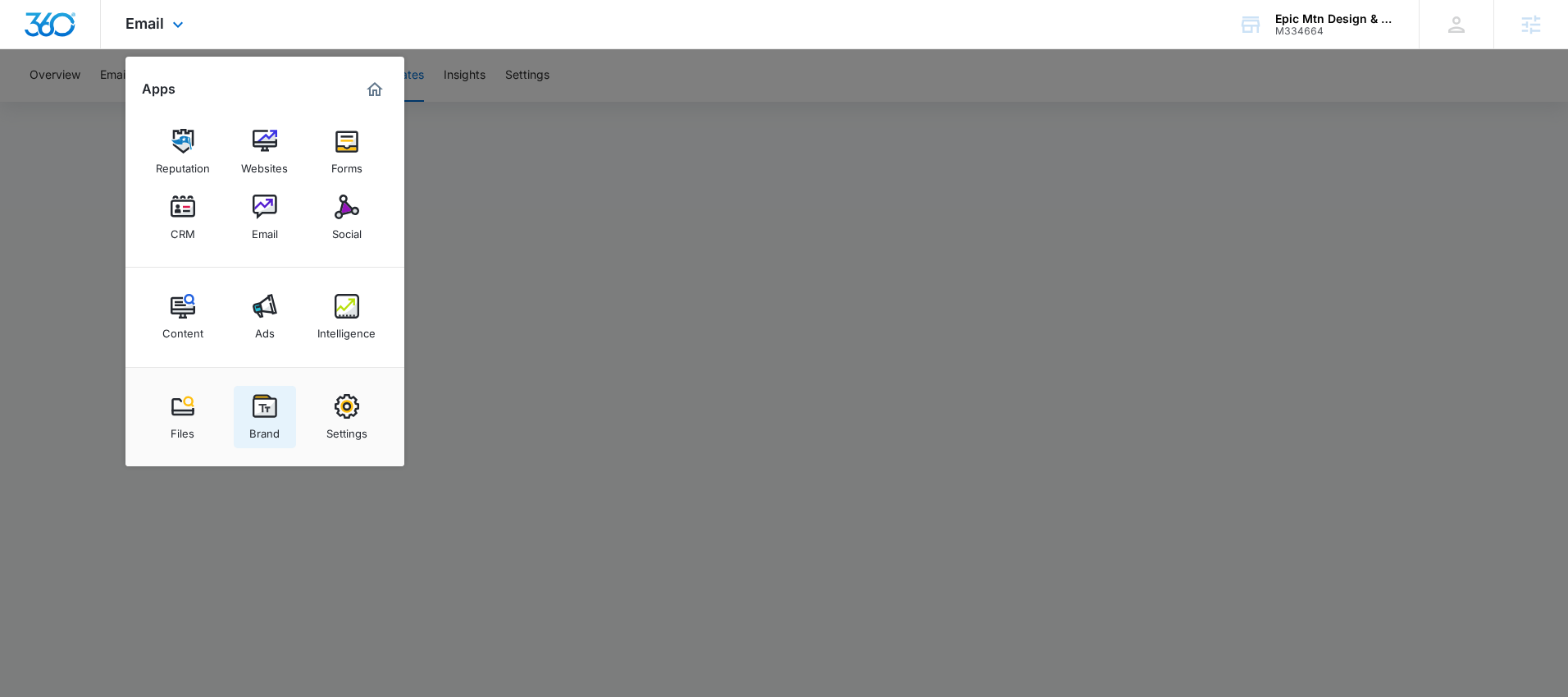
click at [248, 413] on link "Brand" at bounding box center [264, 416] width 62 height 62
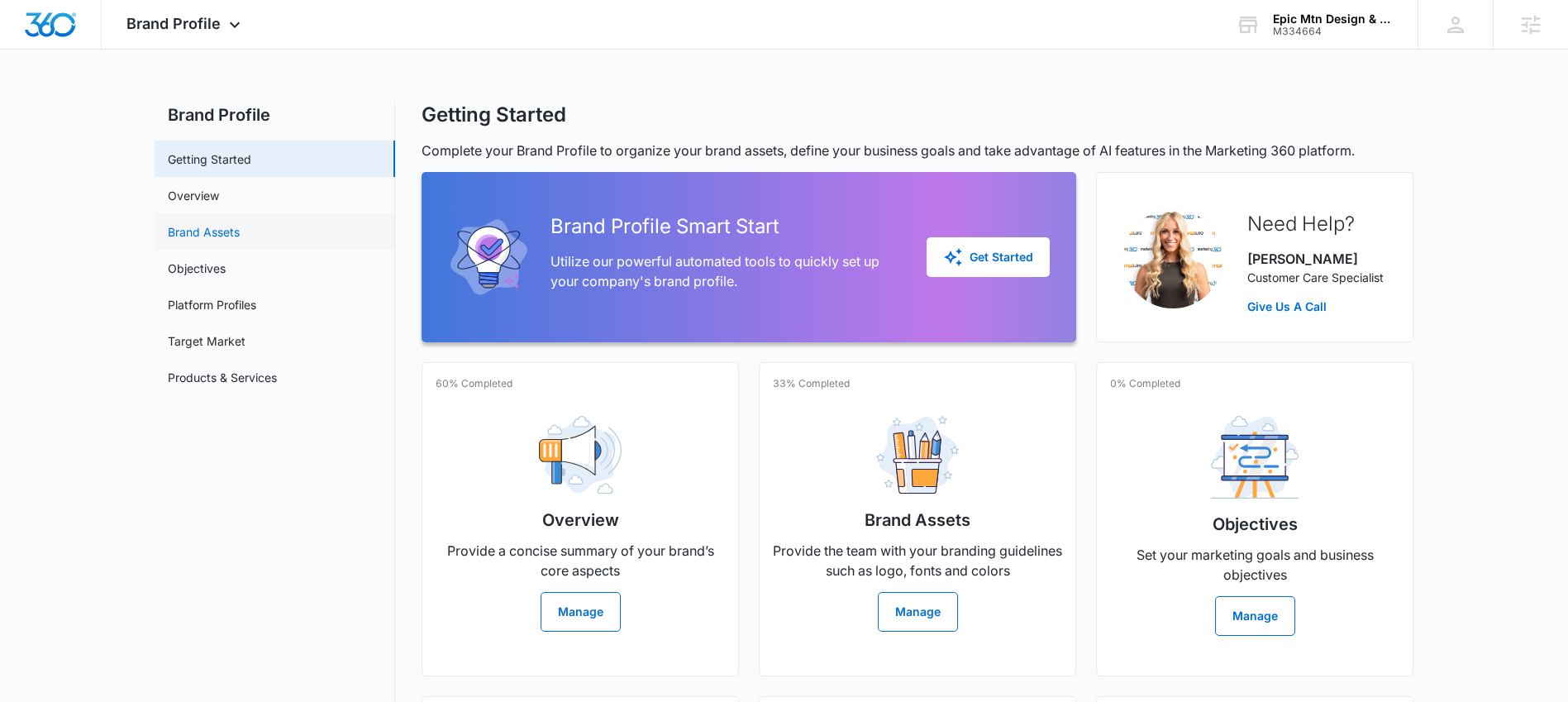
click at [240, 227] on link "Brand Assets" at bounding box center [204, 232] width 72 height 17
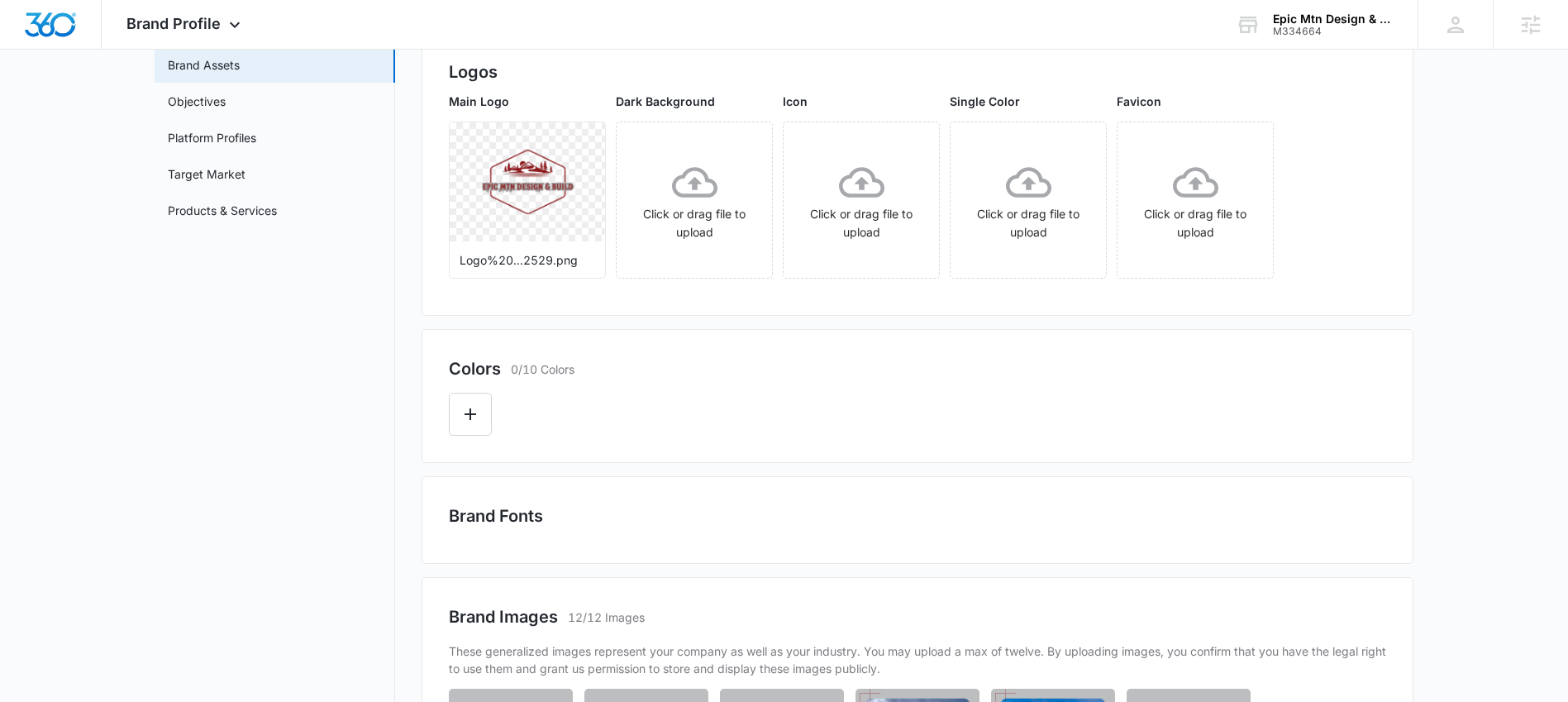
scroll to position [213, 0]
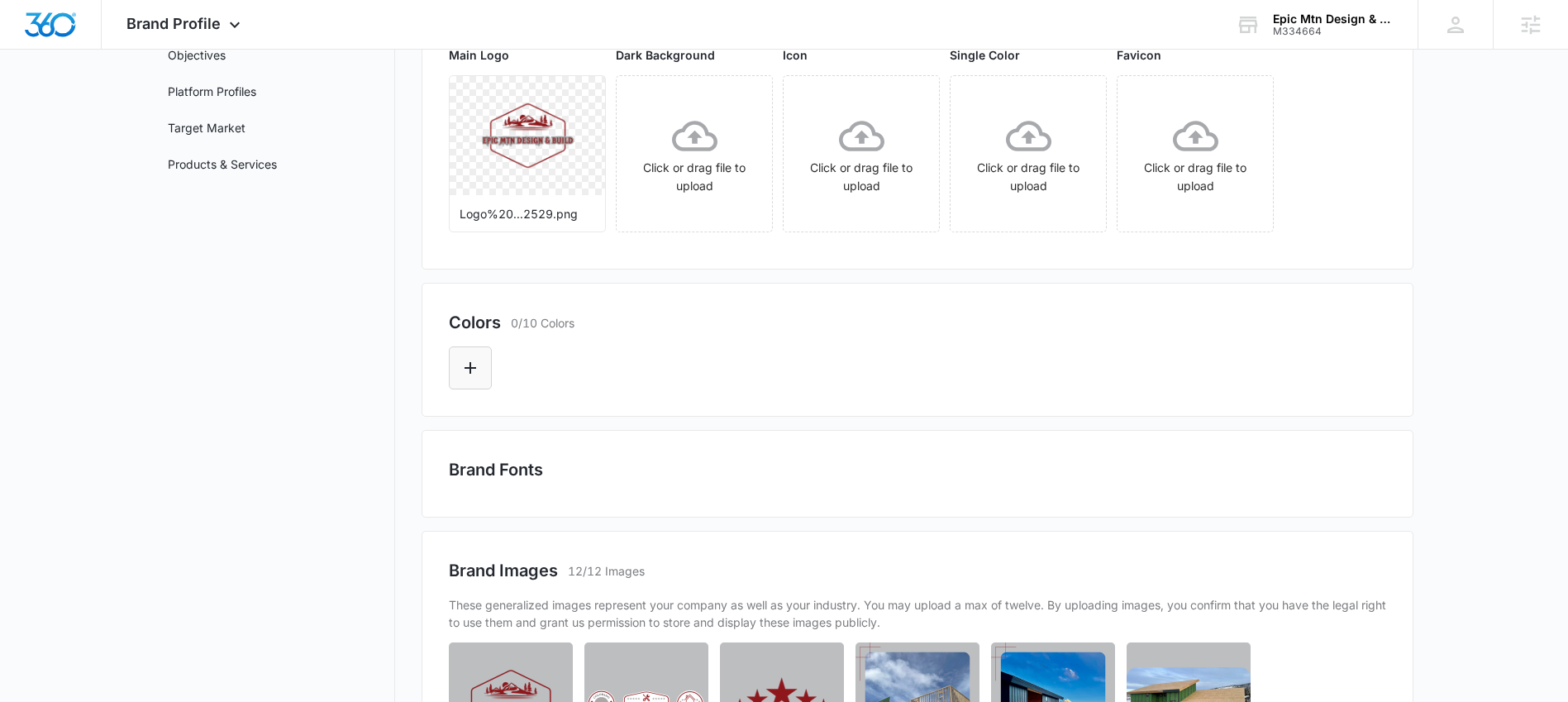
click at [475, 354] on button "Edit Color" at bounding box center [470, 367] width 43 height 43
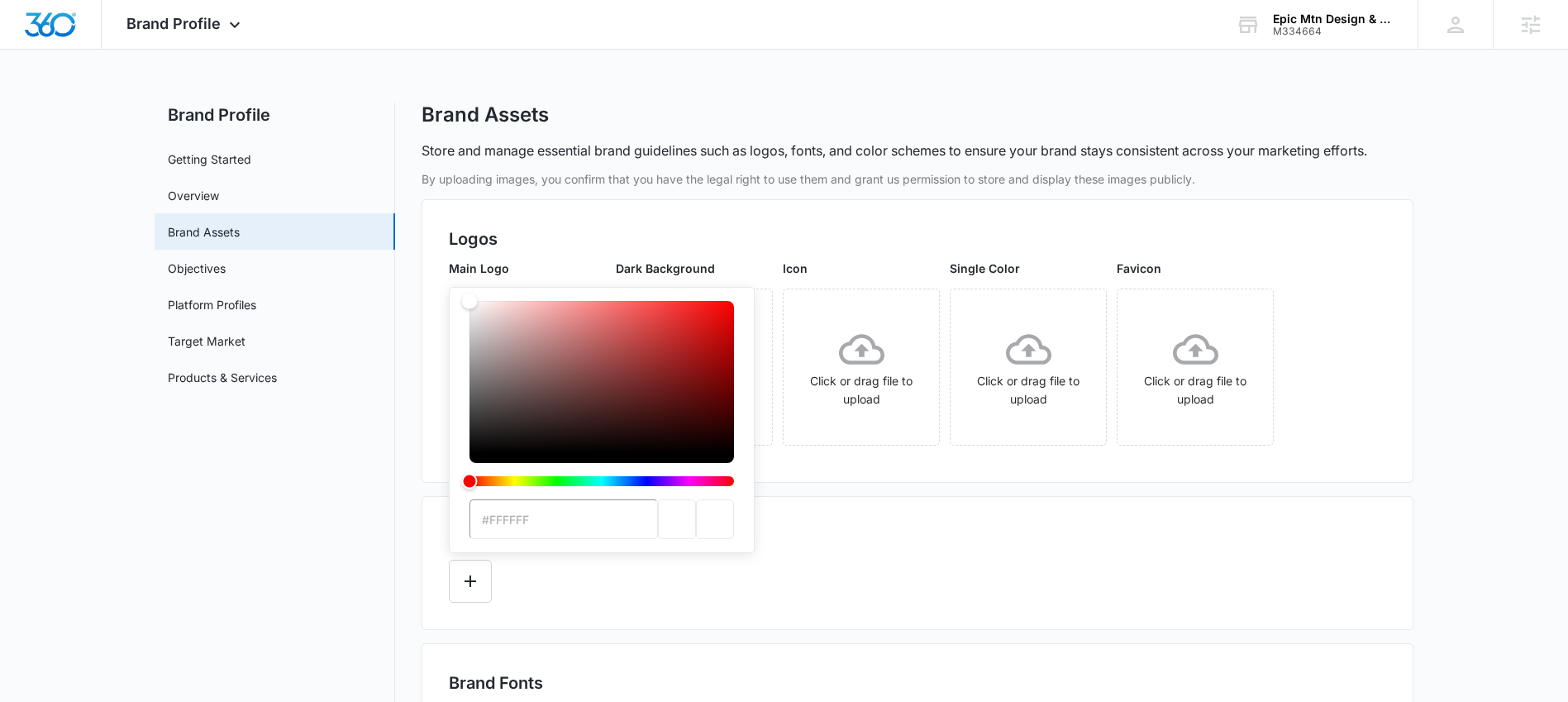
click at [557, 524] on input "#FFFFFF" at bounding box center [563, 519] width 188 height 39
paste input "8E181C"
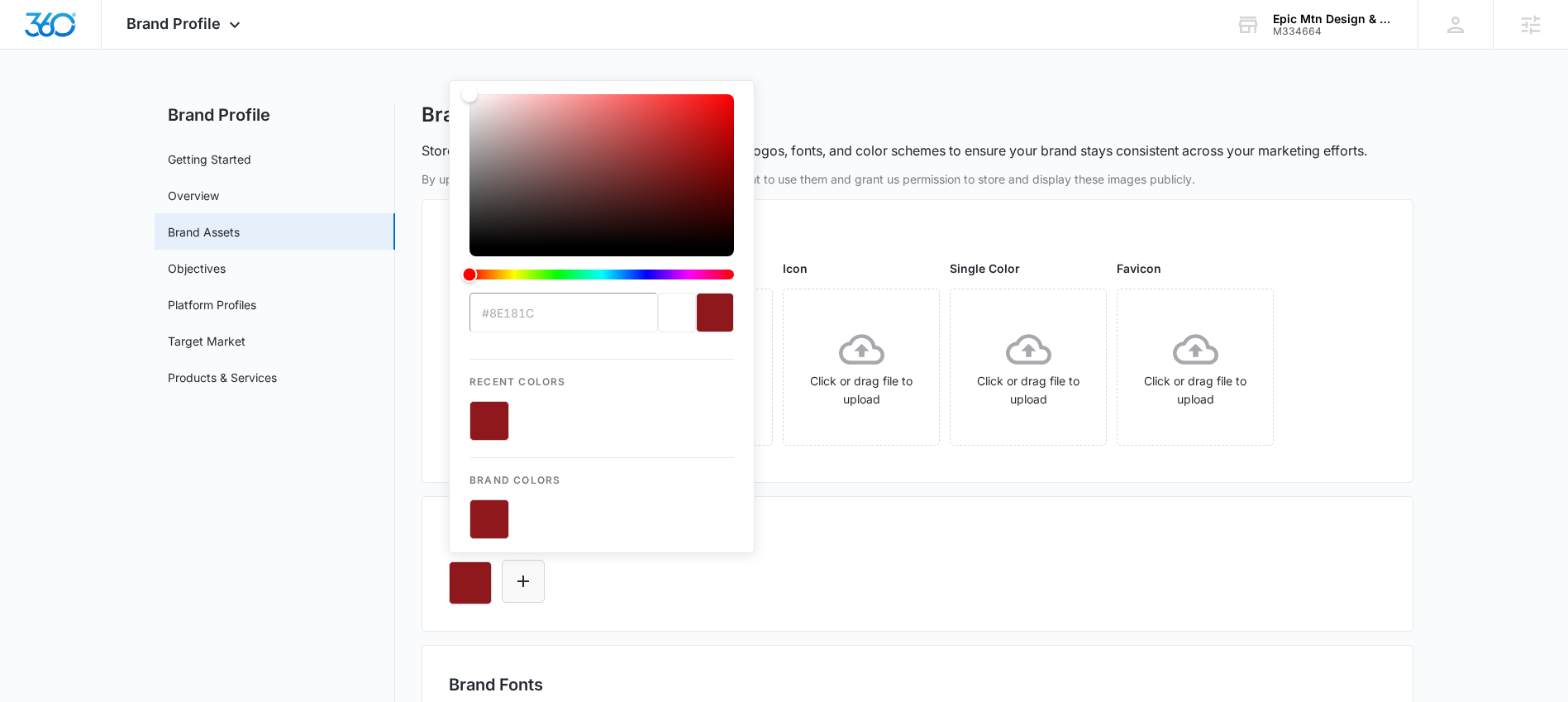
type input "#8E181C"
click at [538, 586] on button "Edit Color" at bounding box center [523, 580] width 43 height 43
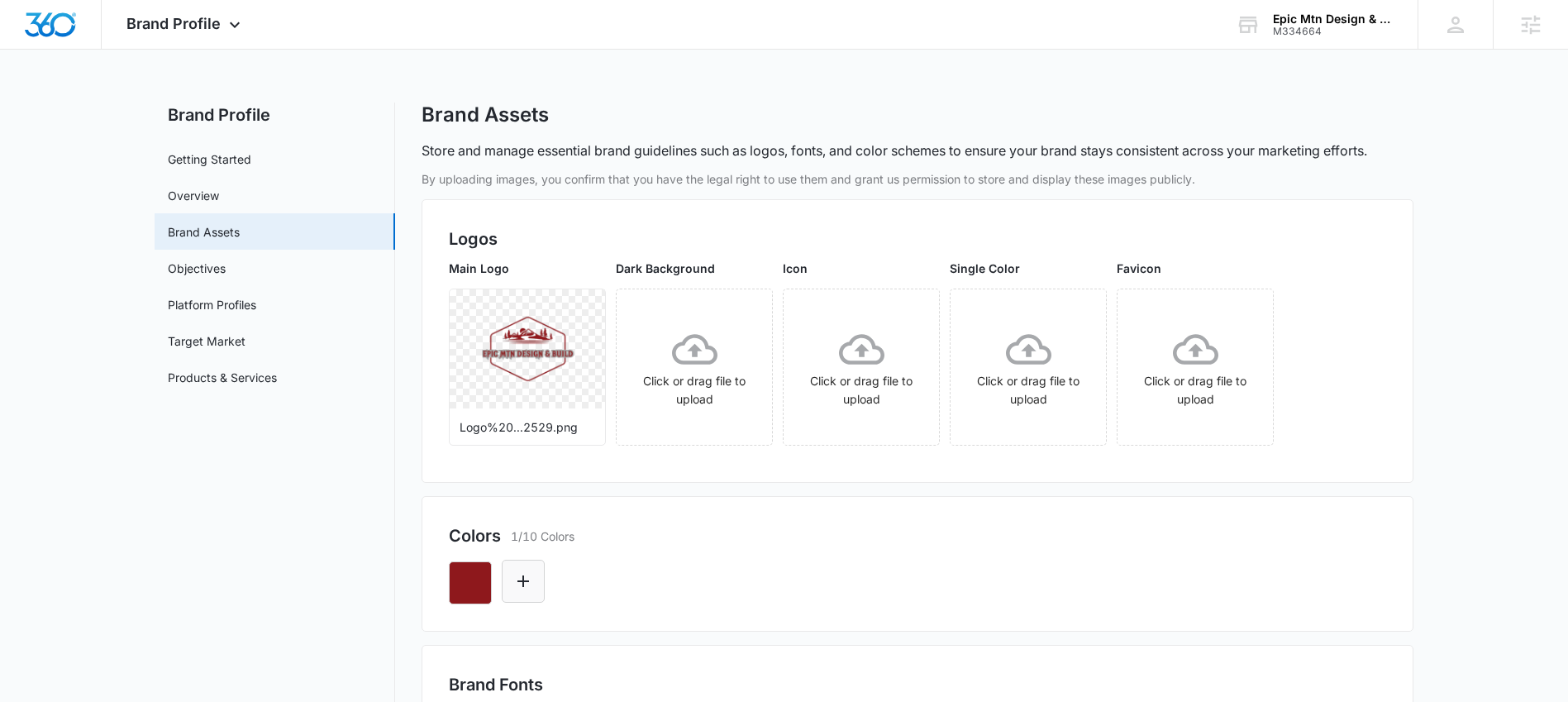
click at [527, 580] on icon "Edit Color" at bounding box center [523, 581] width 12 height 12
click at [539, 575] on button "Edit Color" at bounding box center [523, 580] width 43 height 43
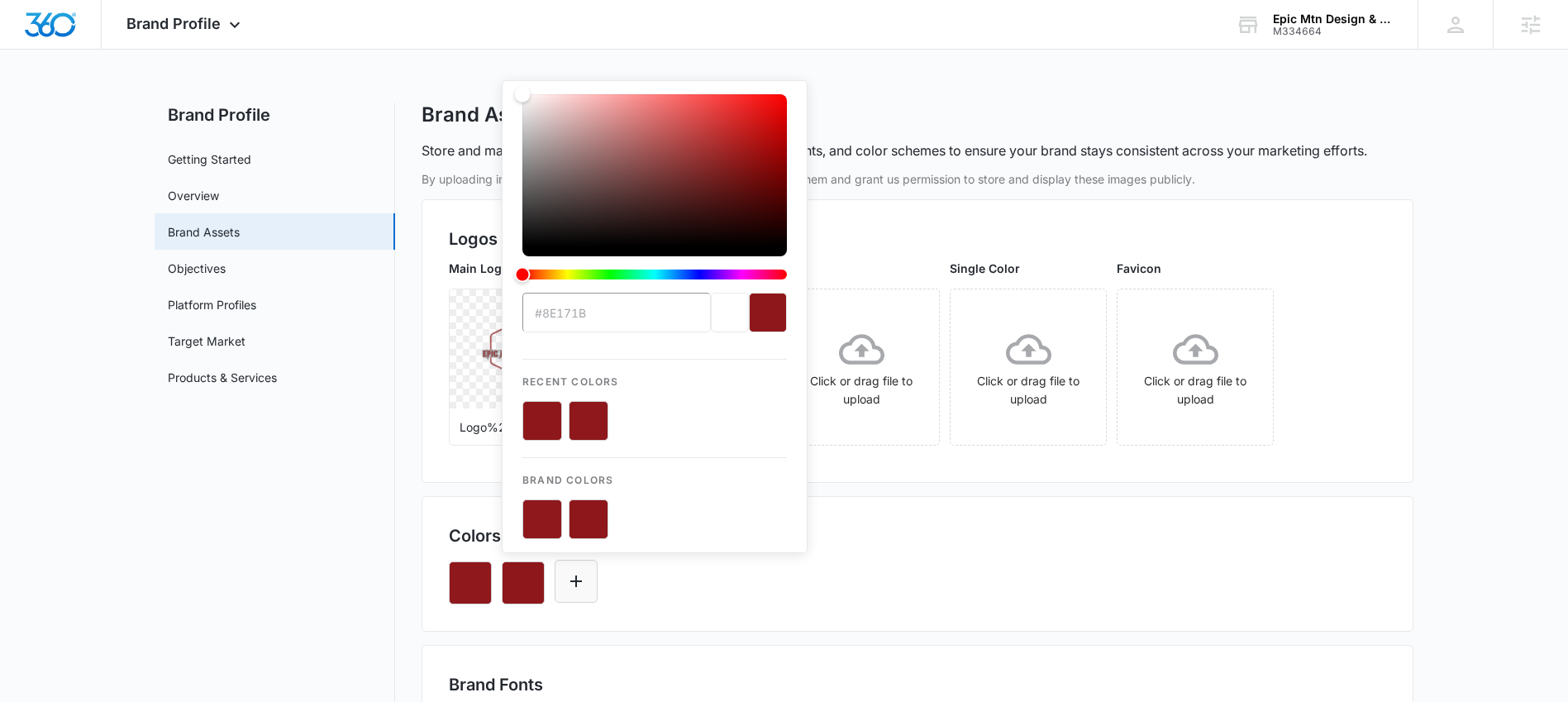
type input "#8E171B"
click at [870, 594] on div "#8E171B Recent Colors Brand Colors" at bounding box center [917, 576] width 938 height 57
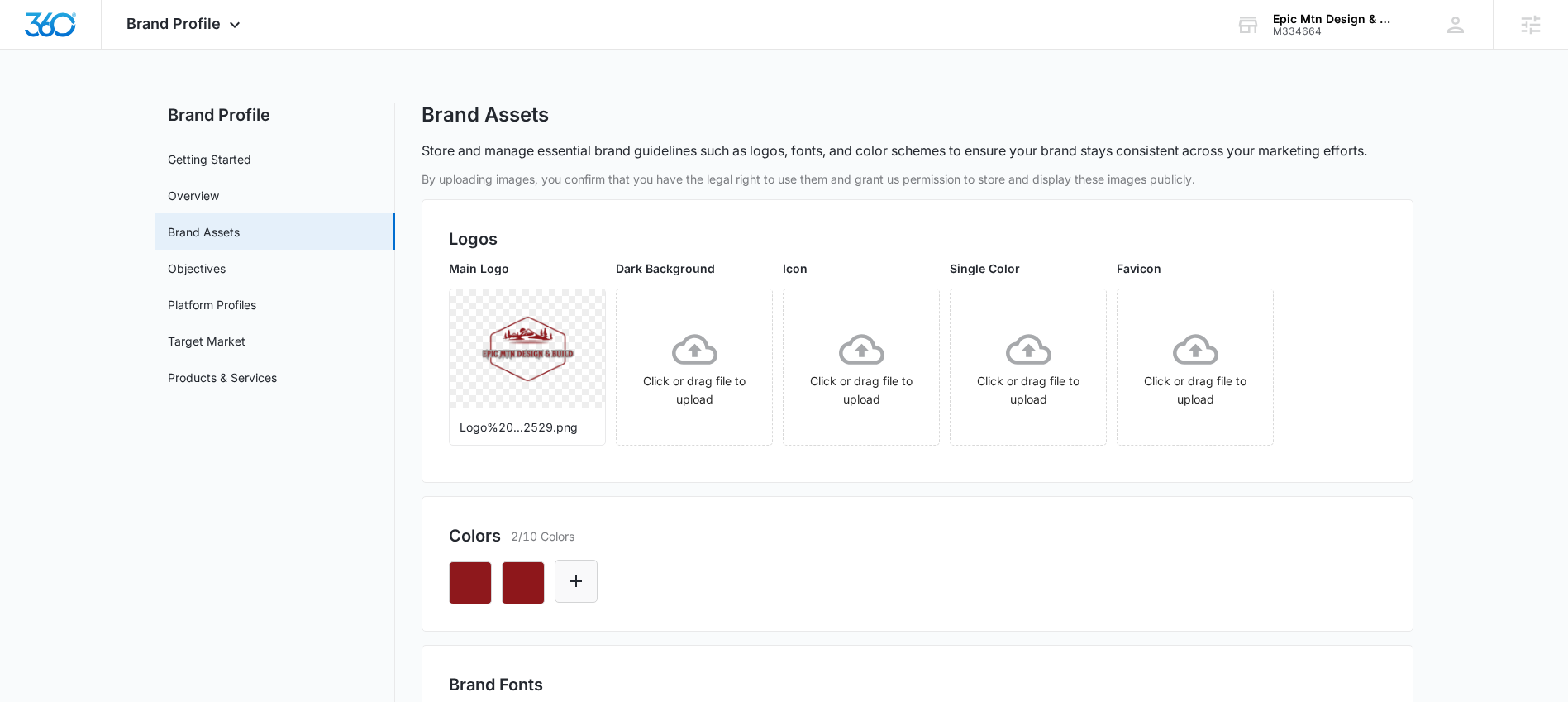
click at [574, 576] on icon "Edit Color" at bounding box center [575, 580] width 20 height 20
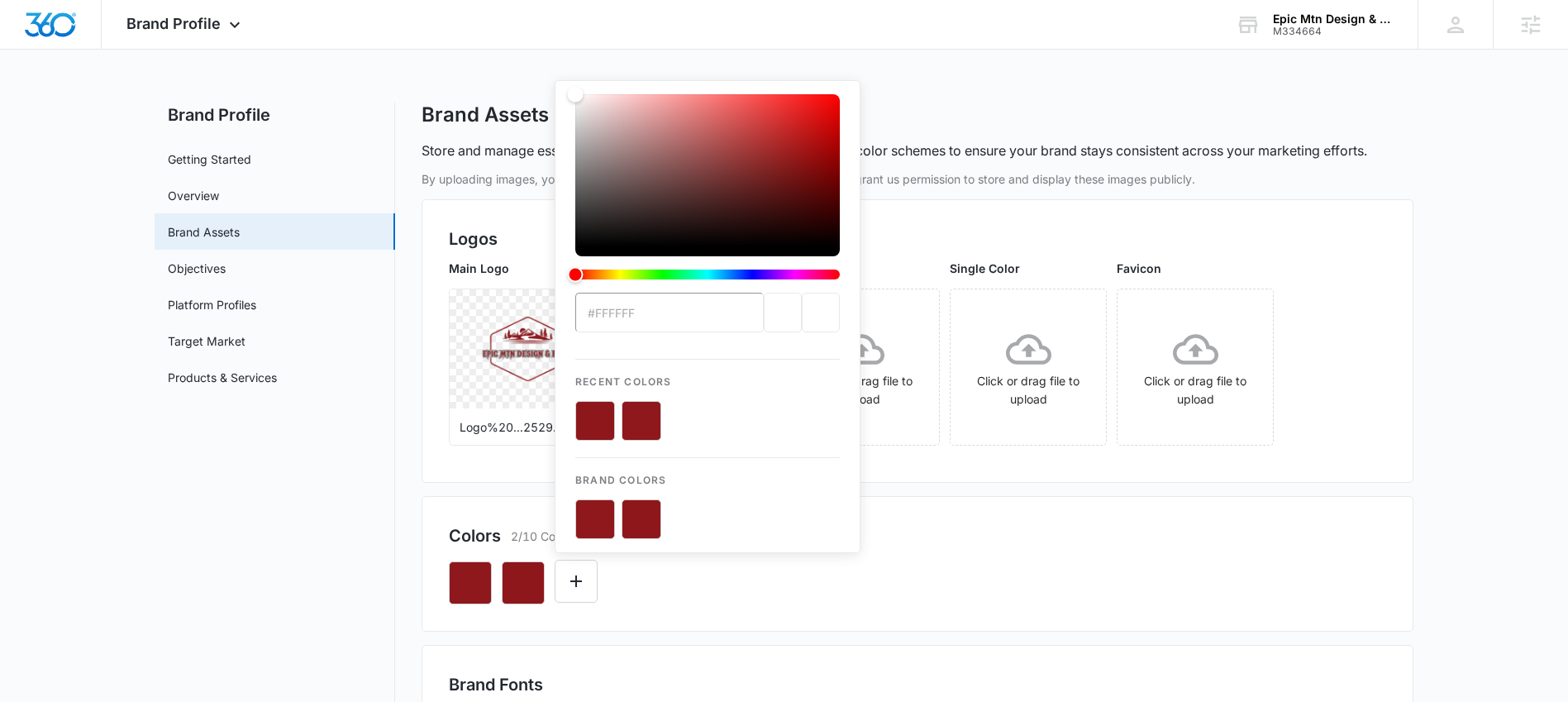
type input "#E6E6E6"
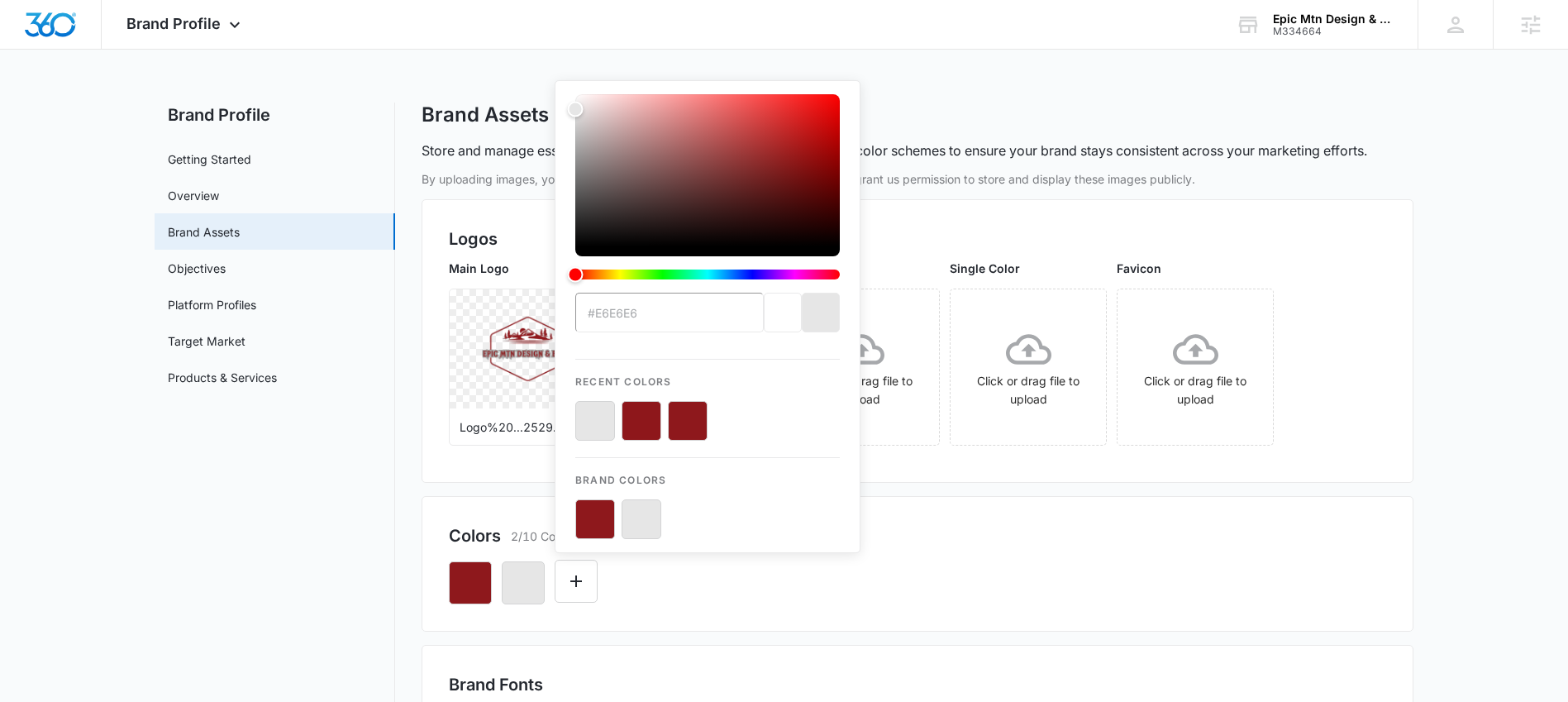
click at [946, 602] on div "#E6E6E6 Recent Colors Brand Colors" at bounding box center [917, 576] width 938 height 57
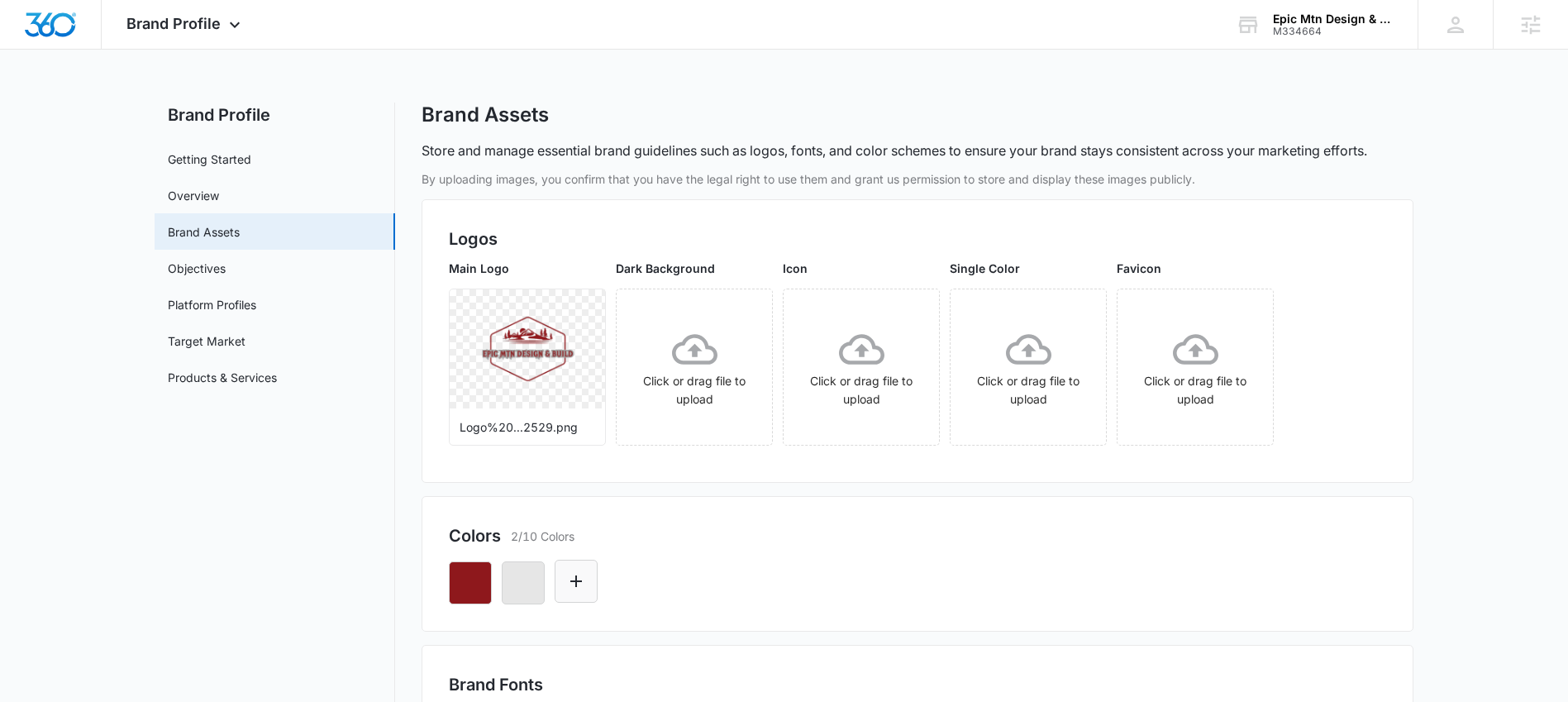
click at [576, 583] on icon "Edit Color" at bounding box center [576, 581] width 12 height 12
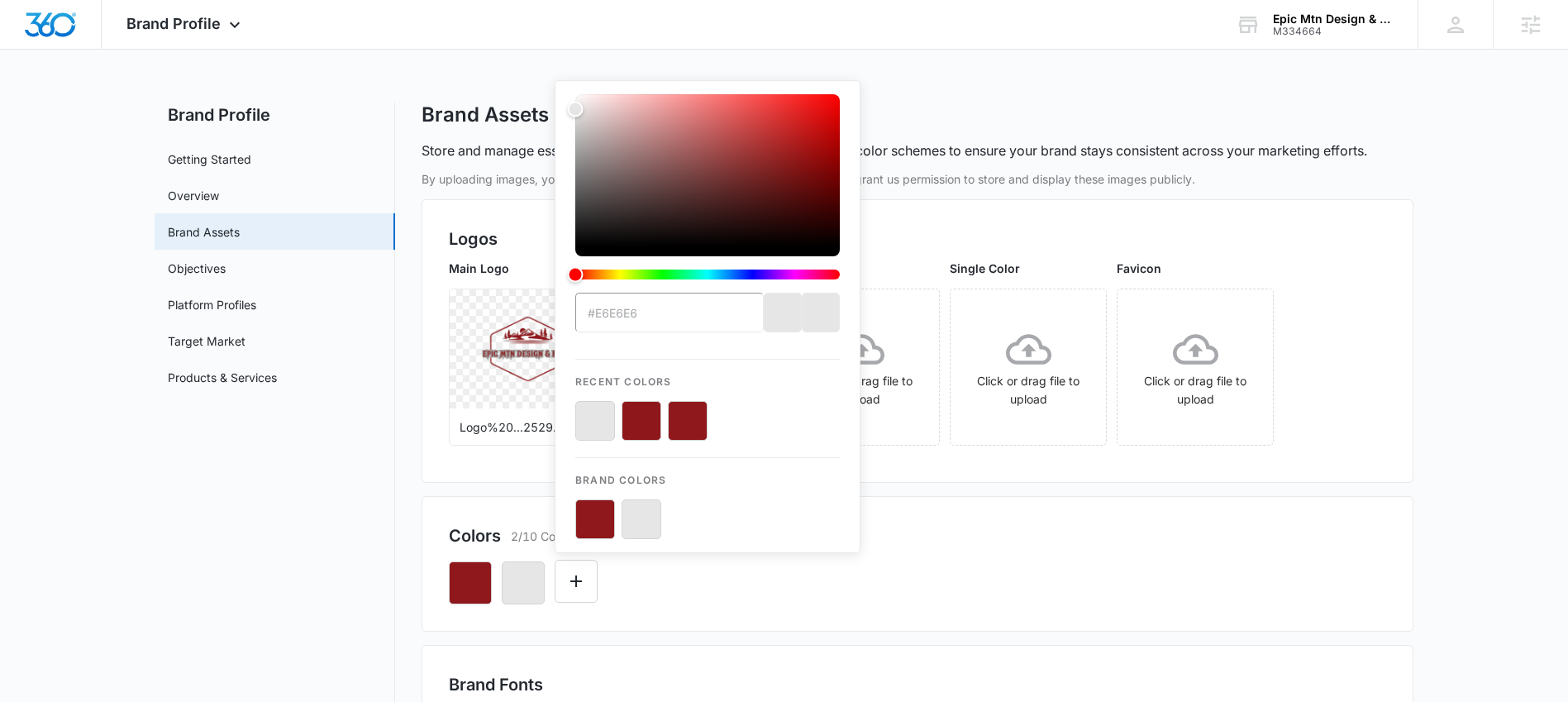
click at [660, 327] on input "#E6E6E6" at bounding box center [670, 312] width 188 height 39
type input "#FFFFFF"
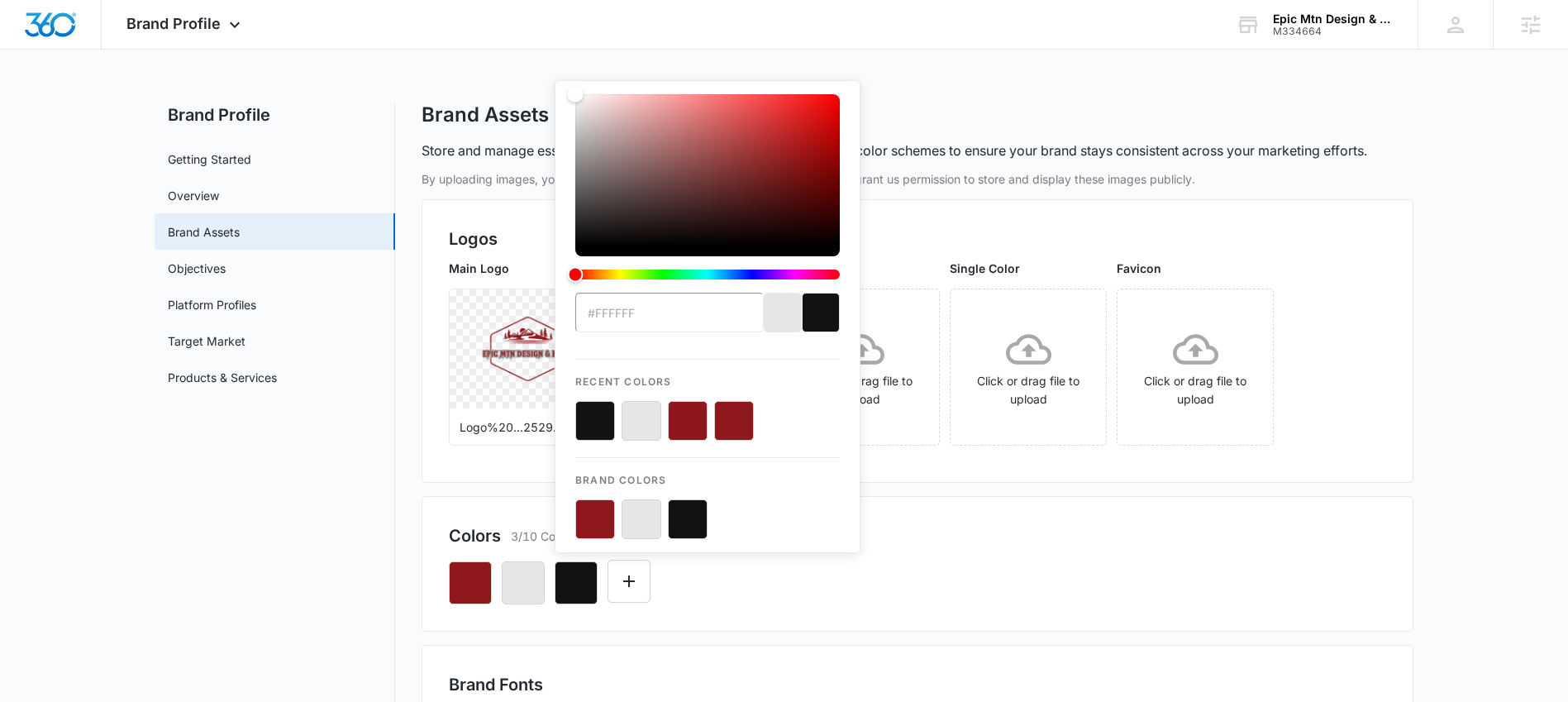
click at [1040, 609] on div "Colors 3/10 Colors #FFFFFF Recent Colors Brand Colors" at bounding box center [917, 563] width 992 height 135
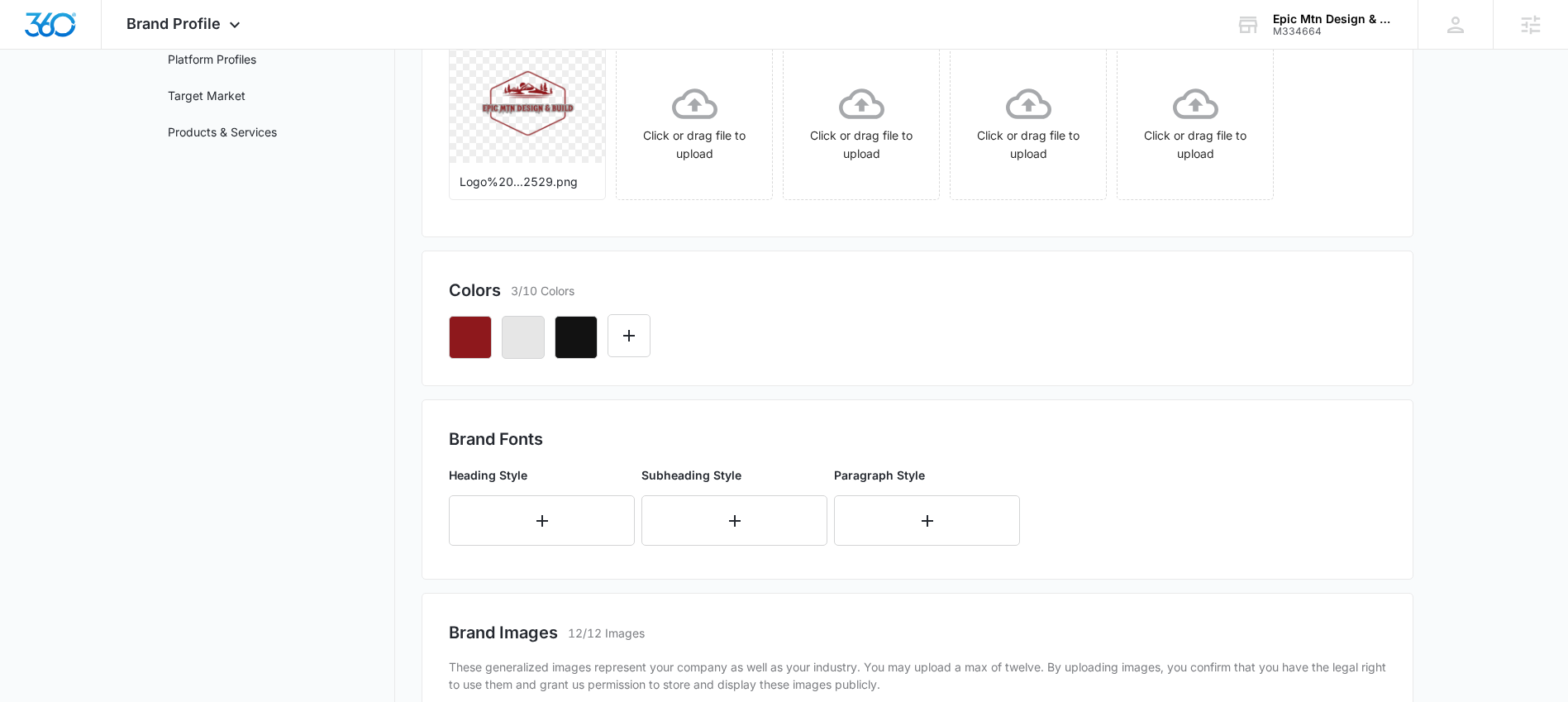
scroll to position [300, 0]
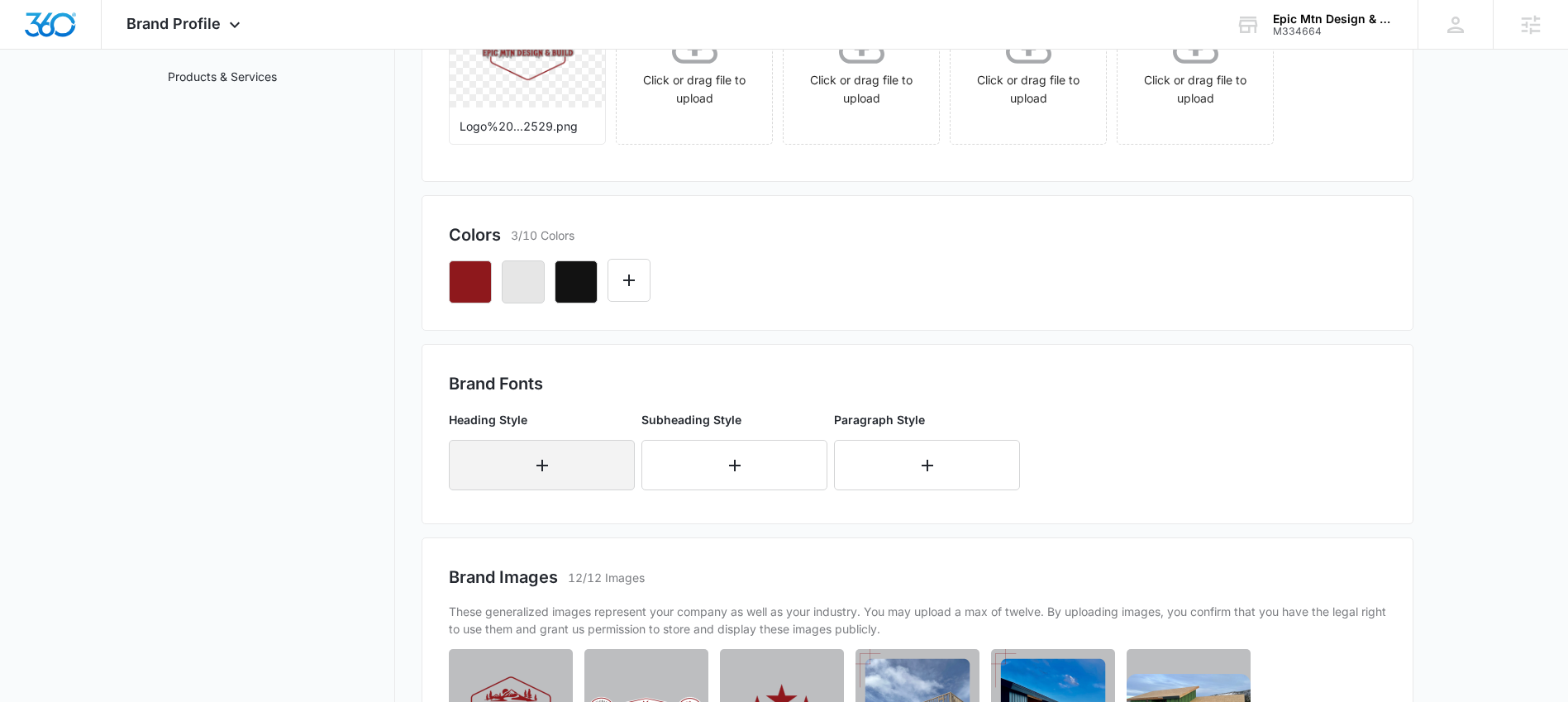
click at [580, 461] on button "button" at bounding box center [541, 465] width 186 height 51
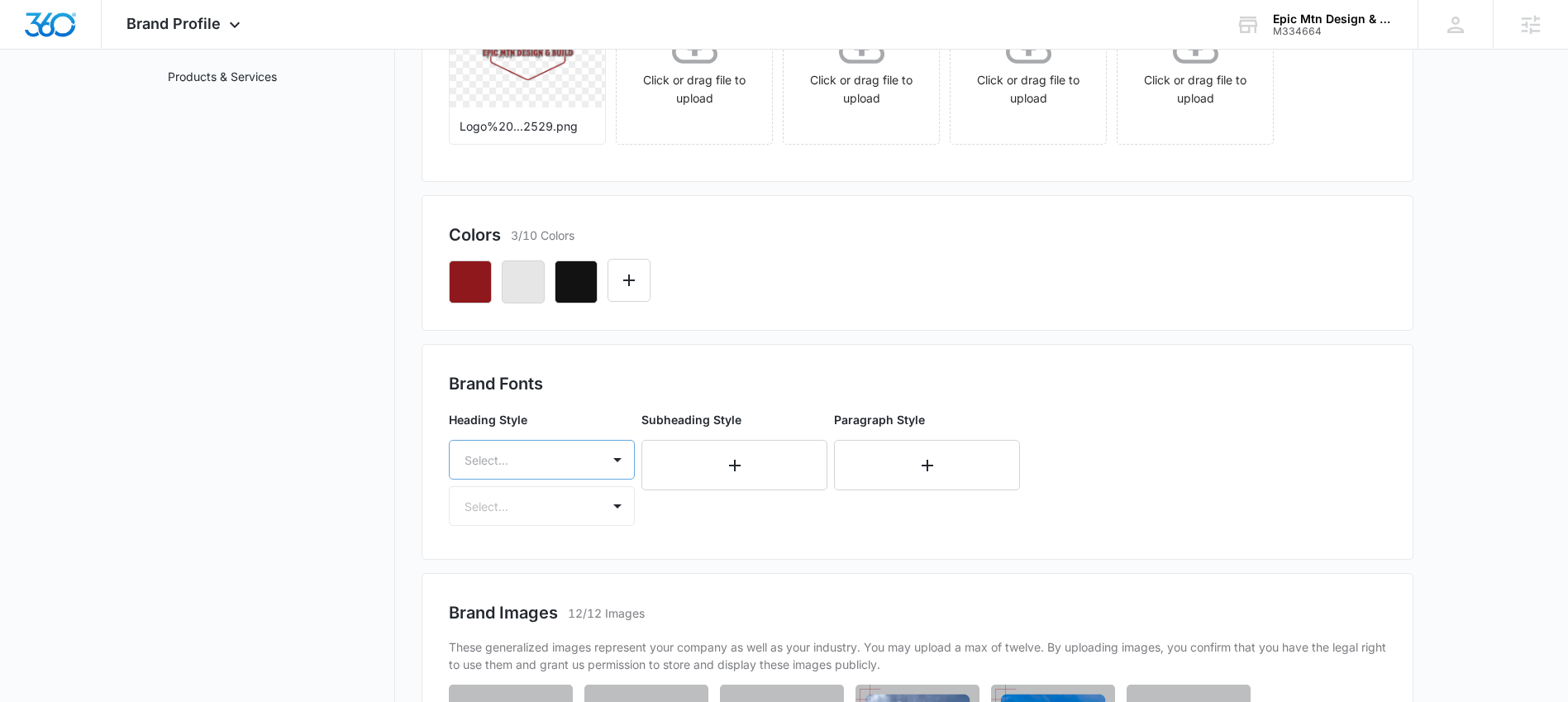
click at [575, 462] on div "Select..." at bounding box center [541, 460] width 186 height 39
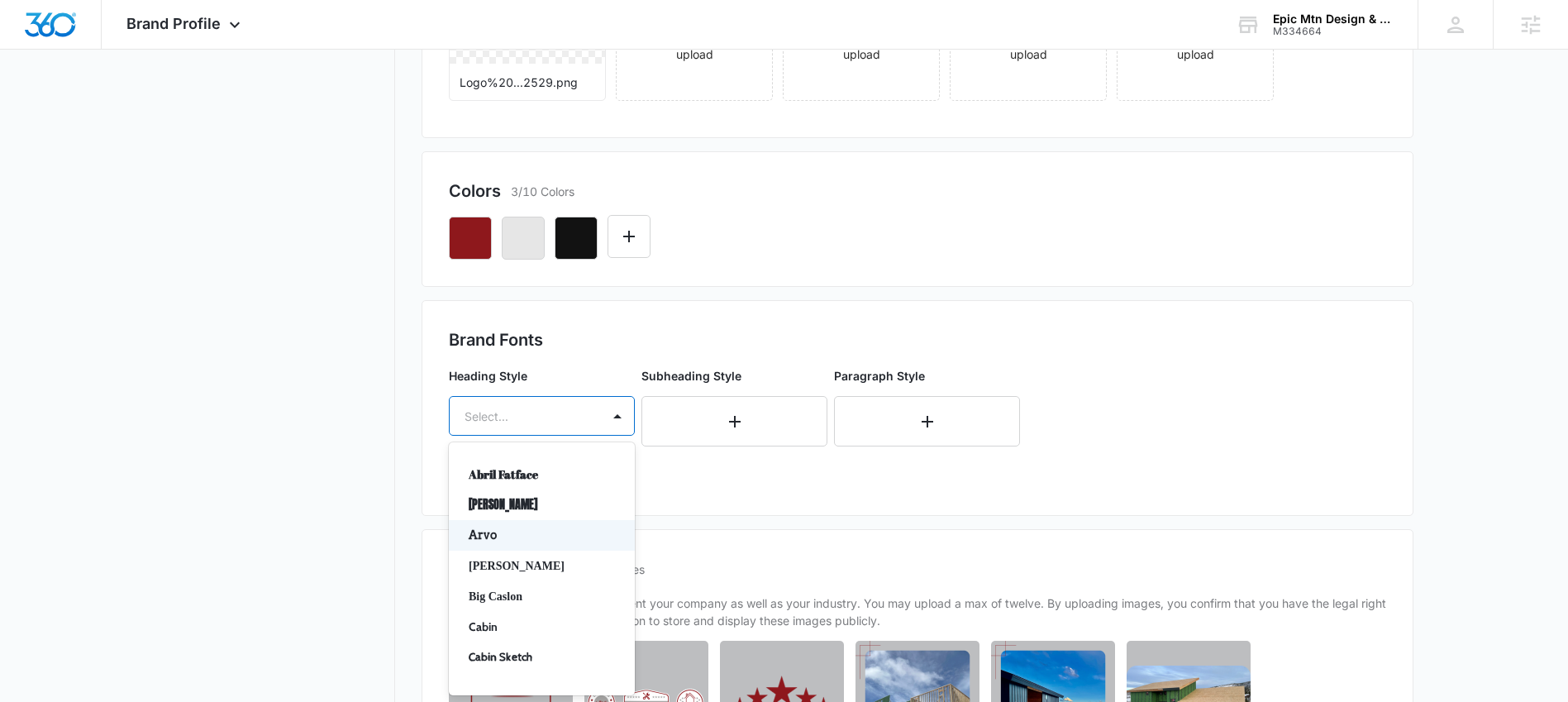
click at [546, 530] on p "Arvo" at bounding box center [540, 535] width 143 height 17
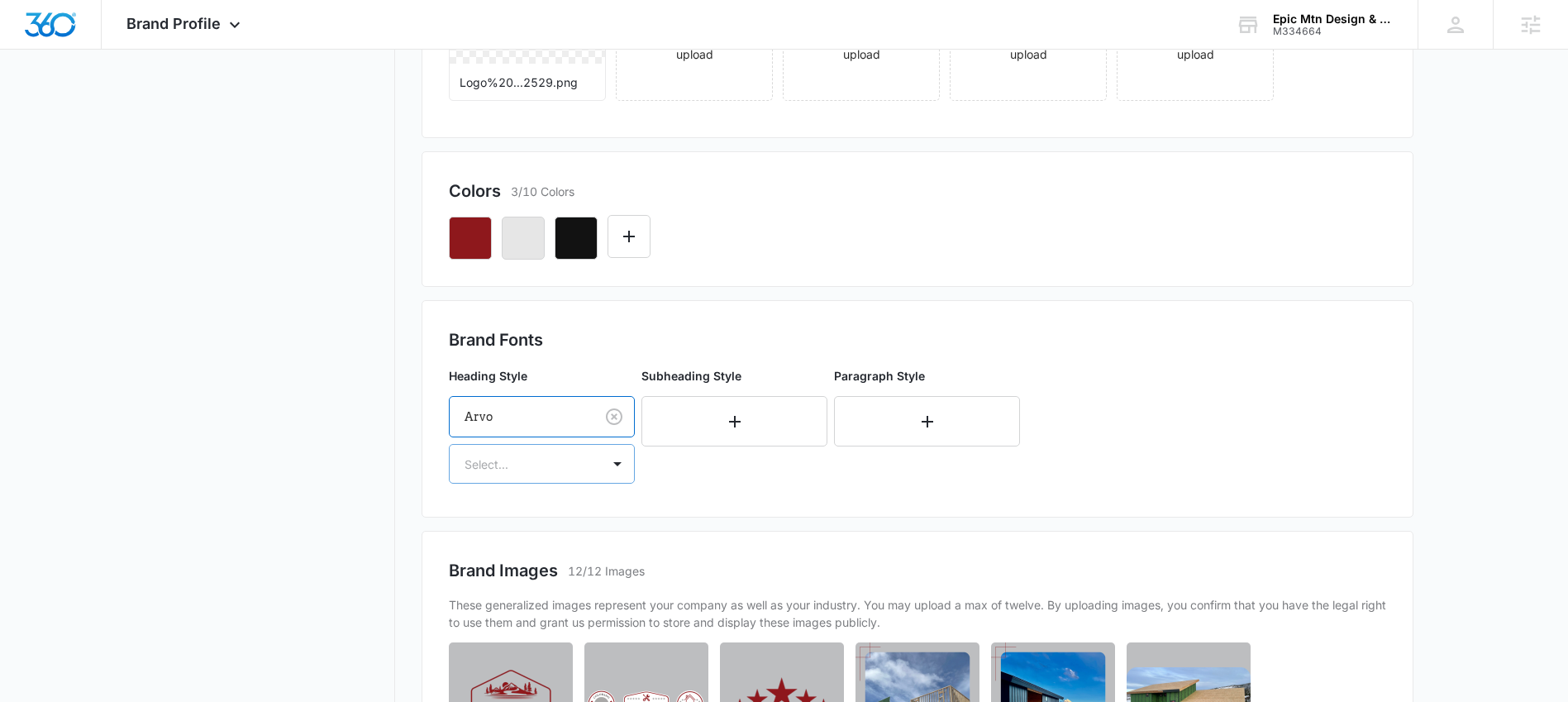
click at [558, 454] on div at bounding box center [522, 464] width 115 height 21
click at [492, 554] on p "Bold" at bounding box center [540, 552] width 143 height 17
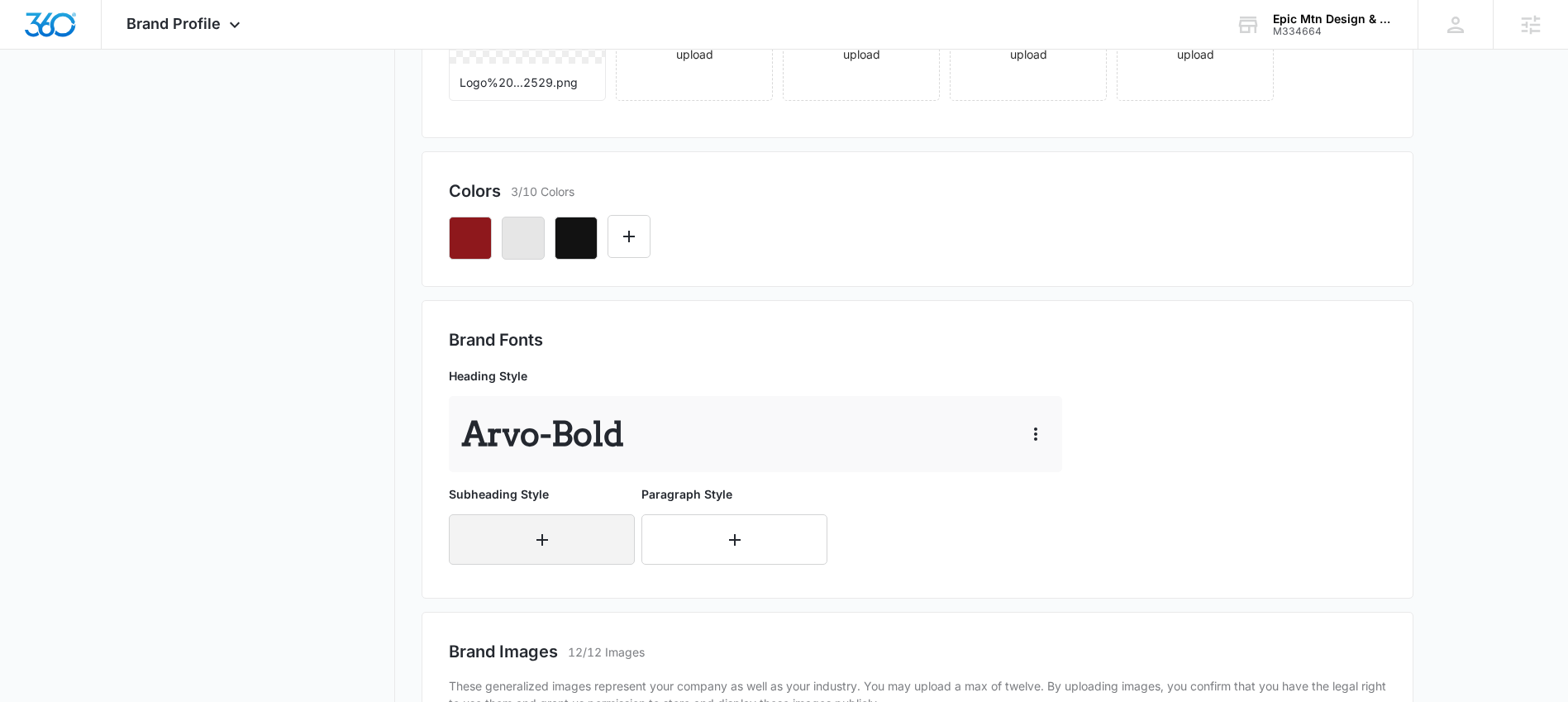
click at [548, 535] on icon "button" at bounding box center [542, 539] width 20 height 20
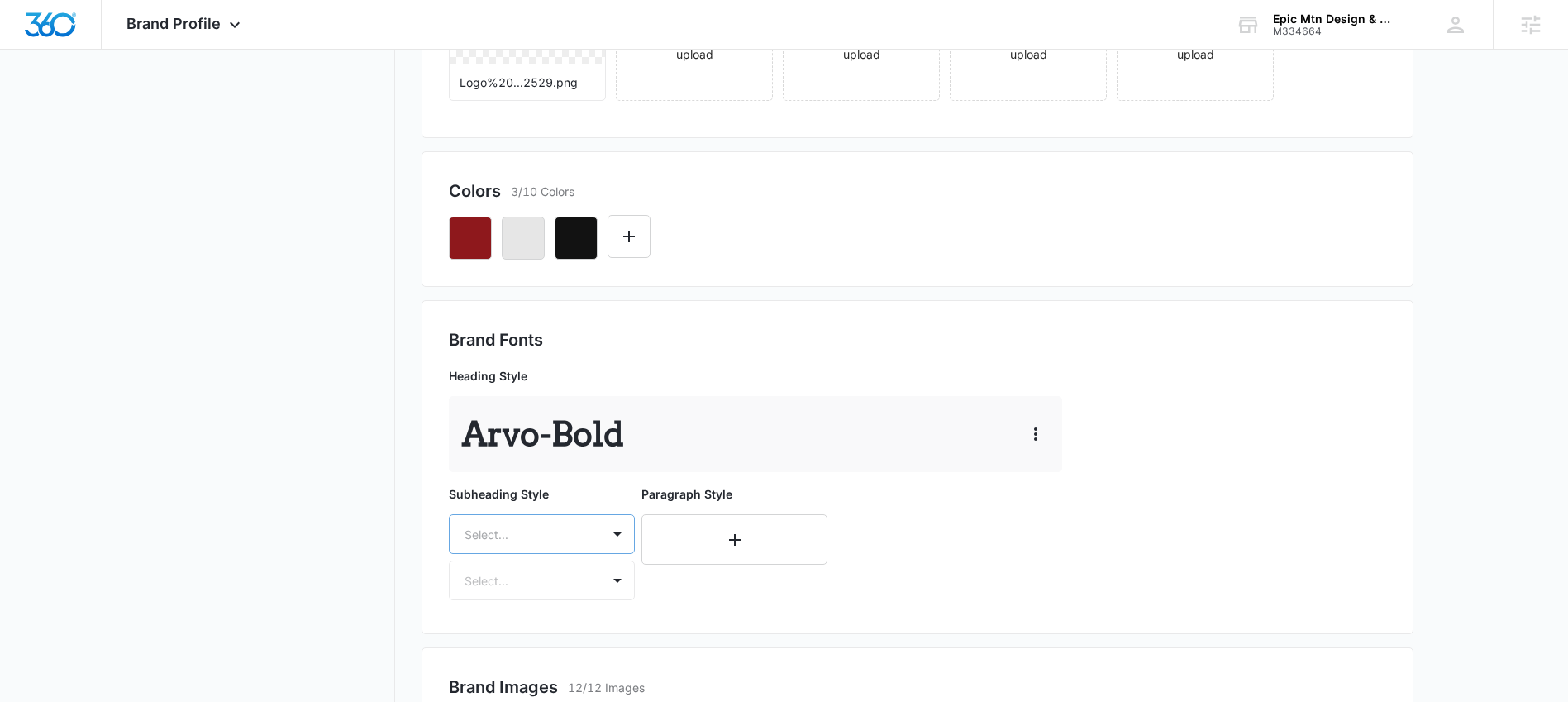
scroll to position [463, 0]
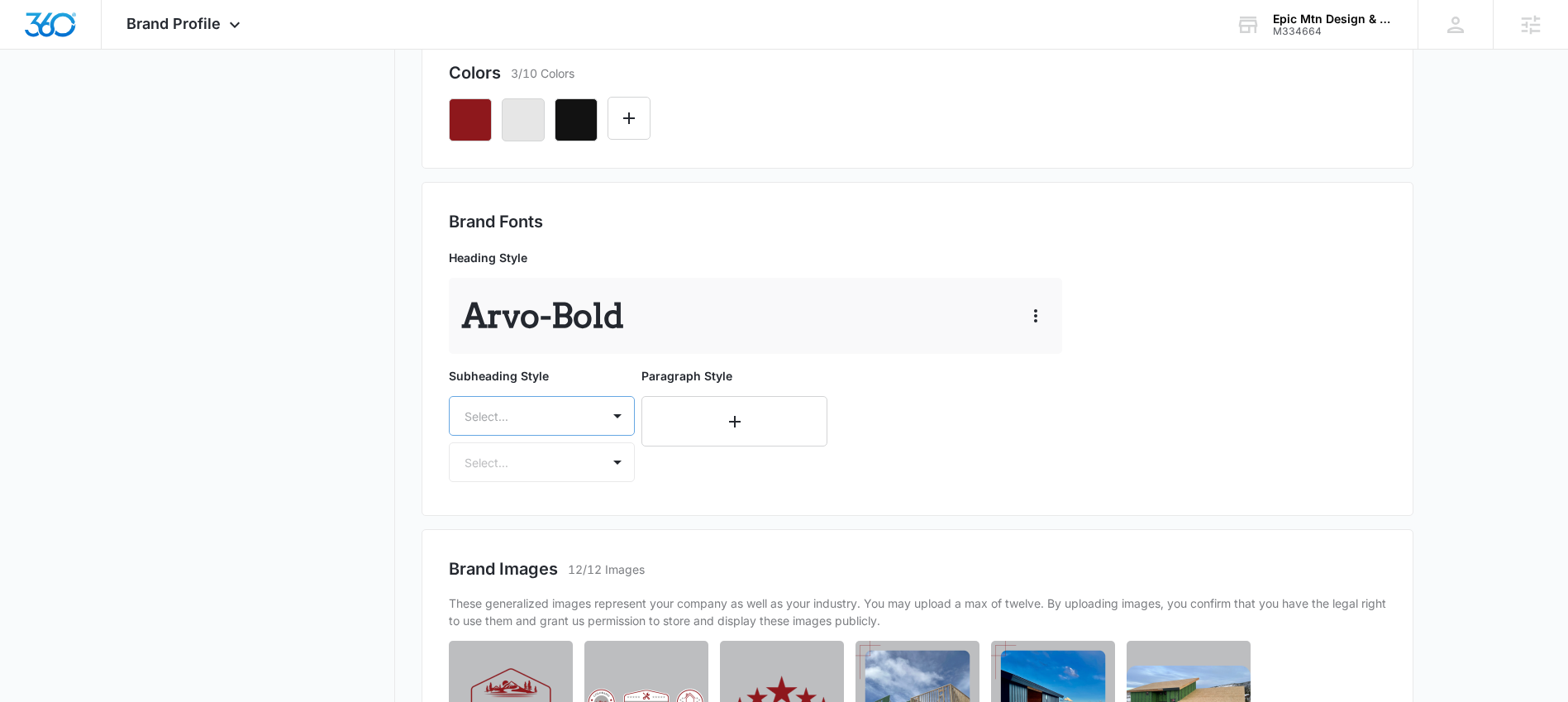
click at [544, 436] on div "Select..." at bounding box center [541, 415] width 186 height 39
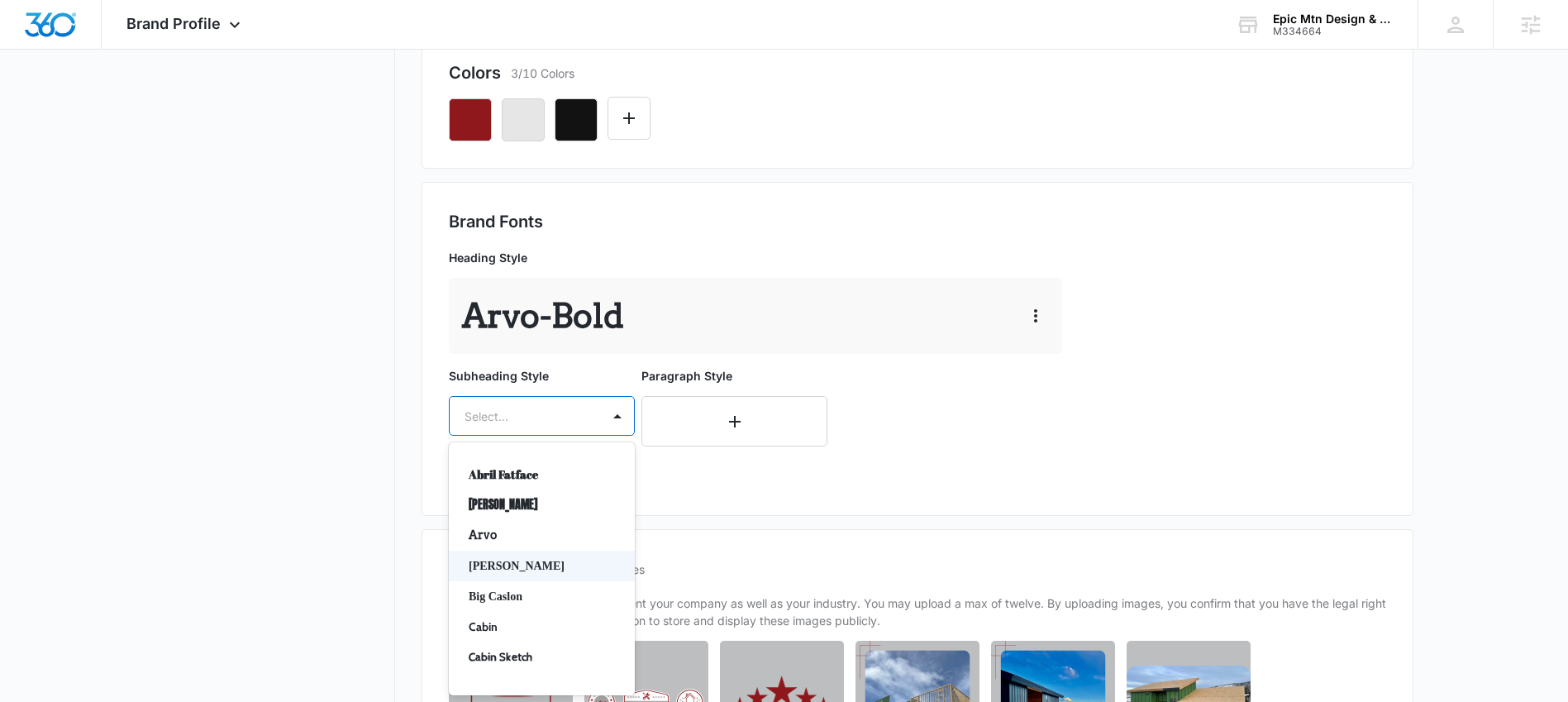
scroll to position [24, 0]
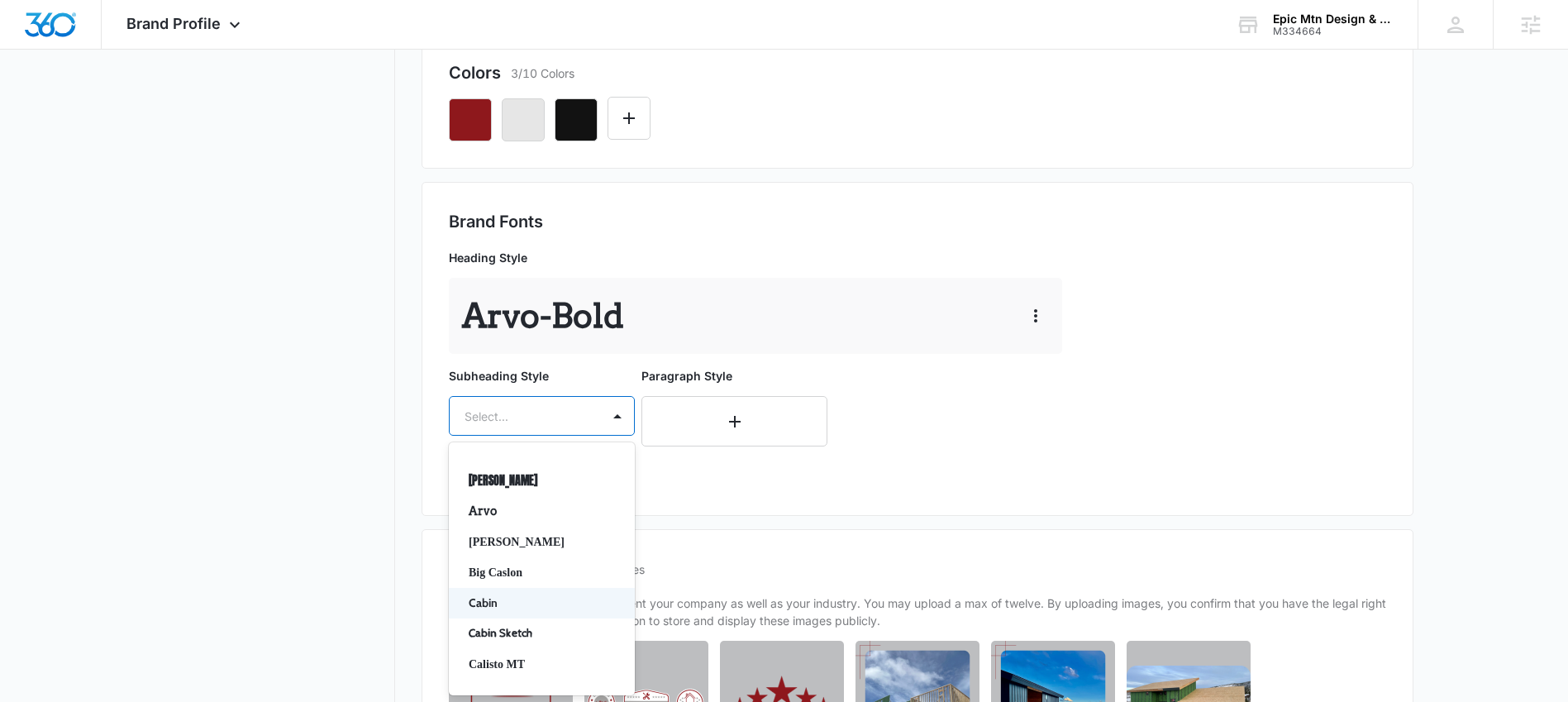
click at [510, 595] on p "Cabin" at bounding box center [540, 603] width 143 height 17
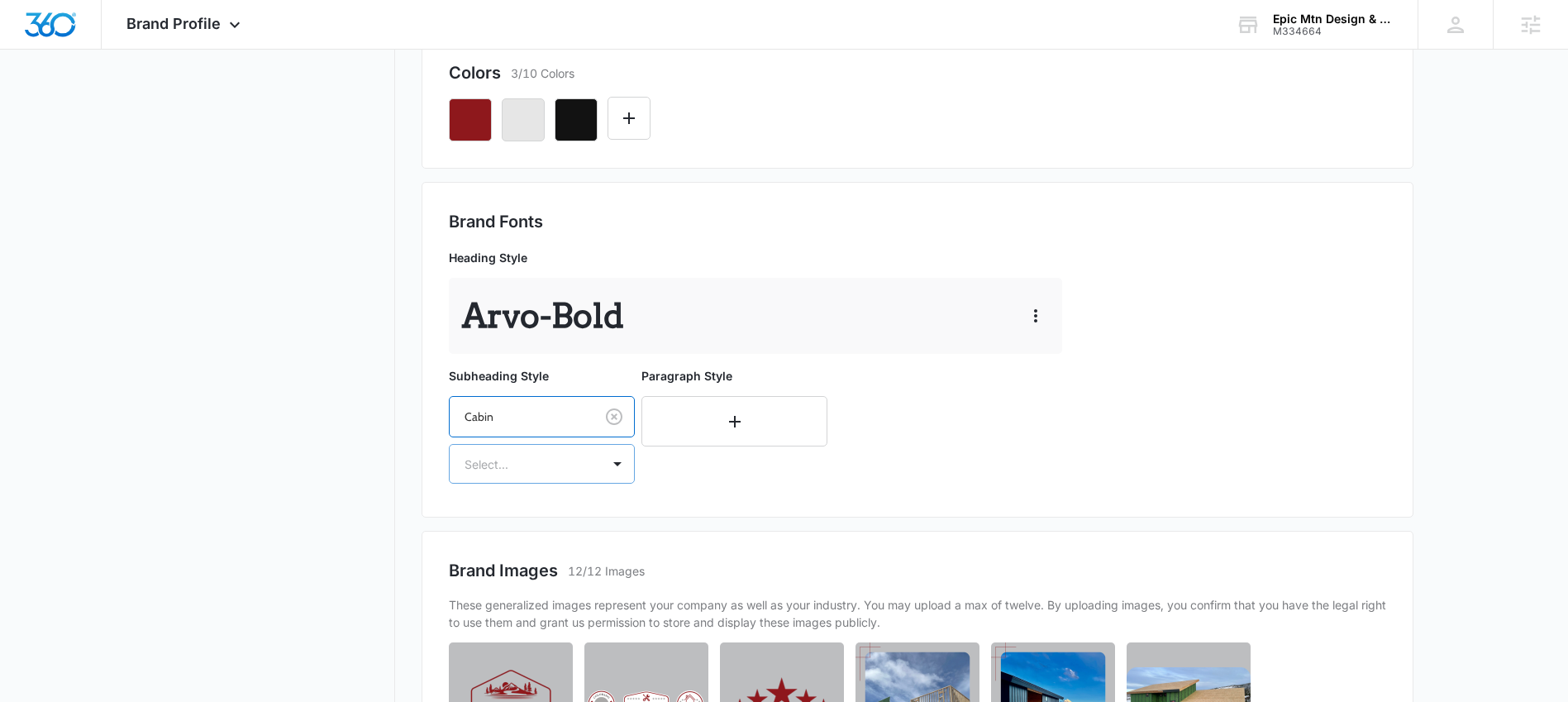
click at [552, 460] on div at bounding box center [522, 464] width 115 height 21
click at [524, 518] on p "Regular" at bounding box center [540, 521] width 143 height 17
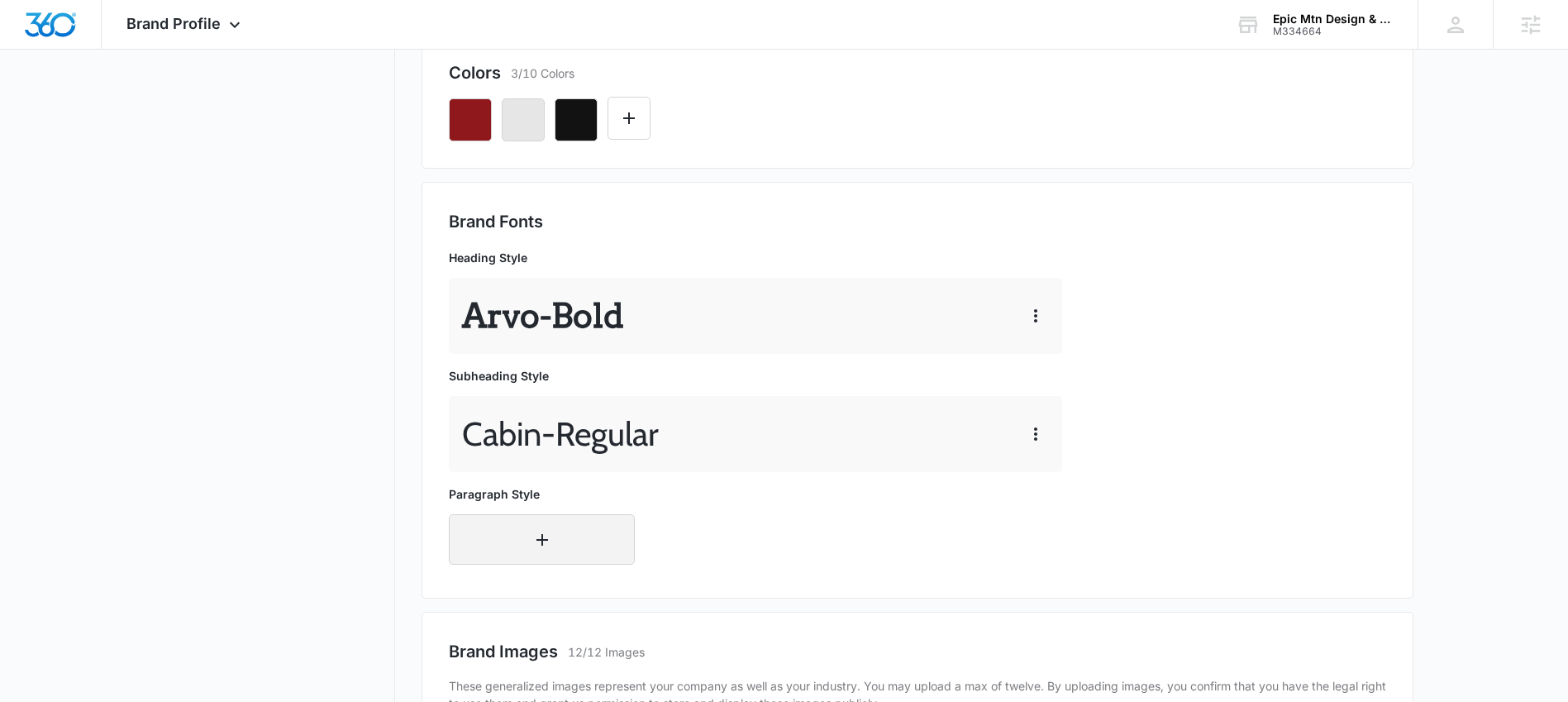
click at [584, 517] on button "button" at bounding box center [541, 538] width 186 height 51
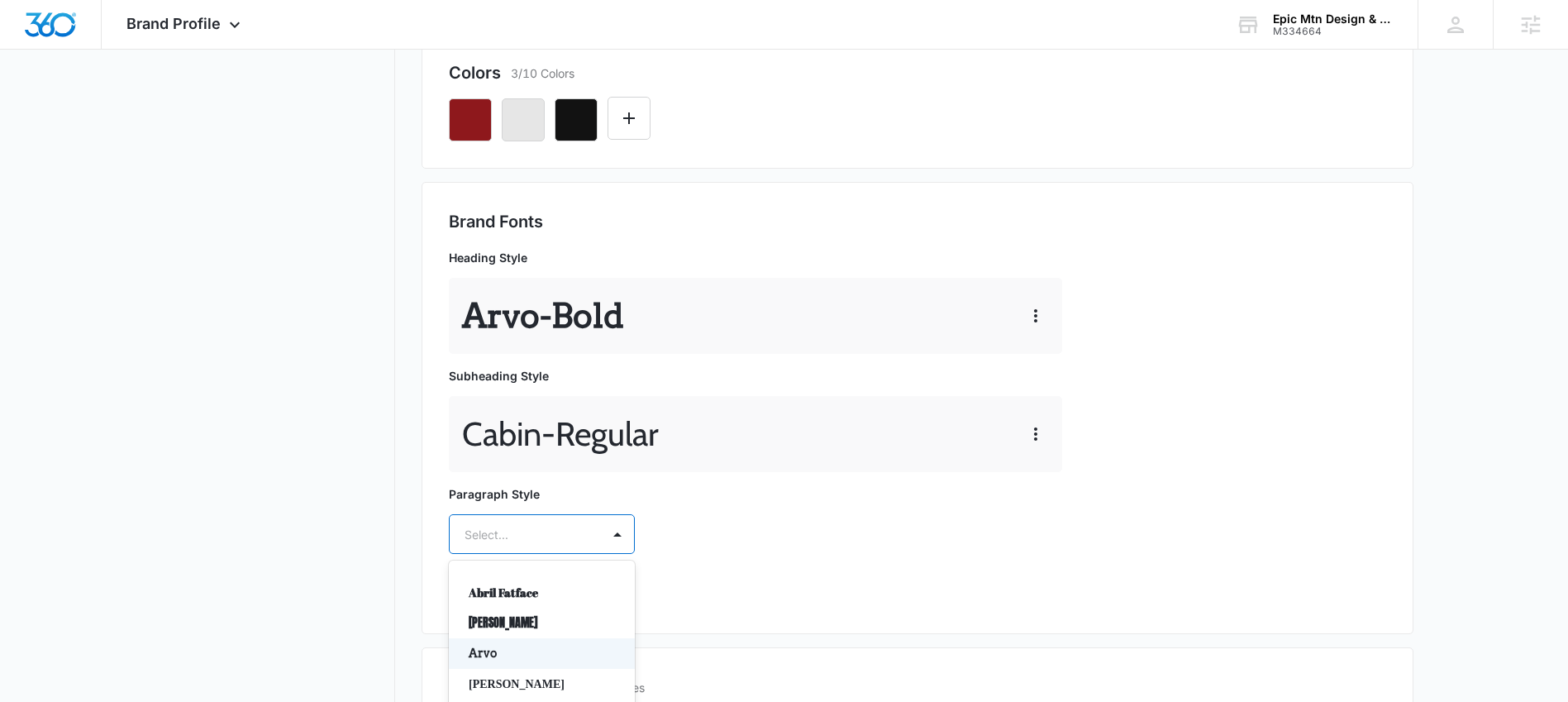
click at [516, 532] on div "Arvo, 3 of 50. 50 results available. Use Up and Down to choose options, press E…" at bounding box center [541, 533] width 186 height 39
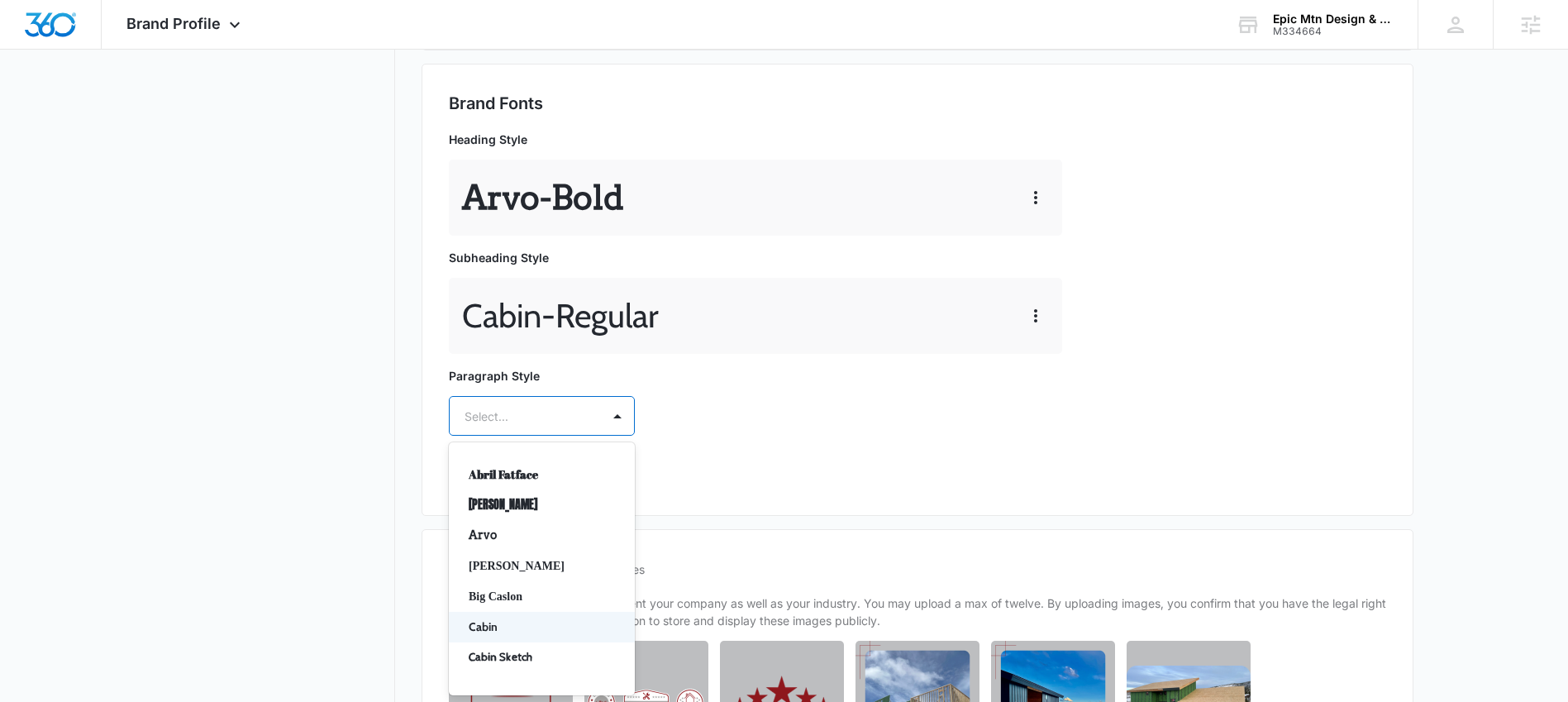
click at [504, 623] on p "Cabin" at bounding box center [540, 627] width 143 height 17
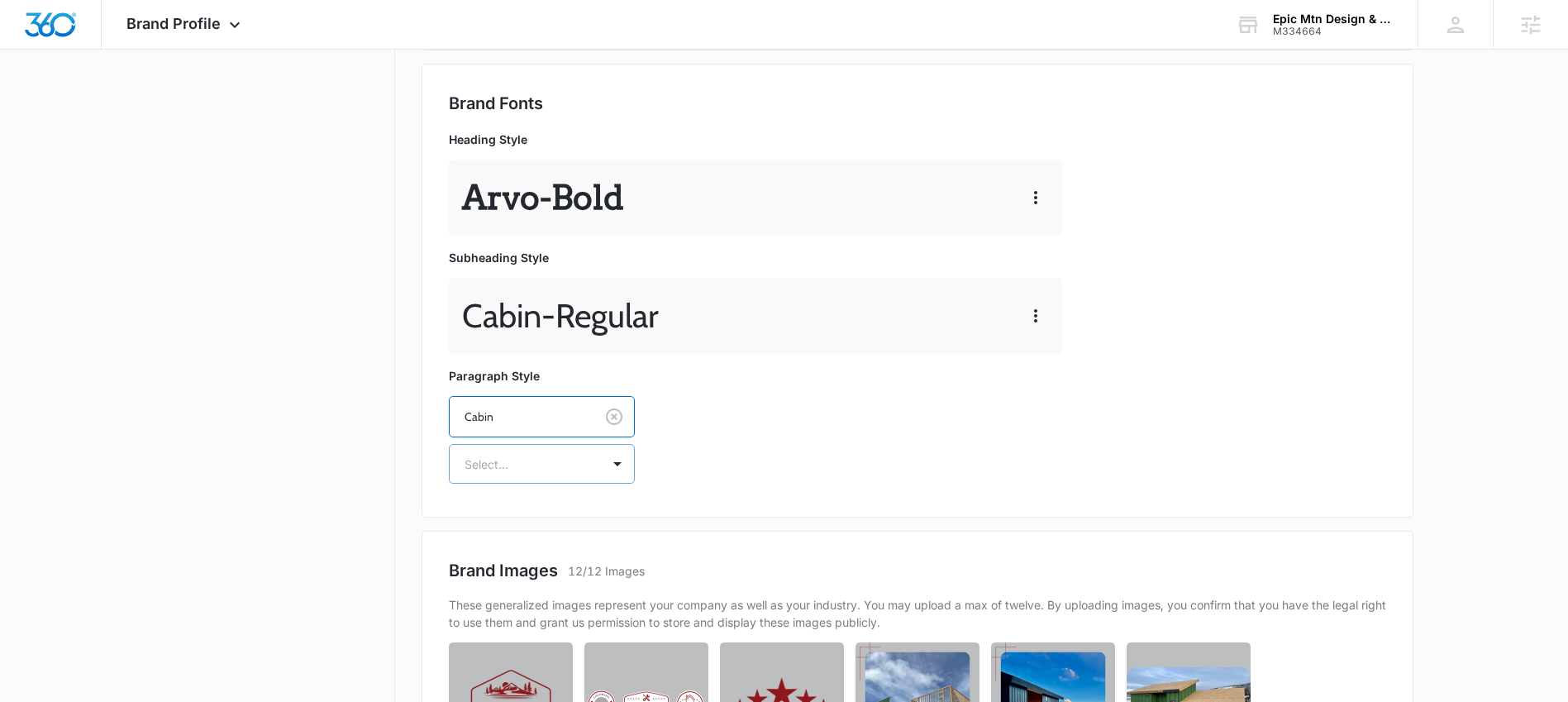
drag, startPoint x: 539, startPoint y: 470, endPoint x: 540, endPoint y: 481, distance: 11.0
click at [540, 471] on div at bounding box center [522, 464] width 115 height 21
click at [528, 520] on p "Regular" at bounding box center [540, 521] width 143 height 17
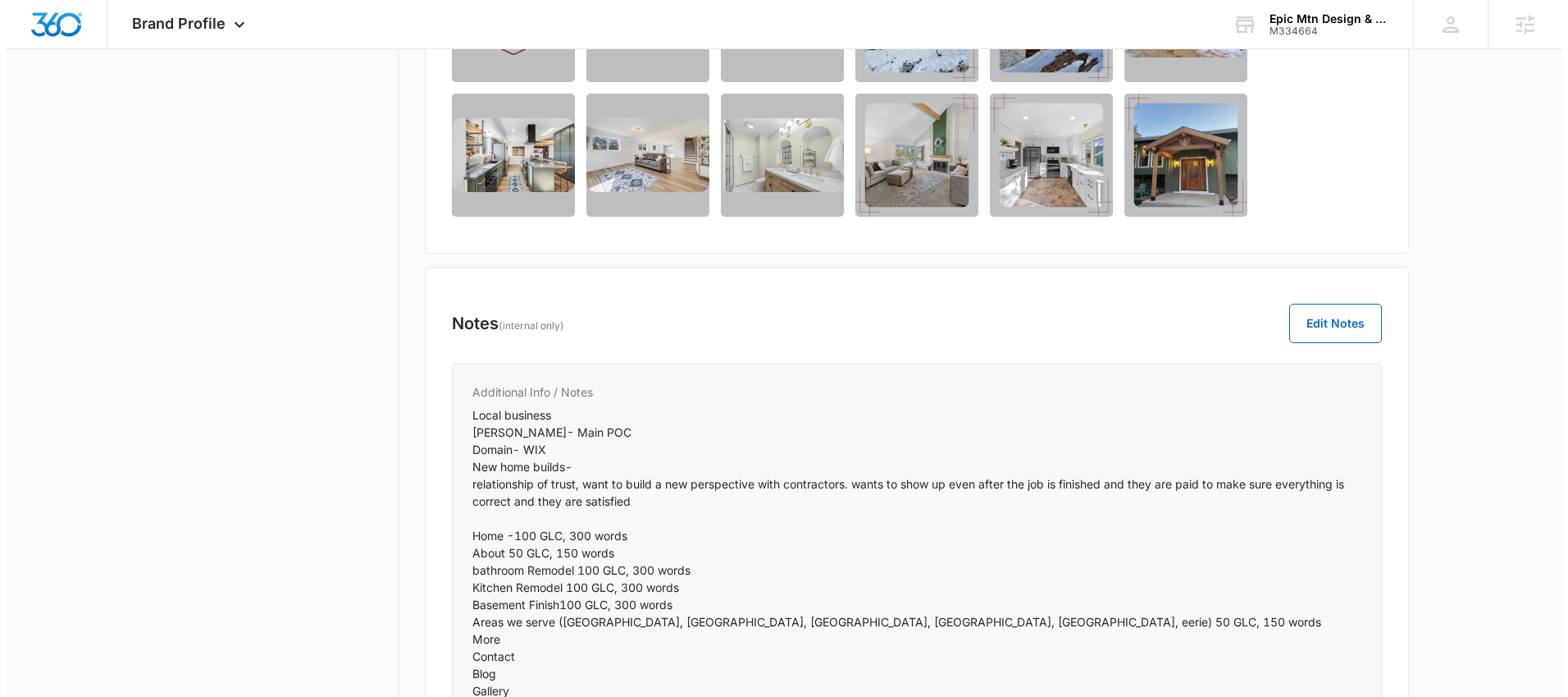
scroll to position [0, 0]
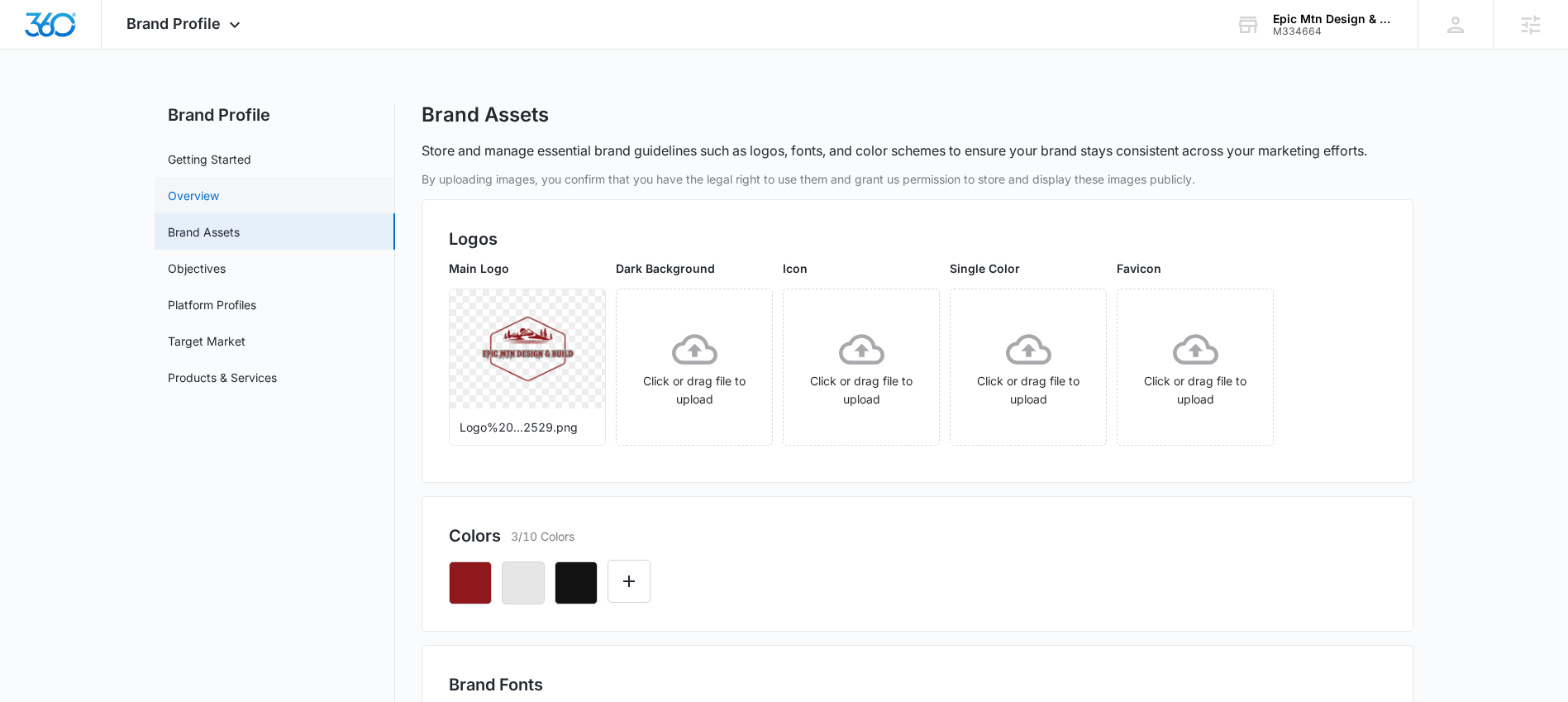
click at [208, 187] on link "Overview" at bounding box center [194, 195] width 51 height 17
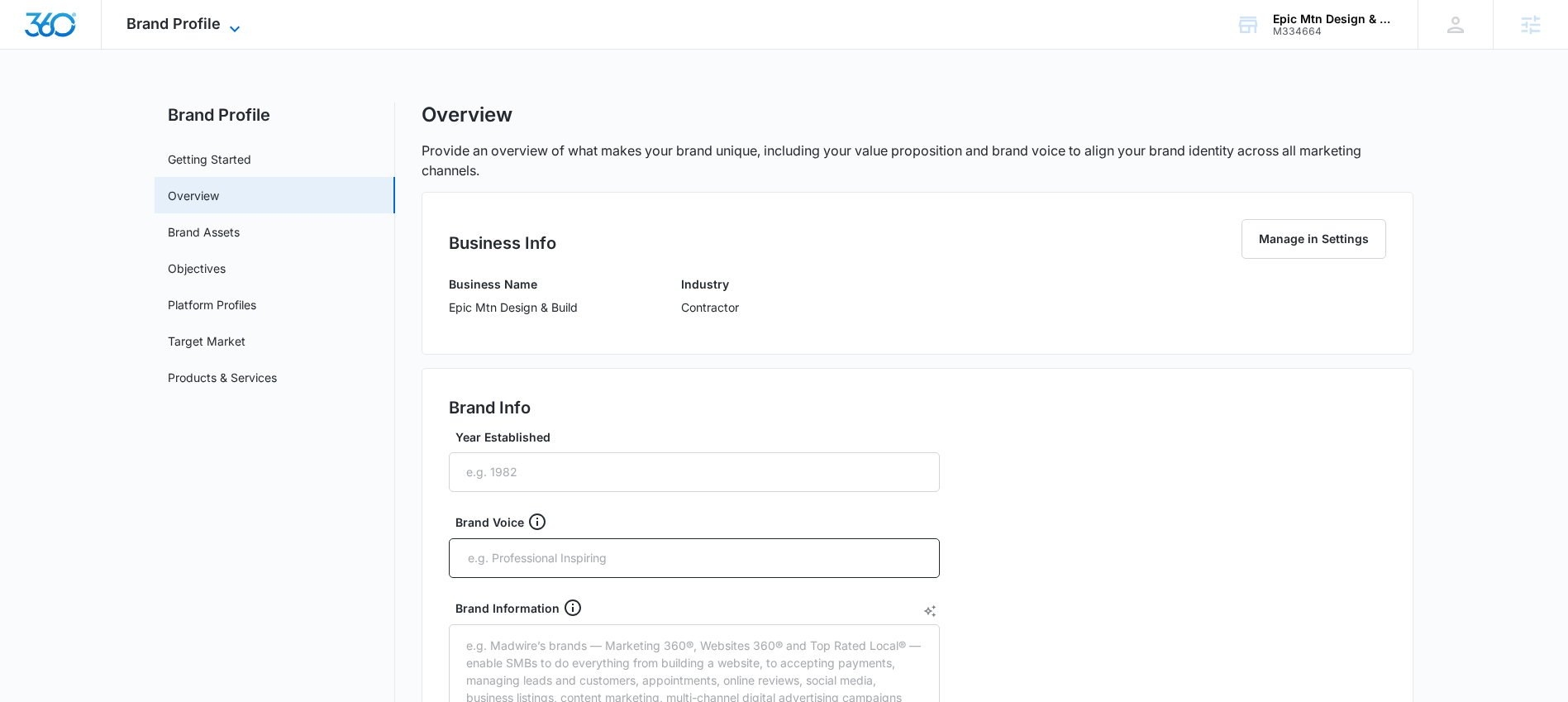
click at [196, 24] on span "Brand Profile" at bounding box center [174, 23] width 94 height 17
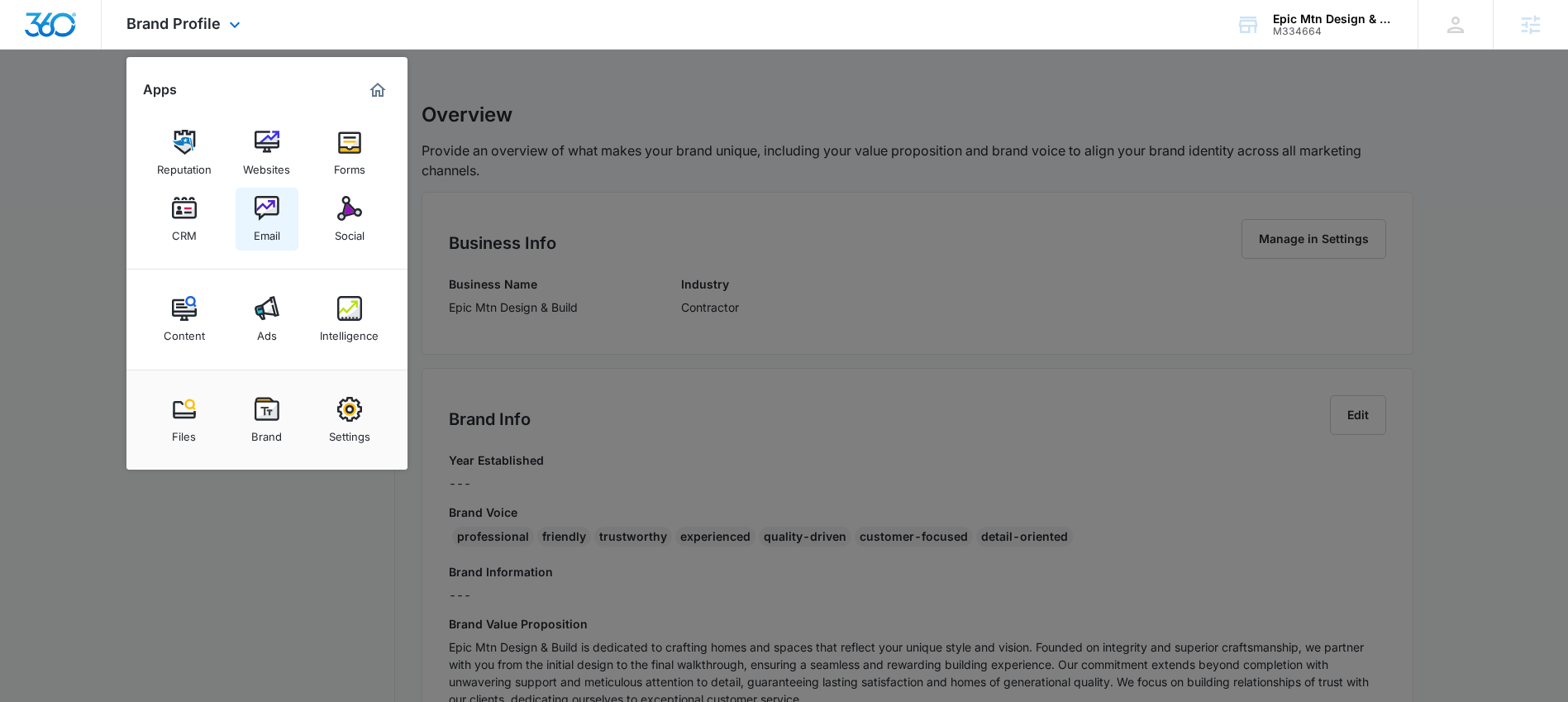
click at [271, 202] on img at bounding box center [266, 208] width 25 height 25
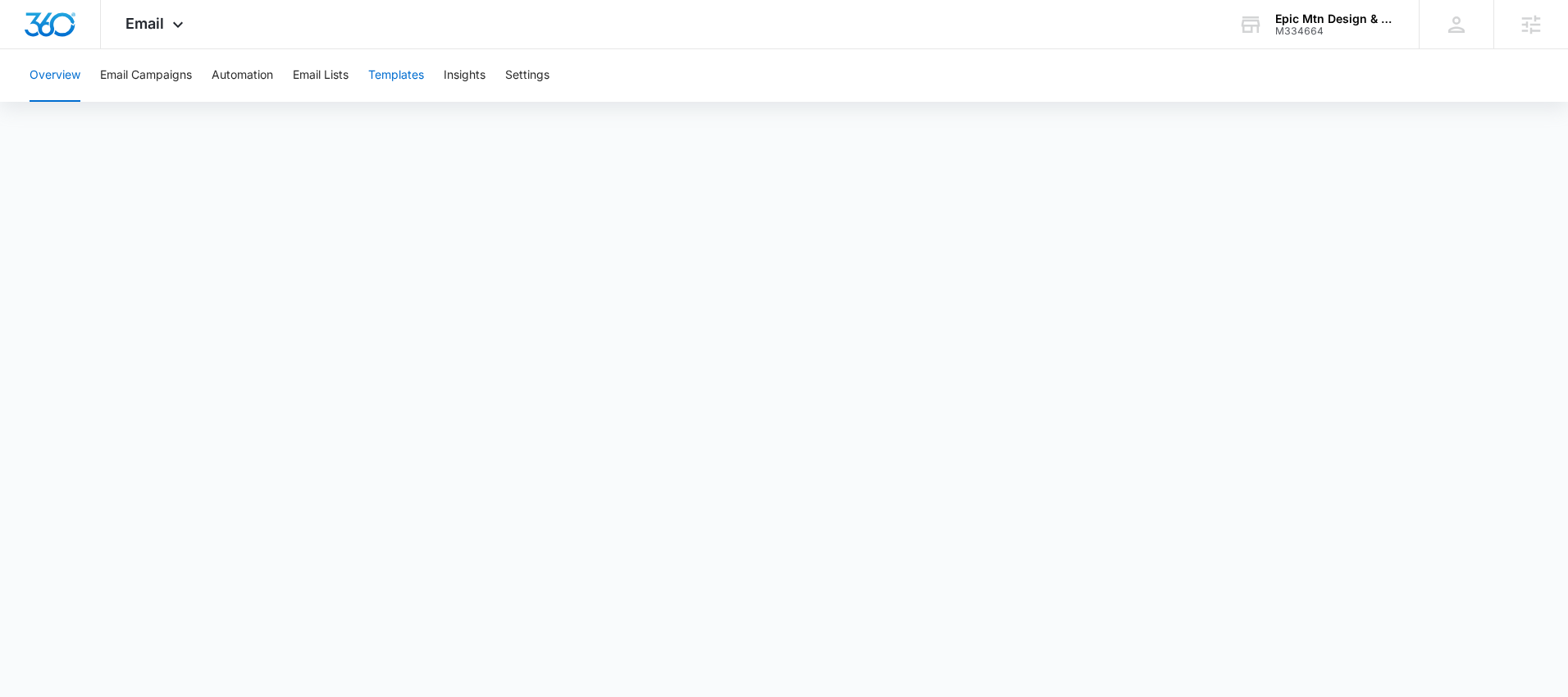
click at [394, 72] on button "Templates" at bounding box center [396, 76] width 56 height 53
click at [262, 83] on button "Automation" at bounding box center [242, 76] width 61 height 53
click at [170, 34] on div "Email Apps Reputation Websites Forms CRM Email Social Content Ads Intelligence …" at bounding box center [156, 24] width 111 height 48
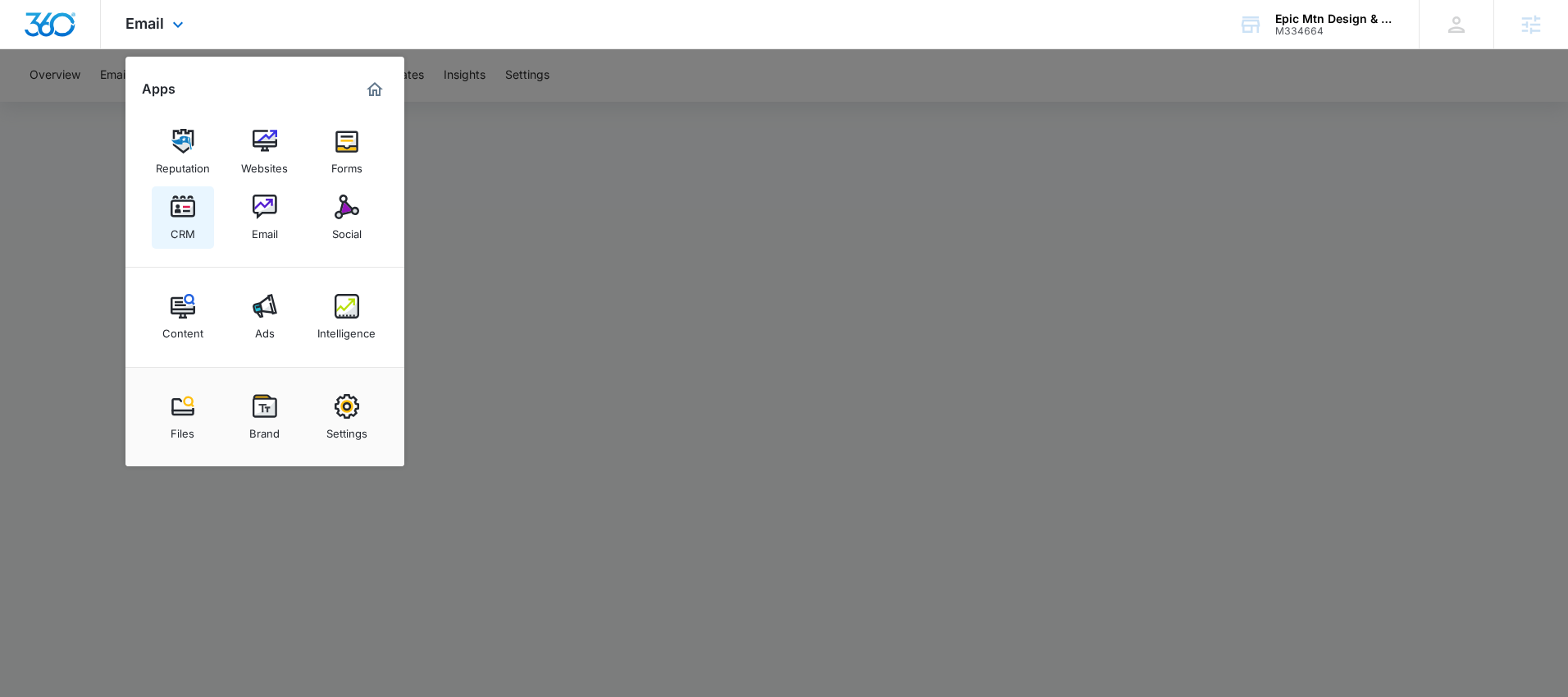
click at [171, 225] on div "CRM" at bounding box center [183, 230] width 25 height 21
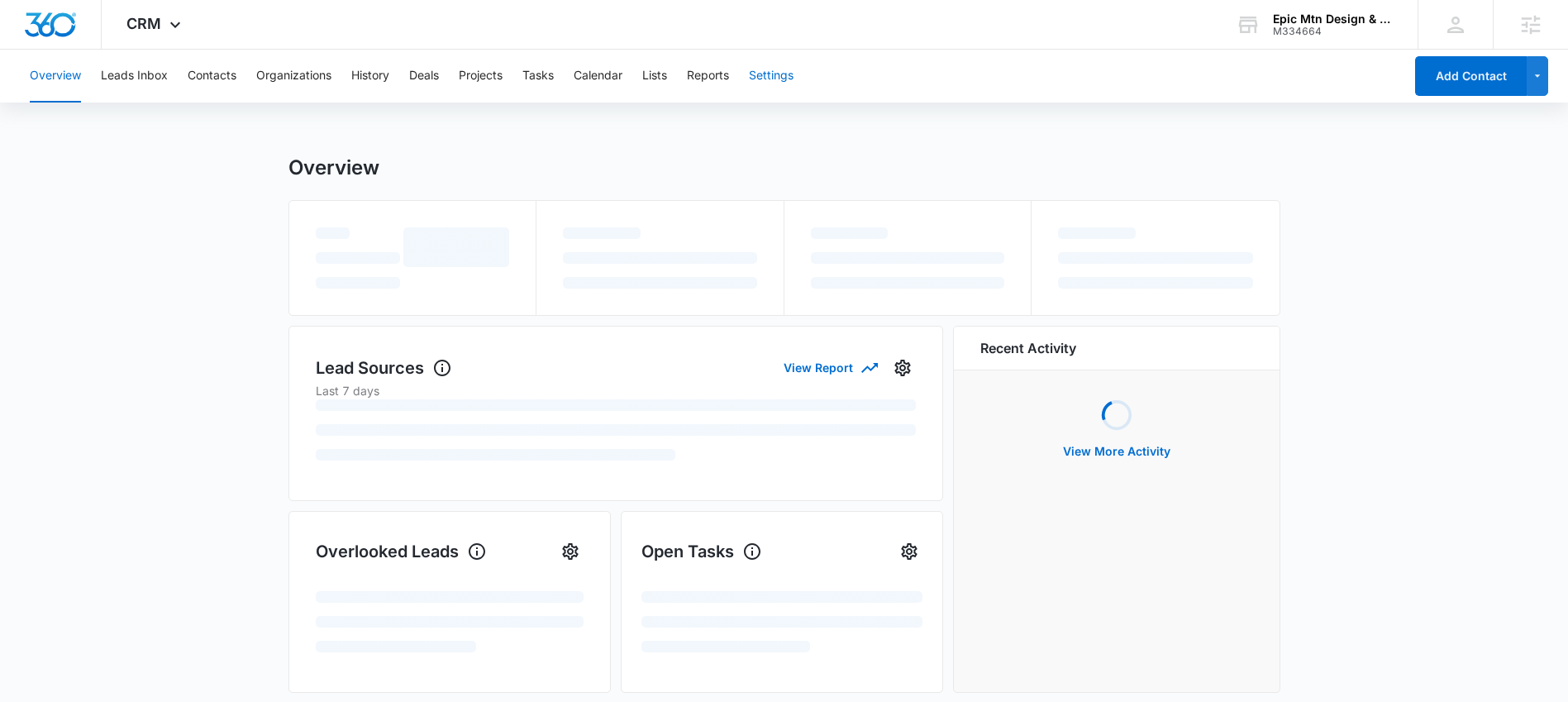
click at [775, 76] on button "Settings" at bounding box center [772, 76] width 45 height 53
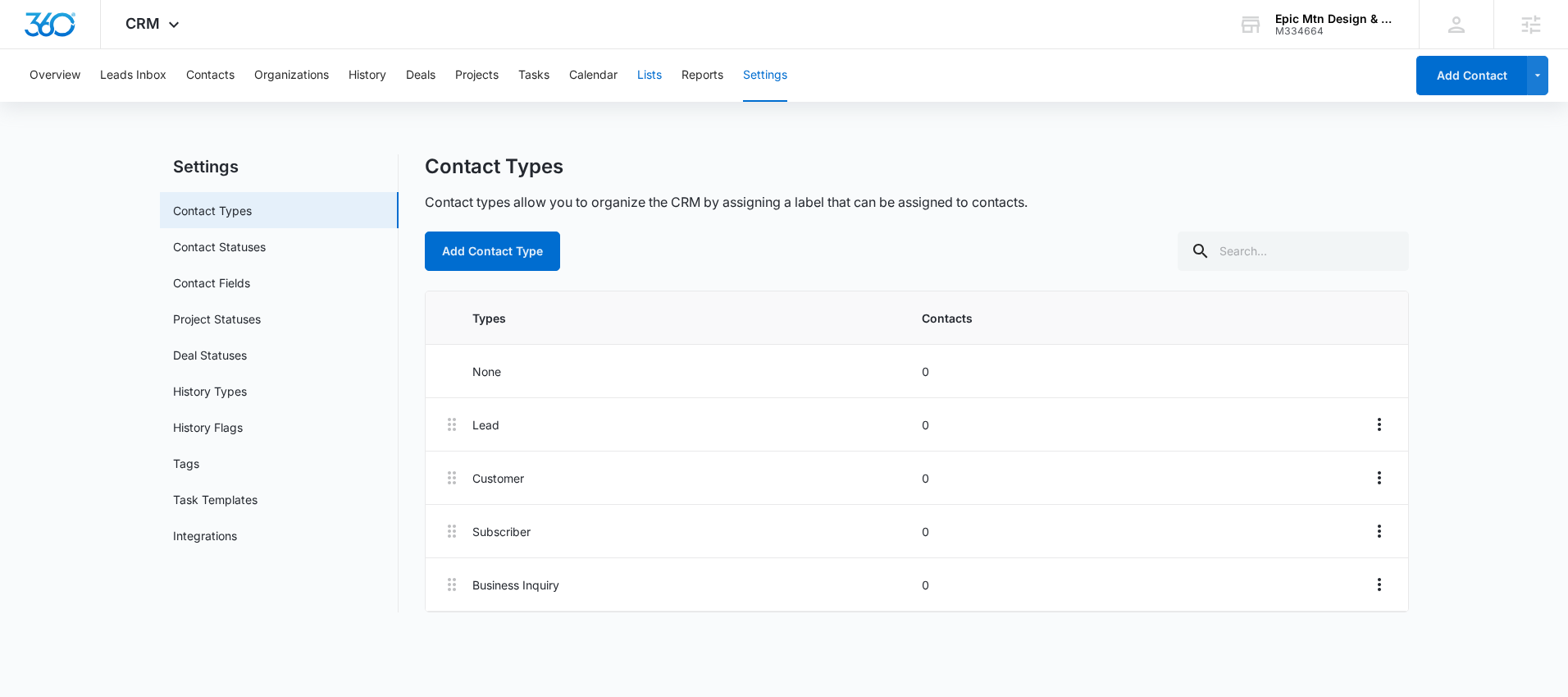
click at [661, 87] on button "Lists" at bounding box center [649, 76] width 25 height 53
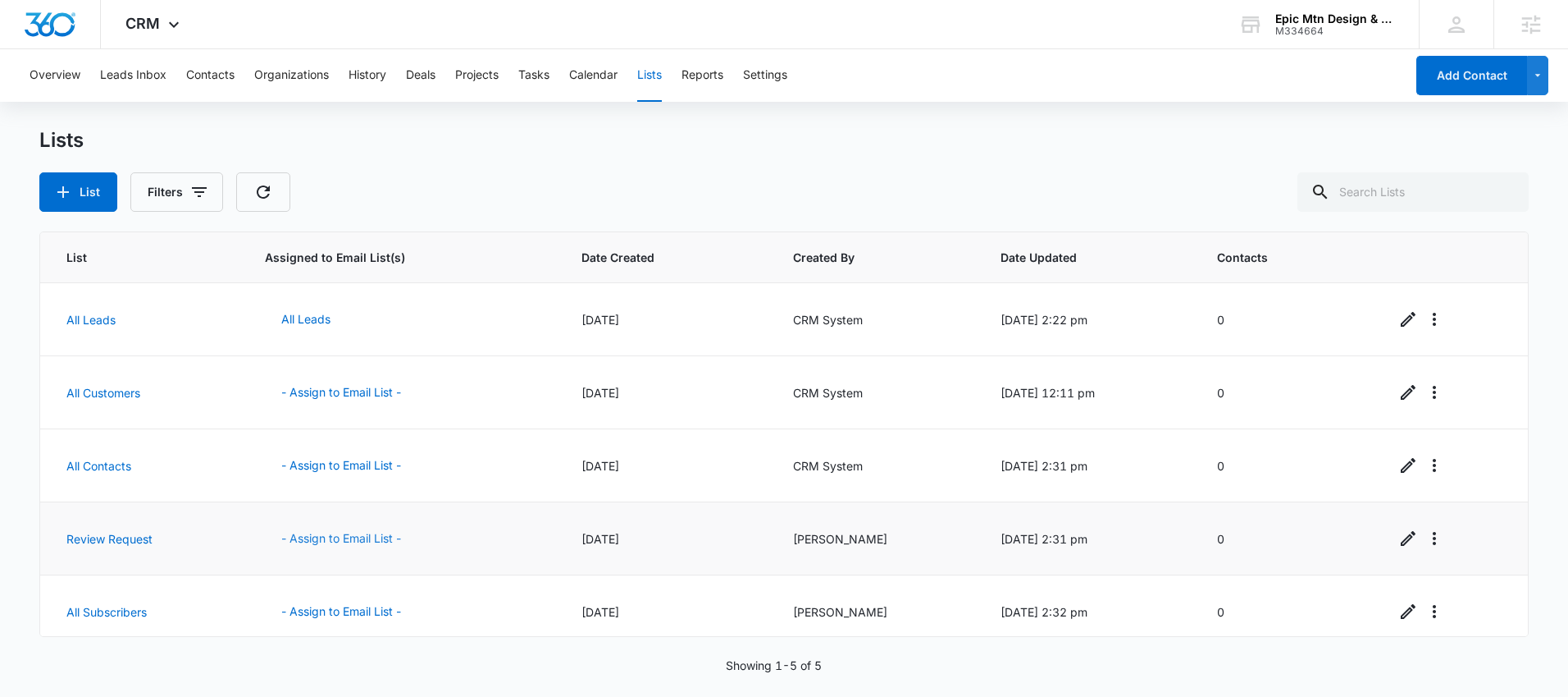
click at [333, 540] on button "- Assign to Email List -" at bounding box center [341, 538] width 153 height 39
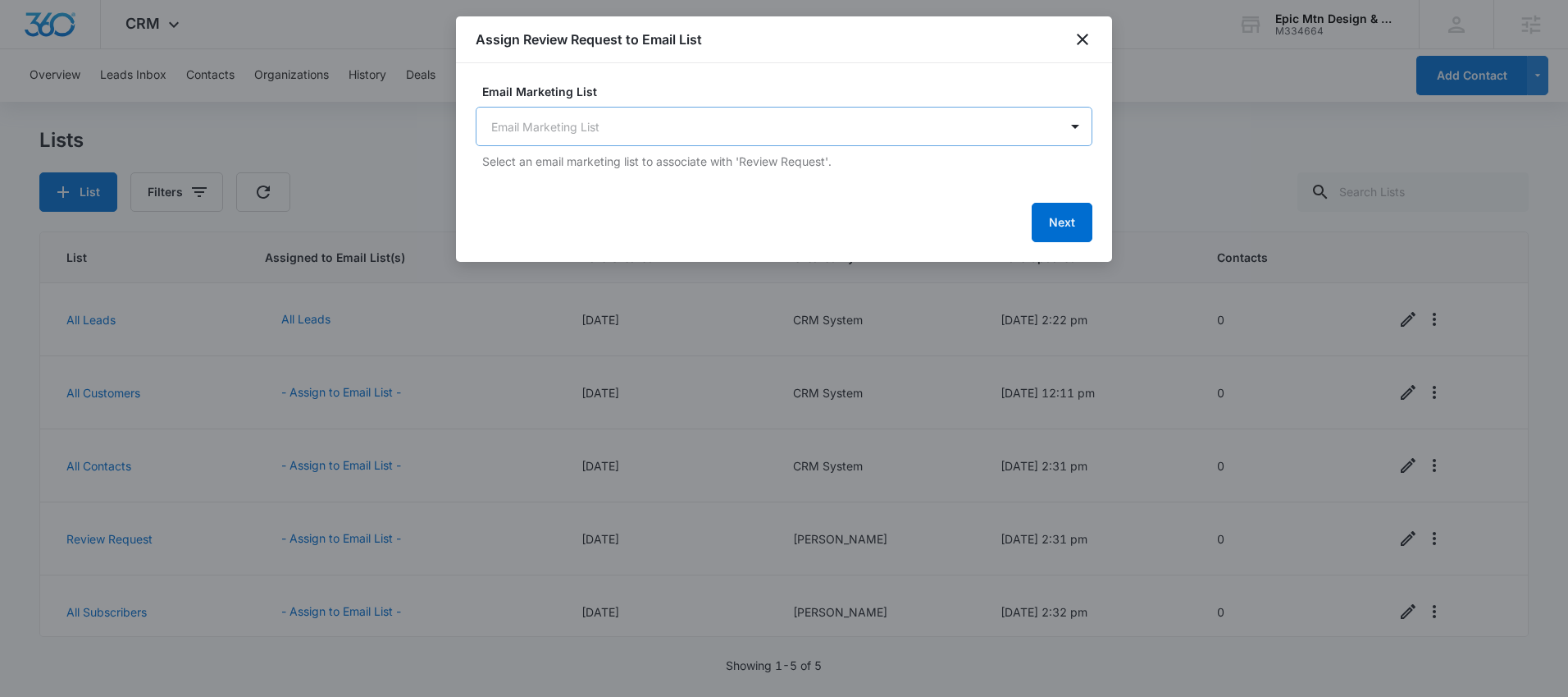
click at [828, 133] on body "CRM Apps Reputation Websites Forms CRM Email Social Content Ads Intelligence Fi…" at bounding box center [784, 348] width 1568 height 697
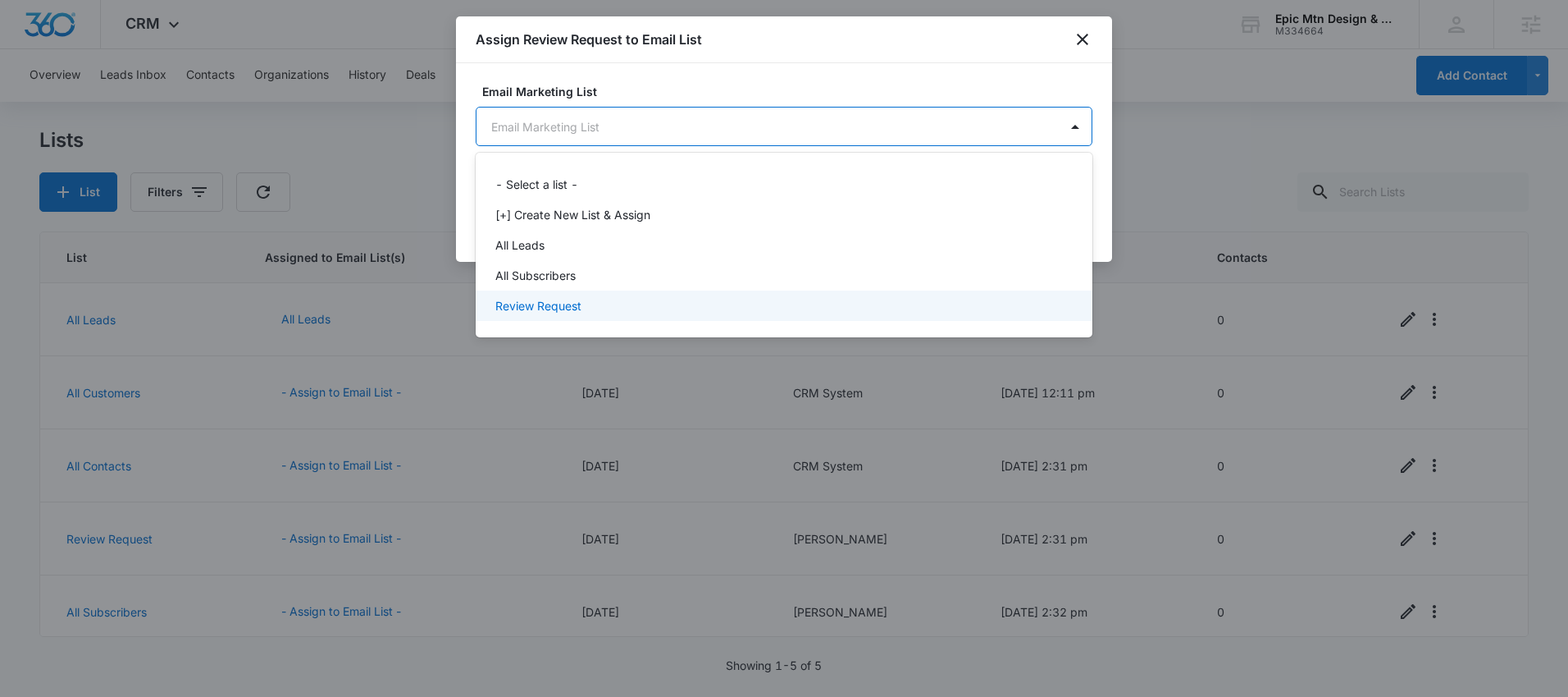
click at [696, 298] on div "Review Request" at bounding box center [782, 305] width 574 height 17
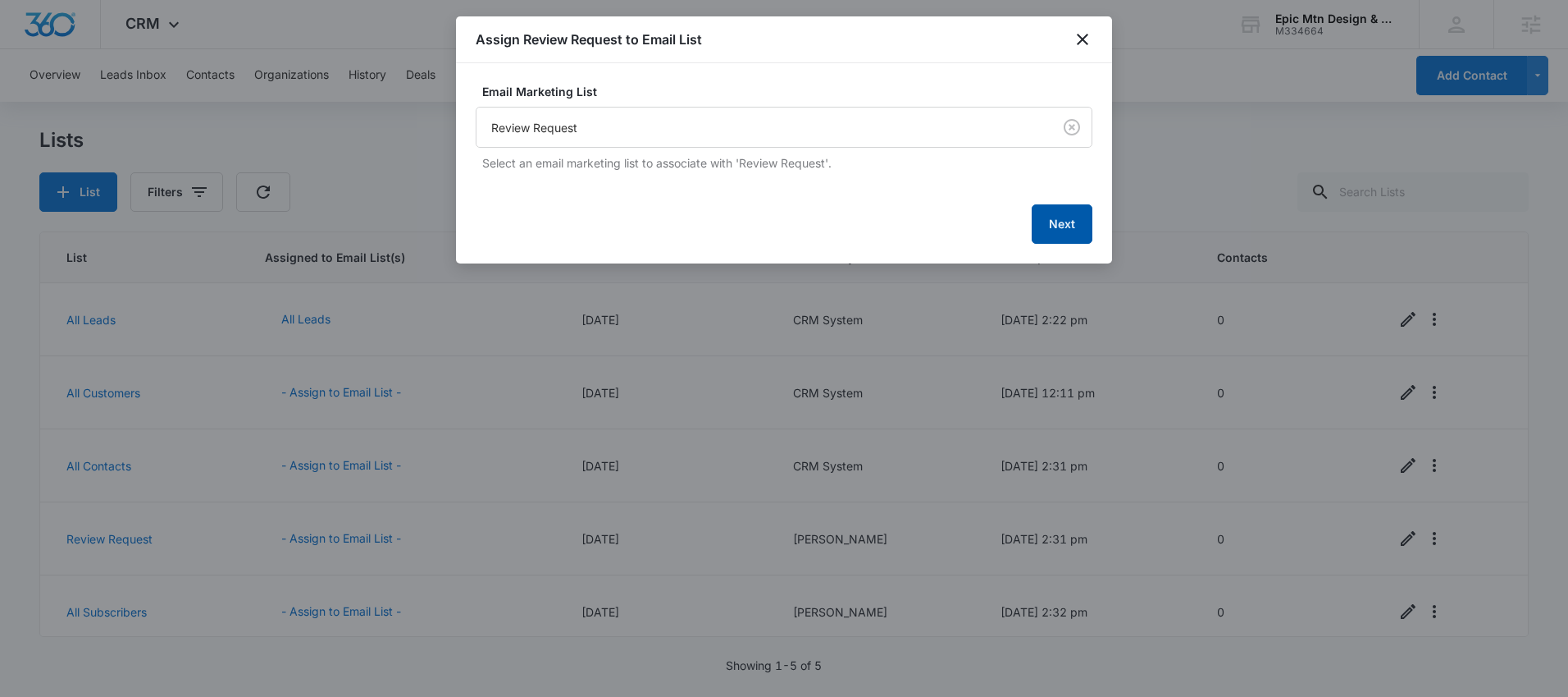
click at [1068, 229] on button "Next" at bounding box center [1061, 224] width 60 height 39
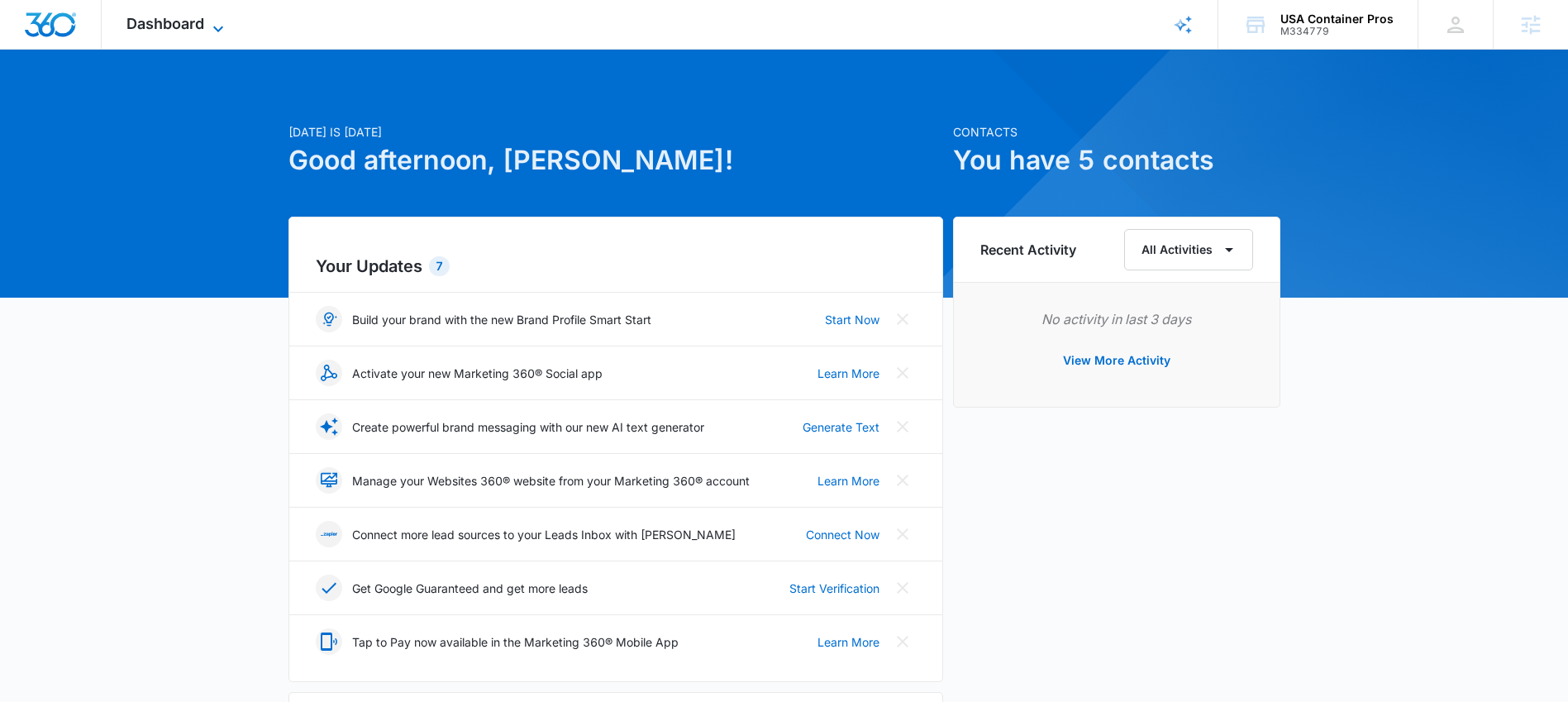
click at [189, 25] on span "Dashboard" at bounding box center [165, 23] width 78 height 17
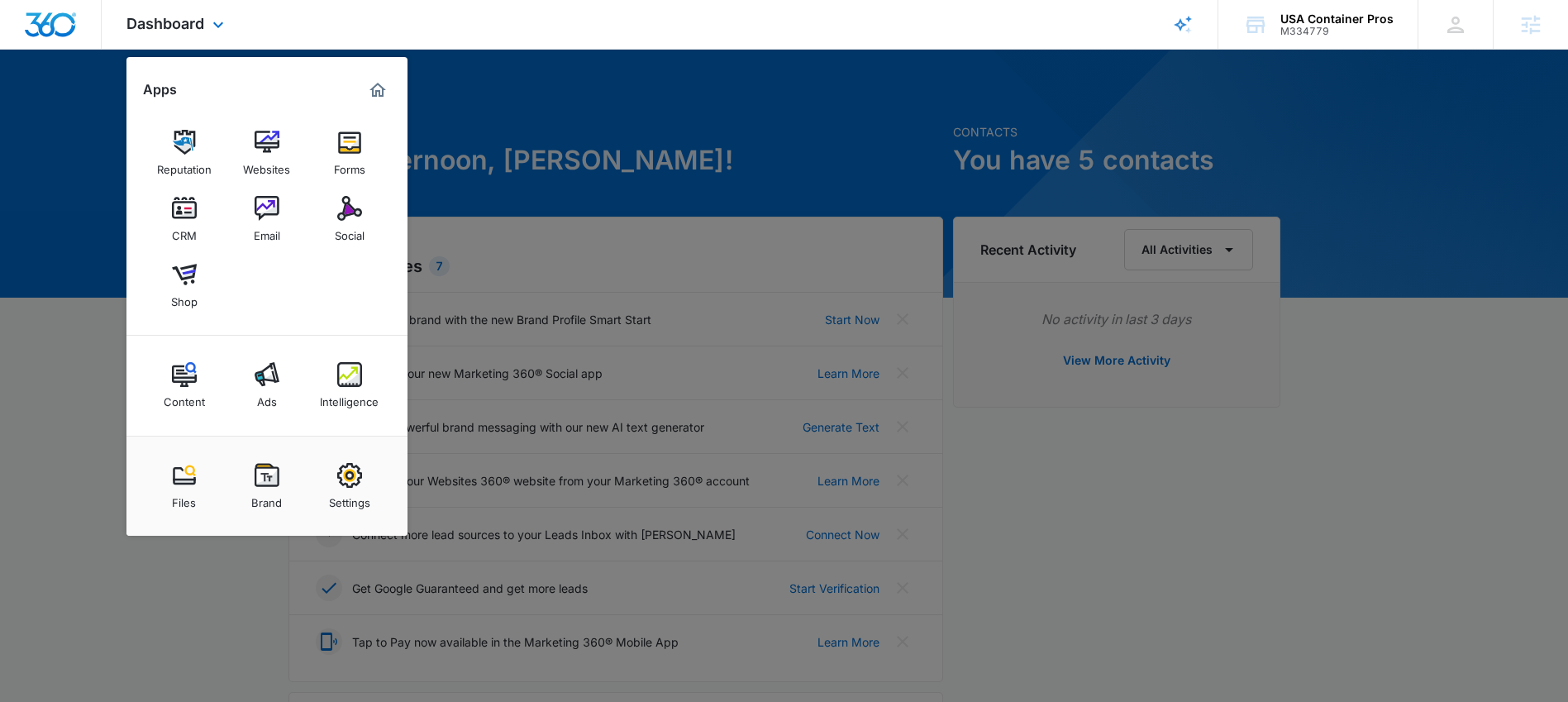
drag, startPoint x: 267, startPoint y: 152, endPoint x: 300, endPoint y: 152, distance: 33.0
click at [267, 152] on img at bounding box center [266, 142] width 25 height 25
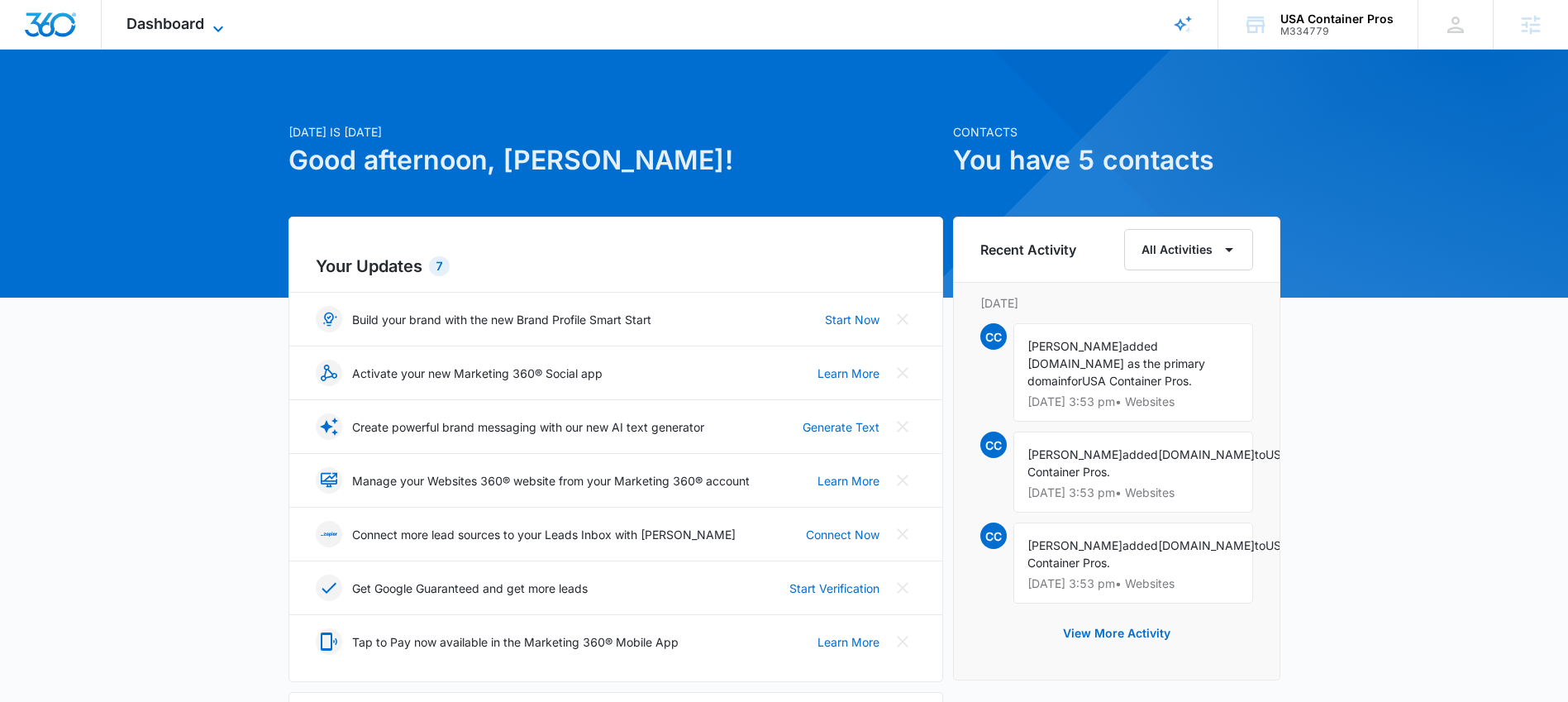
click at [194, 31] on span "Dashboard" at bounding box center [165, 23] width 78 height 17
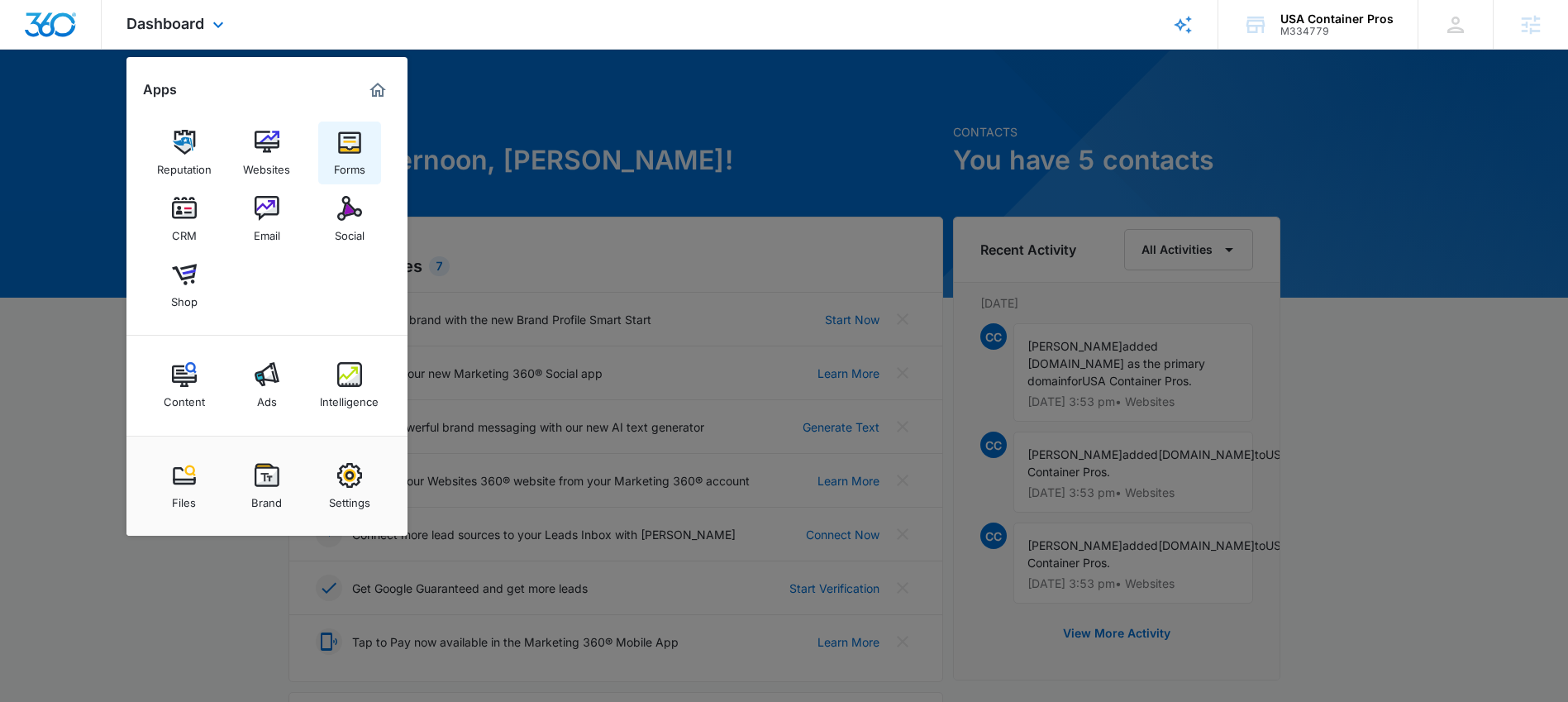
click at [356, 140] on img at bounding box center [349, 142] width 25 height 25
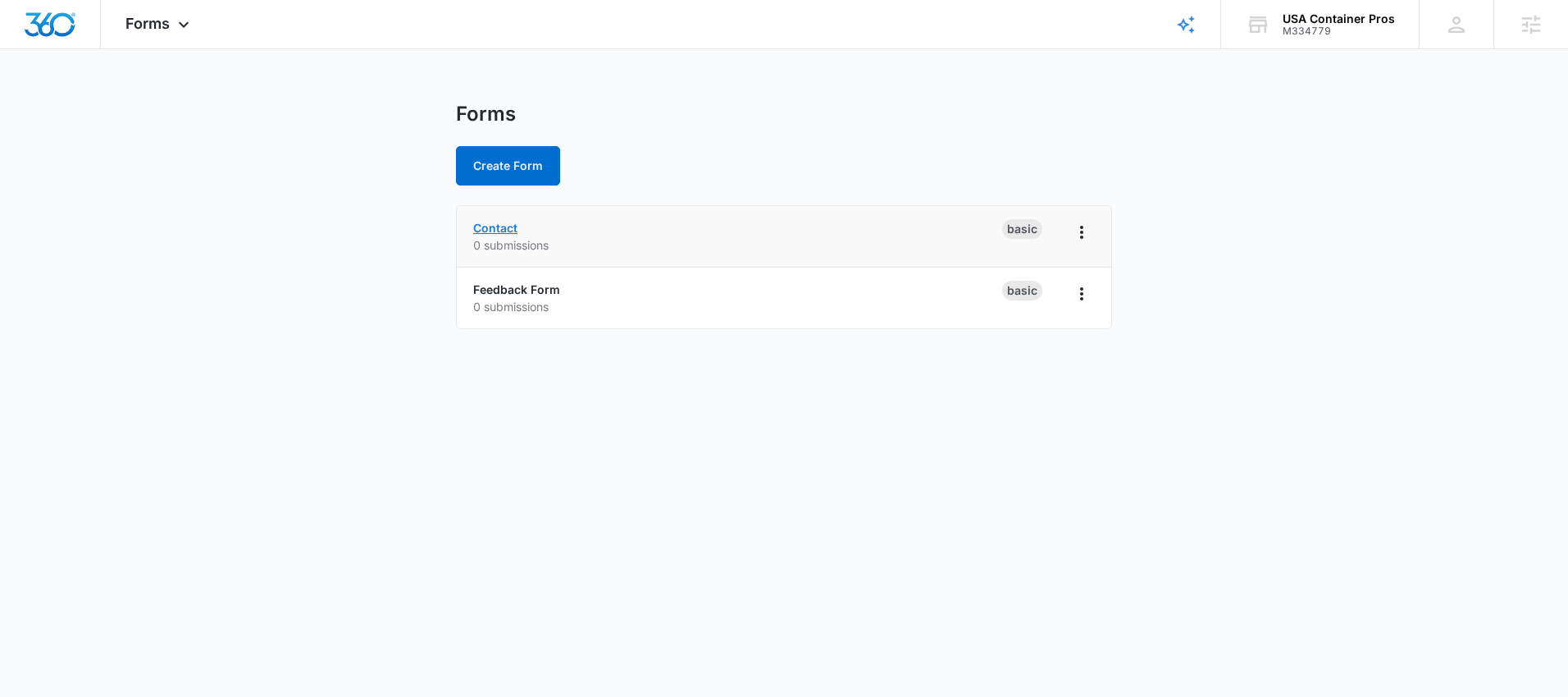
click at [508, 230] on link "Contact" at bounding box center [495, 228] width 44 height 14
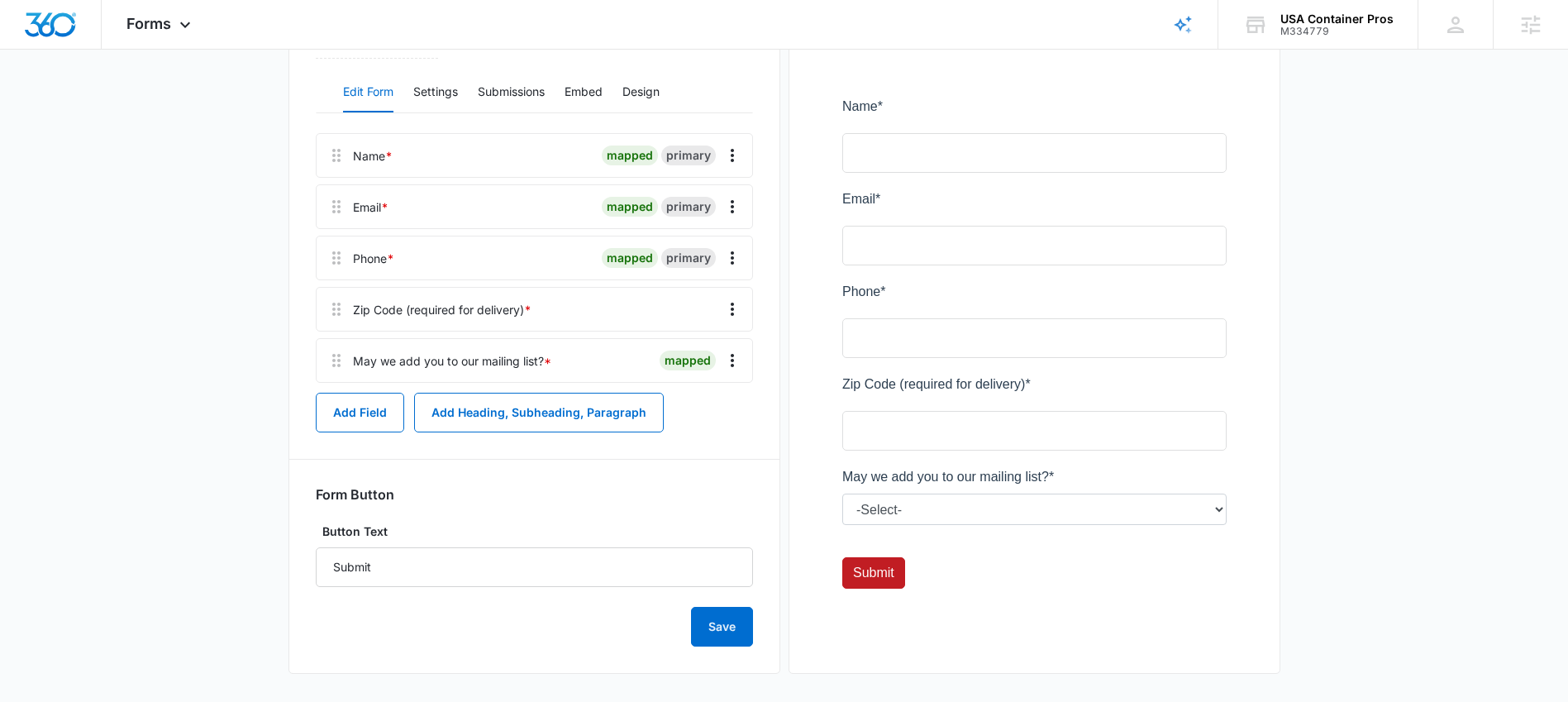
scroll to position [211, 0]
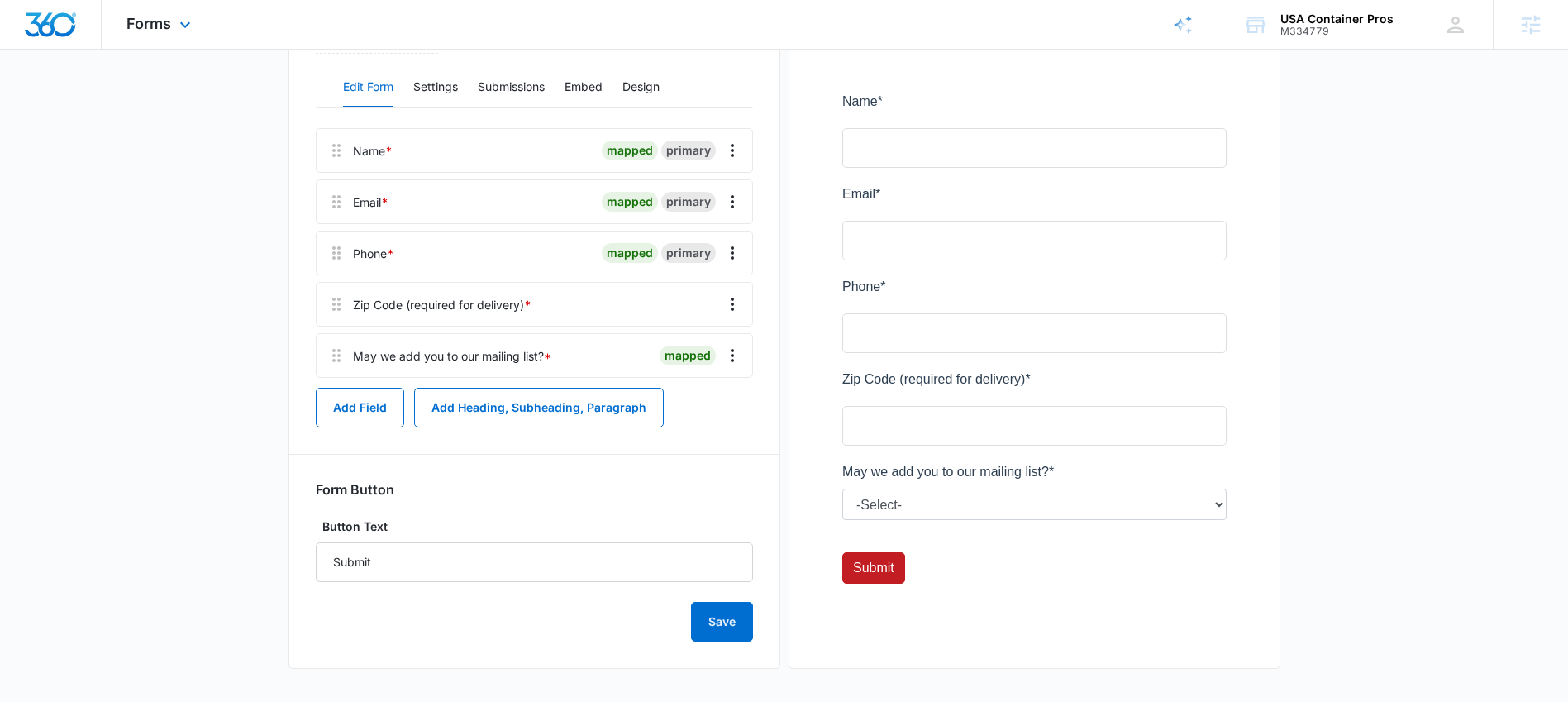
click at [197, 25] on div "Forms Apps Reputation Websites Forms CRM Email Social Shop Content Ads Intellig…" at bounding box center [161, 24] width 118 height 49
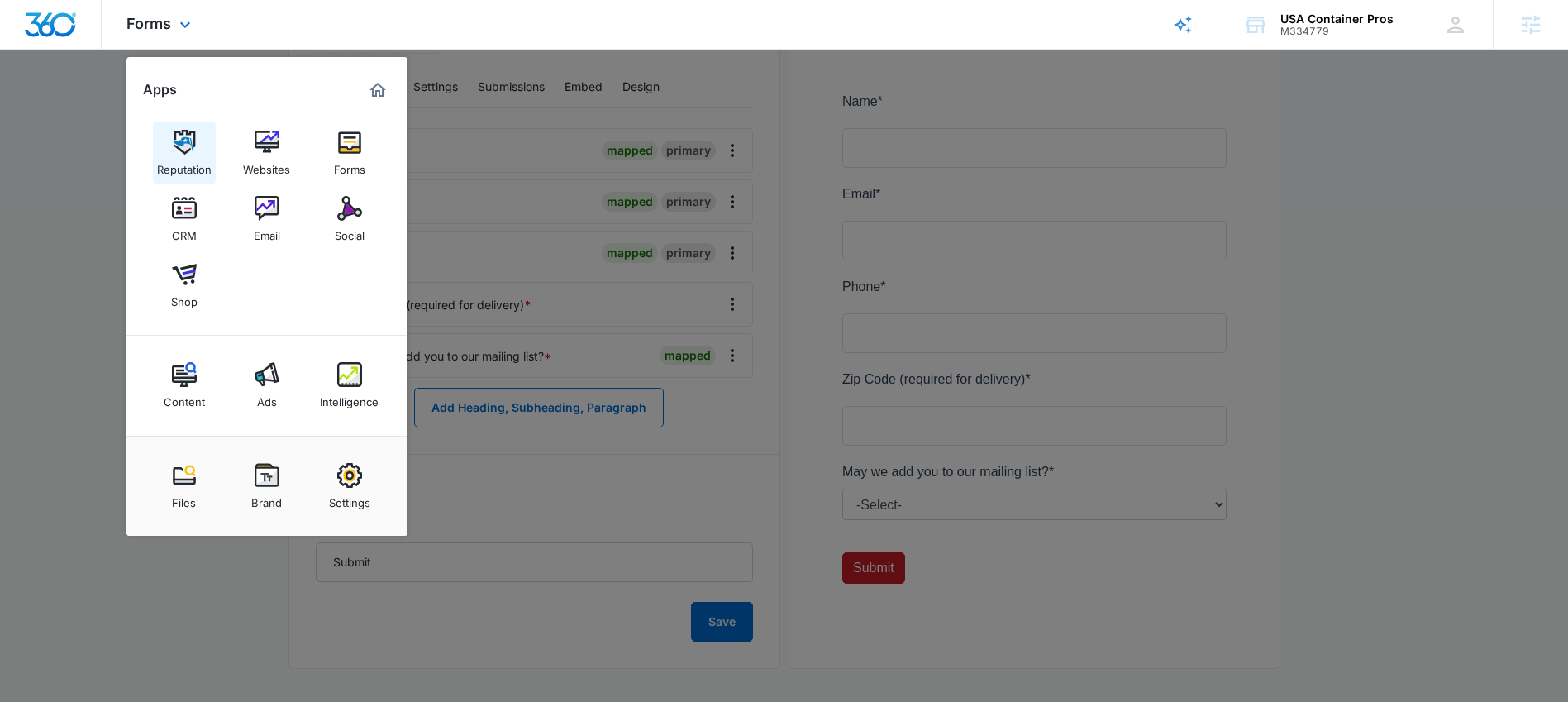
click at [160, 157] on div "Reputation" at bounding box center [184, 165] width 55 height 21
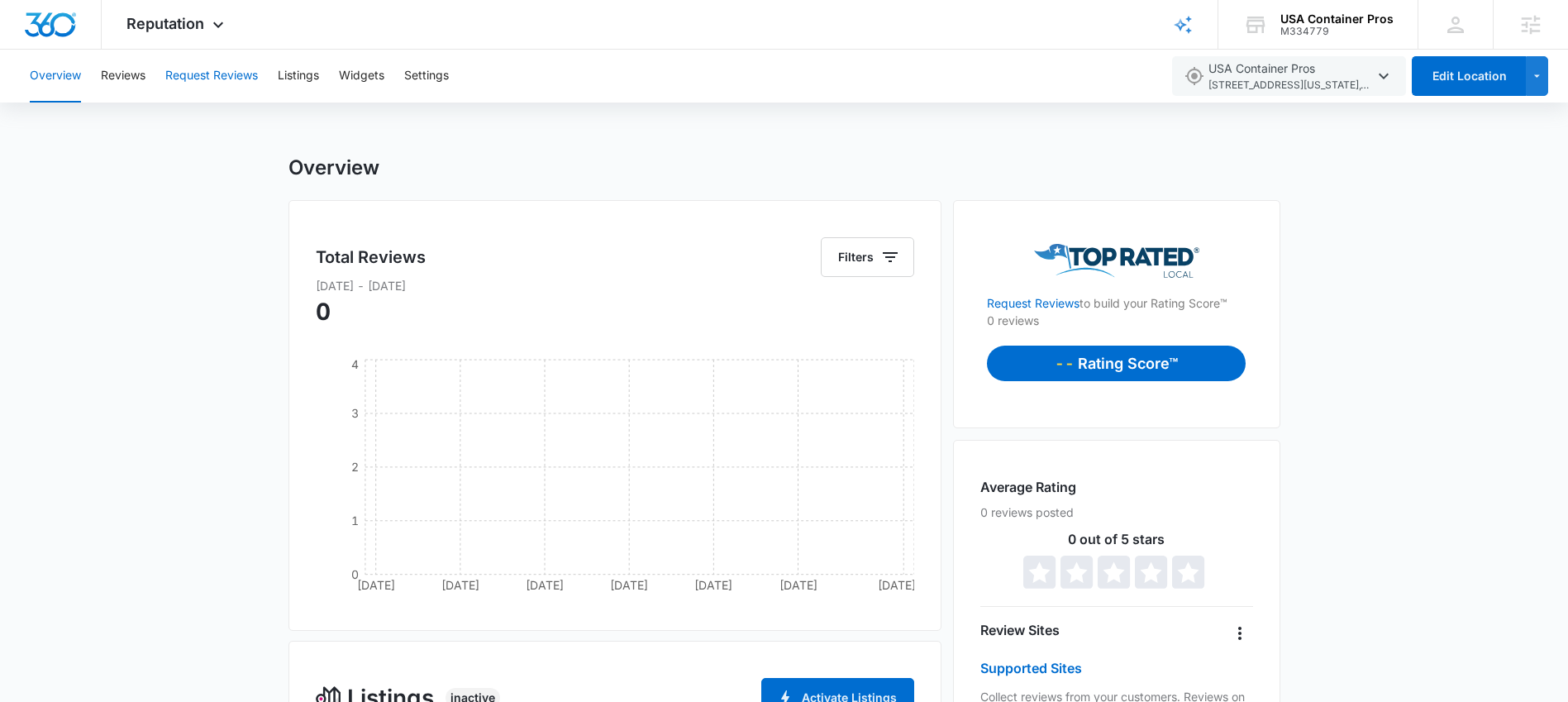
click at [219, 74] on button "Request Reviews" at bounding box center [212, 76] width 92 height 53
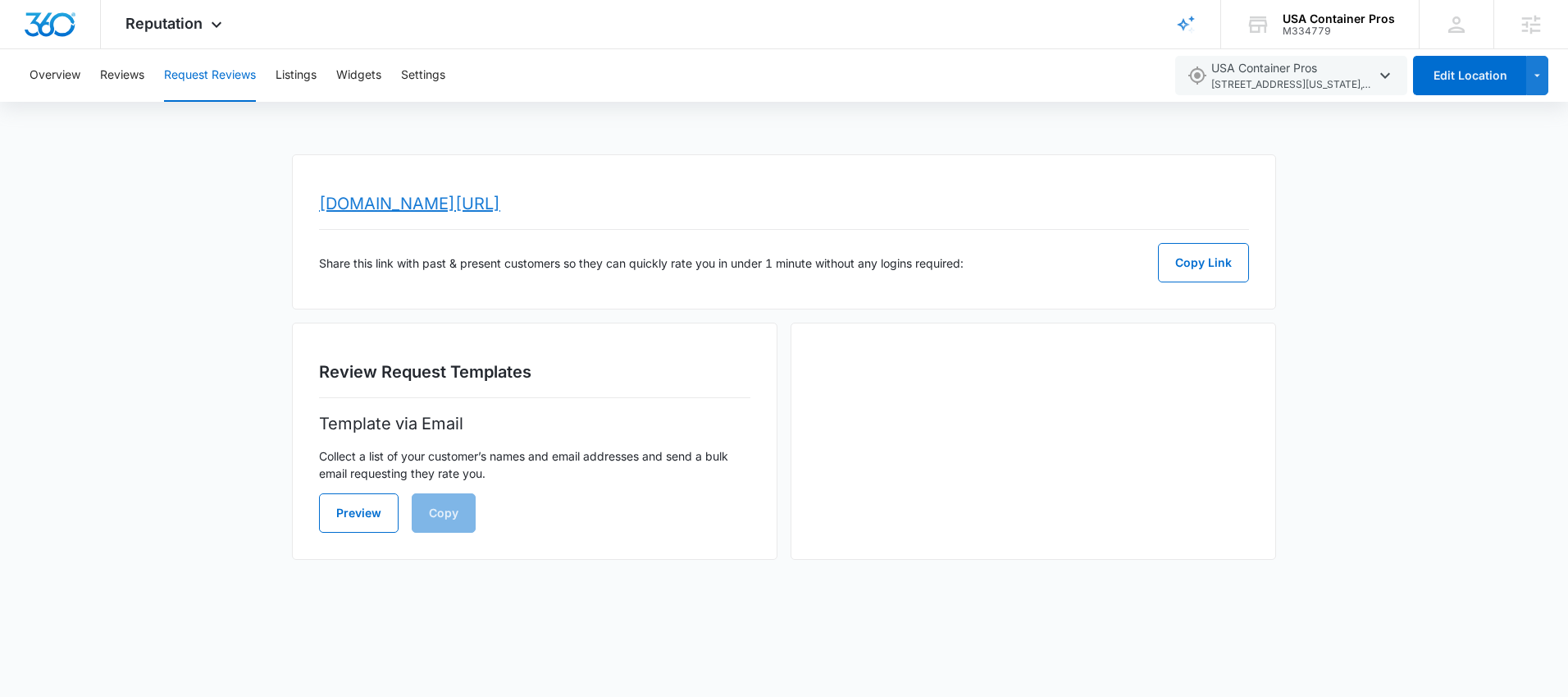
click at [421, 202] on link "www.topratedlocal.com/review/usa-container-pros-reviews" at bounding box center [409, 203] width 181 height 20
click at [217, 36] on div "Reputation Apps Reputation Websites Forms CRM Email Social Shop Content Ads Int…" at bounding box center [176, 24] width 150 height 48
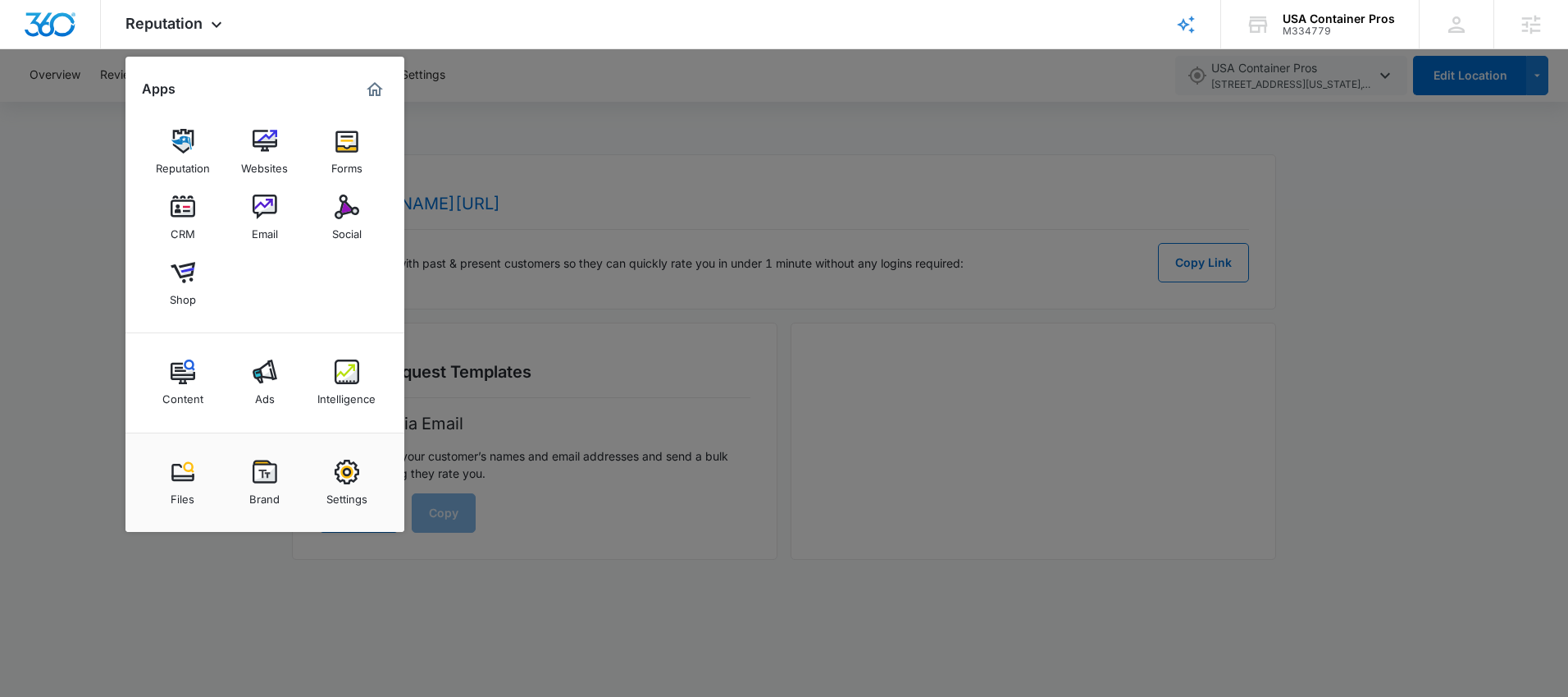
click at [697, 154] on div at bounding box center [784, 348] width 1568 height 697
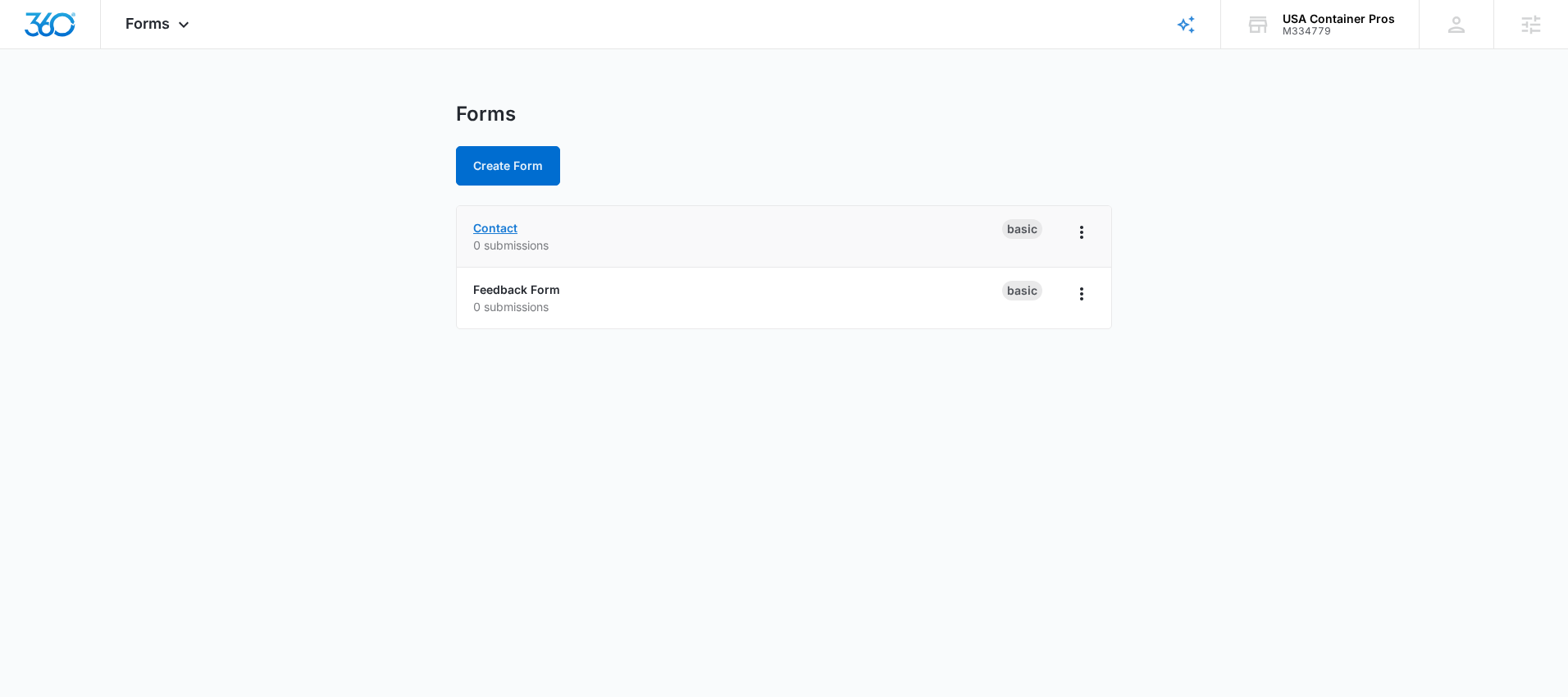
drag, startPoint x: 511, startPoint y: 228, endPoint x: 533, endPoint y: 231, distance: 22.2
click at [510, 229] on link "Contact" at bounding box center [495, 228] width 44 height 14
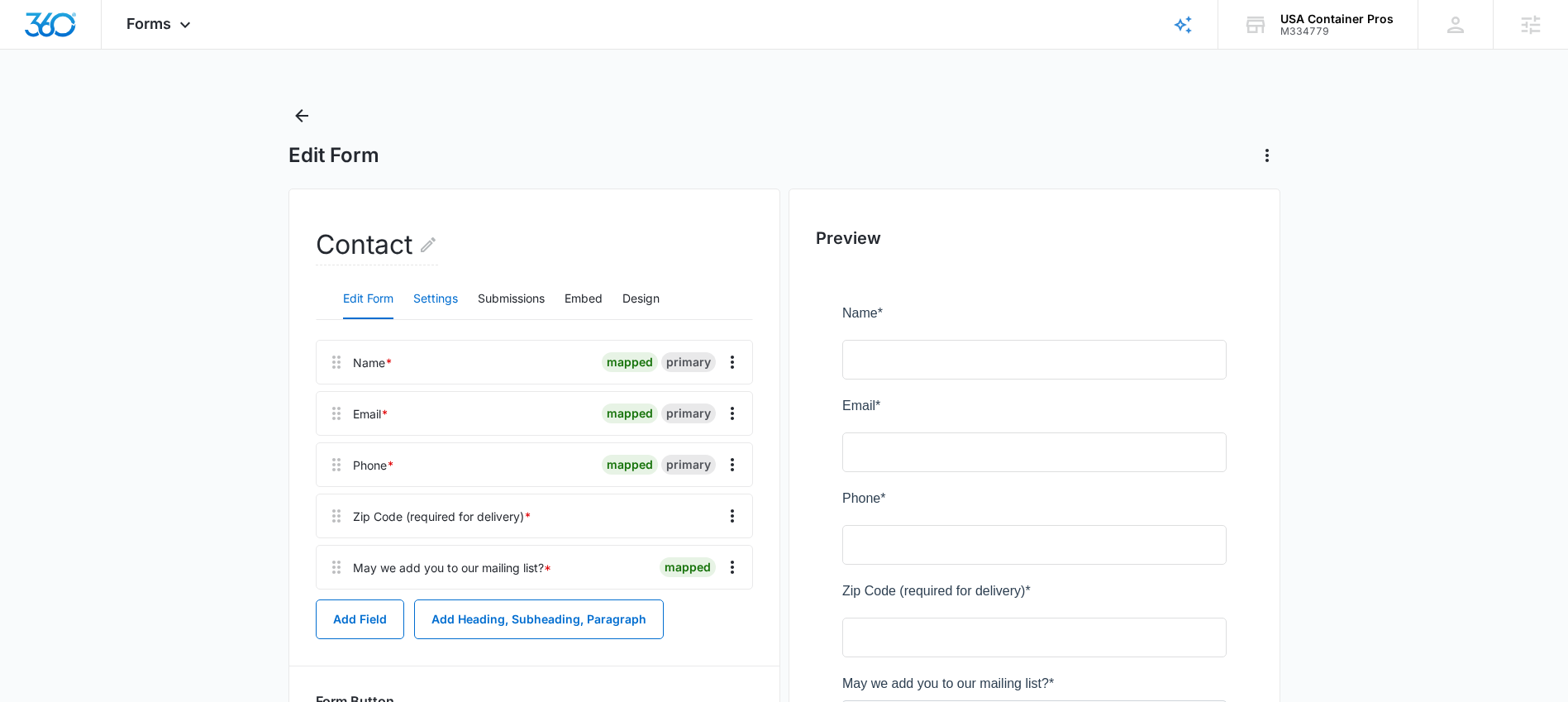
click at [441, 297] on button "Settings" at bounding box center [436, 299] width 45 height 39
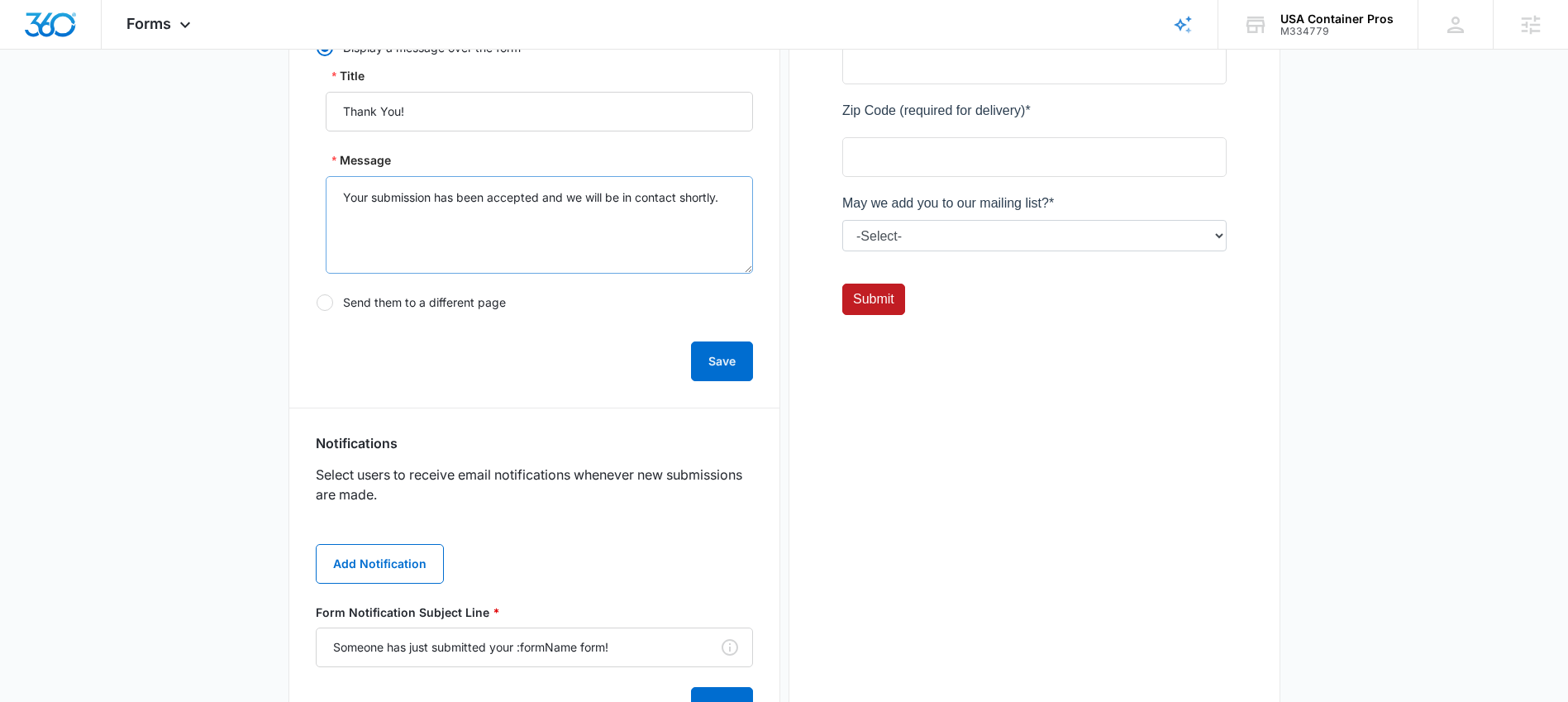
scroll to position [657, 0]
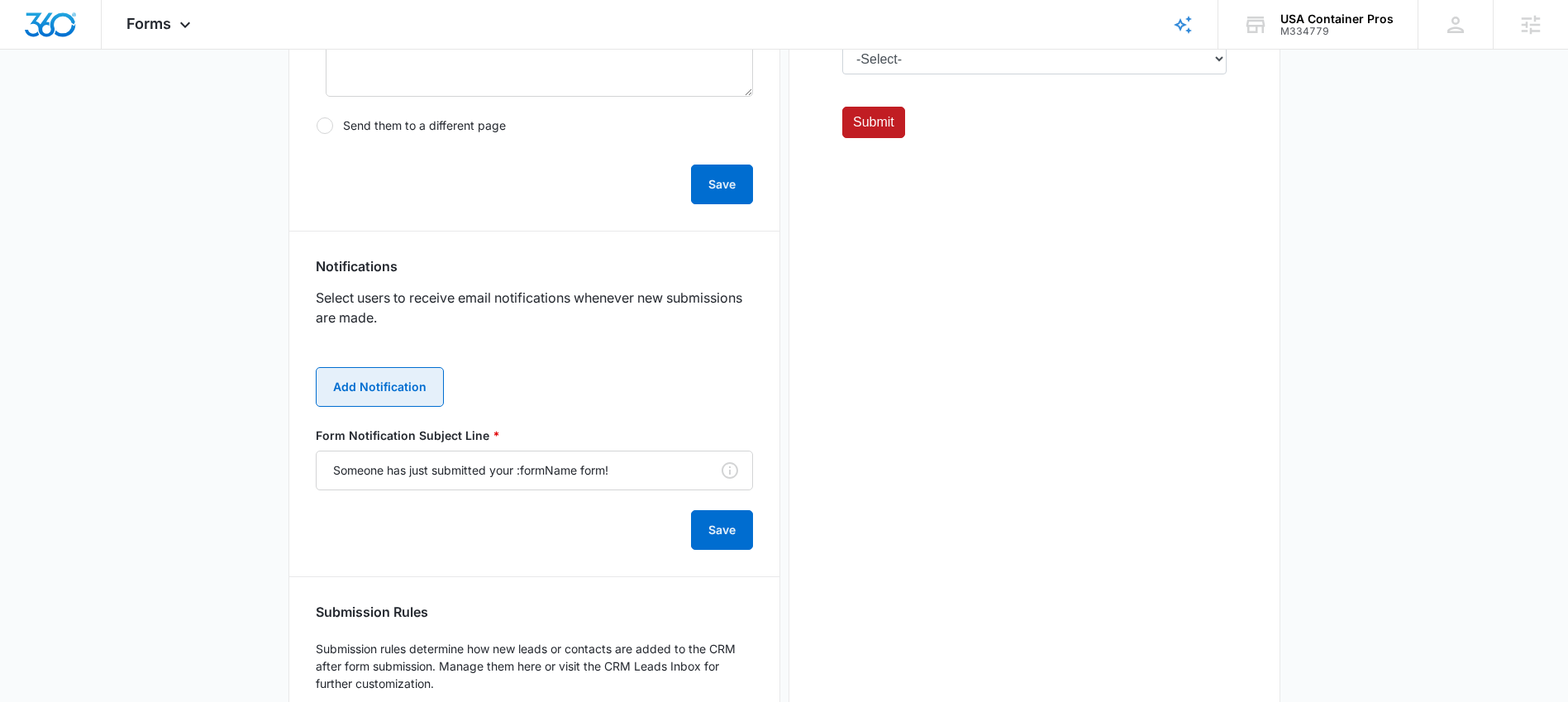
click at [388, 393] on button "Add Notification" at bounding box center [380, 387] width 128 height 39
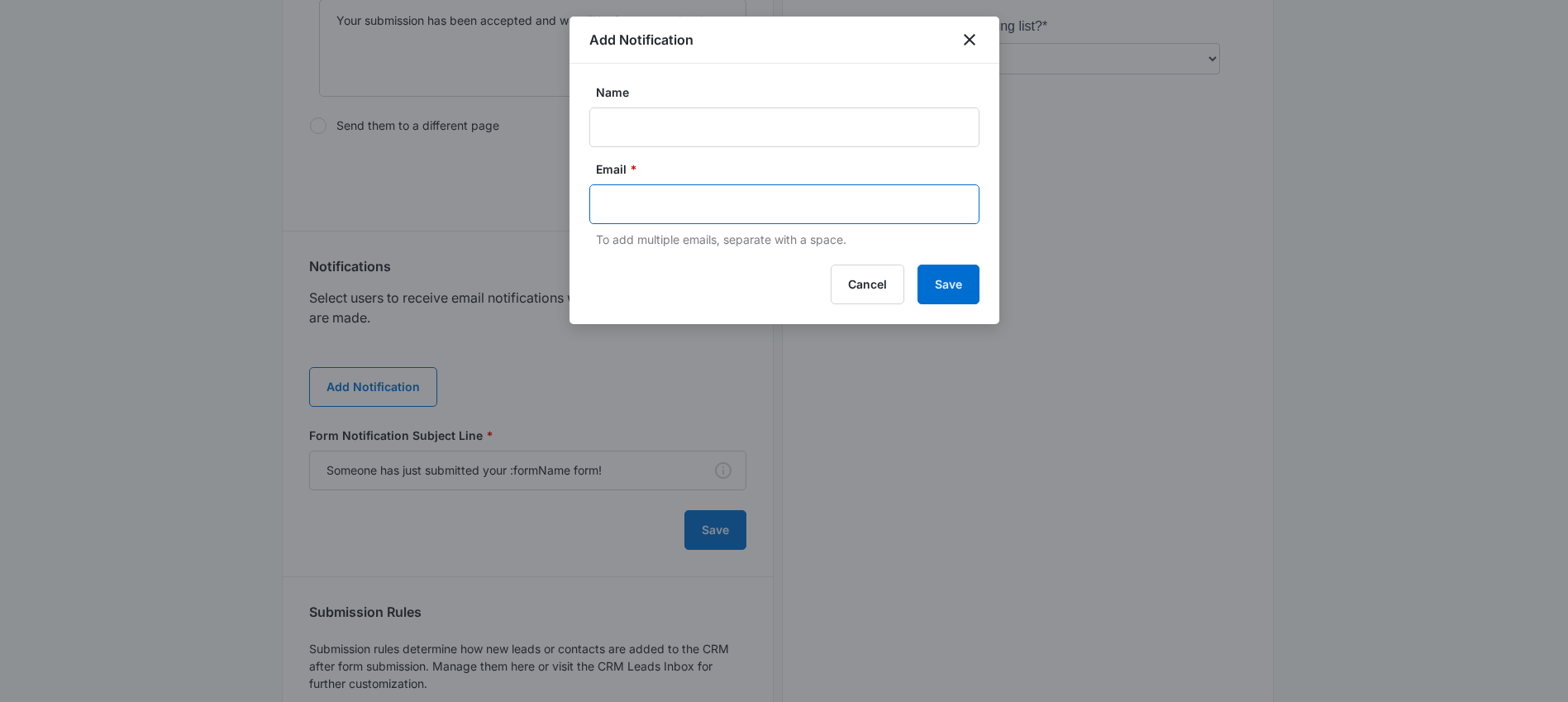
click at [689, 211] on input "text" at bounding box center [786, 204] width 359 height 25
paste input "M360 Primary Contact Email [EMAIL_ADDRESS][DOMAIN_NAME]"
drag, startPoint x: 767, startPoint y: 203, endPoint x: 473, endPoint y: 203, distance: 294.0
click at [473, 203] on body "Forms Apps Reputation Websites Forms CRM Email Social Shop Content Ads Intellig…" at bounding box center [784, 77] width 1568 height 1468
type input "[EMAIL_ADDRESS][DOMAIN_NAME]"
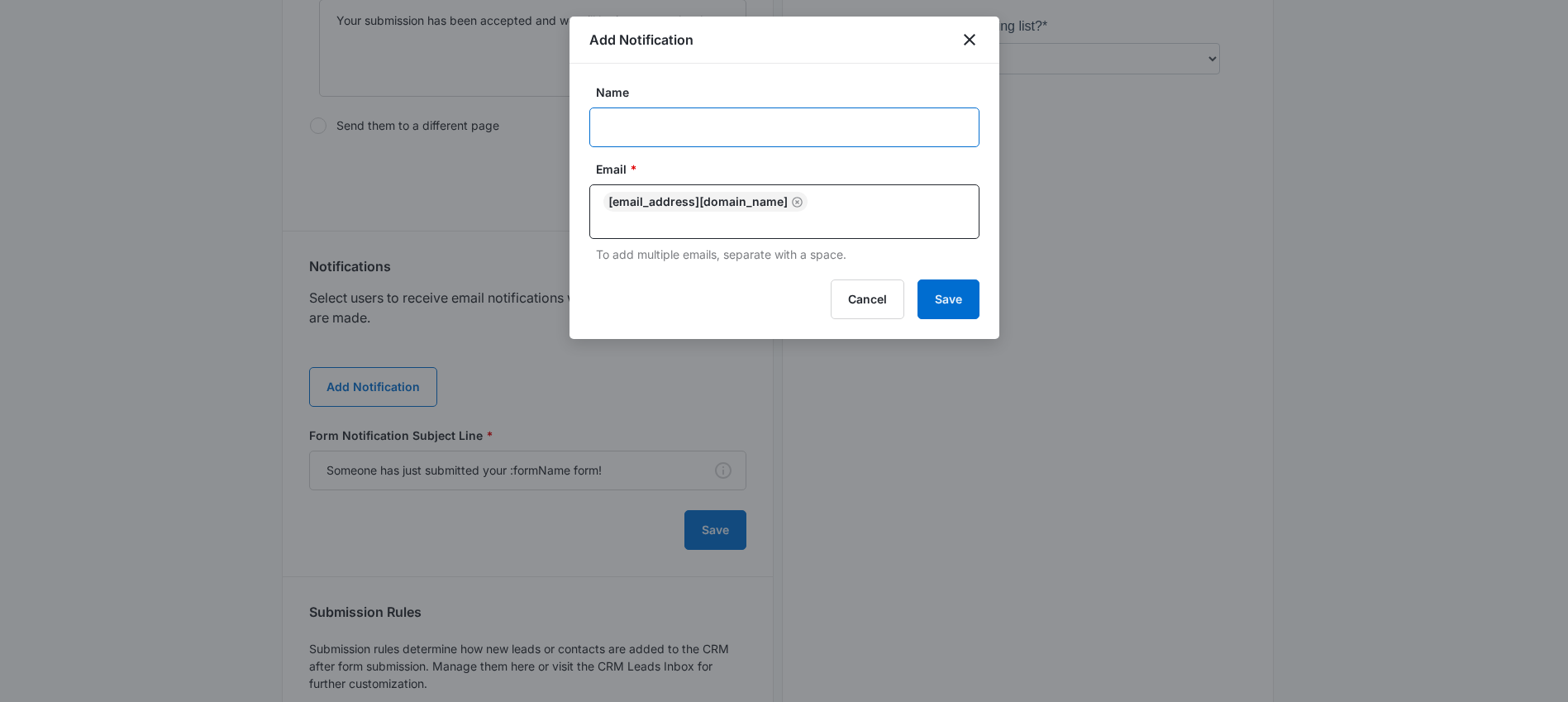
click at [683, 133] on input "Name" at bounding box center [784, 127] width 391 height 39
type input "USA Container Pros"
click at [930, 279] on button "Save" at bounding box center [948, 299] width 62 height 39
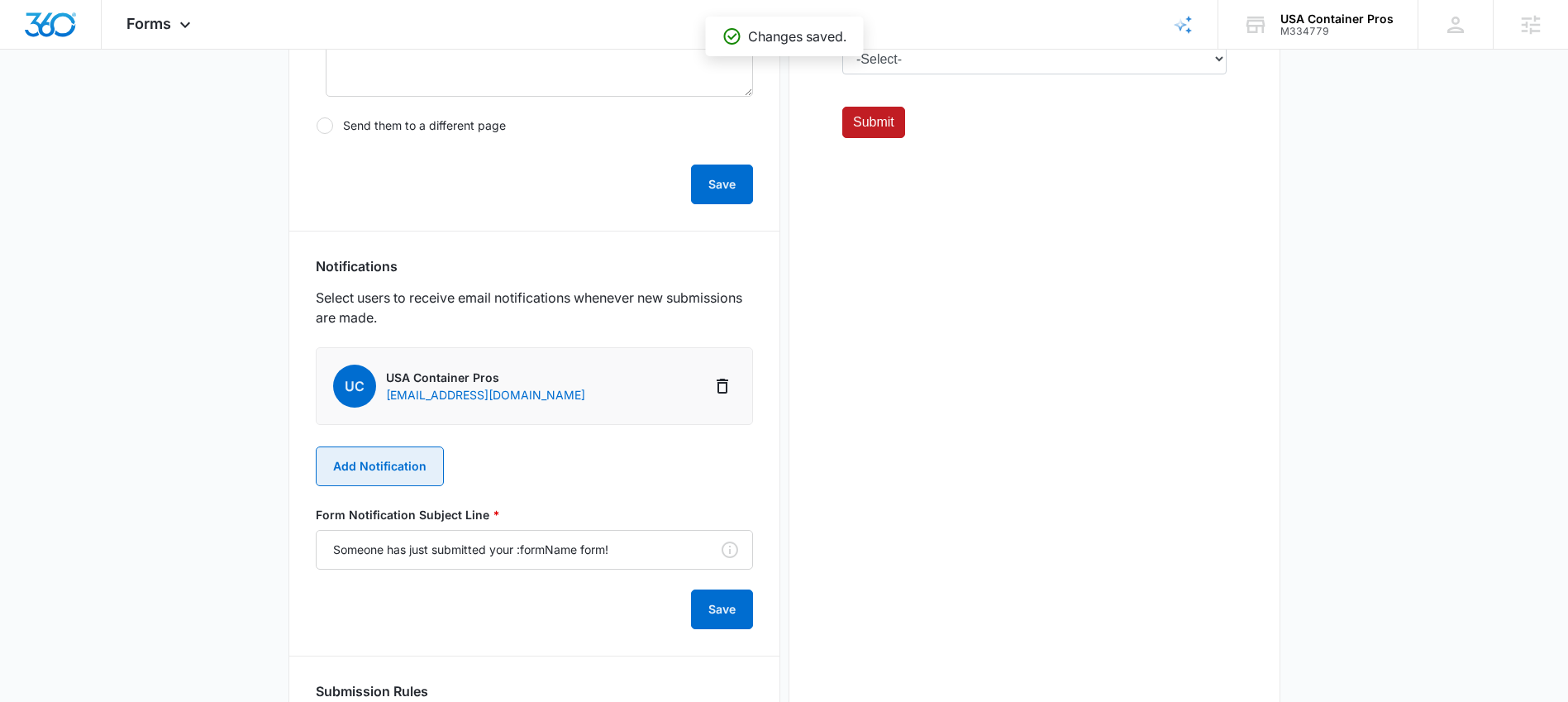
click at [379, 455] on button "Add Notification" at bounding box center [380, 466] width 128 height 39
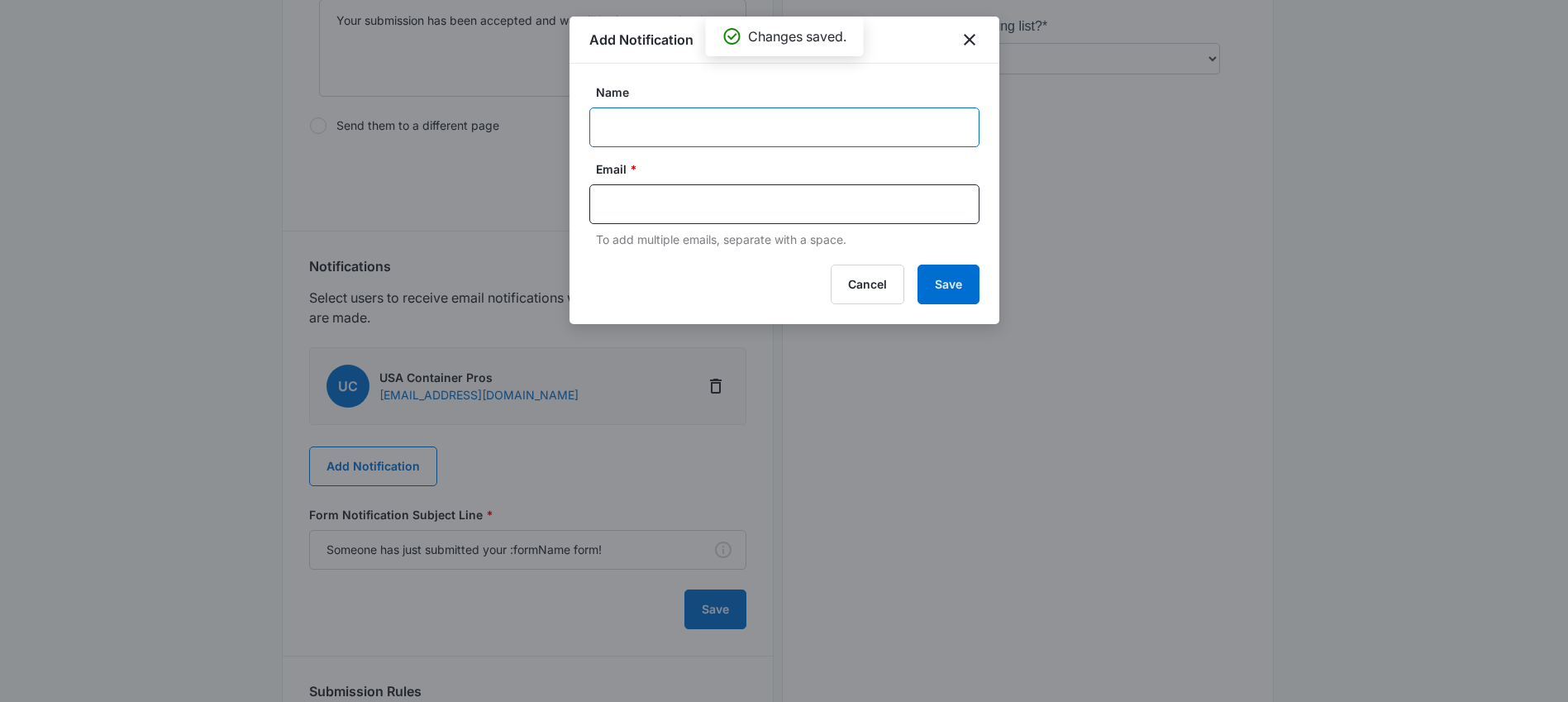
click at [696, 109] on input "Name" at bounding box center [784, 127] width 391 height 39
paste input "M360 Primary Contact Email [EMAIL_ADDRESS][DOMAIN_NAME]"
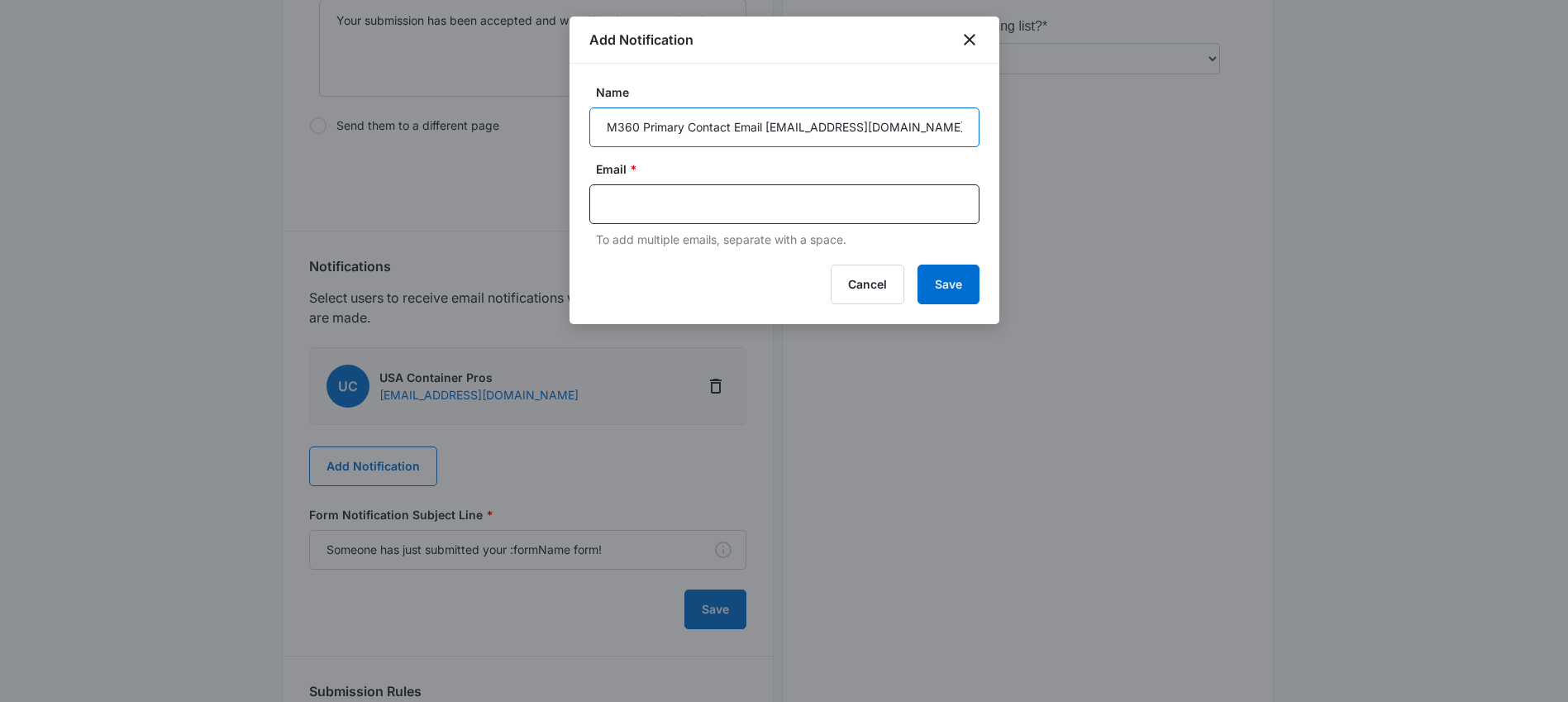
drag, startPoint x: 902, startPoint y: 130, endPoint x: 511, endPoint y: 116, distance: 391.3
click at [511, 116] on body "Forms Apps Reputation Websites Forms CRM Email Social Shop Content Ads Intellig…" at bounding box center [784, 117] width 1568 height 1548
paste input "M334779"
drag, startPoint x: 823, startPoint y: 126, endPoint x: 726, endPoint y: 126, distance: 97.0
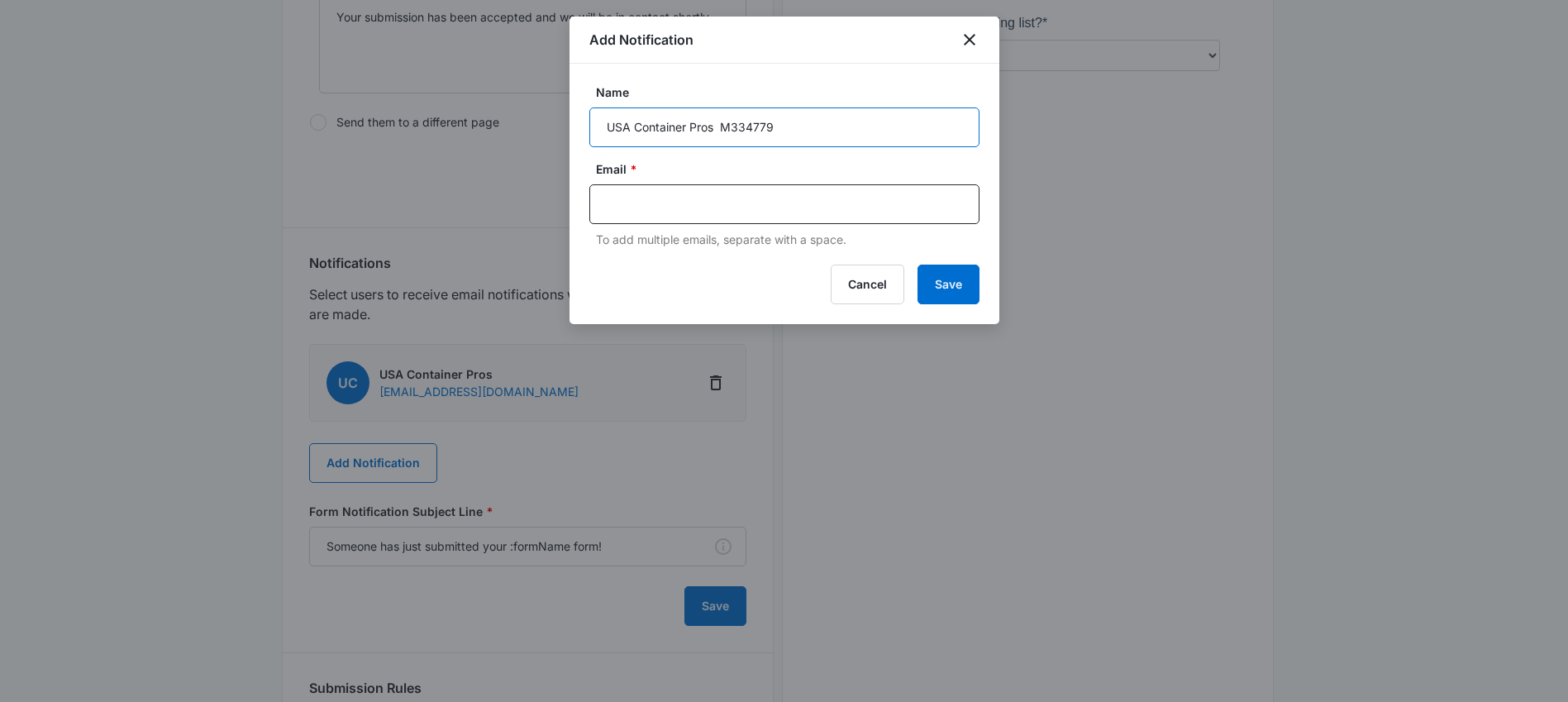
click at [726, 126] on input "USA Container Pros M334779" at bounding box center [784, 127] width 391 height 39
click at [617, 129] on input "USA Container Pros" at bounding box center [784, 127] width 391 height 39
click at [605, 125] on input "USA Container Pros" at bounding box center [784, 127] width 391 height 39
paste input "M334779"
type input "M334779 USA Container Pros"
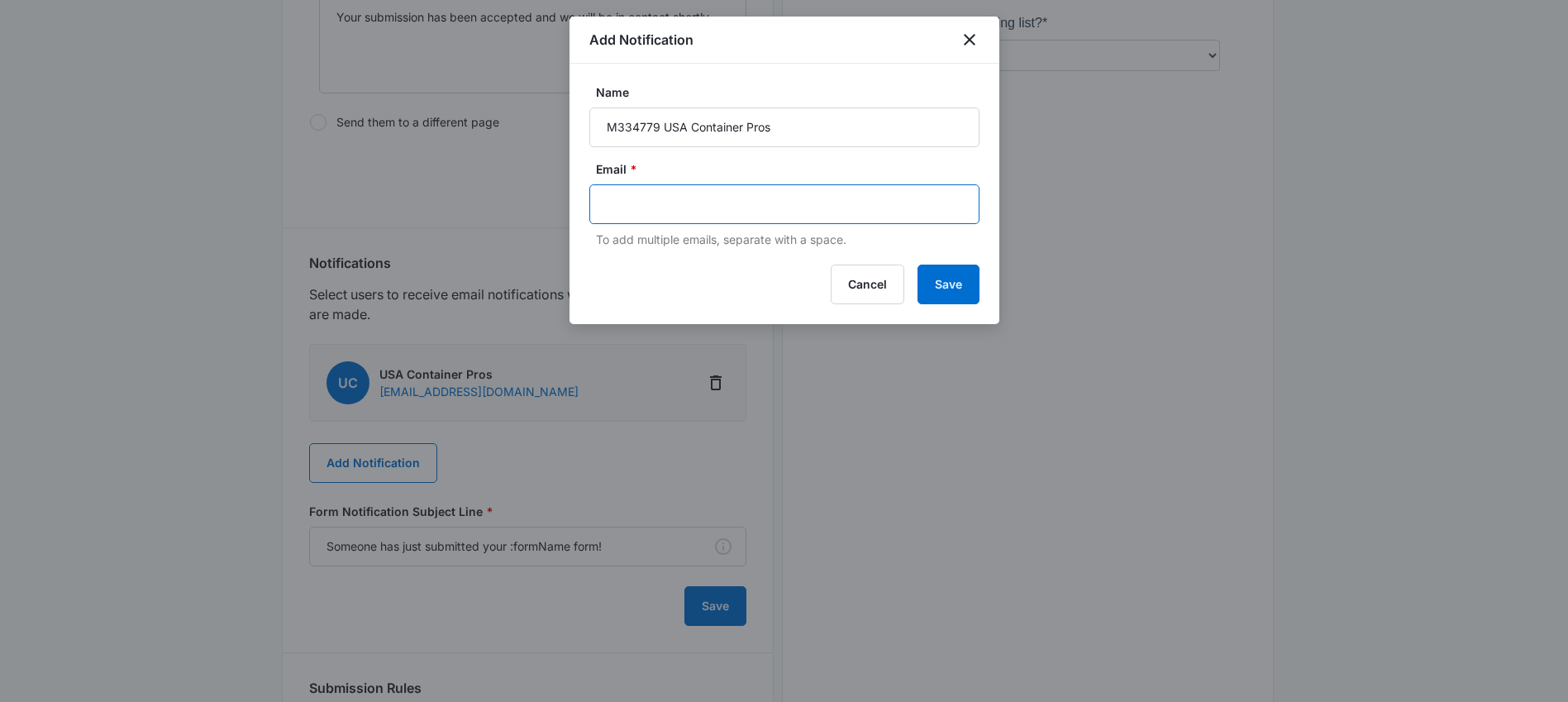
click at [844, 202] on input "text" at bounding box center [786, 204] width 359 height 25
paste input "[EMAIL_ADDRESS][DOMAIN_NAME]"
type input "[EMAIL_ADDRESS][DOMAIN_NAME]"
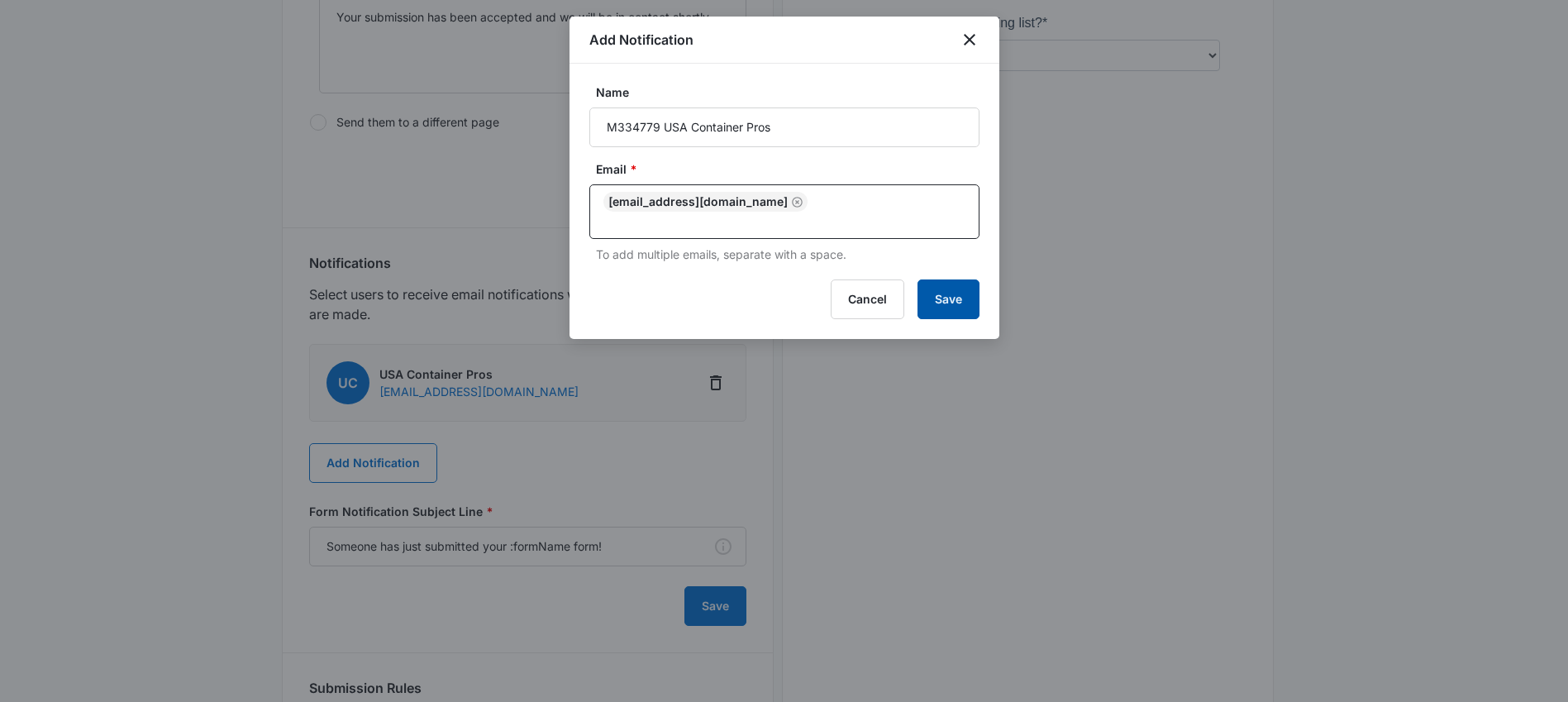
click at [948, 288] on button "Save" at bounding box center [948, 299] width 62 height 39
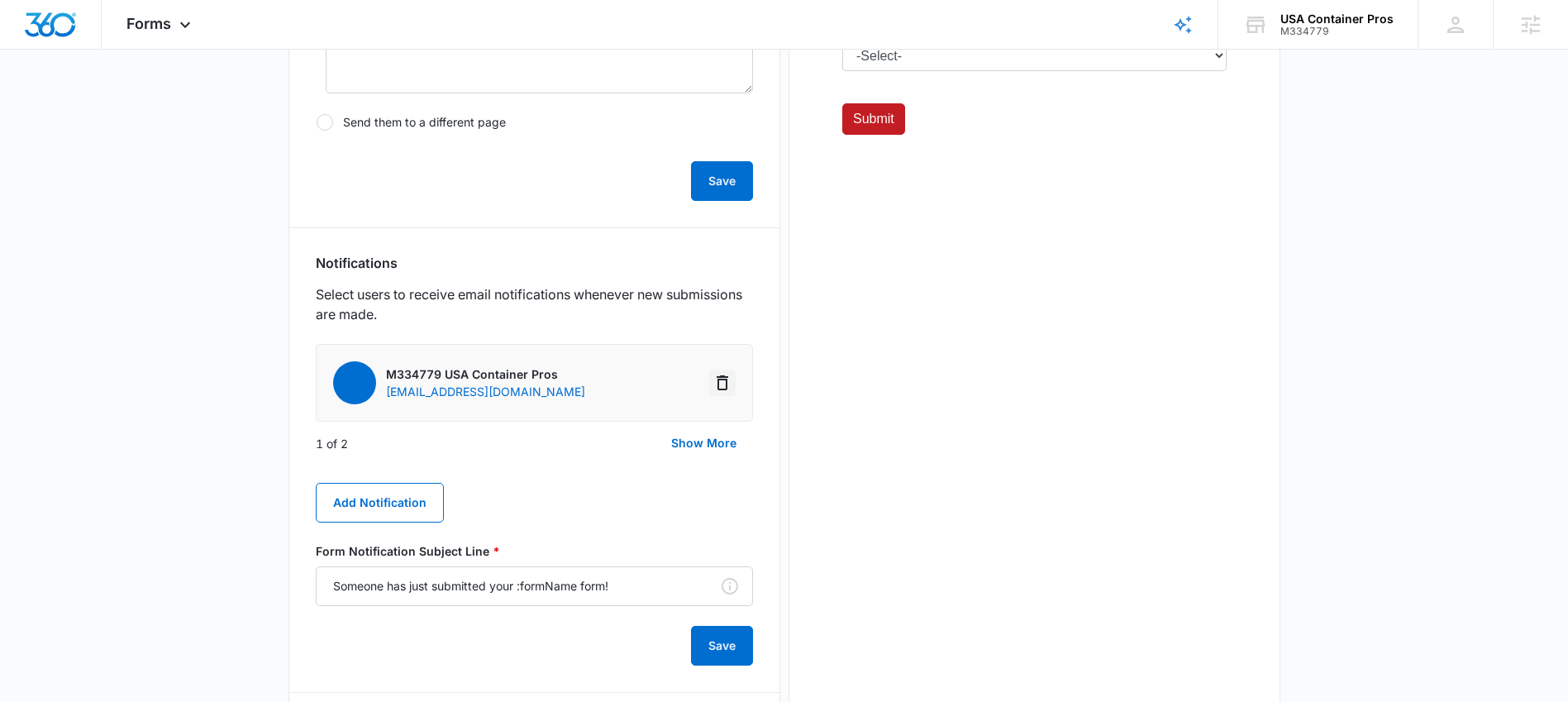
click at [725, 384] on icon "Delete Notification" at bounding box center [723, 382] width 12 height 15
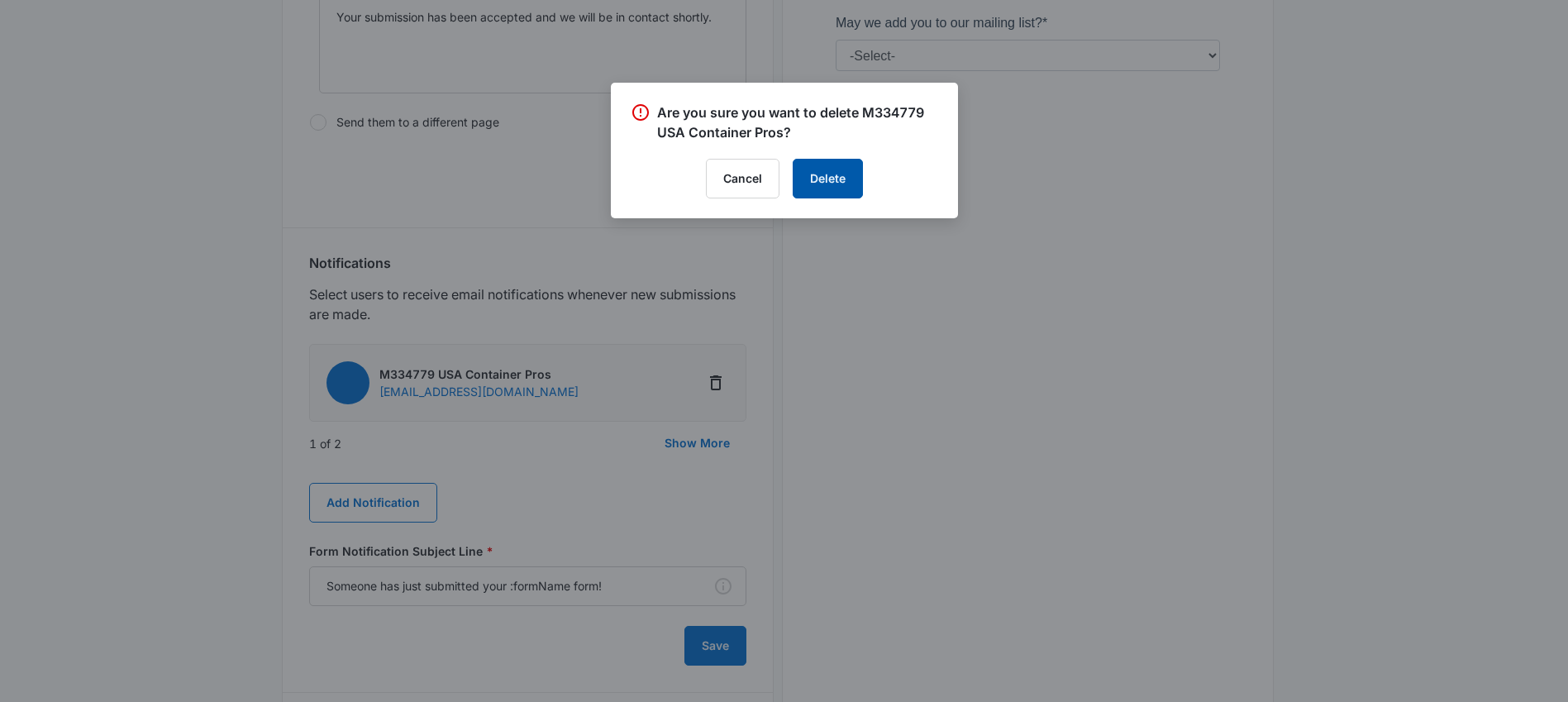
click at [826, 169] on button "Delete" at bounding box center [828, 178] width 70 height 39
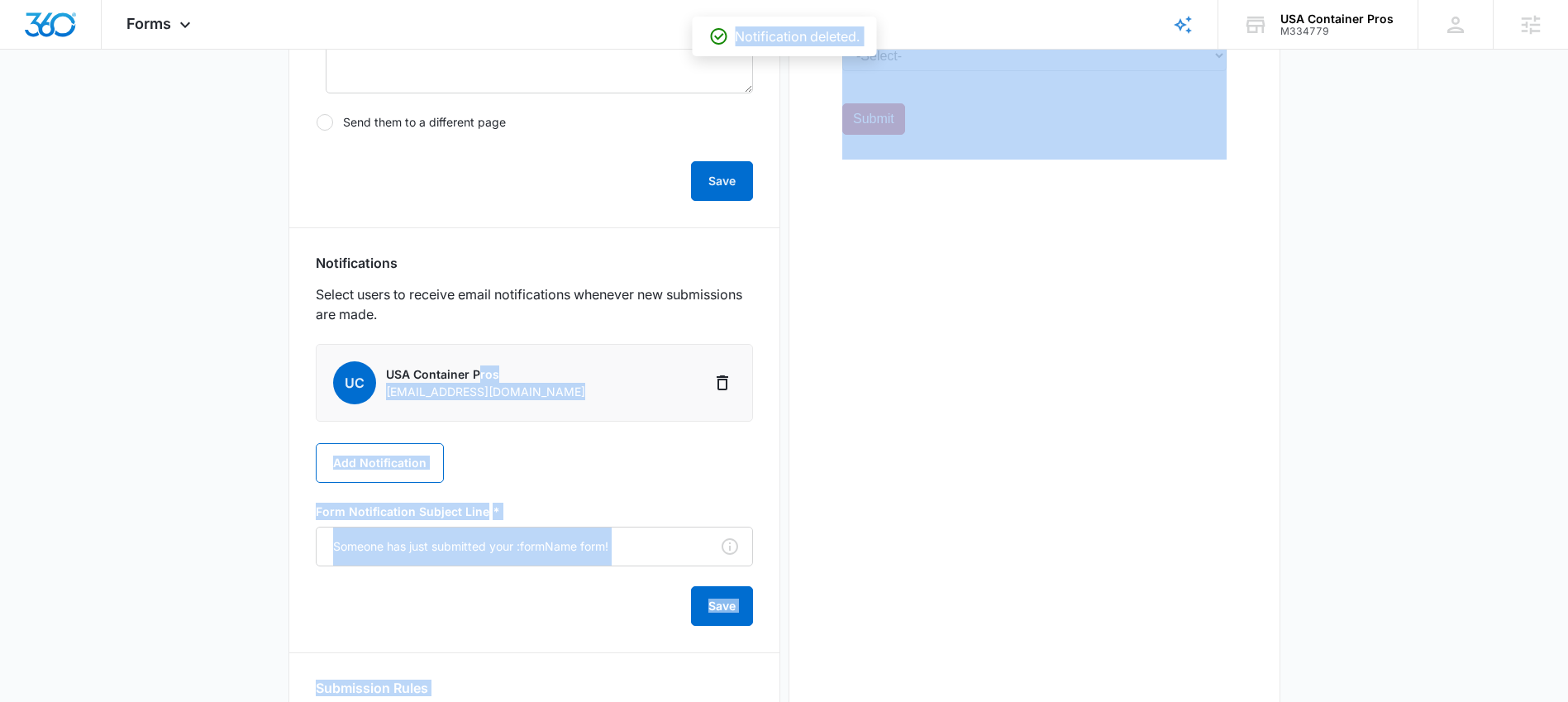
drag, startPoint x: 557, startPoint y: 376, endPoint x: 478, endPoint y: 380, distance: 79.1
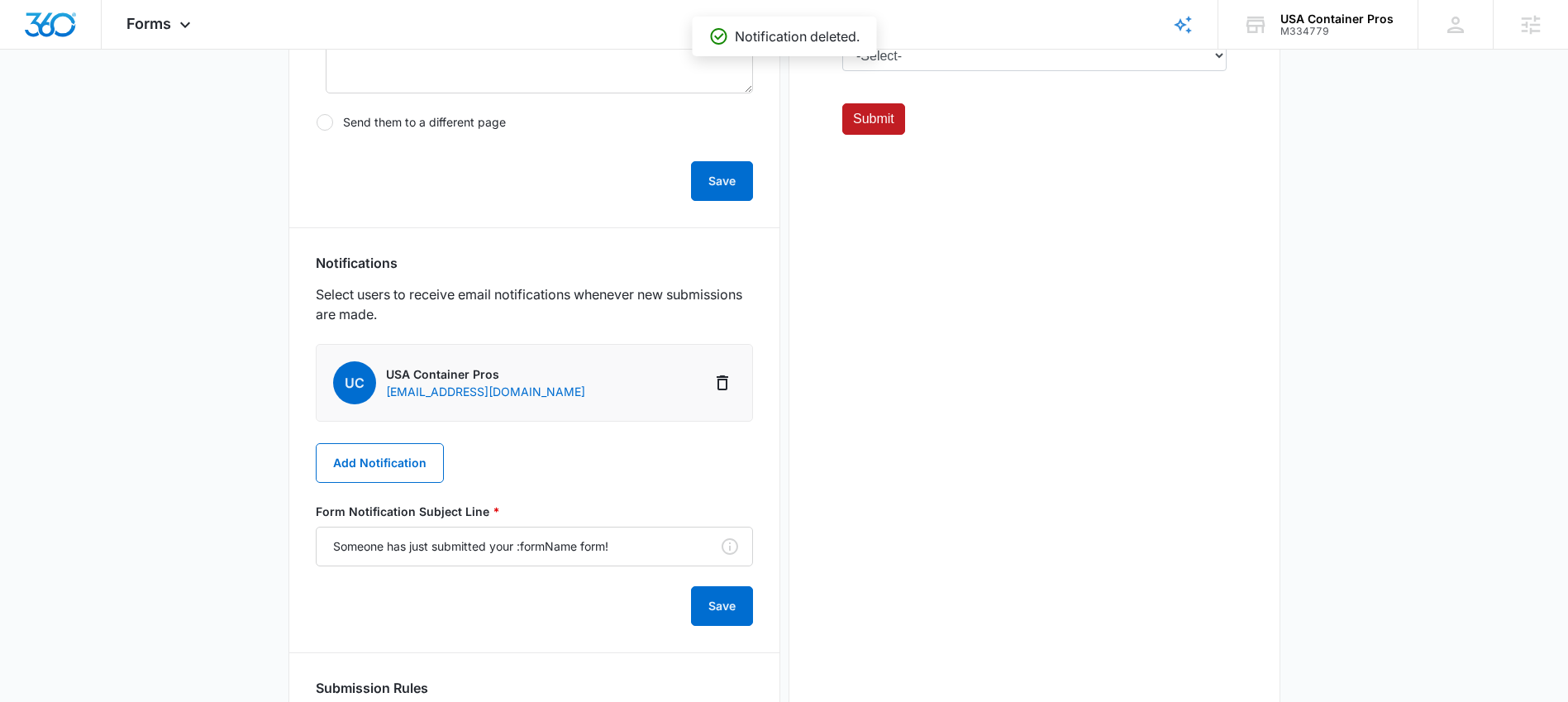
click at [565, 433] on div "UC USA Container Pros [EMAIL_ADDRESS][DOMAIN_NAME] Add Notification Form Notifi…" at bounding box center [534, 485] width 438 height 282
click at [376, 471] on button "Add Notification" at bounding box center [380, 462] width 128 height 39
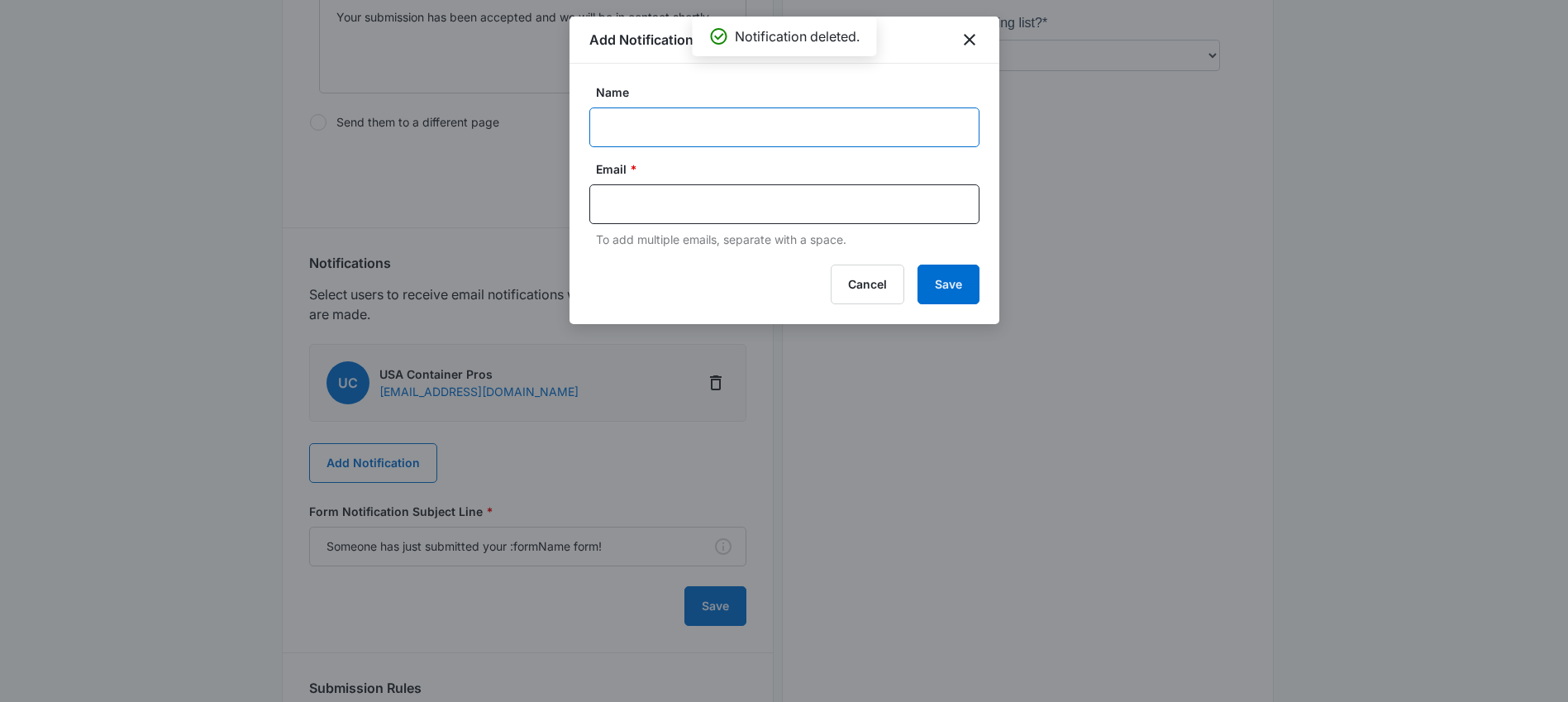
click at [653, 128] on input "Name" at bounding box center [784, 127] width 391 height 39
paste input "[EMAIL_ADDRESS][DOMAIN_NAME]"
click at [842, 129] on input "[EMAIL_ADDRESS][DOMAIN_NAME]" at bounding box center [784, 127] width 391 height 39
click at [843, 129] on input "[EMAIL_ADDRESS][DOMAIN_NAME]" at bounding box center [784, 127] width 391 height 39
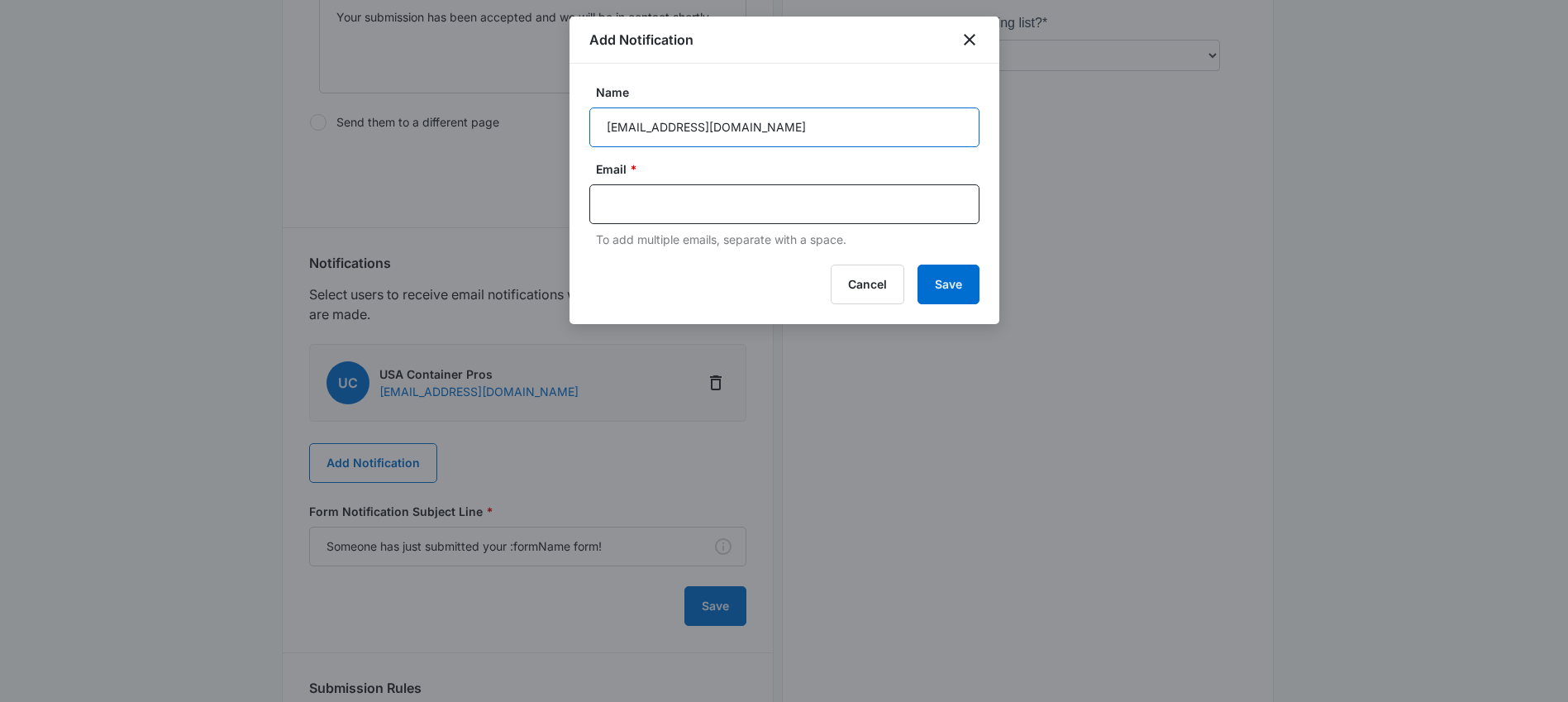
paste input "M334779"
type input "M334779 USA Container Pros"
click at [619, 211] on input "text" at bounding box center [786, 204] width 359 height 25
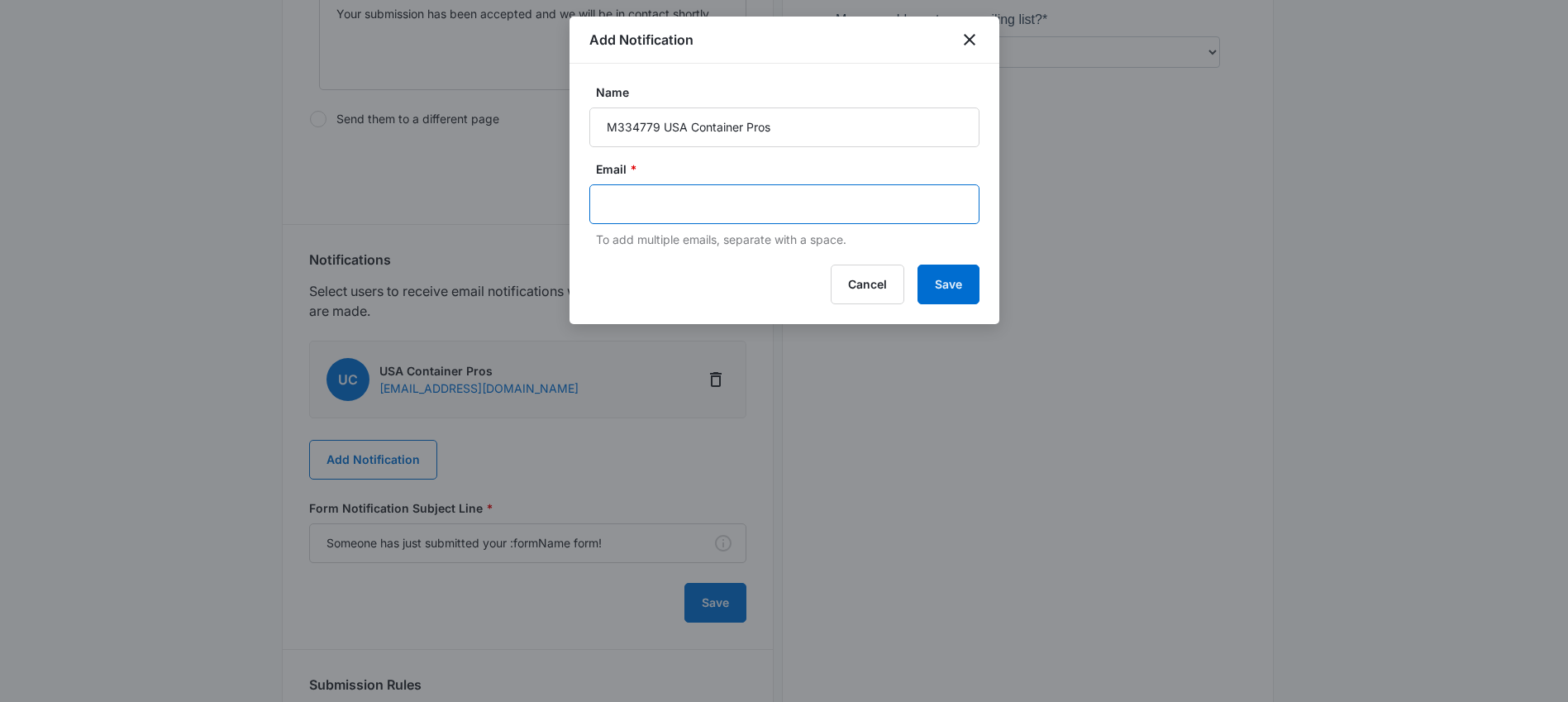
paste input "[EMAIL_ADDRESS][PERSON_NAME][DOMAIN_NAME]"
type input "[EMAIL_ADDRESS][PERSON_NAME][DOMAIN_NAME]"
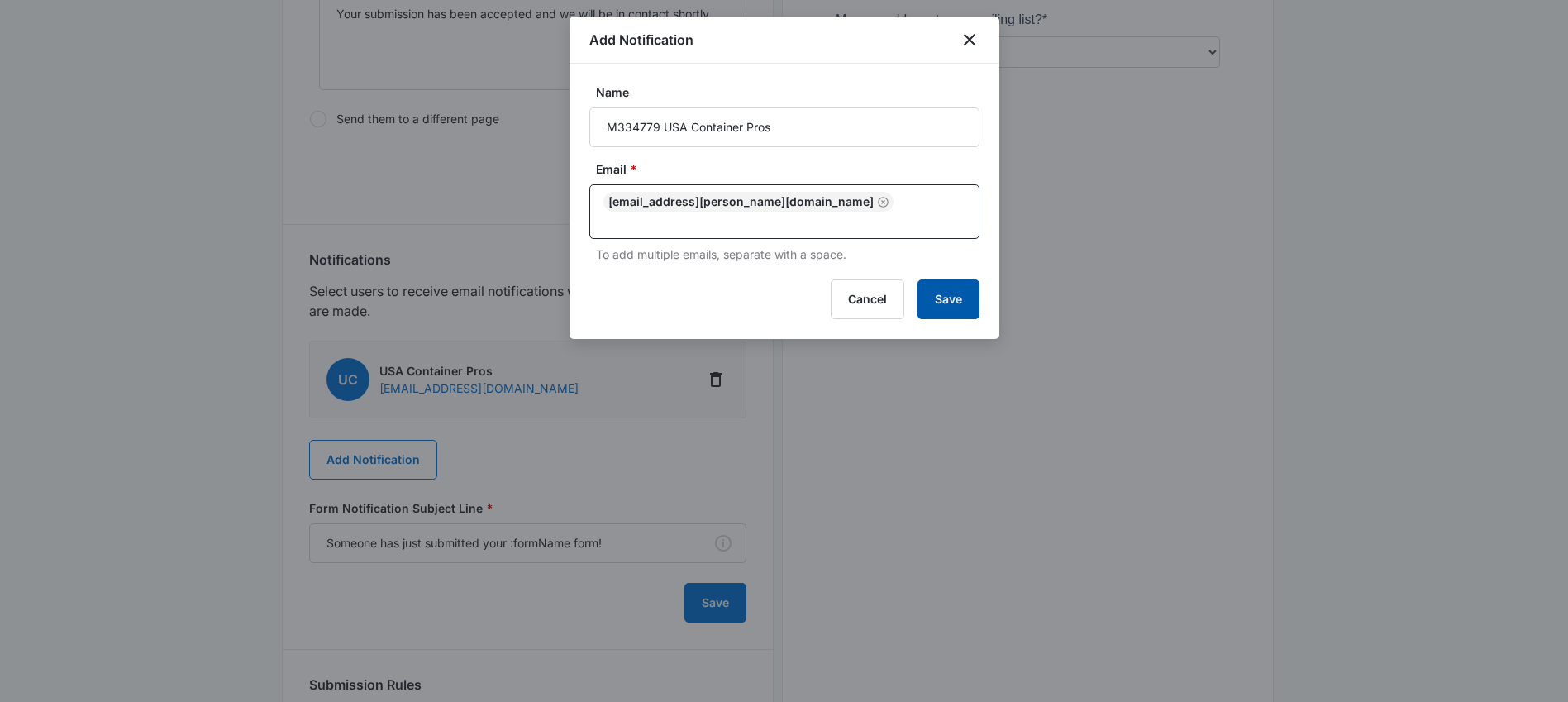
drag, startPoint x: 939, startPoint y: 289, endPoint x: 991, endPoint y: 285, distance: 52.2
click at [940, 289] on button "Save" at bounding box center [948, 299] width 62 height 39
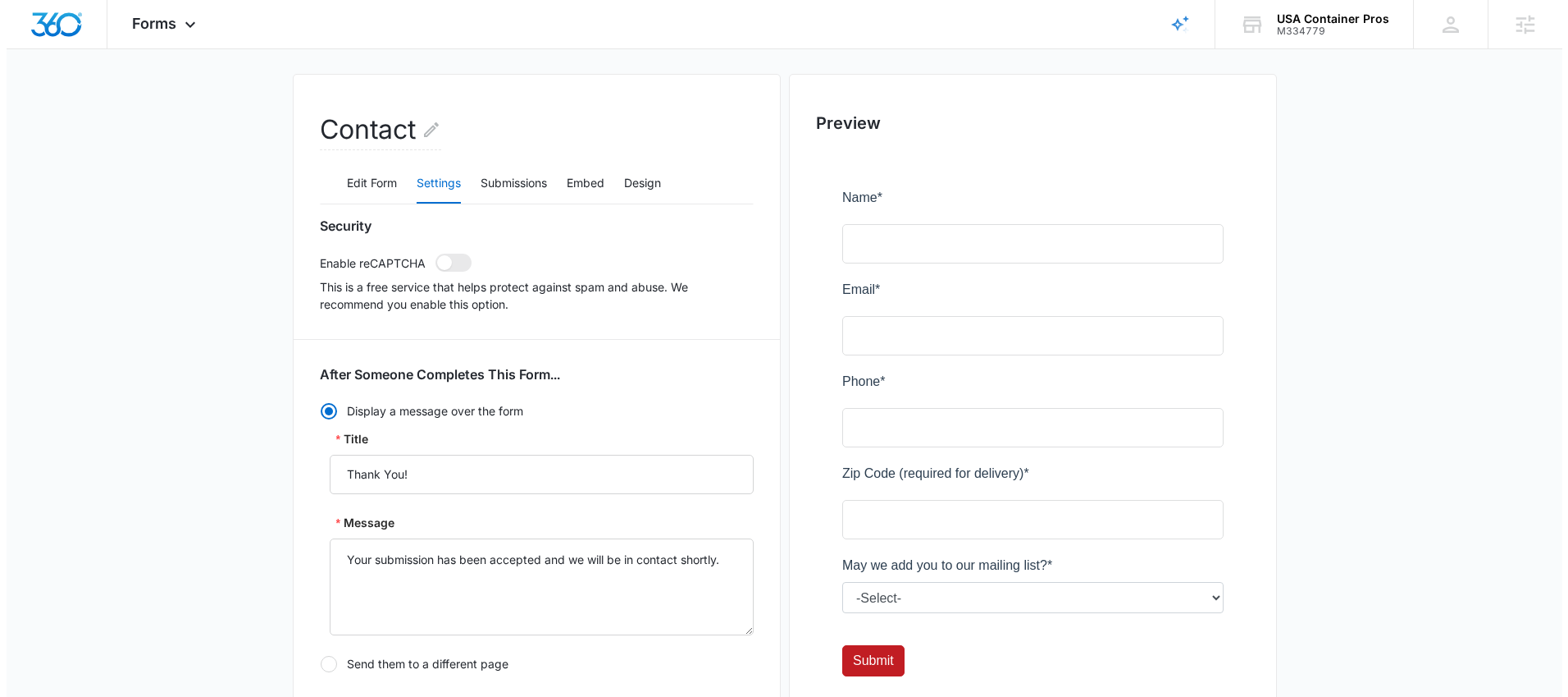
scroll to position [0, 0]
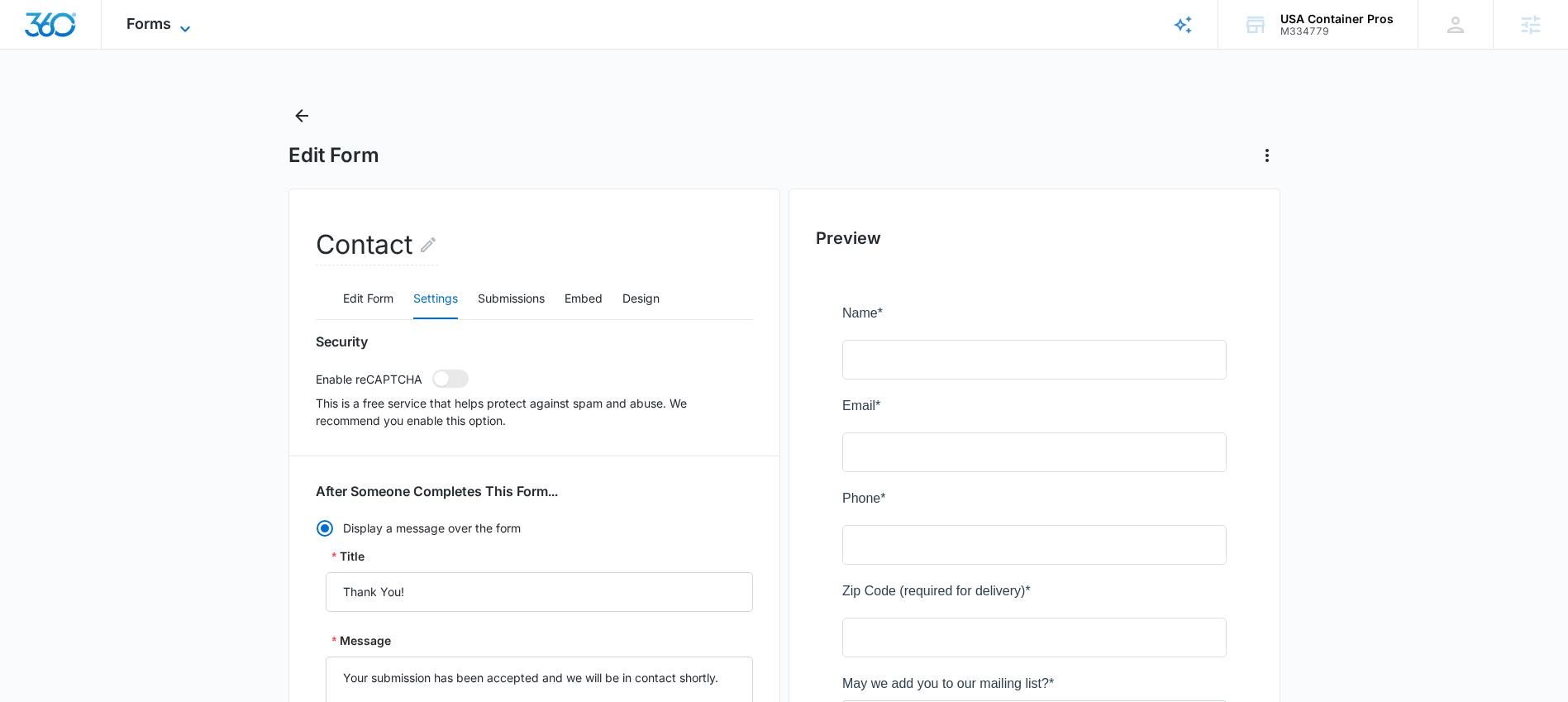
click at [186, 21] on icon at bounding box center [185, 28] width 20 height 20
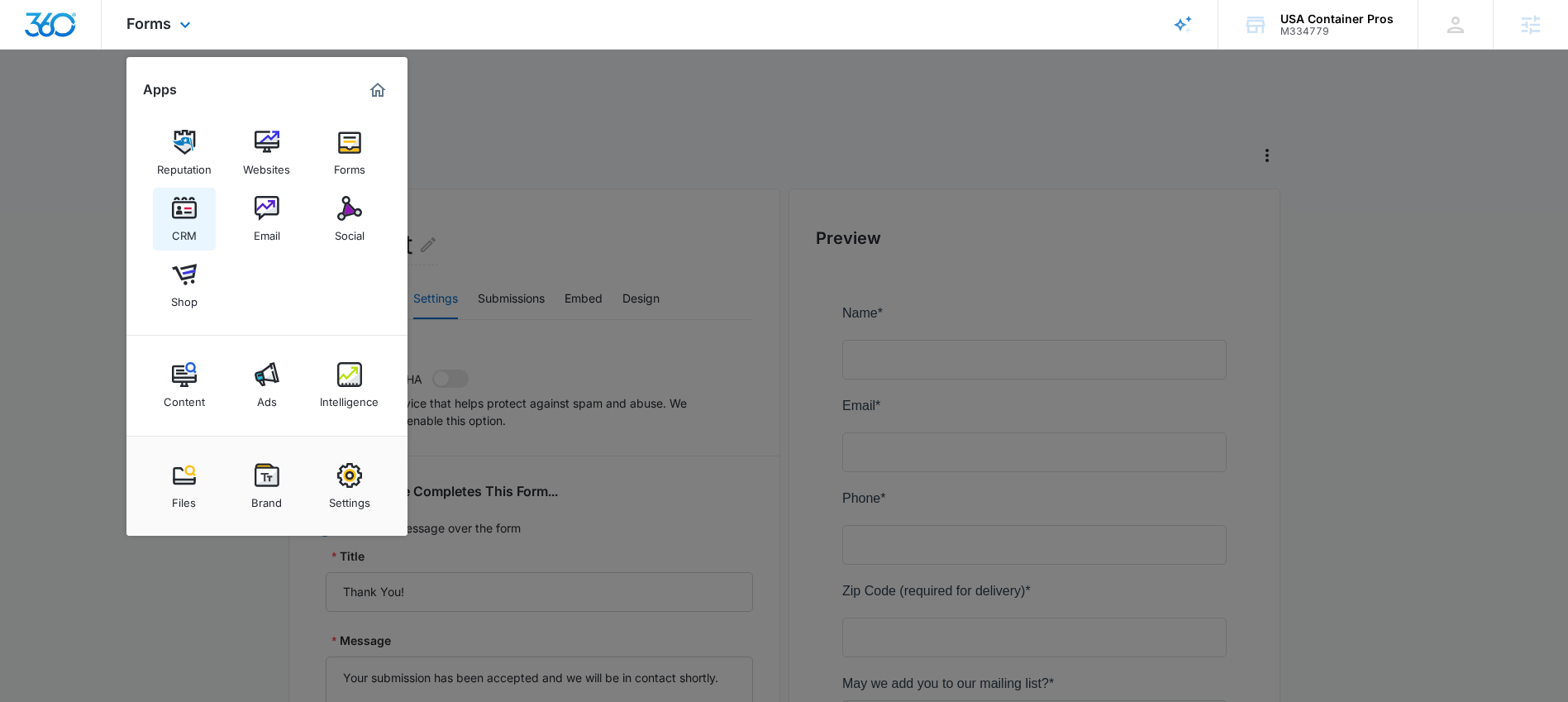
click at [201, 218] on link "CRM" at bounding box center [184, 218] width 63 height 62
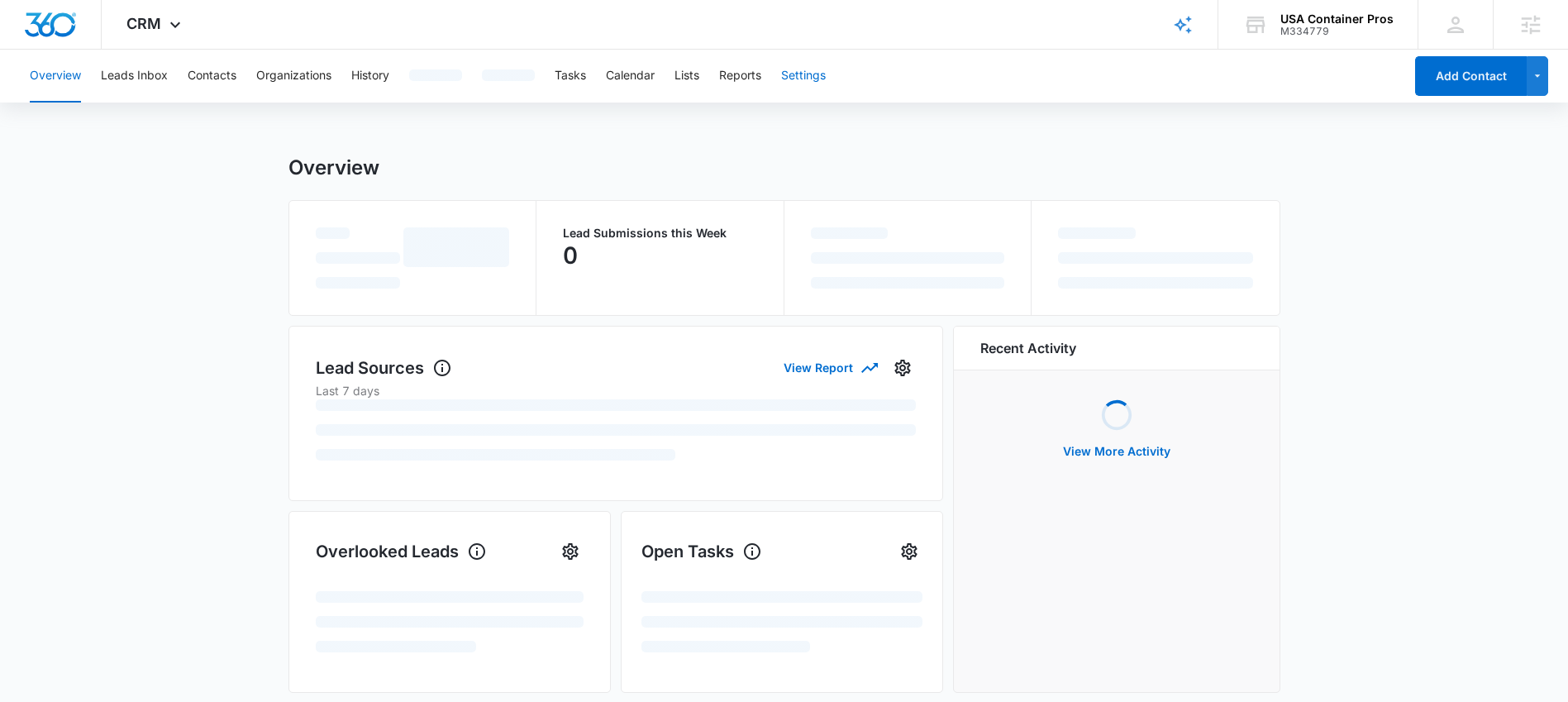
click at [784, 77] on button "Settings" at bounding box center [803, 76] width 45 height 53
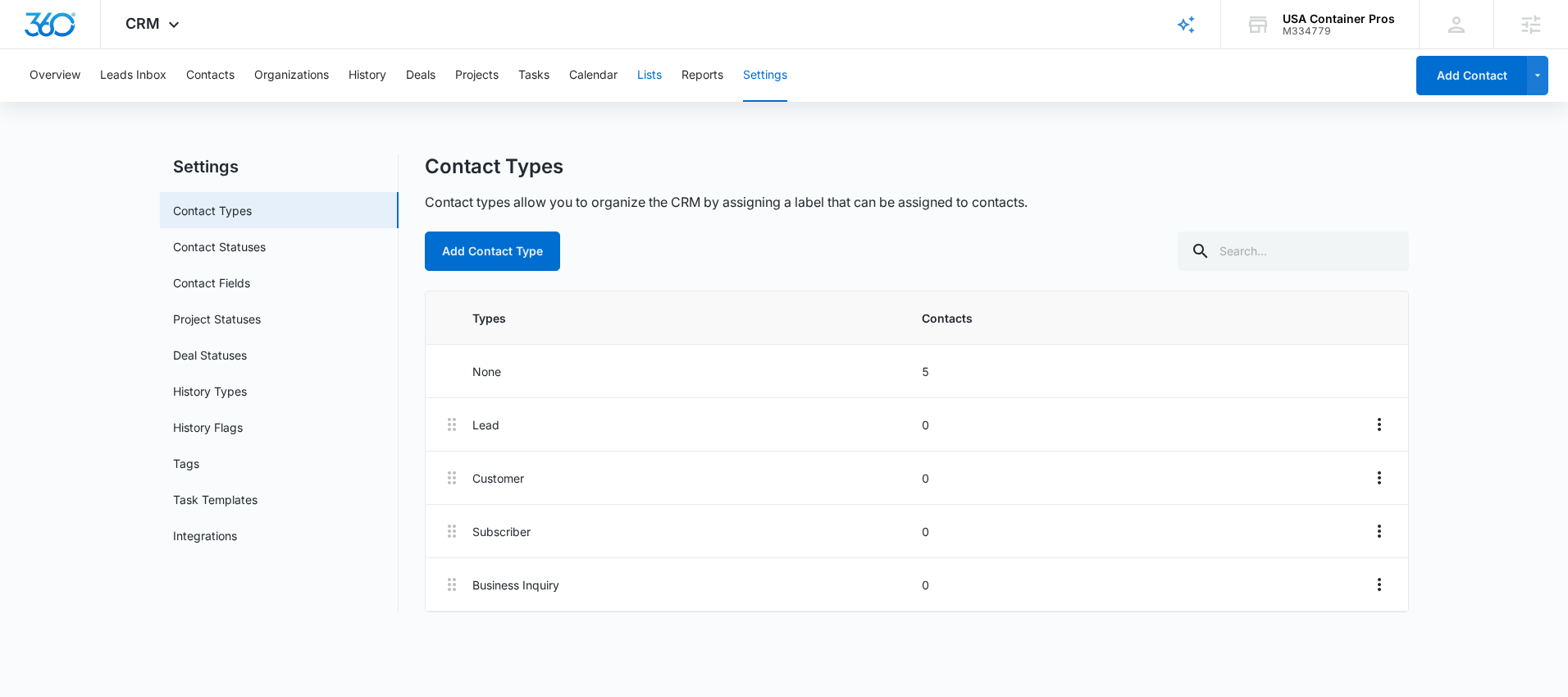
click at [648, 73] on button "Lists" at bounding box center [649, 76] width 25 height 53
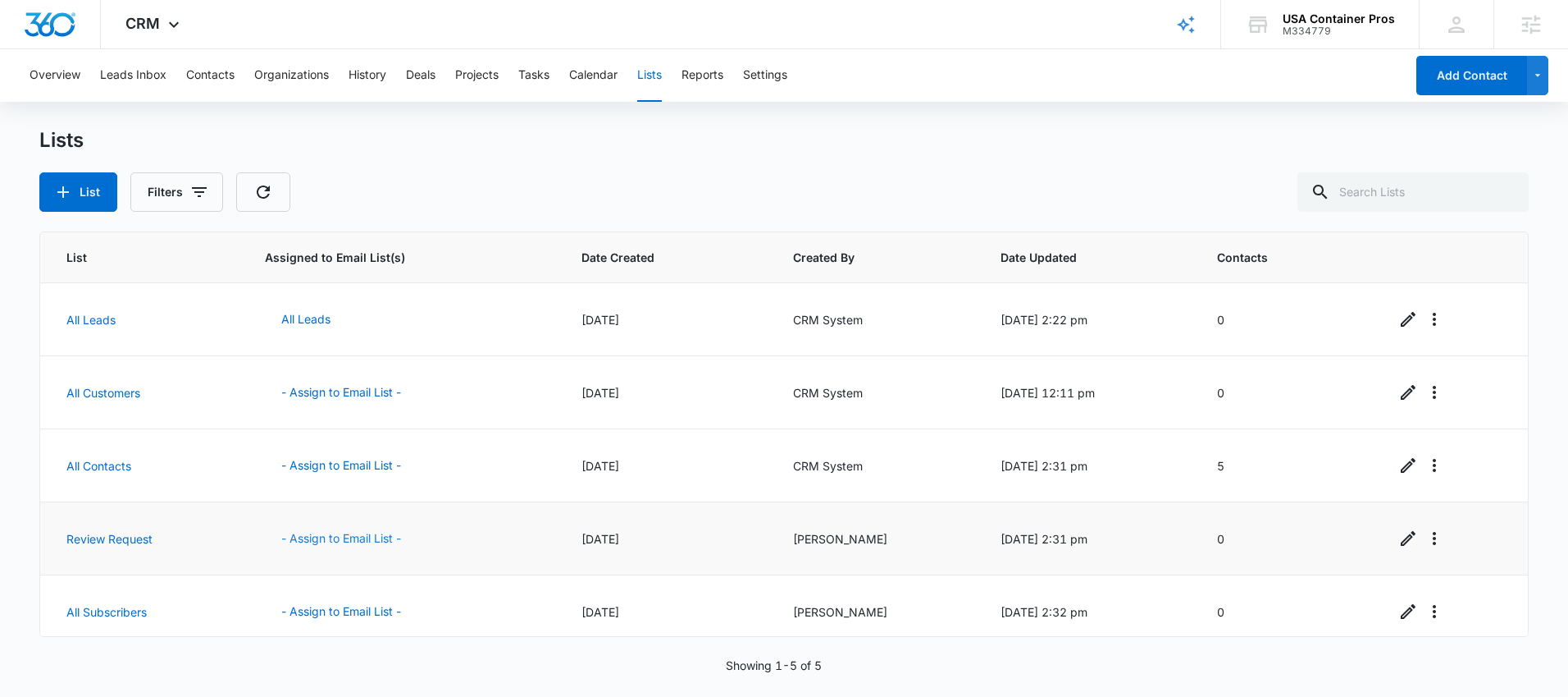
click at [290, 538] on button "- Assign to Email List -" at bounding box center [341, 538] width 153 height 39
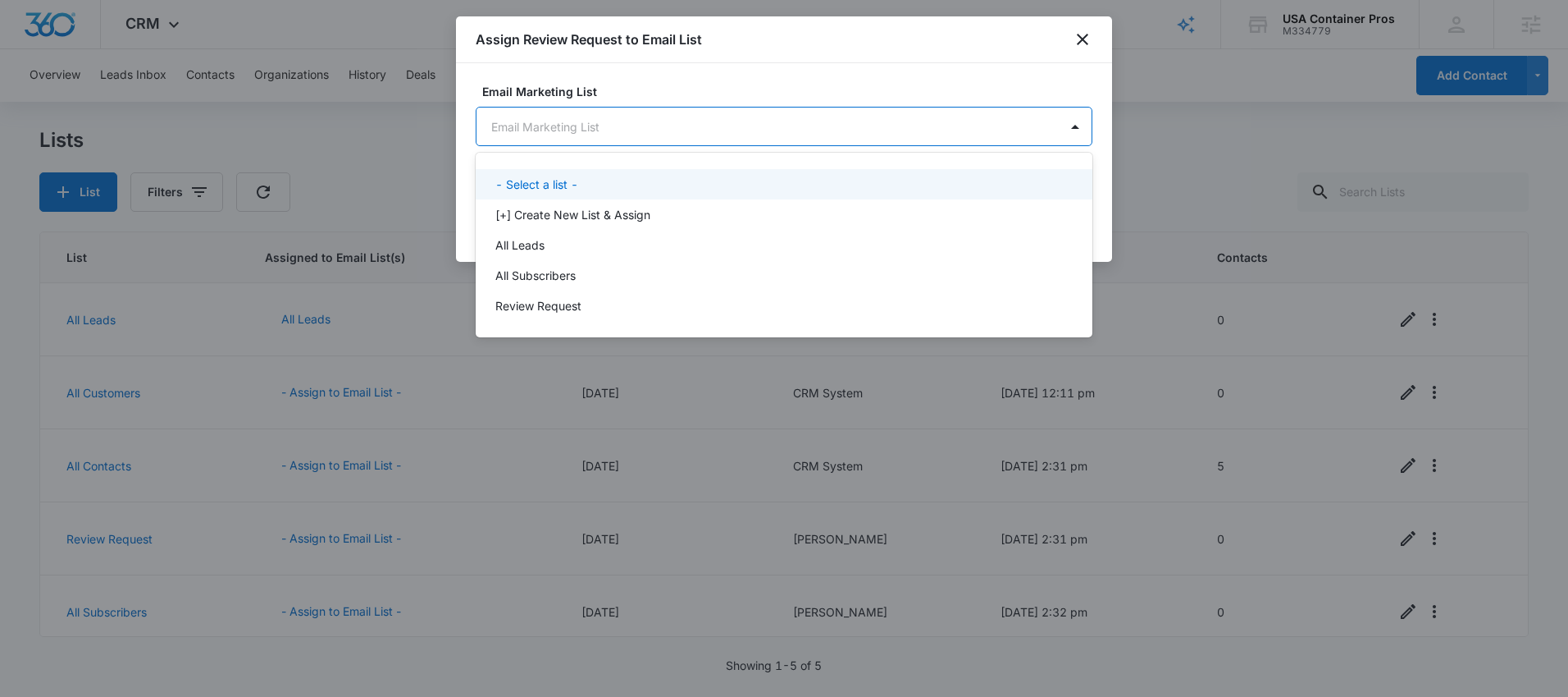
click at [702, 136] on body "CRM Apps Reputation Websites Forms CRM Email Social Shop Content Ads Intelligen…" at bounding box center [784, 348] width 1568 height 697
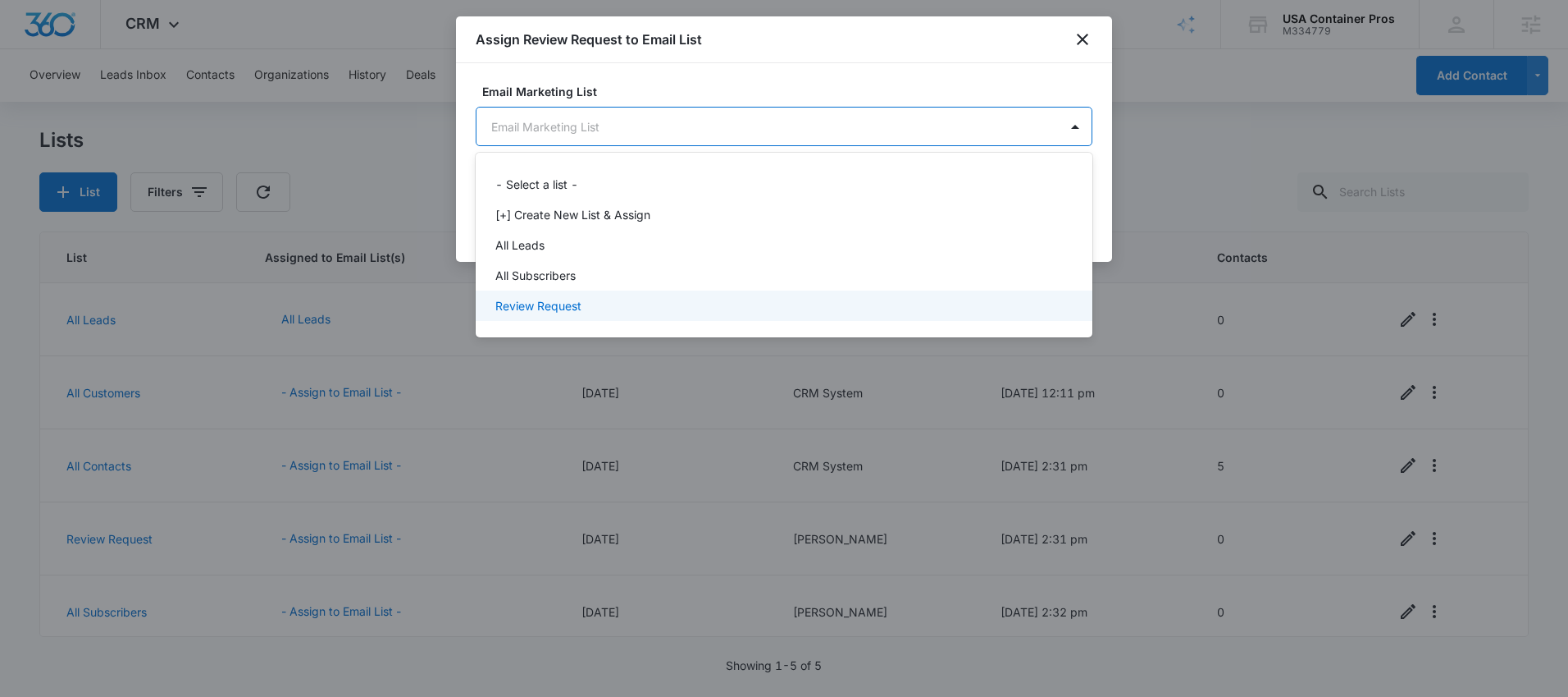
click at [576, 303] on p "Review Request" at bounding box center [538, 305] width 86 height 17
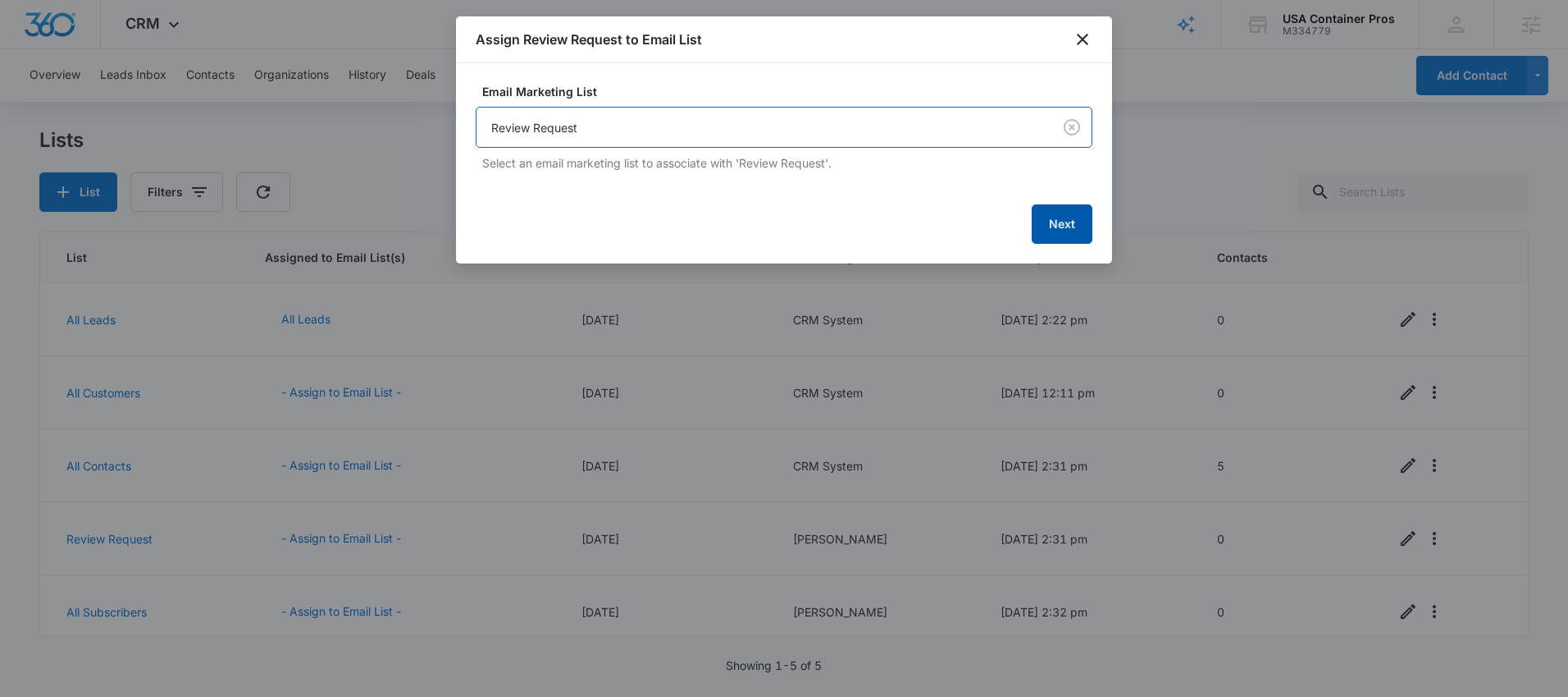
click at [1052, 230] on button "Next" at bounding box center [1061, 224] width 60 height 39
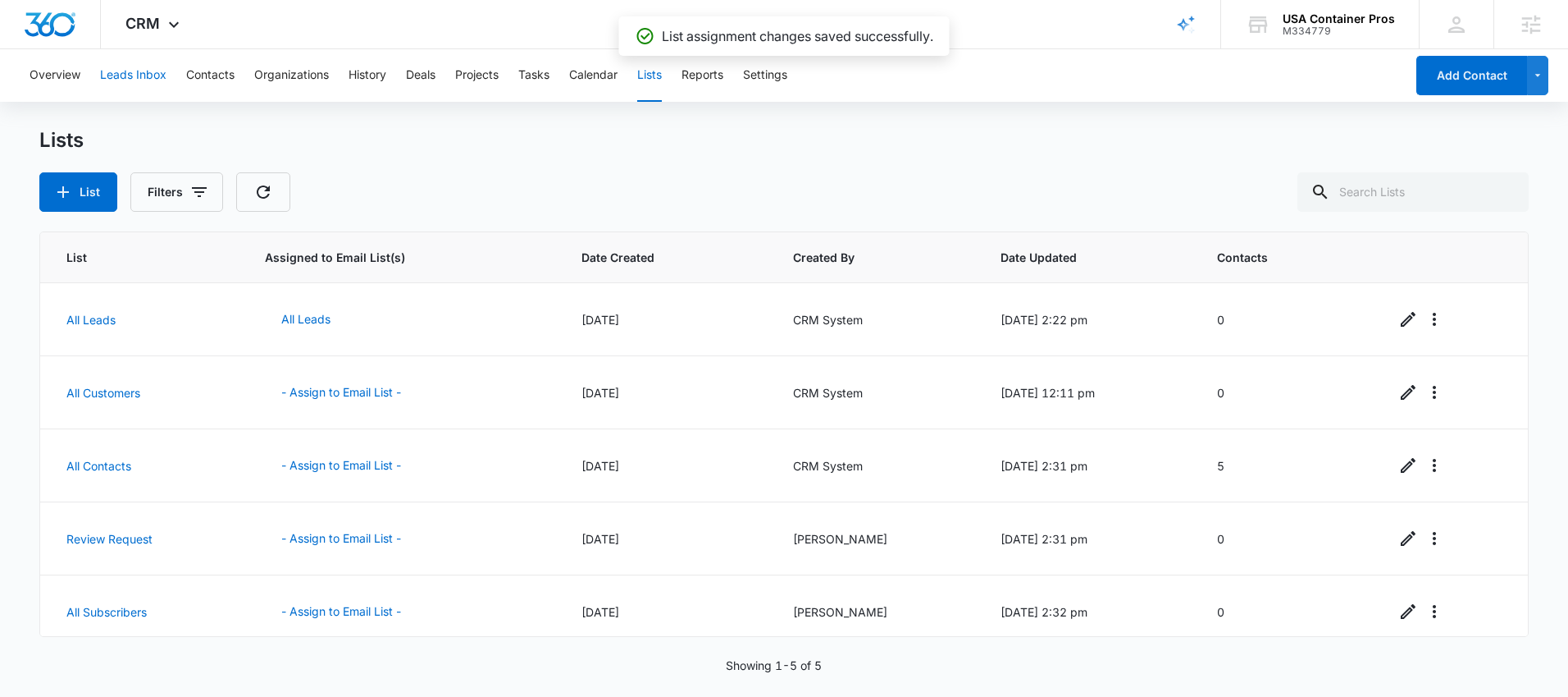
click at [145, 89] on button "Leads Inbox" at bounding box center [133, 76] width 66 height 53
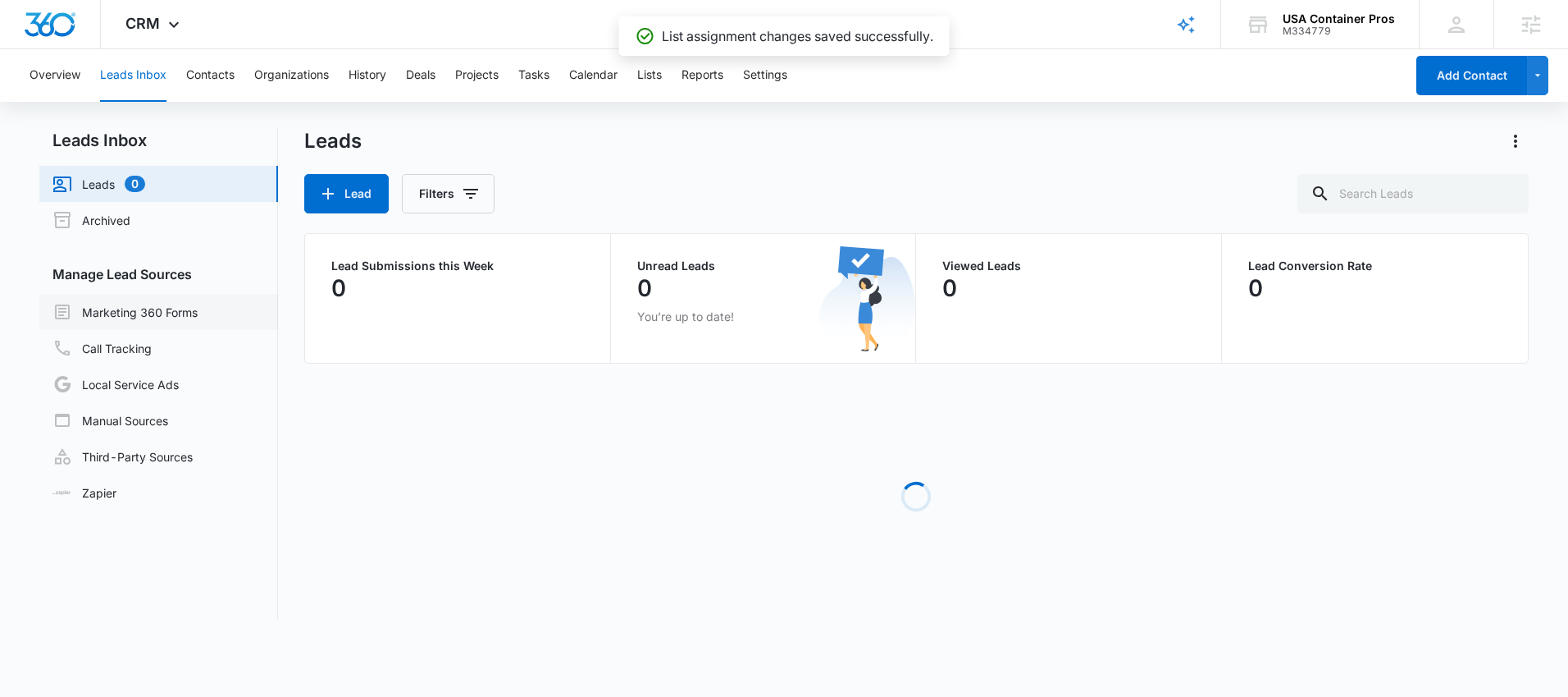
click at [162, 314] on link "Marketing 360 Forms" at bounding box center [125, 311] width 145 height 20
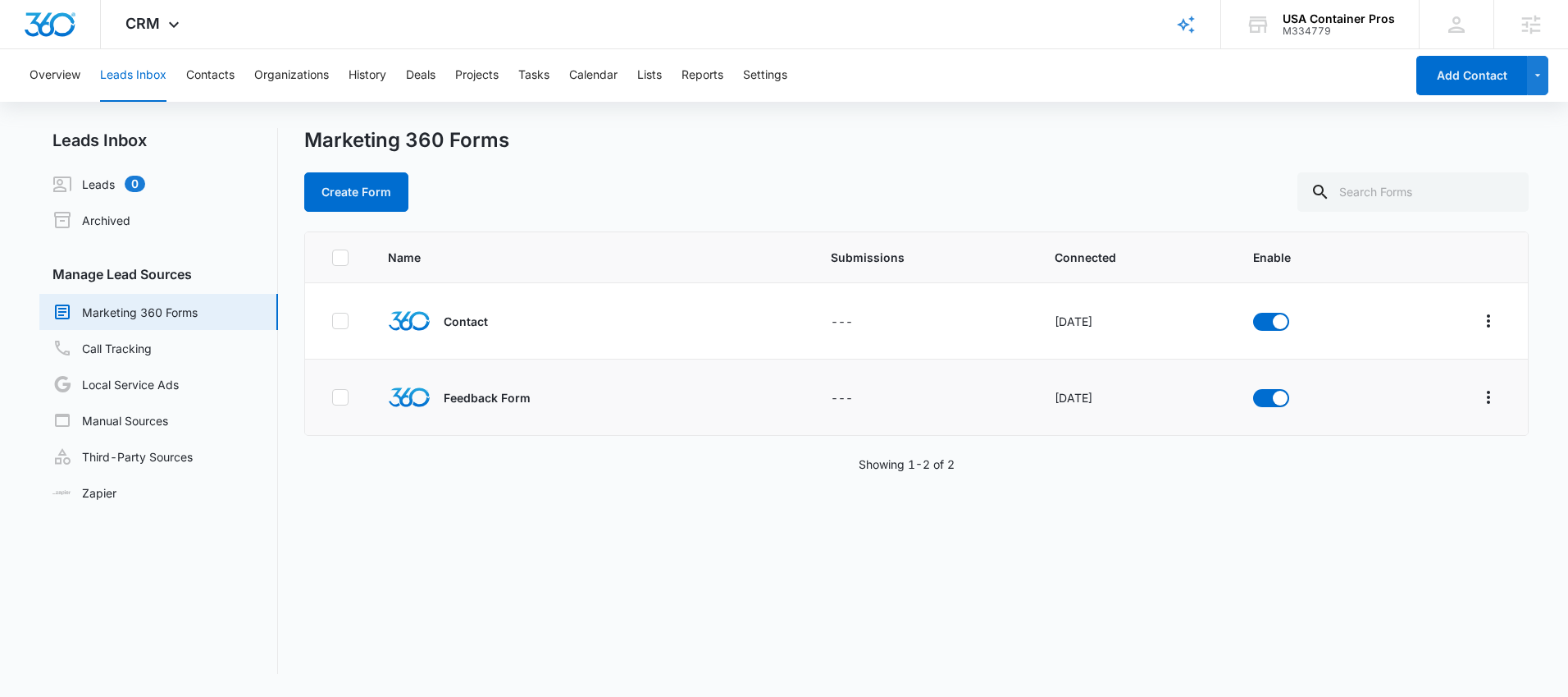
click at [888, 422] on td "---" at bounding box center [922, 398] width 223 height 76
click at [1475, 409] on button "Overflow Menu" at bounding box center [1488, 397] width 26 height 26
click at [1392, 354] on td at bounding box center [1457, 321] width 143 height 76
click at [1480, 318] on icon "Overflow Menu" at bounding box center [1487, 320] width 20 height 20
click at [1411, 414] on div "Field Mapping" at bounding box center [1402, 416] width 93 height 12
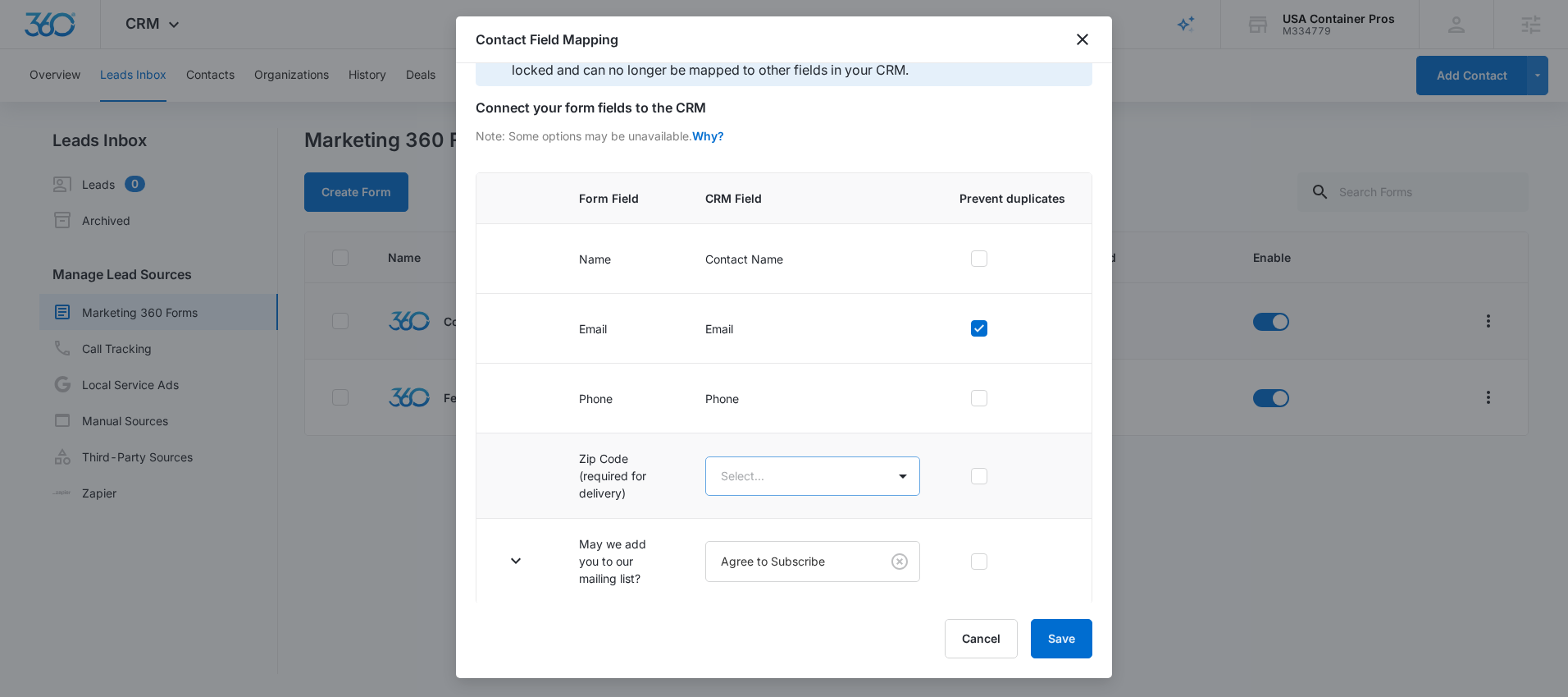
scroll to position [51, 0]
click at [775, 468] on body "CRM Apps Reputation Websites Forms CRM Email Social Shop Content Ads Intelligen…" at bounding box center [784, 348] width 1568 height 697
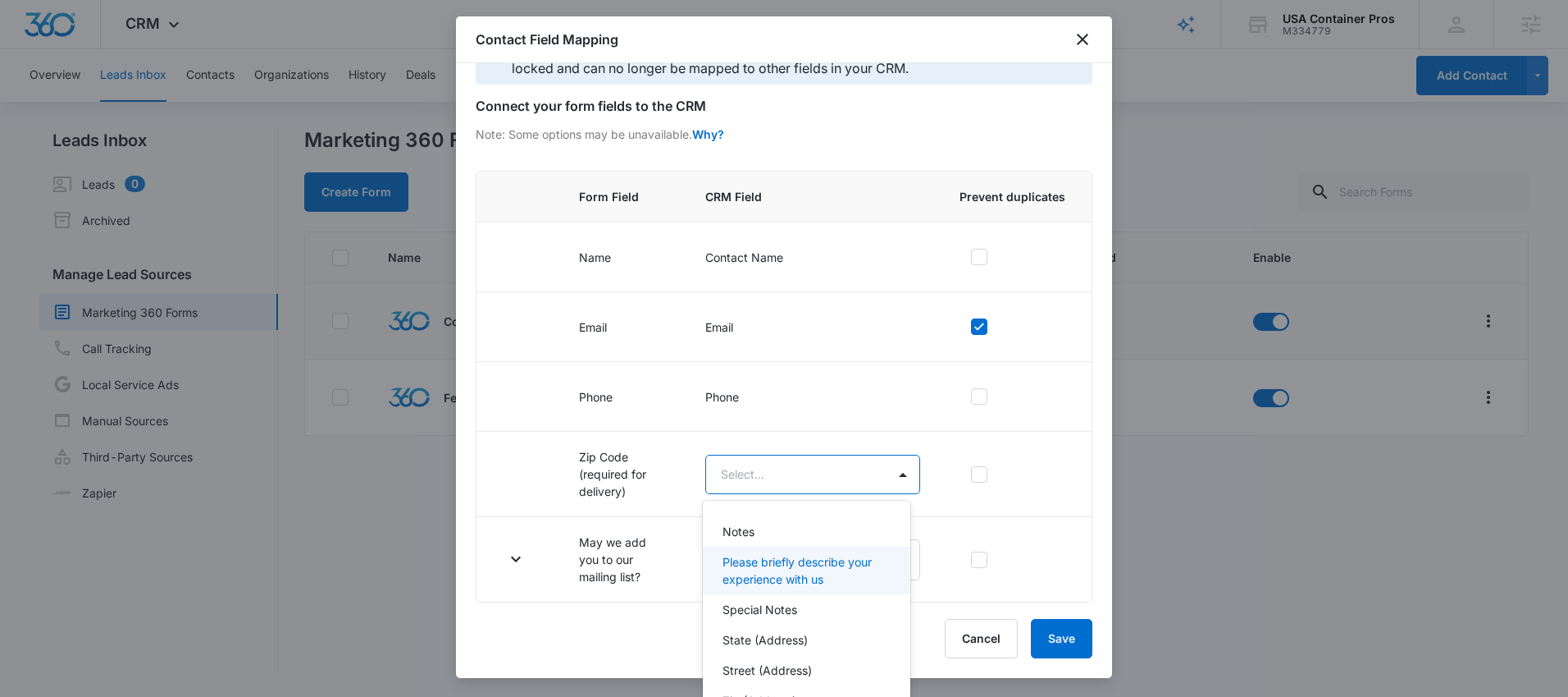
scroll to position [167, 0]
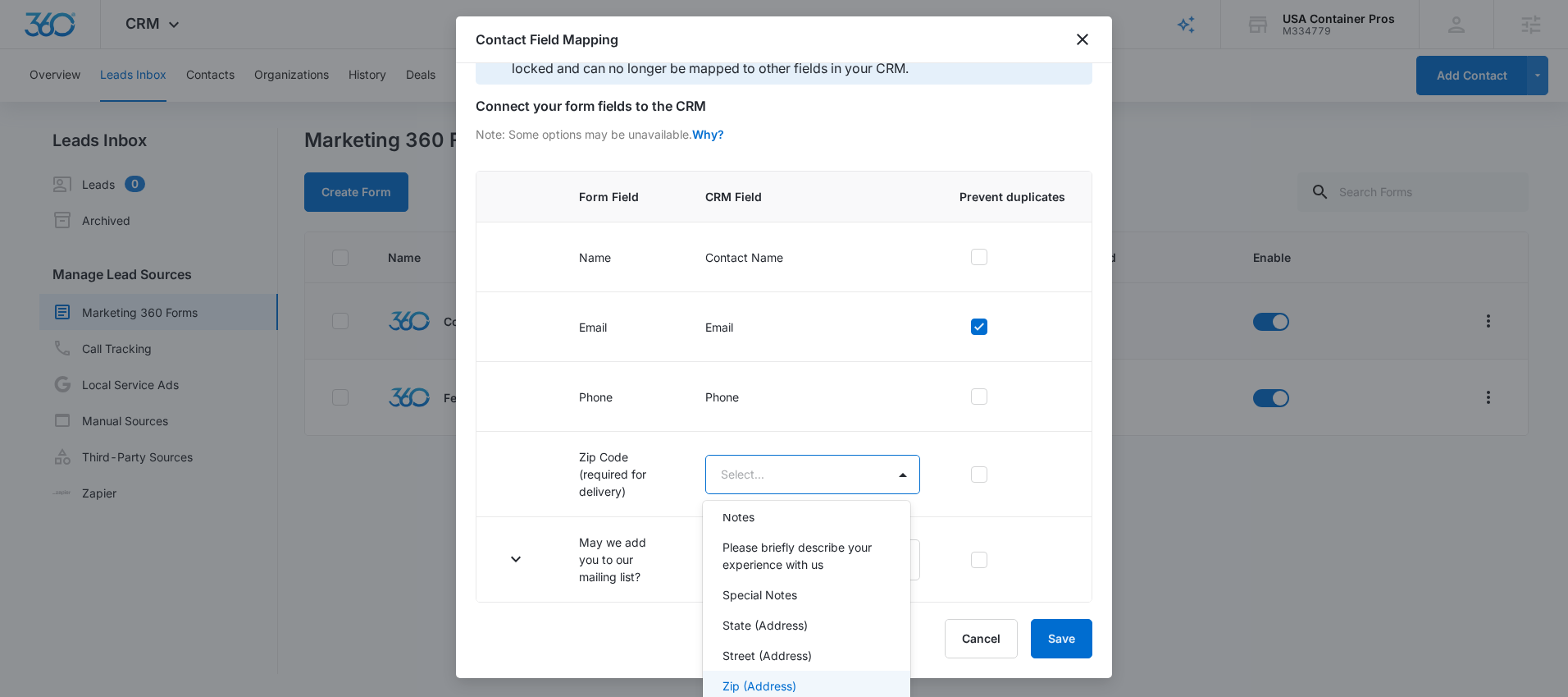
click at [774, 677] on p "Zip (Address)" at bounding box center [759, 685] width 74 height 17
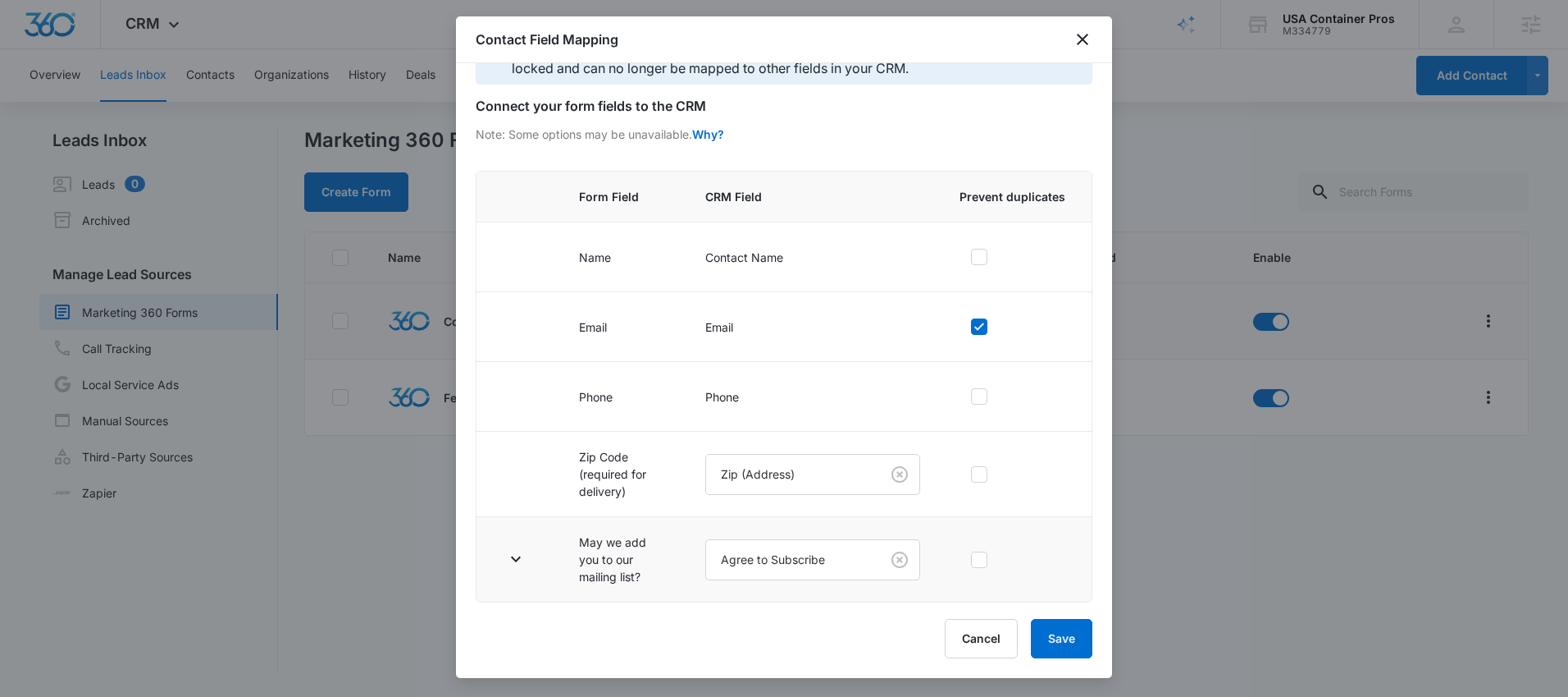
click at [529, 563] on td at bounding box center [517, 559] width 82 height 85
click at [511, 555] on icon "button" at bounding box center [516, 558] width 20 height 20
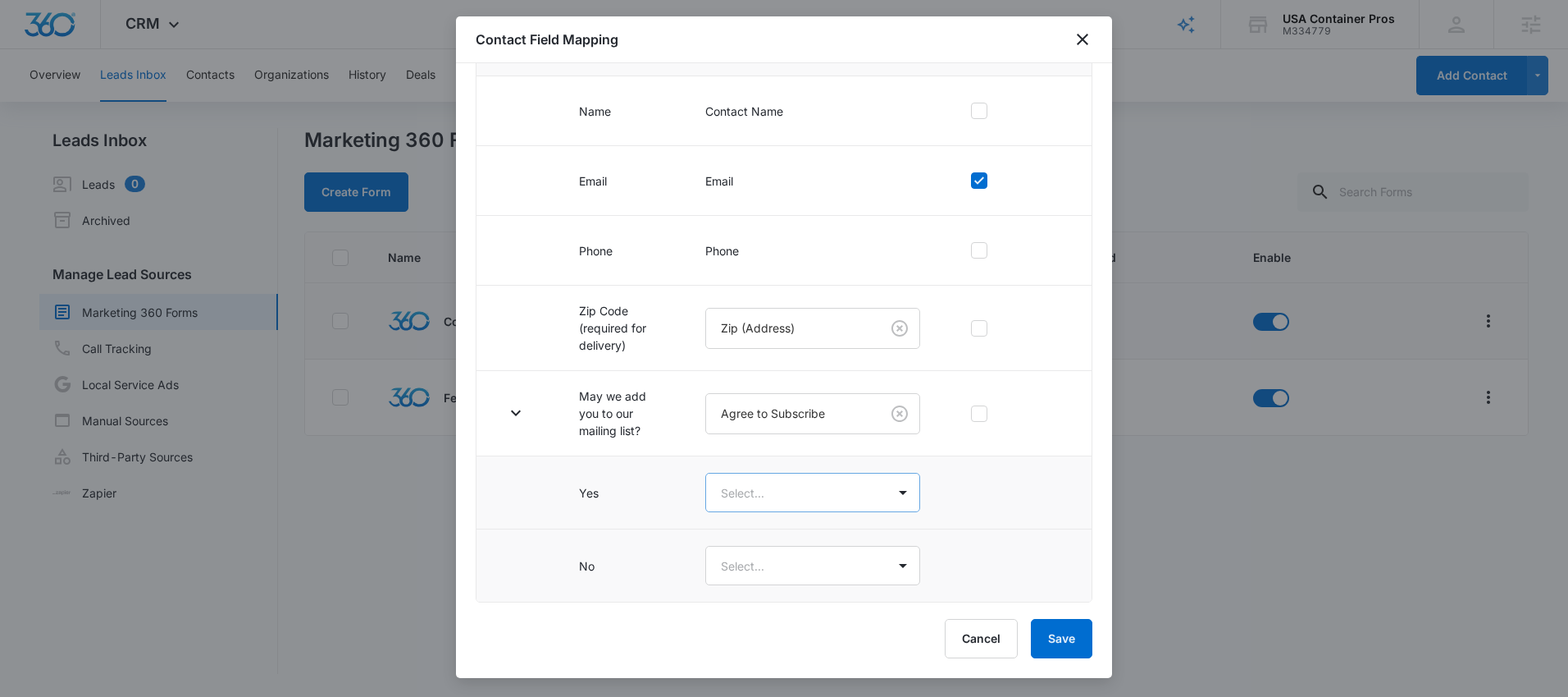
click at [789, 496] on body "CRM Apps Reputation Websites Forms CRM Email Social Shop Content Ads Intelligen…" at bounding box center [784, 348] width 1568 height 697
click at [783, 555] on div "Yes" at bounding box center [804, 550] width 164 height 17
click at [777, 577] on body "CRM Apps Reputation Websites Forms CRM Email Social Shop Content Ads Intelligen…" at bounding box center [784, 348] width 1568 height 697
click at [749, 647] on div "No" at bounding box center [805, 655] width 206 height 31
click at [1050, 632] on button "Save" at bounding box center [1061, 638] width 61 height 39
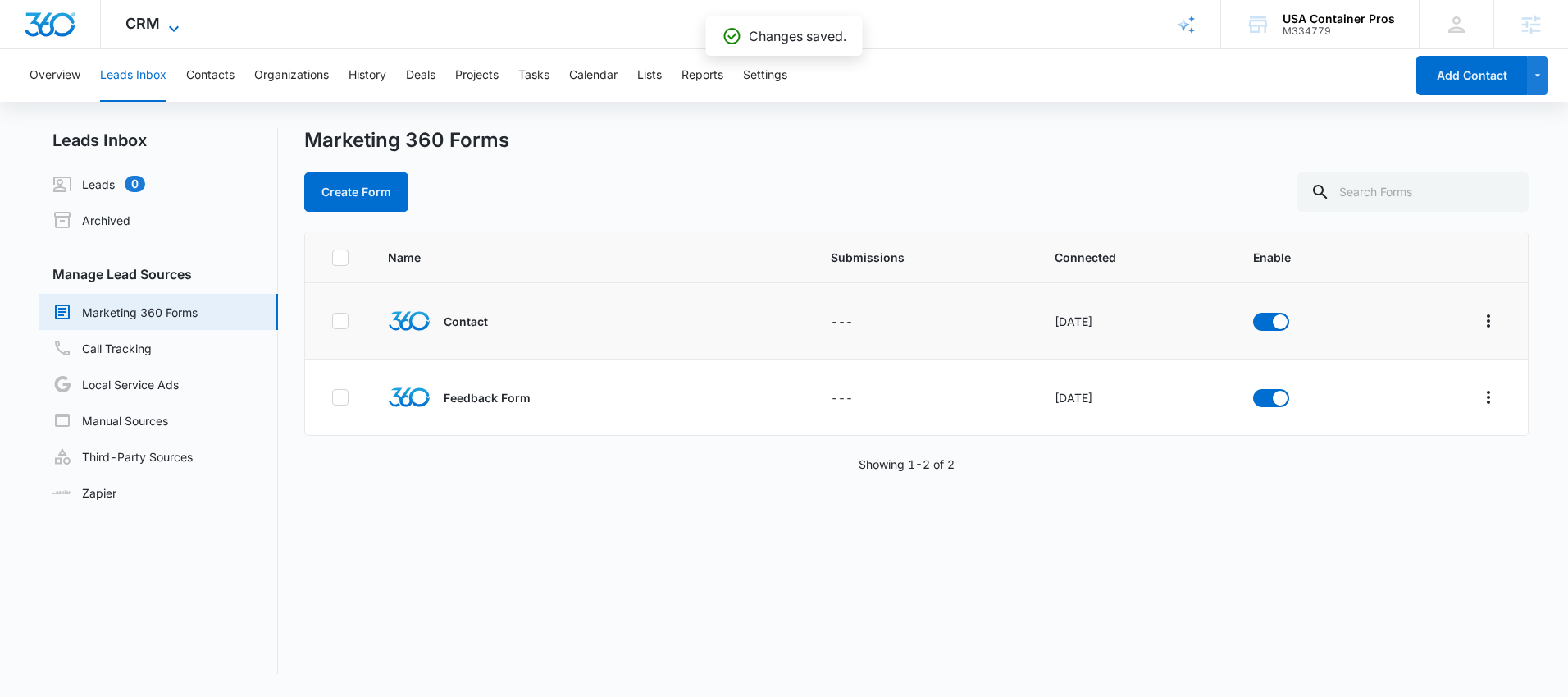
click at [171, 21] on icon at bounding box center [173, 28] width 20 height 20
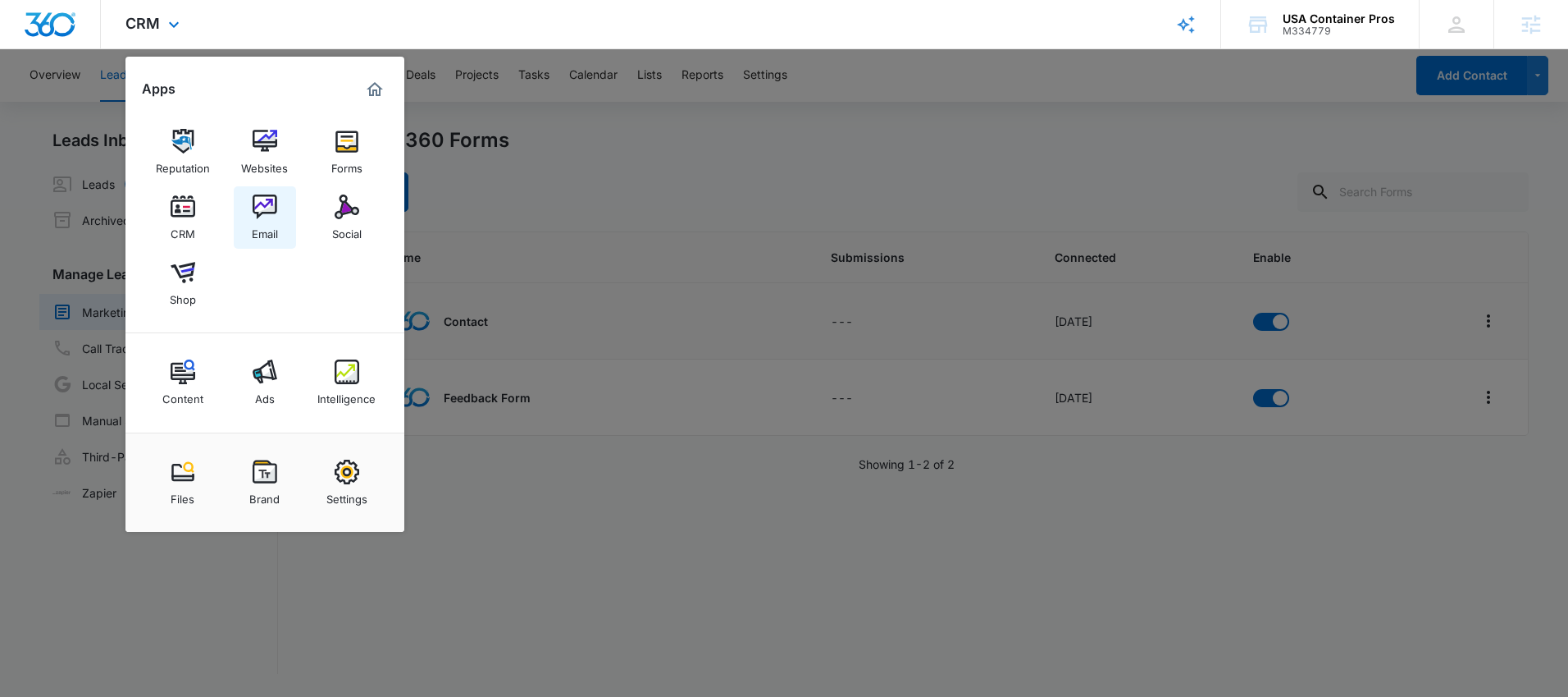
click at [282, 216] on link "Email" at bounding box center [264, 217] width 62 height 62
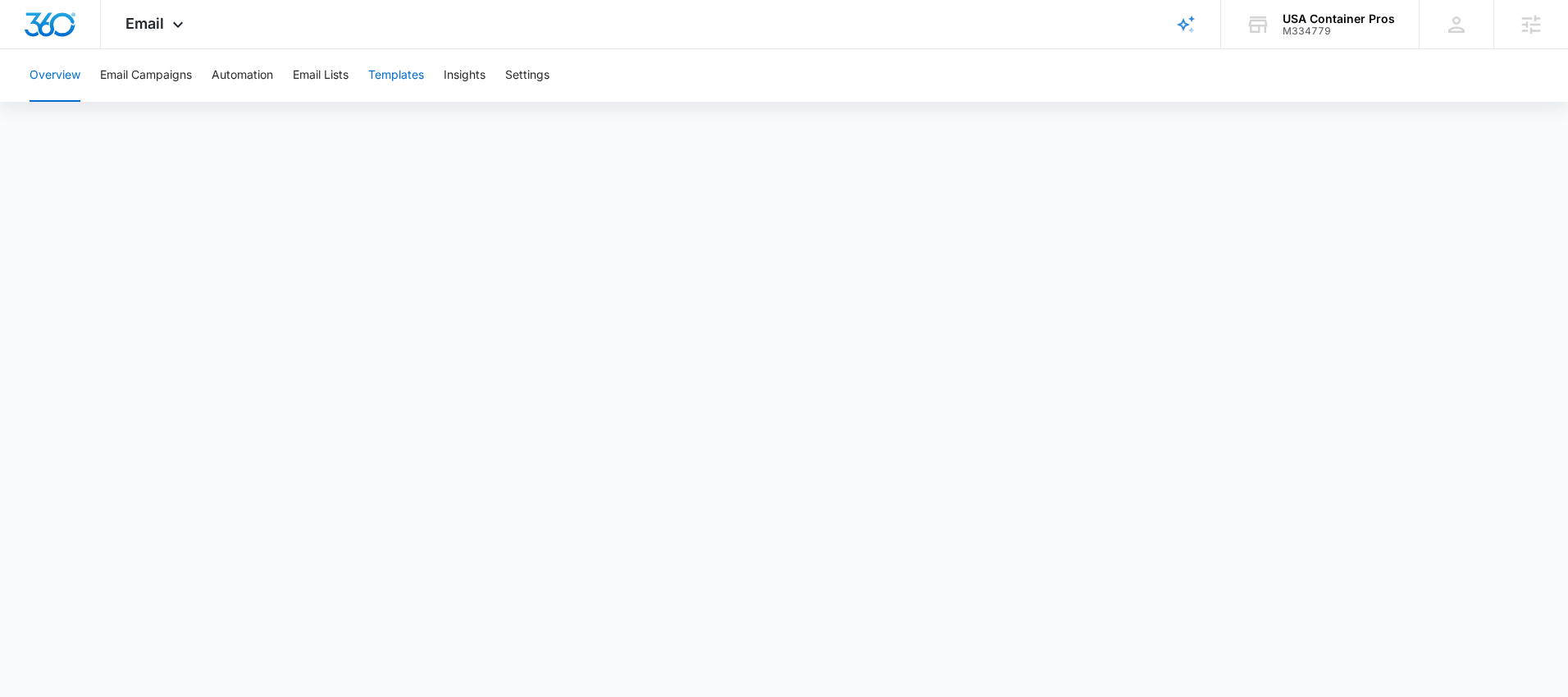
click at [395, 76] on button "Templates" at bounding box center [396, 76] width 56 height 53
